Goal: Task Accomplishment & Management: Use online tool/utility

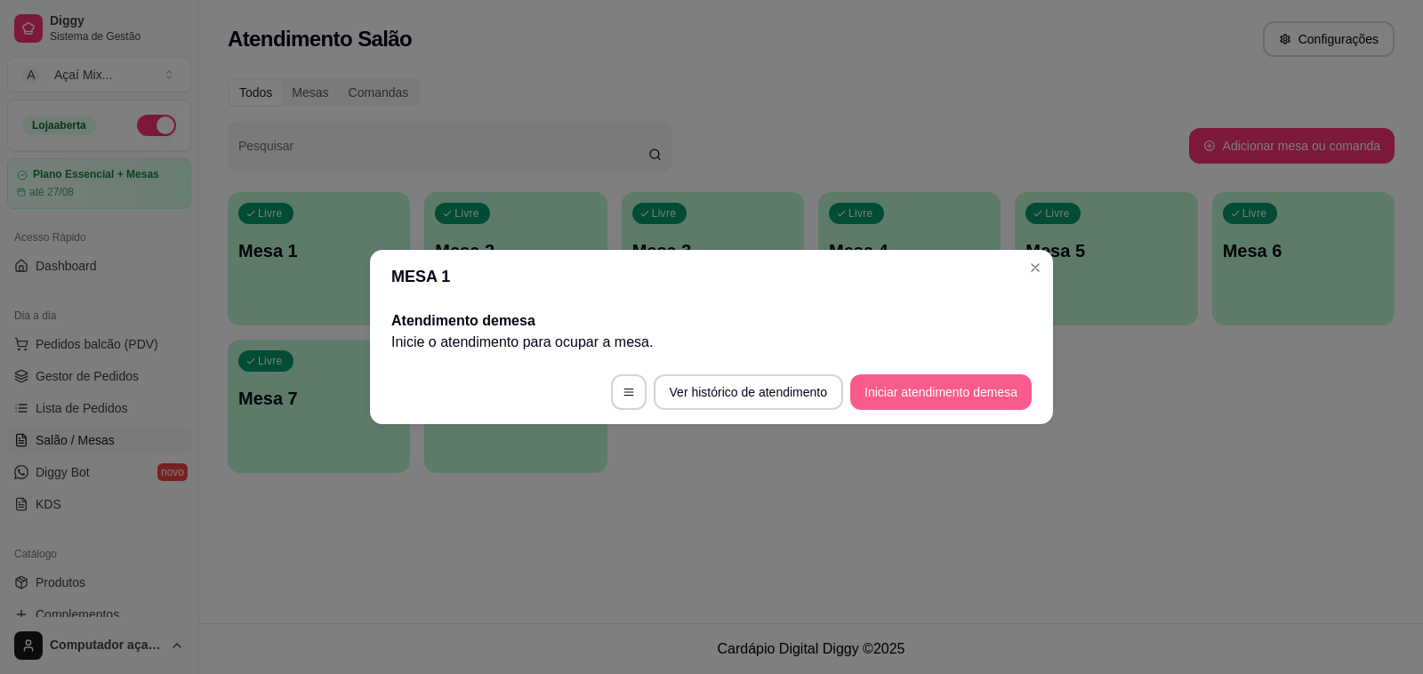
click at [1020, 405] on button "Iniciar atendimento de mesa" at bounding box center [940, 392] width 181 height 36
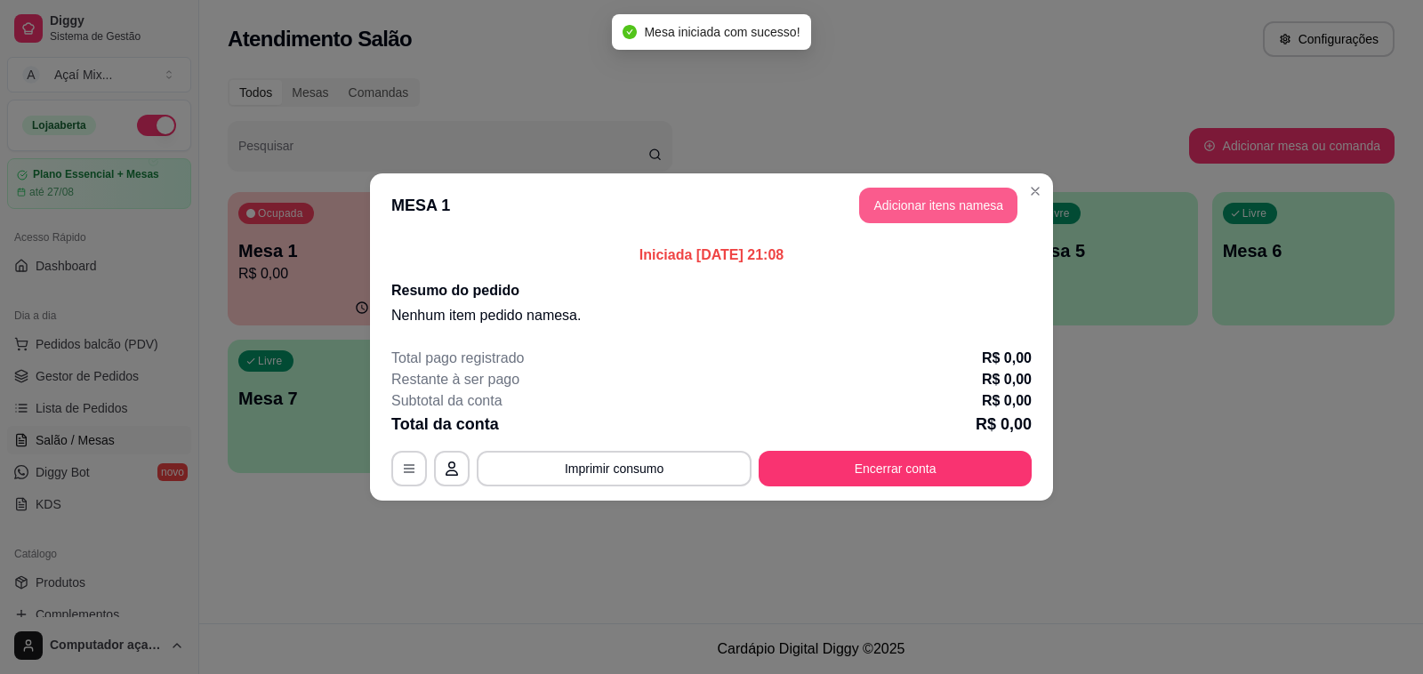
click at [953, 211] on button "Adicionar itens na mesa" at bounding box center [938, 206] width 158 height 36
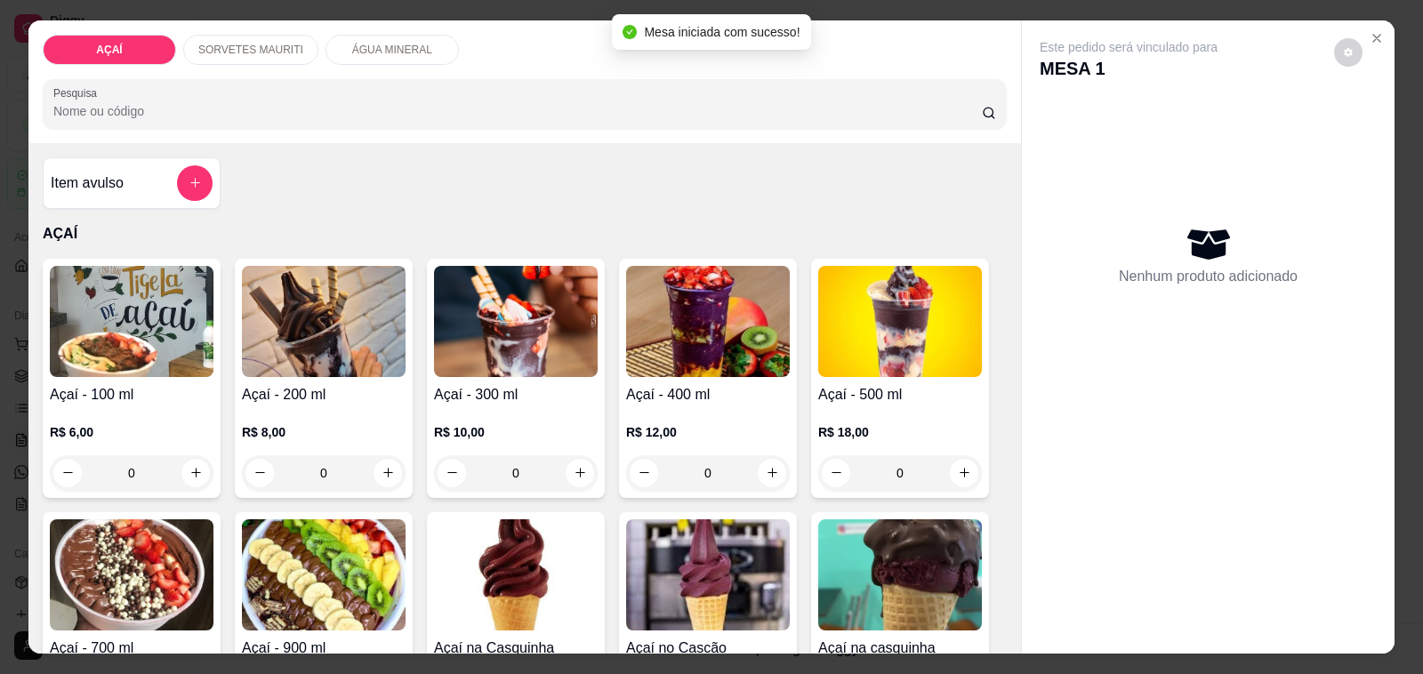
click at [469, 406] on div "R$ 10,00 0" at bounding box center [516, 448] width 164 height 85
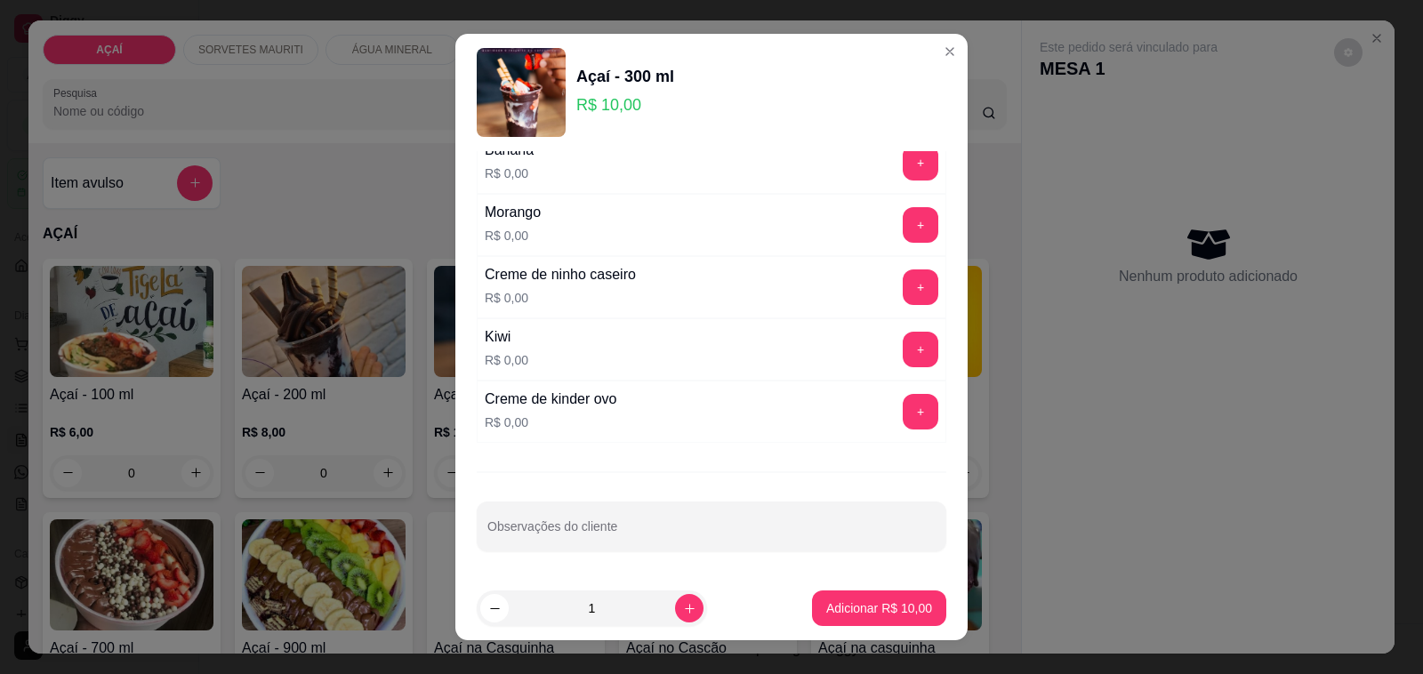
scroll to position [2293, 0]
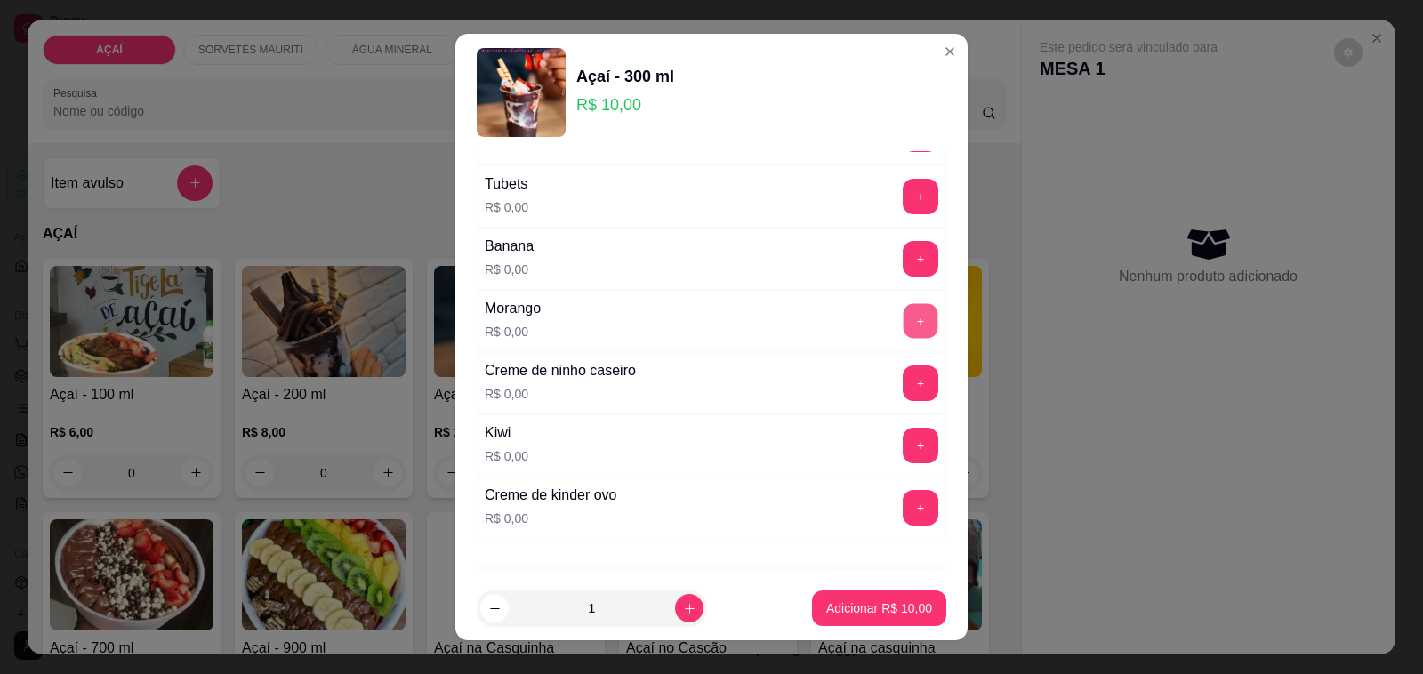
click at [904, 339] on button "+" at bounding box center [921, 321] width 35 height 35
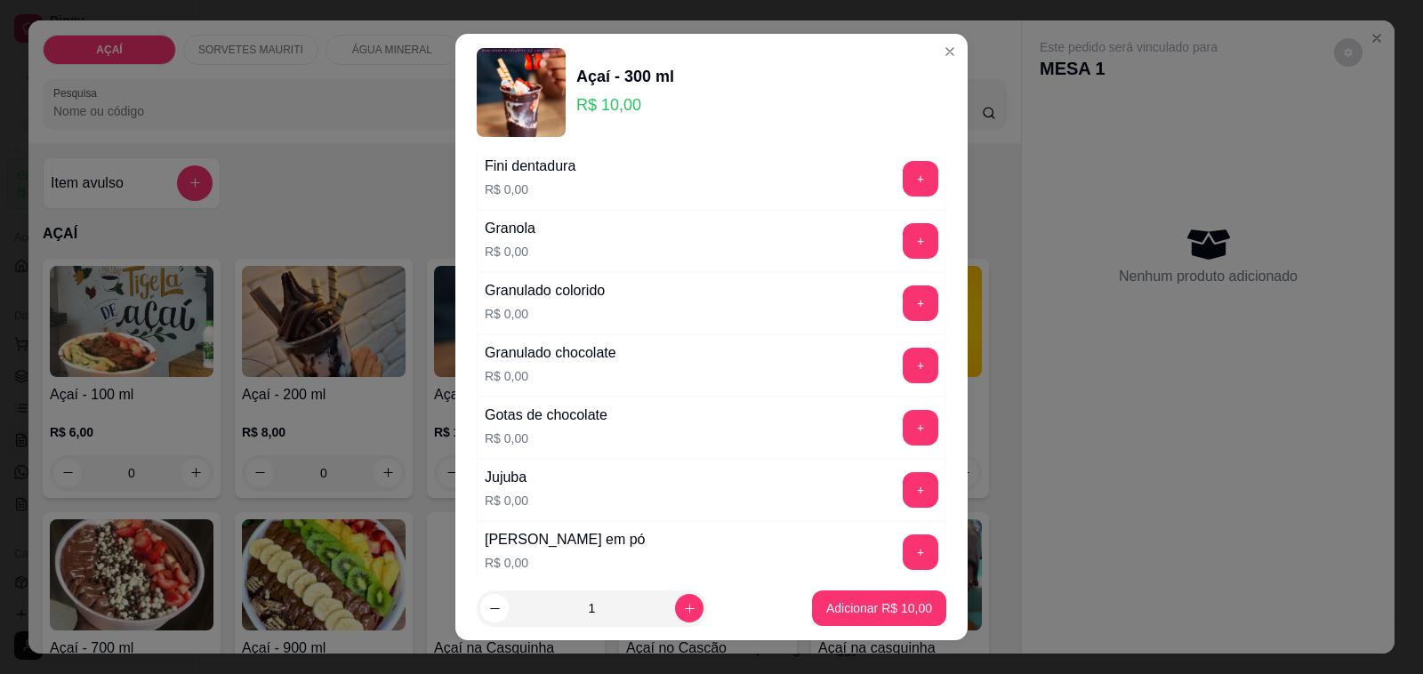
scroll to position [1404, 0]
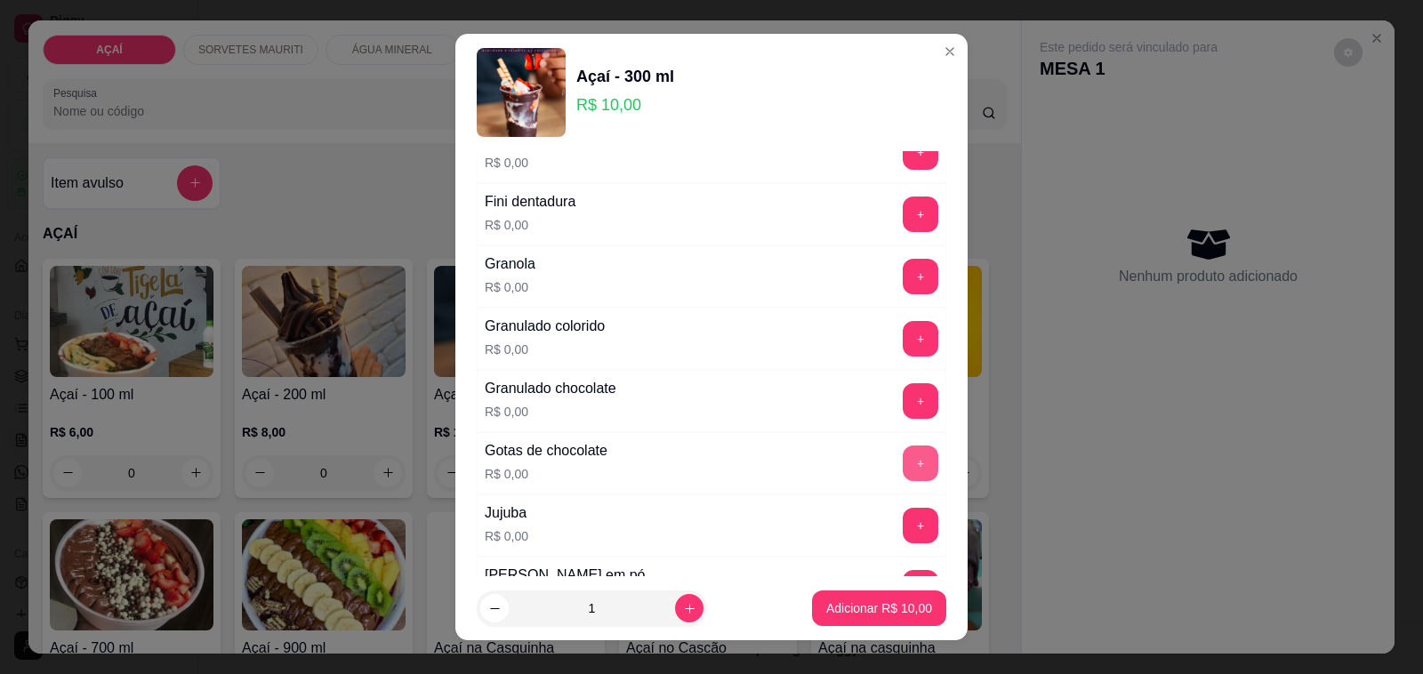
click at [903, 474] on button "+" at bounding box center [921, 464] width 36 height 36
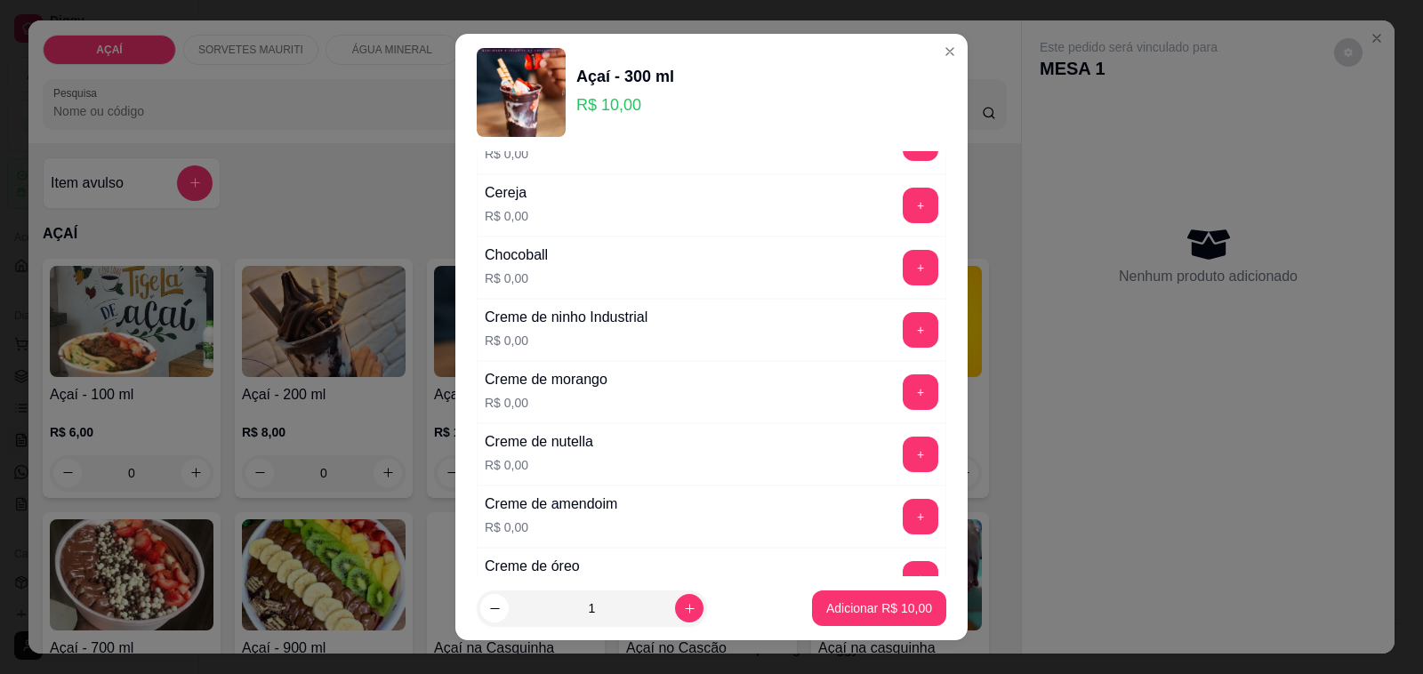
scroll to position [0, 0]
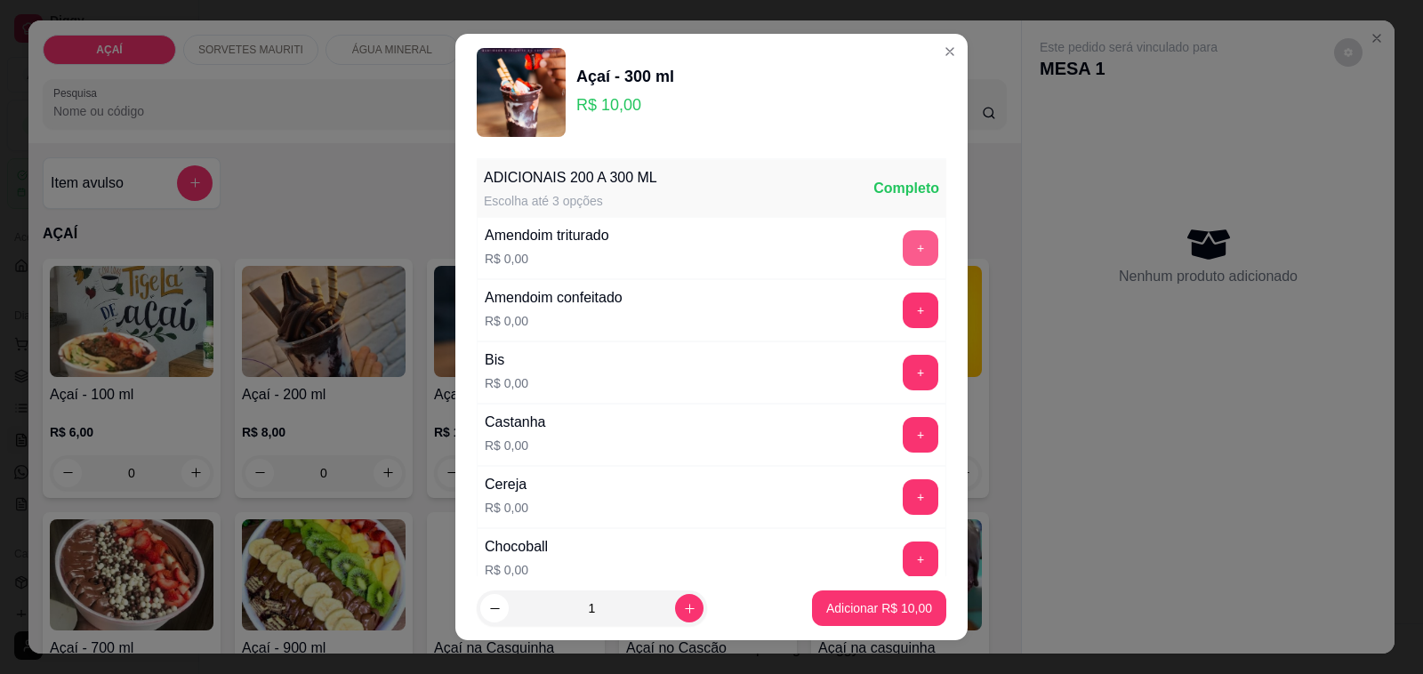
click at [903, 237] on button "+" at bounding box center [921, 248] width 36 height 36
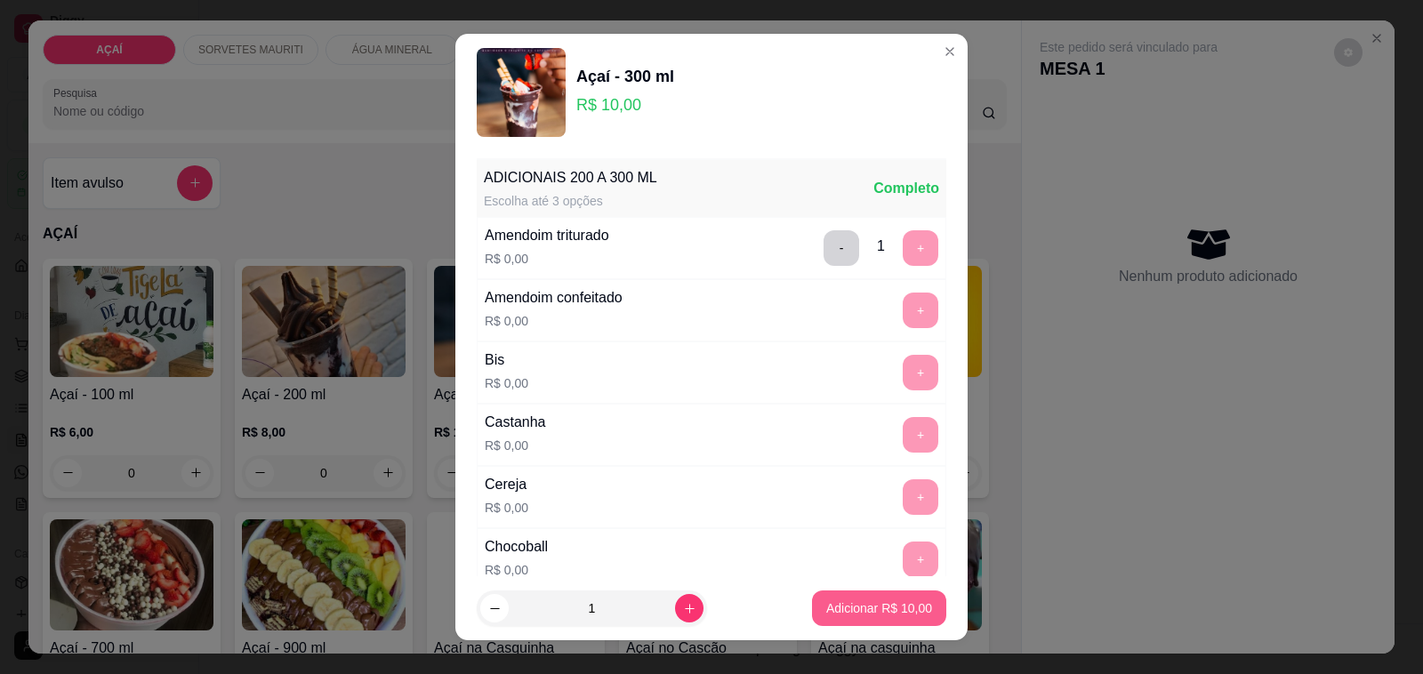
click at [894, 596] on button "Adicionar R$ 10,00" at bounding box center [879, 609] width 134 height 36
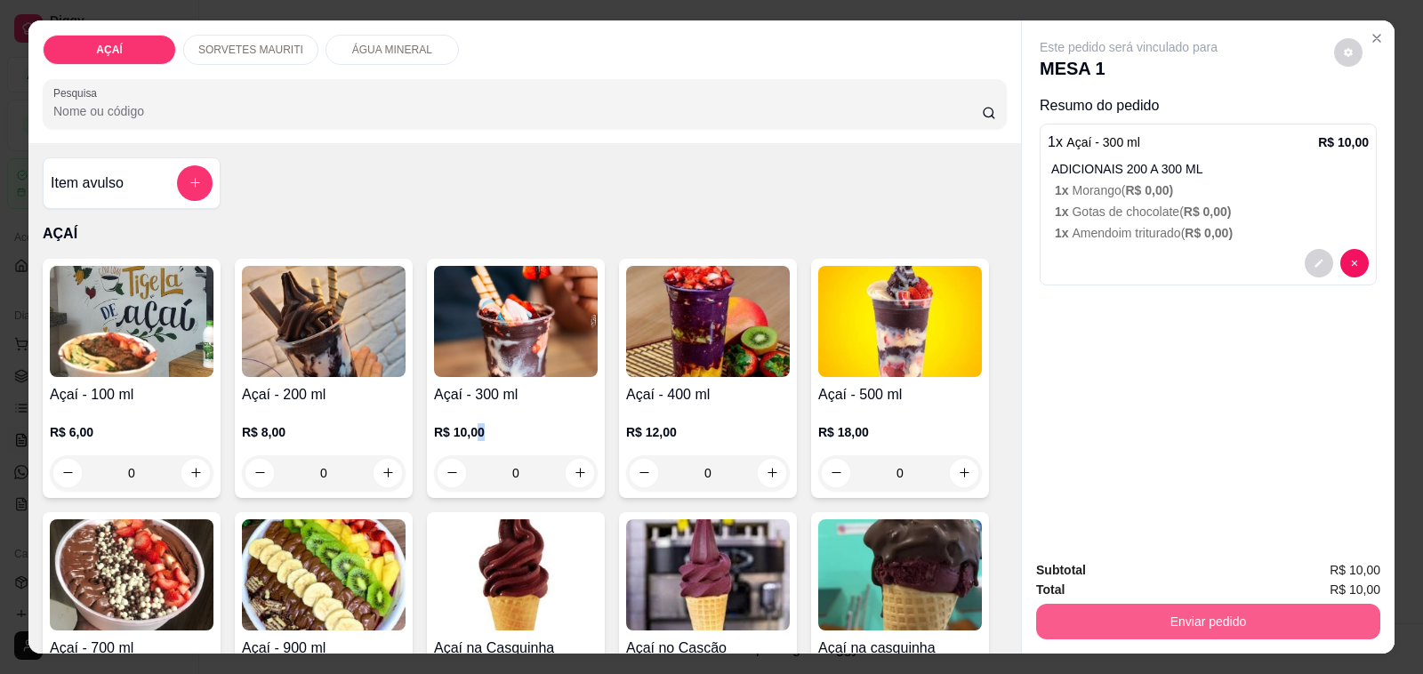
click at [1061, 620] on button "Enviar pedido" at bounding box center [1208, 622] width 344 height 36
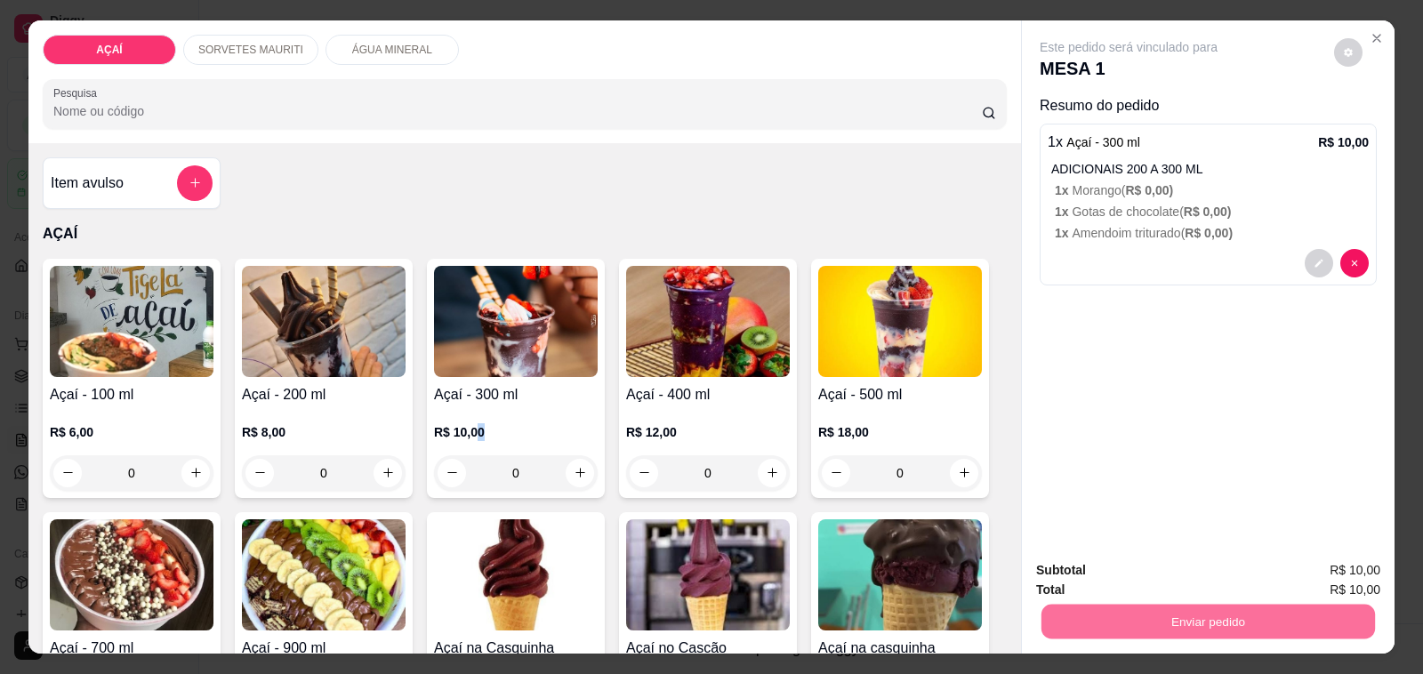
click at [1139, 559] on button "Não registrar e enviar pedido" at bounding box center [1148, 571] width 185 height 34
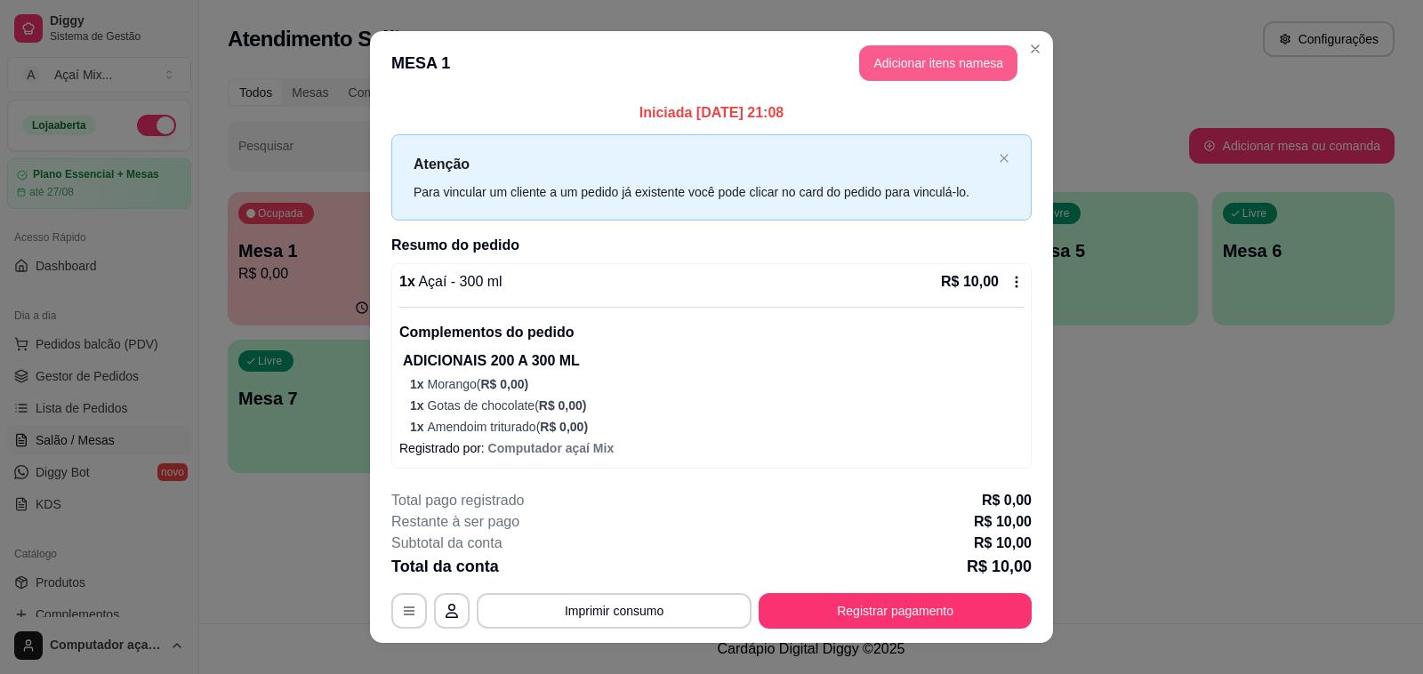
click at [877, 76] on button "Adicionar itens na mesa" at bounding box center [938, 63] width 158 height 36
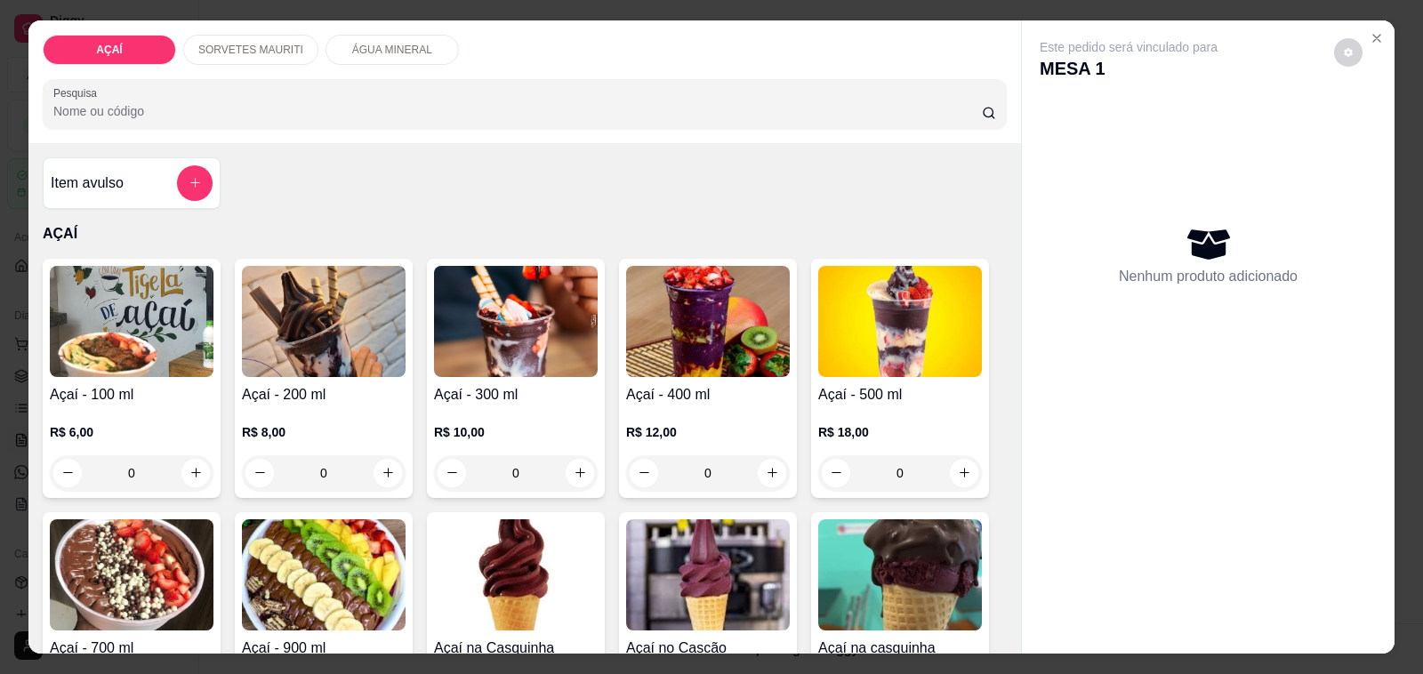
click at [402, 23] on div "AÇAÍ SORVETES MAURITI ÁGUA MINERAL Pesquisa" at bounding box center [524, 81] width 993 height 123
click at [407, 43] on p "ÁGUA MINERAL" at bounding box center [392, 50] width 80 height 14
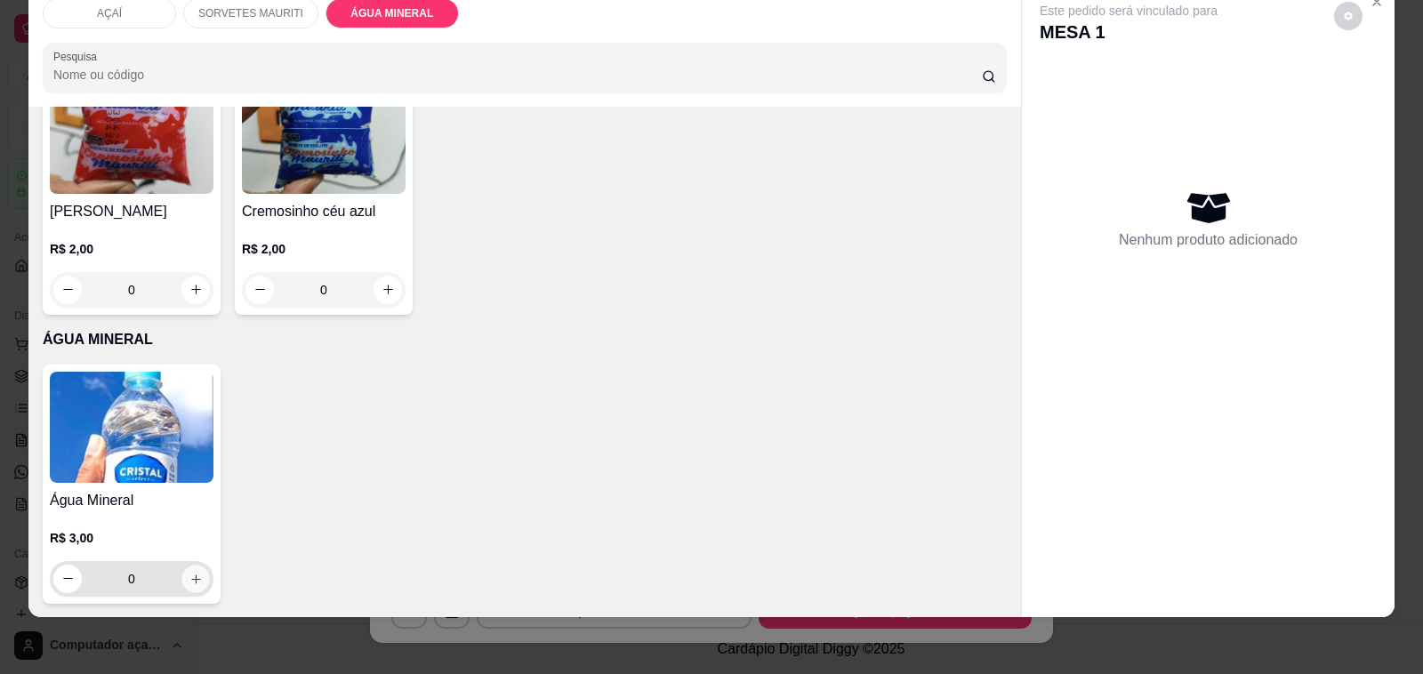
click at [194, 567] on button "increase-product-quantity" at bounding box center [195, 579] width 28 height 28
type input "1"
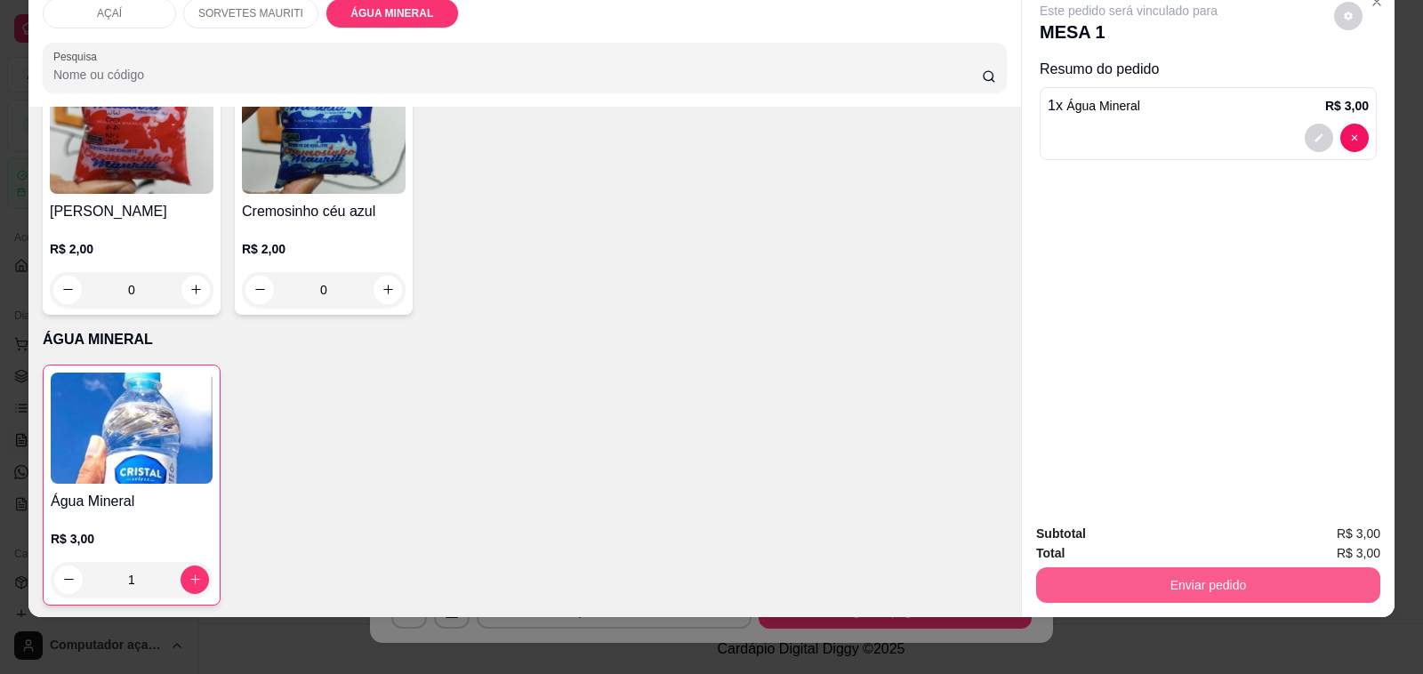
click at [1108, 576] on button "Enviar pedido" at bounding box center [1208, 585] width 344 height 36
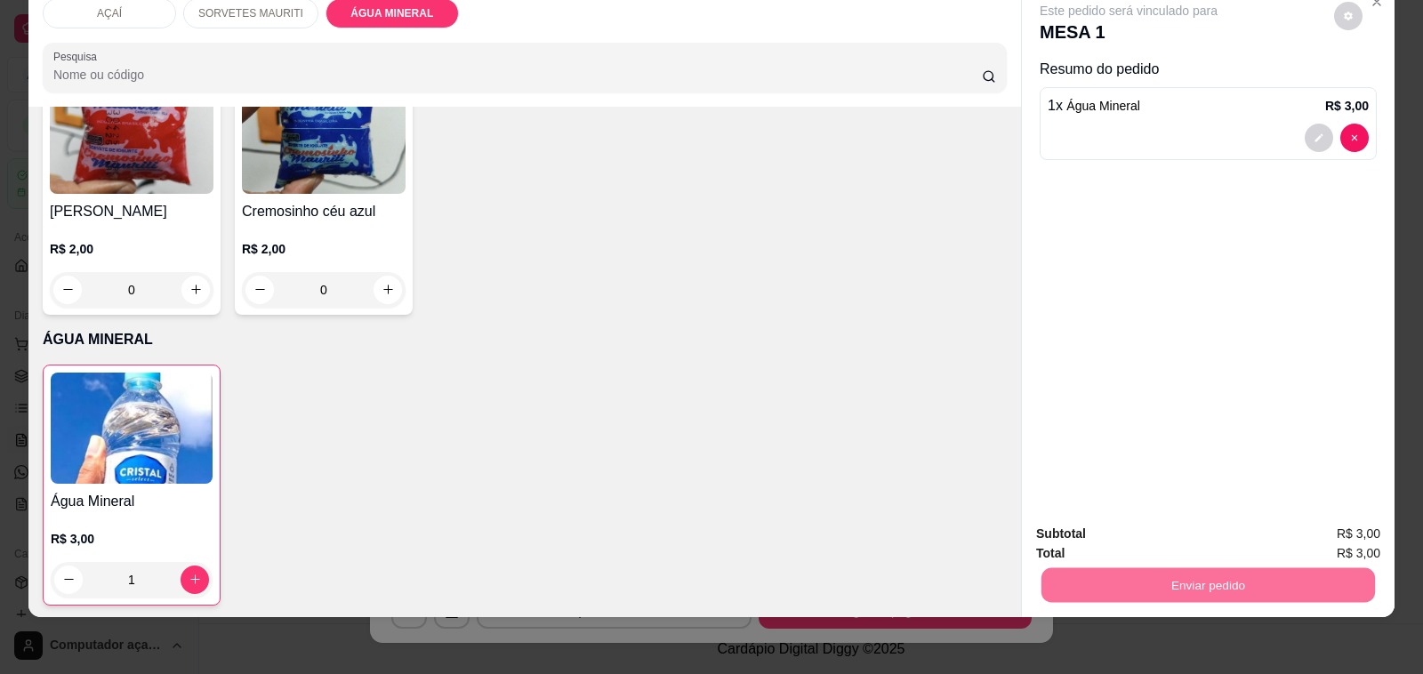
click at [1090, 536] on button "Não registrar e enviar pedido" at bounding box center [1148, 526] width 180 height 33
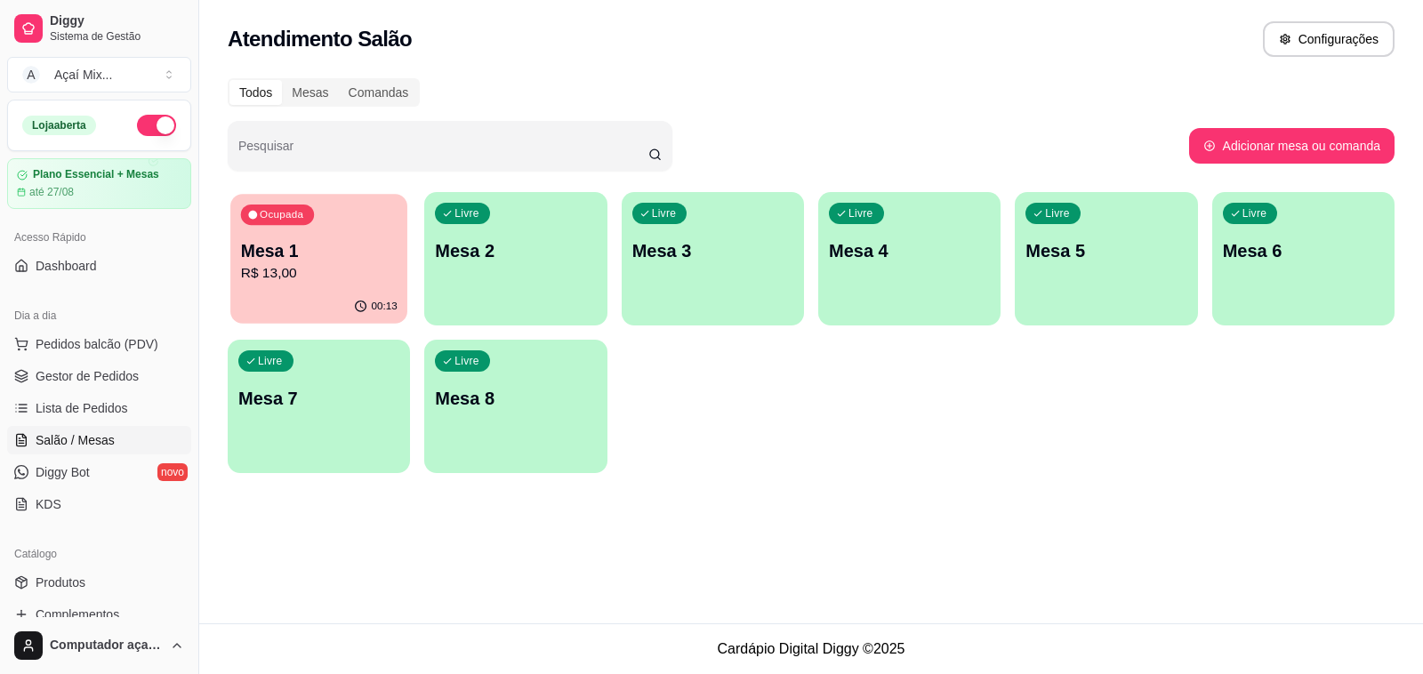
click at [330, 309] on div "00:13" at bounding box center [318, 307] width 177 height 34
click at [553, 278] on div "Livre Mesa 2" at bounding box center [515, 248] width 182 height 112
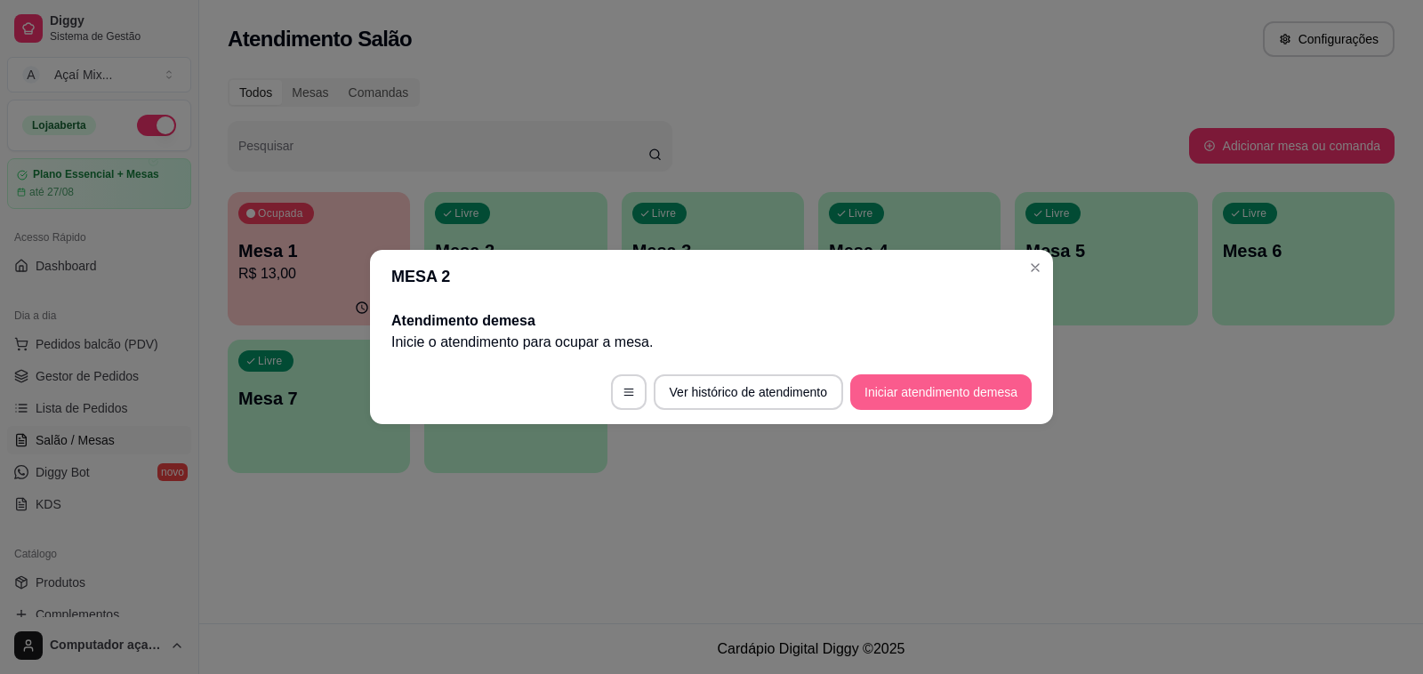
click at [936, 383] on button "Iniciar atendimento de mesa" at bounding box center [940, 392] width 181 height 36
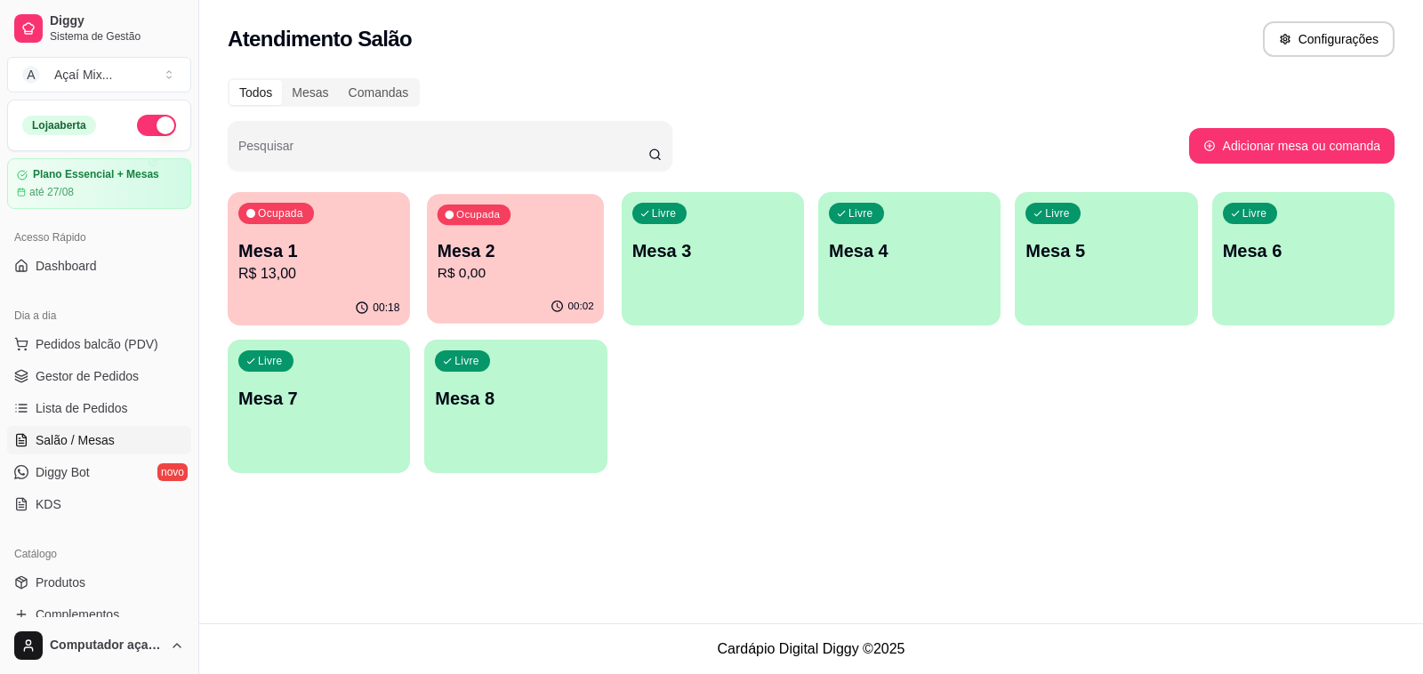
click at [520, 308] on div "00:02" at bounding box center [515, 307] width 177 height 34
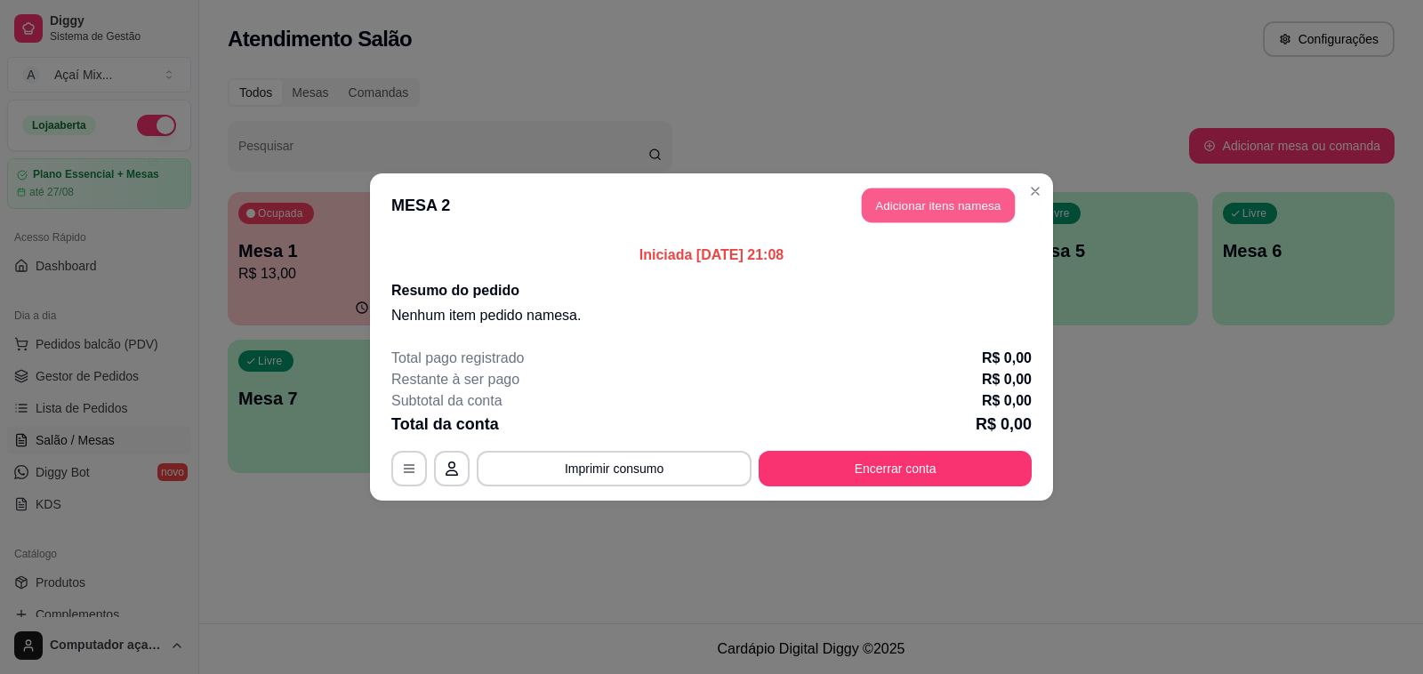
click at [881, 209] on button "Adicionar itens na mesa" at bounding box center [938, 206] width 153 height 35
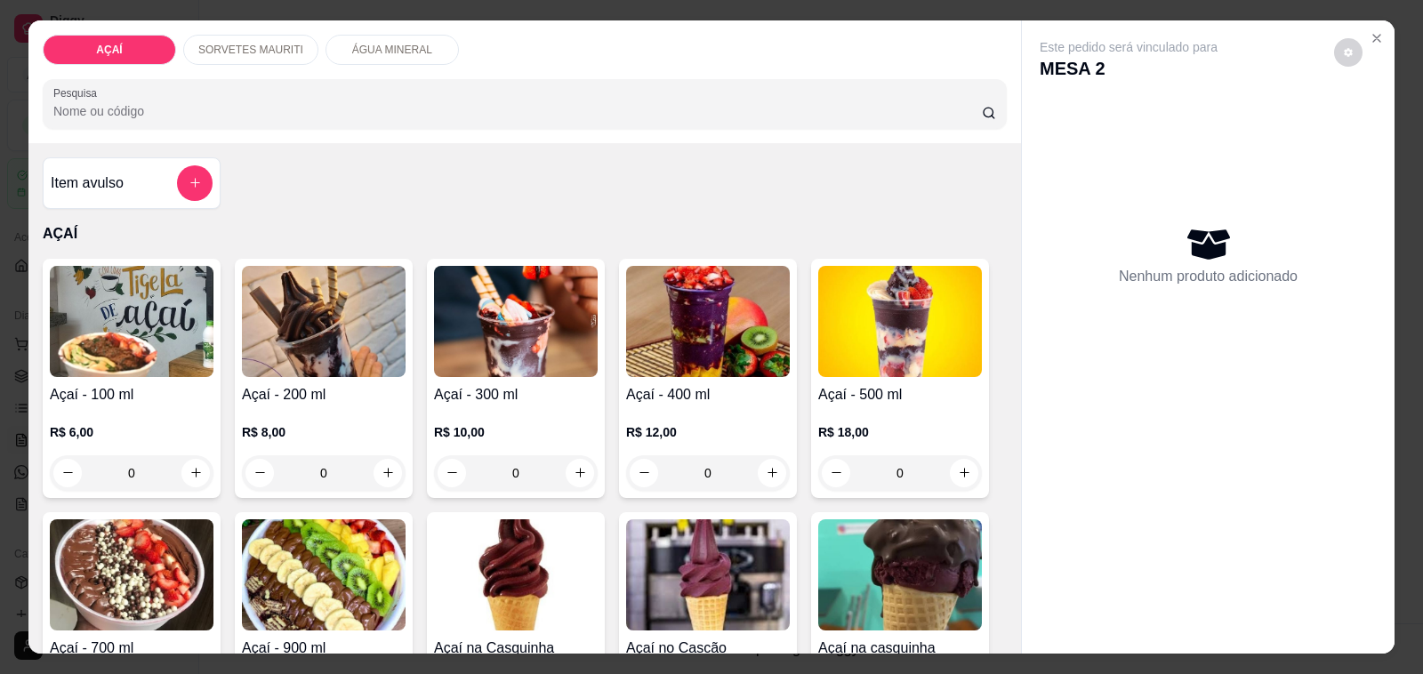
click at [501, 409] on div "R$ 10,00 0" at bounding box center [516, 448] width 164 height 85
click at [654, 406] on div "R$ 12,00 0" at bounding box center [708, 448] width 164 height 85
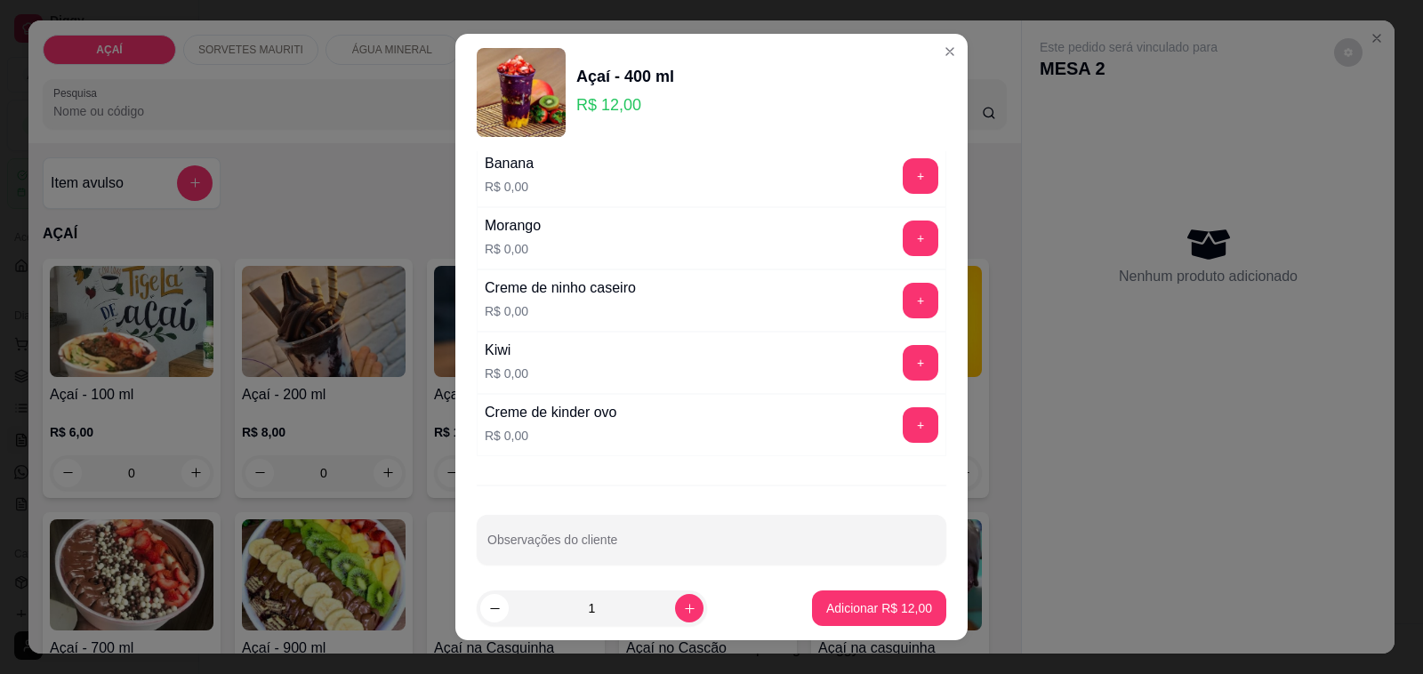
scroll to position [2404, 0]
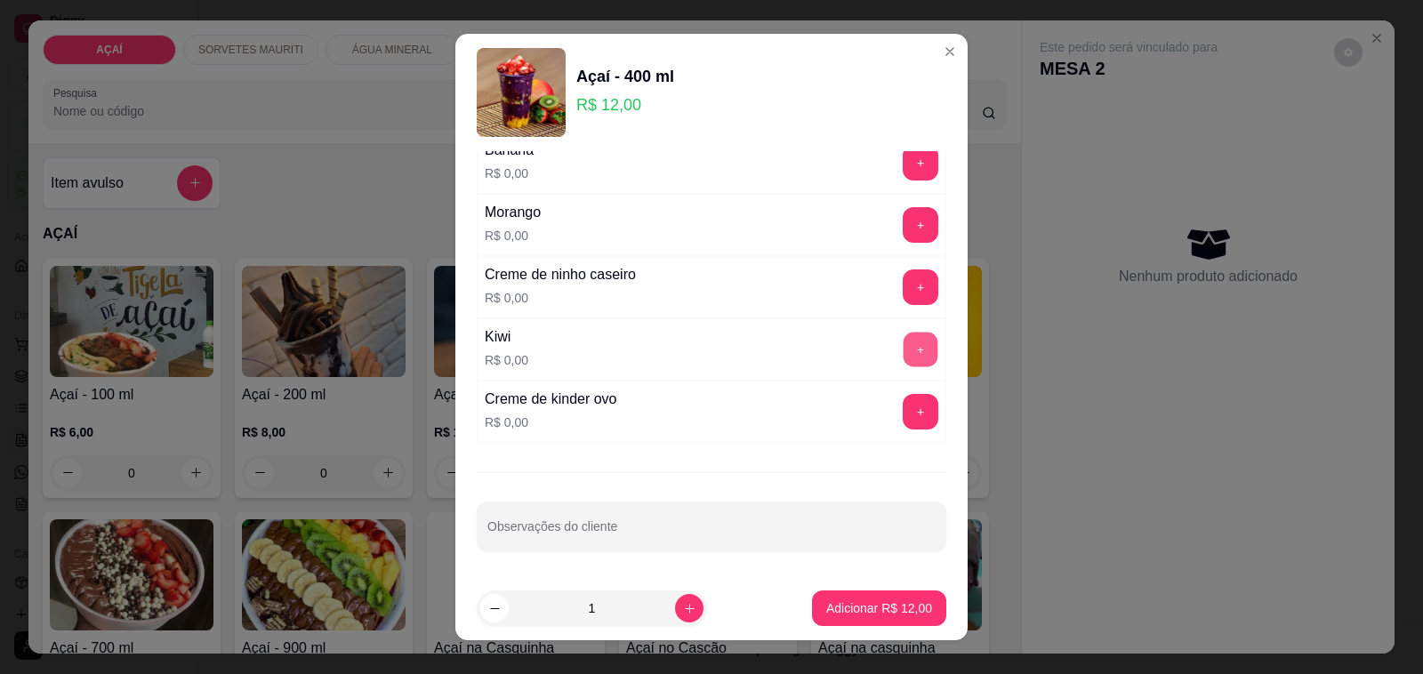
click at [904, 358] on button "+" at bounding box center [921, 350] width 35 height 35
click at [904, 232] on button "+" at bounding box center [921, 225] width 35 height 35
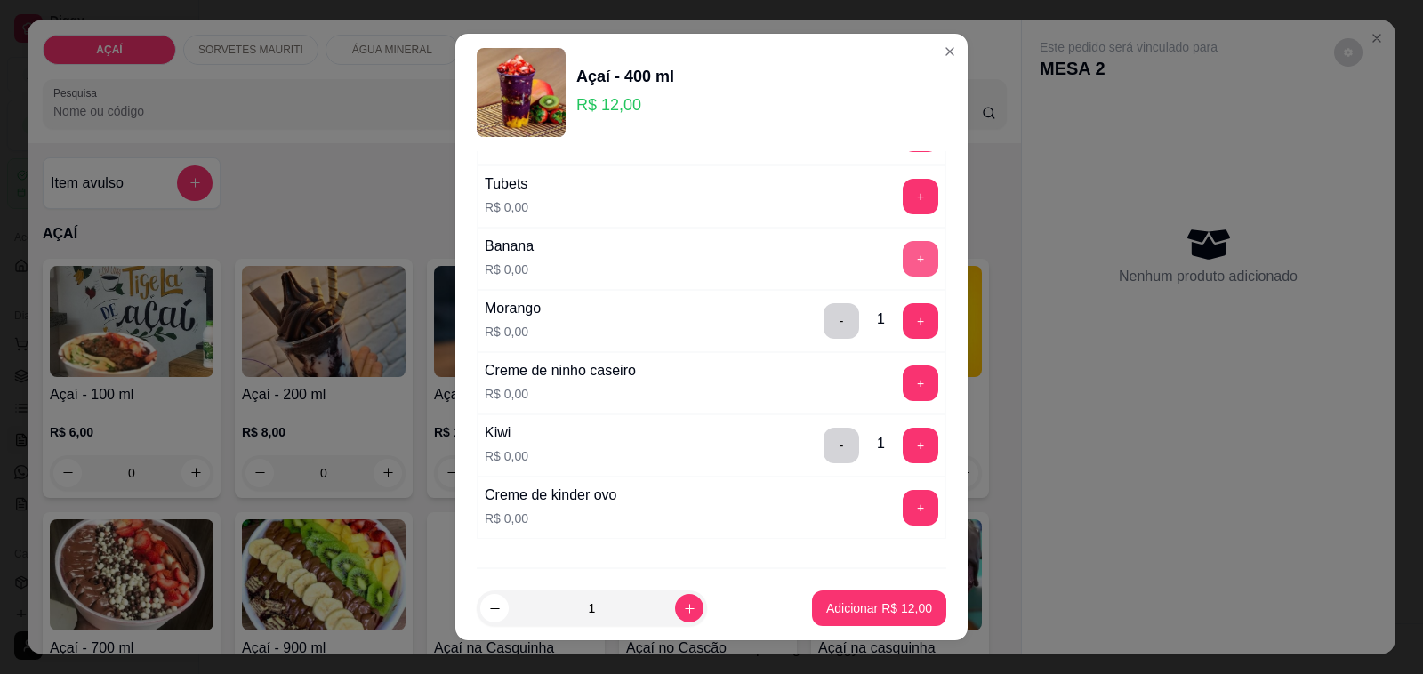
click at [903, 256] on button "+" at bounding box center [921, 259] width 36 height 36
click at [675, 598] on button "increase-product-quantity" at bounding box center [689, 609] width 28 height 28
type input "2"
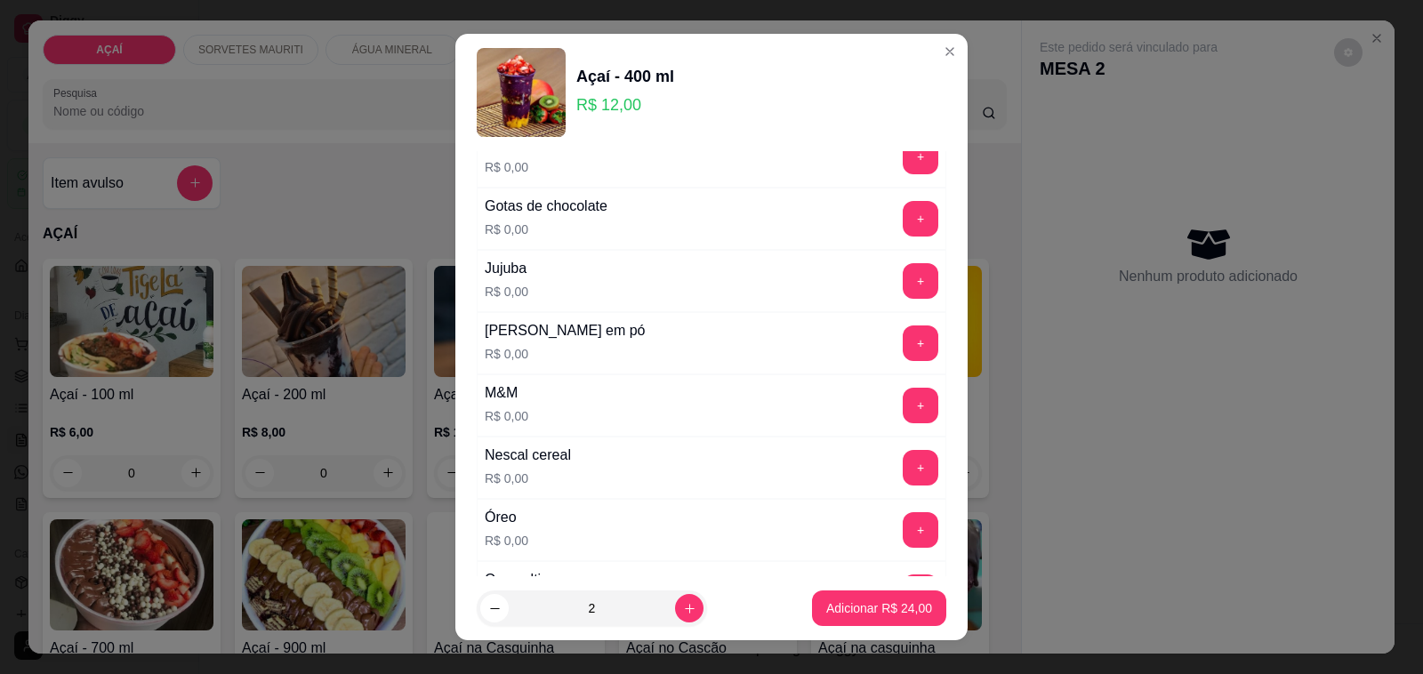
scroll to position [1626, 0]
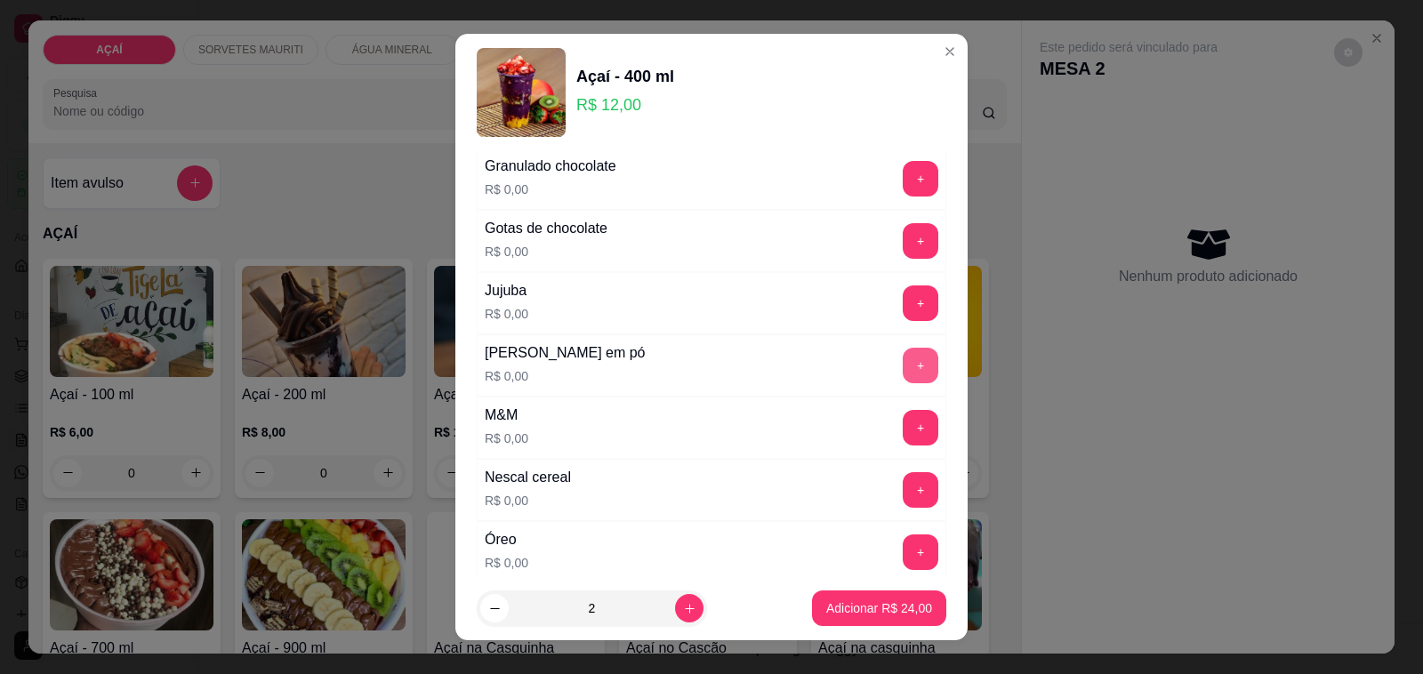
click at [903, 382] on button "+" at bounding box center [921, 366] width 36 height 36
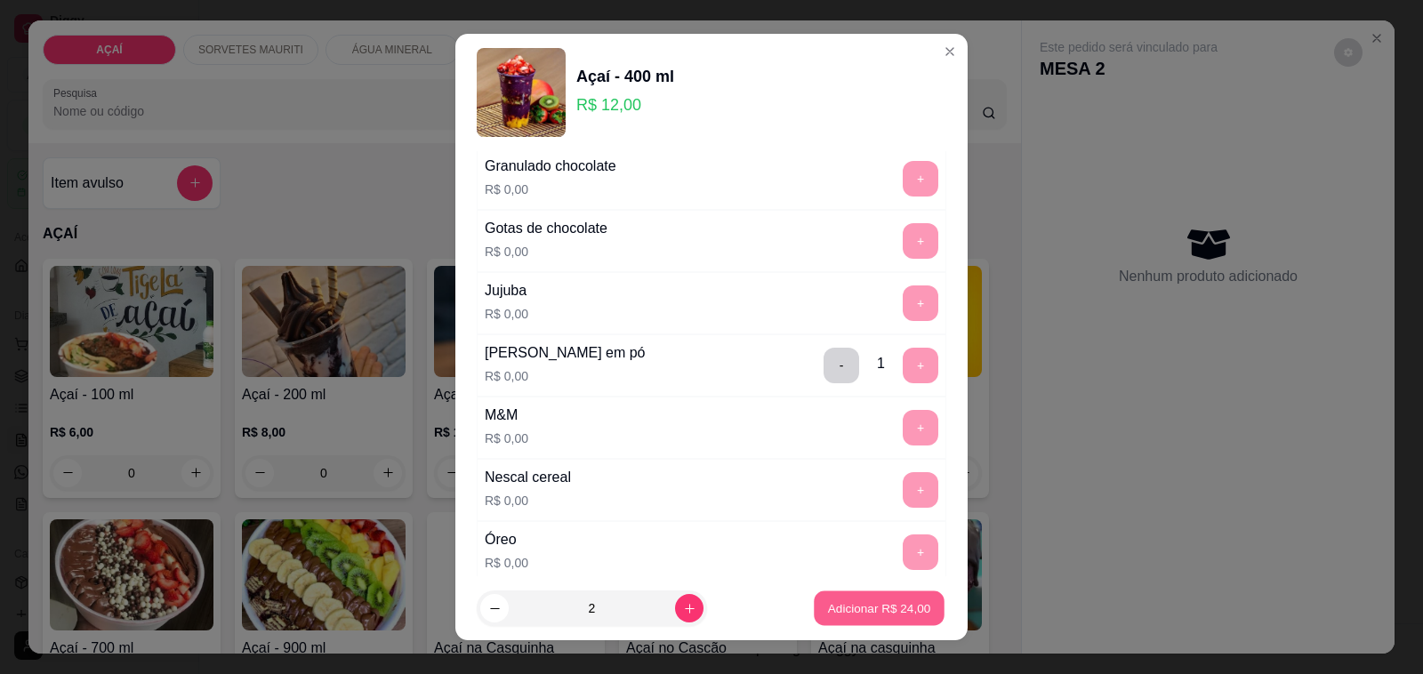
click at [859, 606] on p "Adicionar R$ 24,00" at bounding box center [879, 607] width 103 height 17
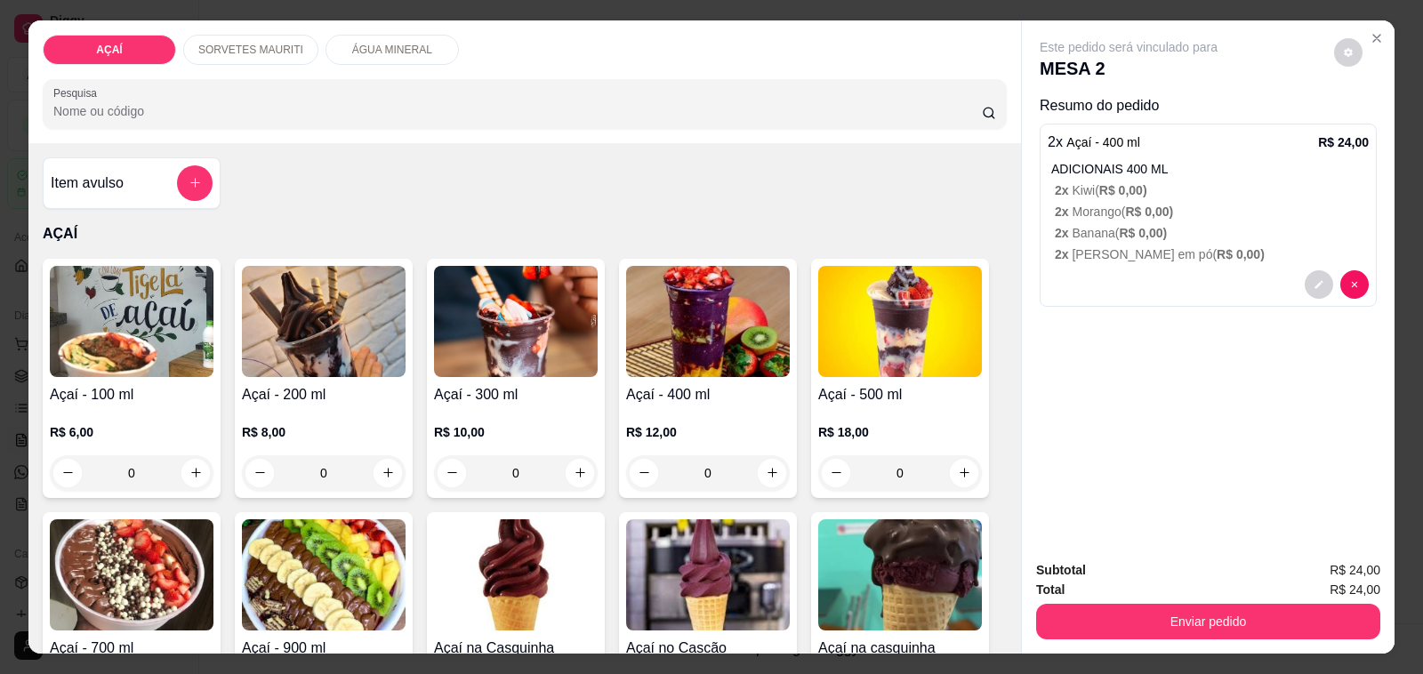
click at [1130, 254] on div "2 x Açaí - 400 ml R$ 24,00 ADICIONAIS 400 ML 2 x Kiwi ( R$ 0,00 ) 2 x Morango (…" at bounding box center [1208, 215] width 337 height 183
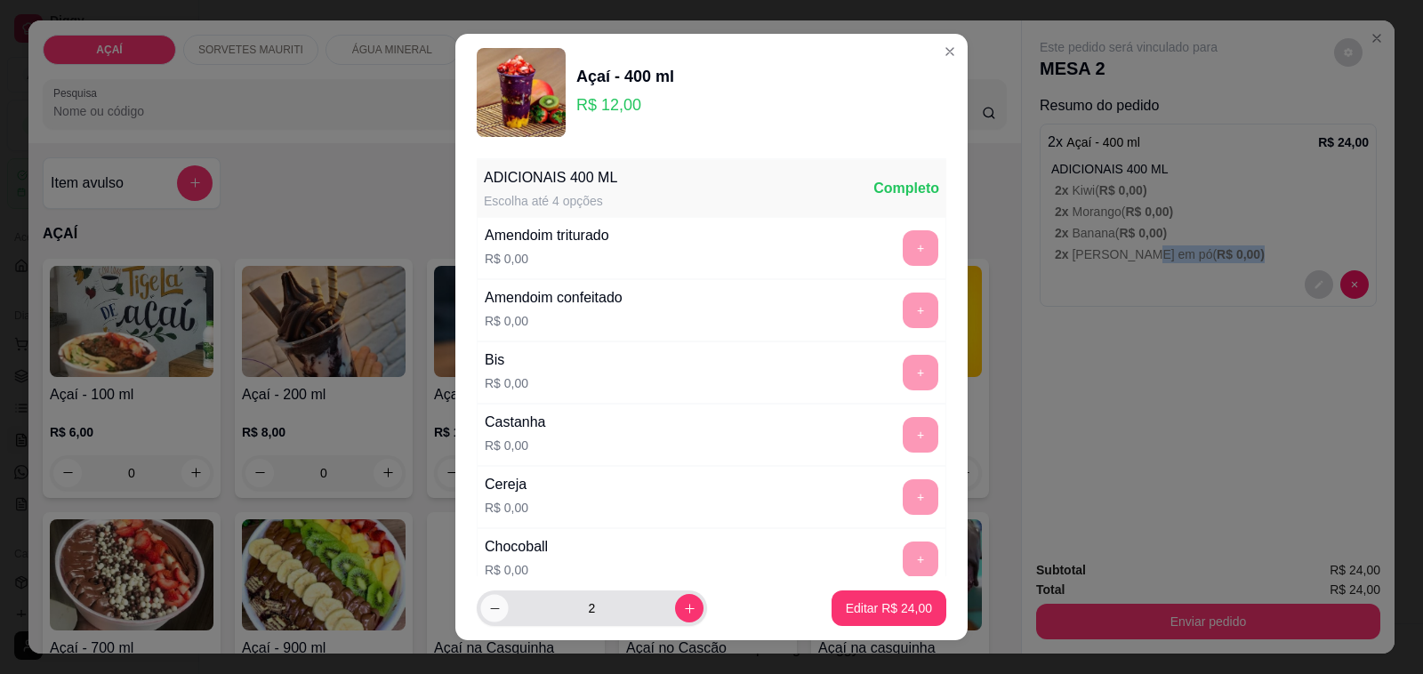
click at [480, 611] on button "decrease-product-quantity" at bounding box center [494, 609] width 28 height 28
type input "1"
click at [858, 607] on p "Editar R$ 12,00" at bounding box center [889, 607] width 84 height 17
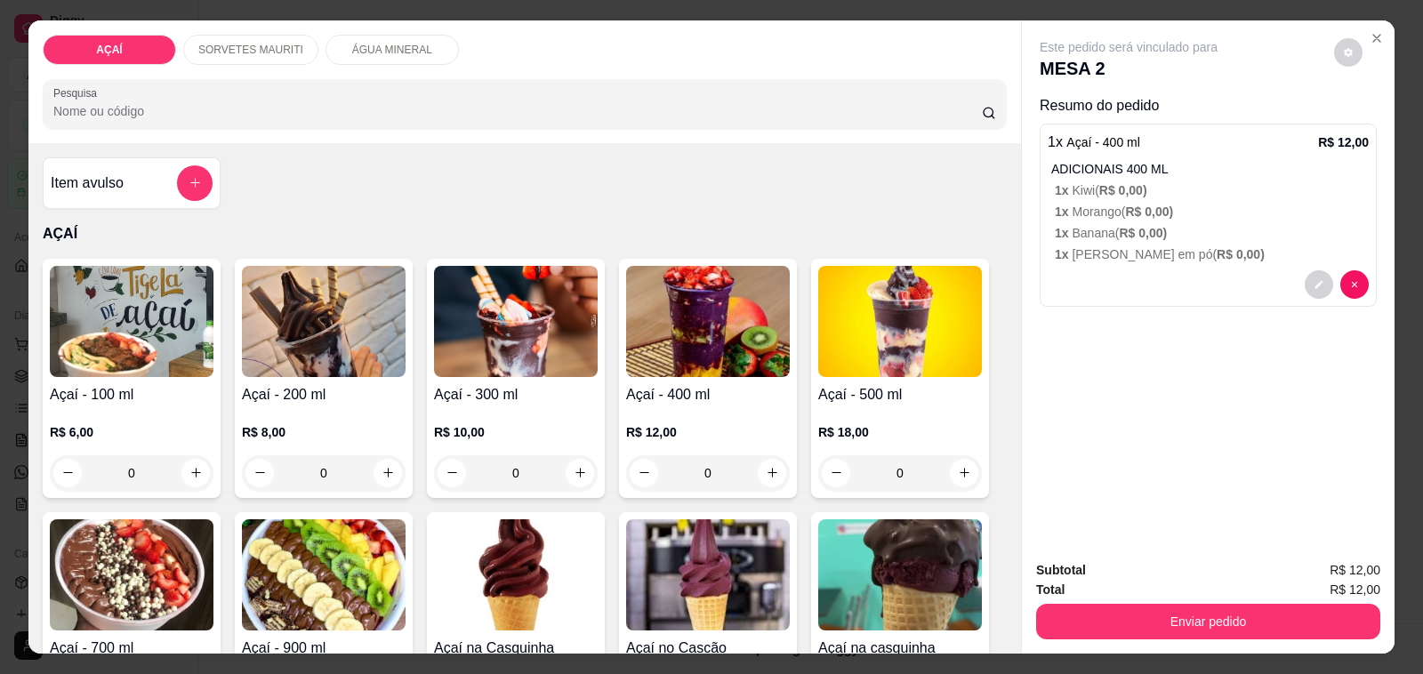
click at [726, 443] on div "R$ 12,00 0" at bounding box center [708, 457] width 164 height 68
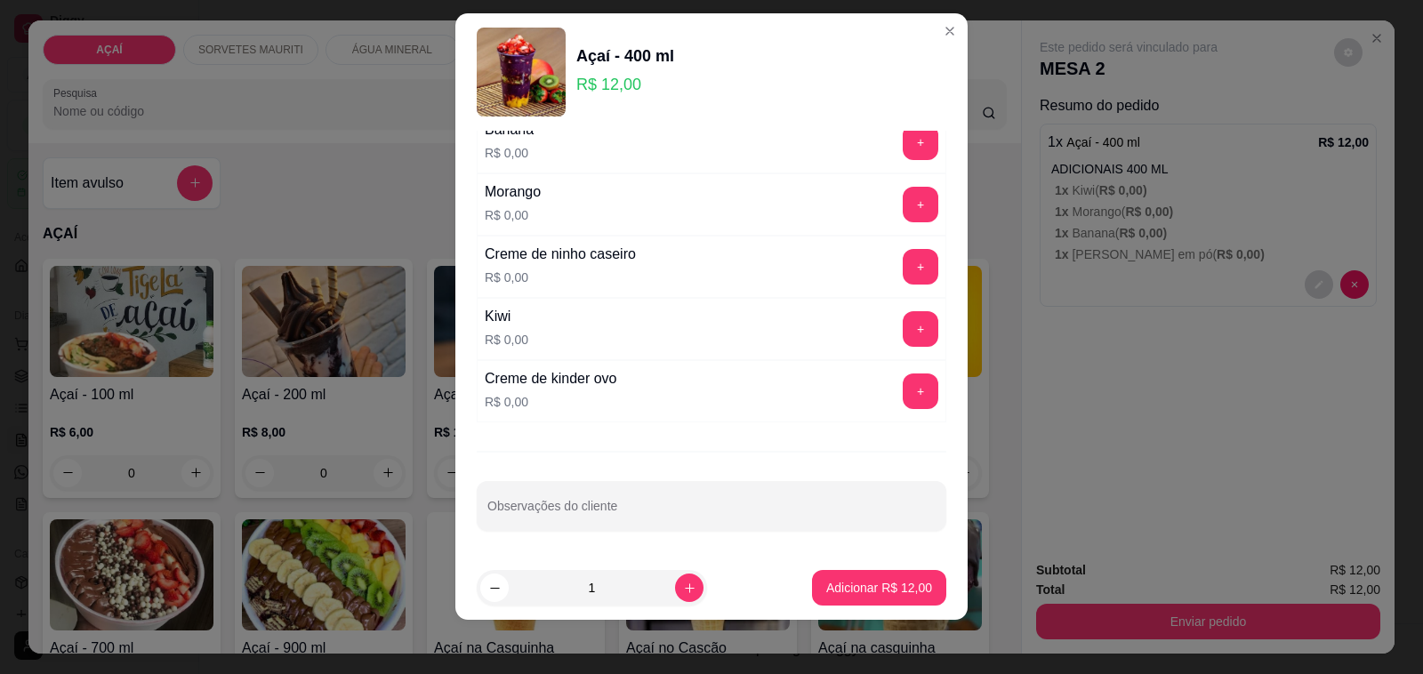
scroll to position [23, 0]
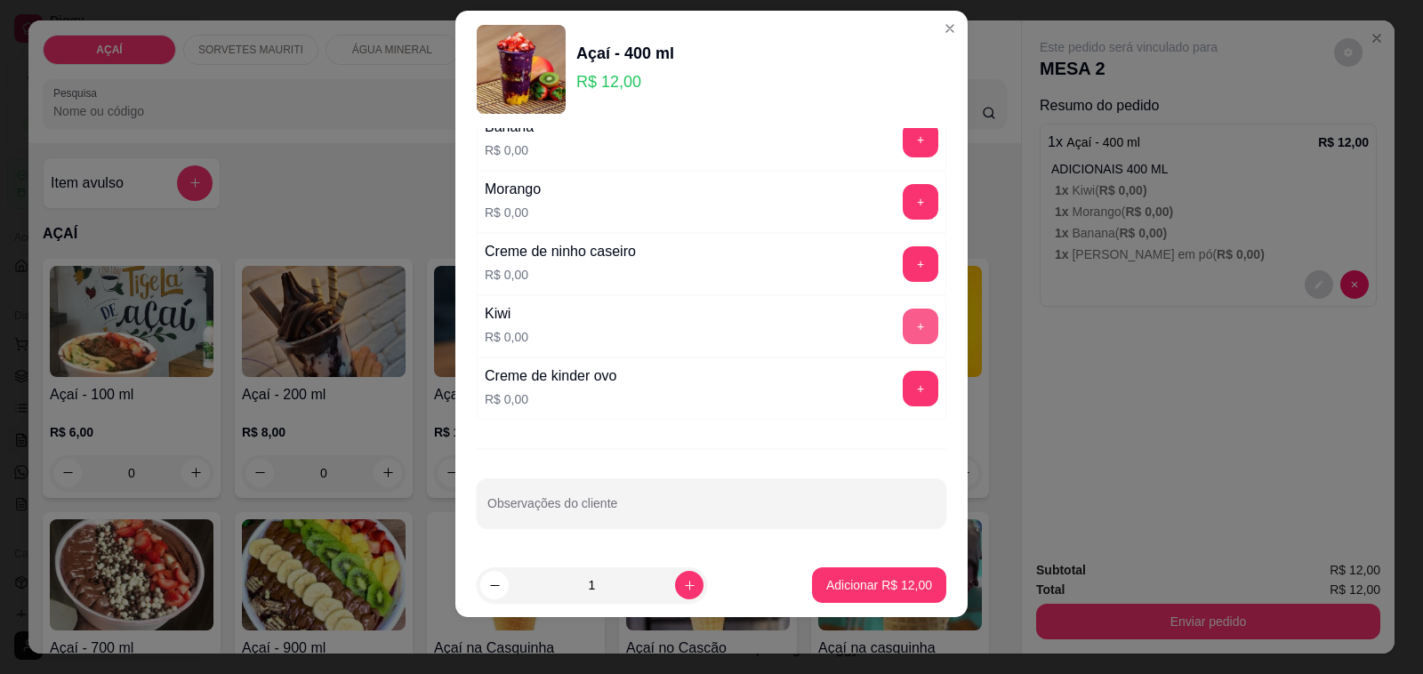
click at [903, 323] on button "+" at bounding box center [921, 327] width 36 height 36
click at [903, 212] on button "+" at bounding box center [921, 202] width 36 height 36
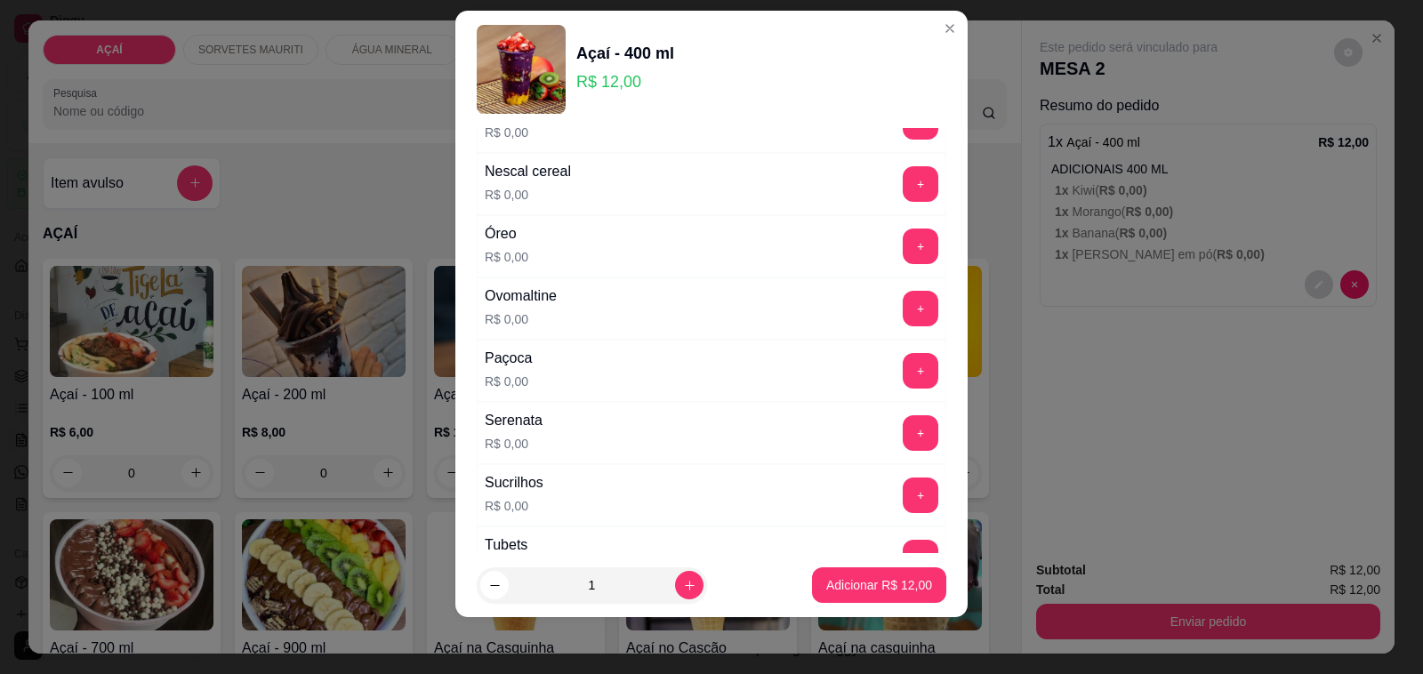
scroll to position [1848, 0]
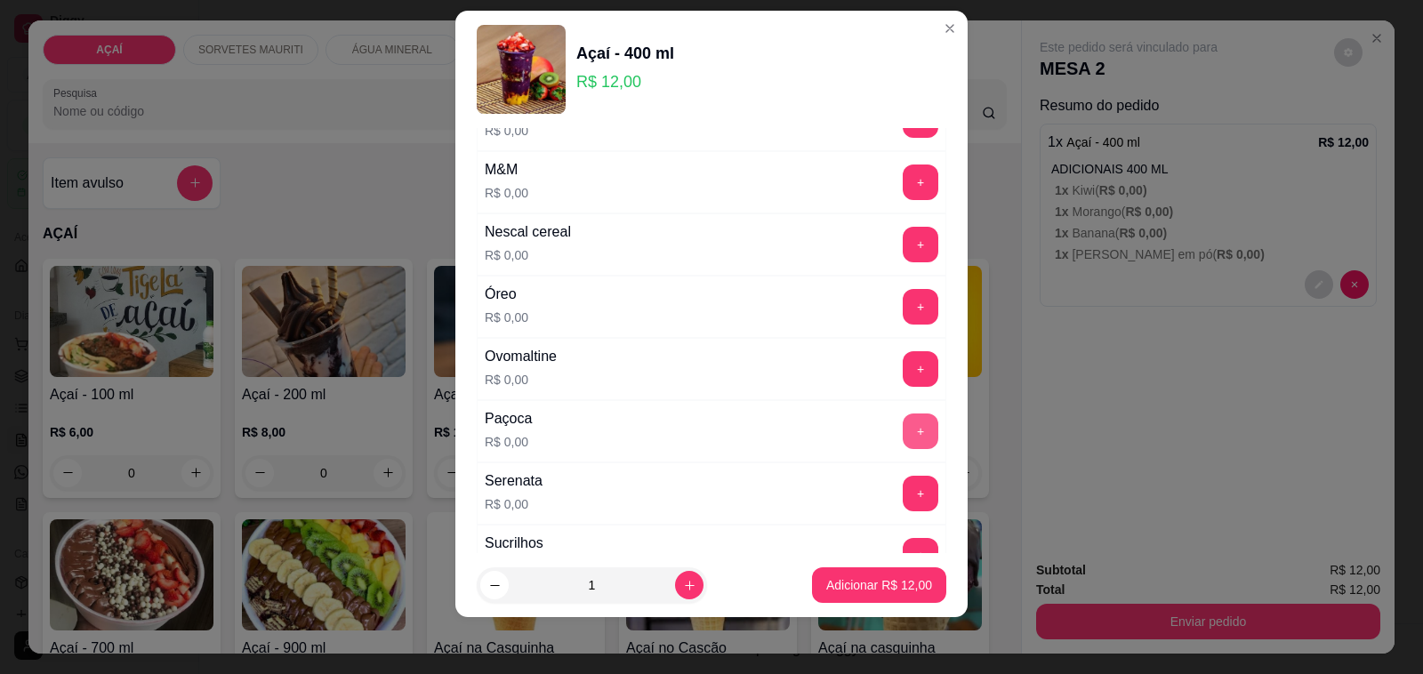
click at [903, 443] on button "+" at bounding box center [921, 432] width 36 height 36
click at [891, 575] on button "Adicionar R$ 12,00" at bounding box center [879, 585] width 134 height 36
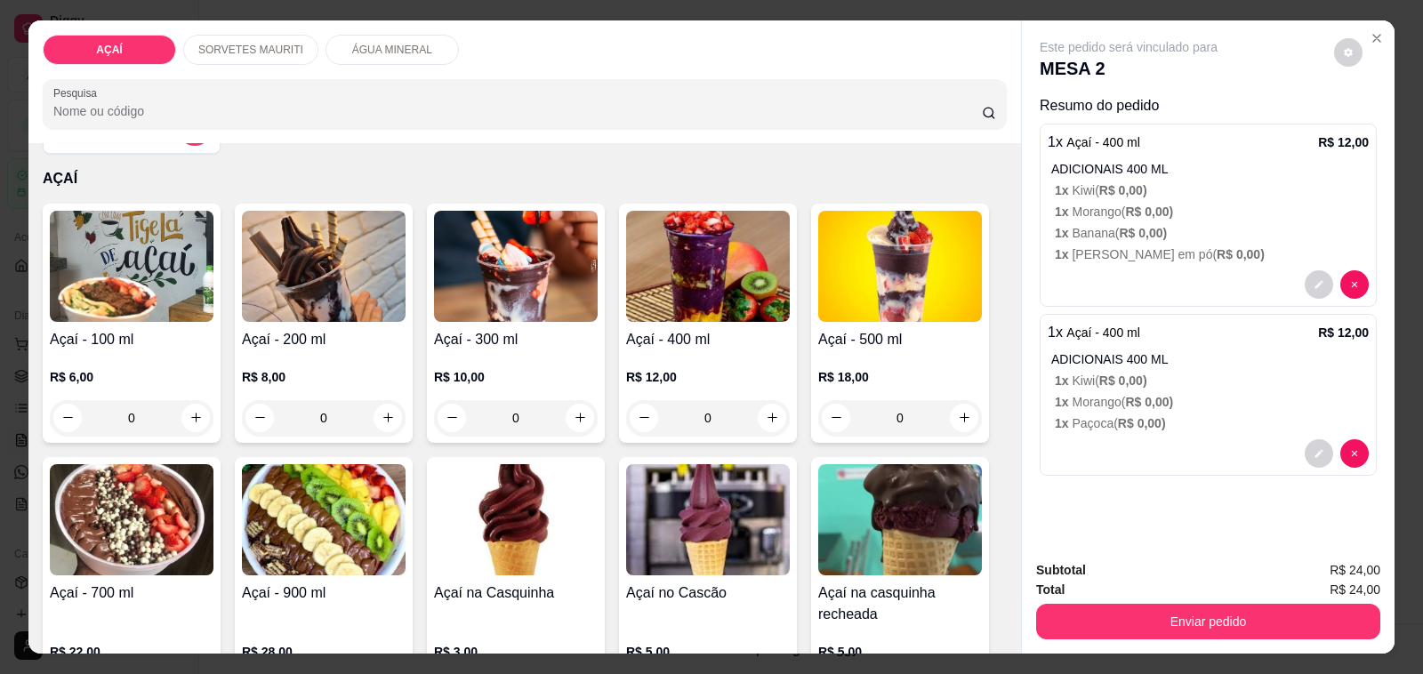
scroll to position [0, 0]
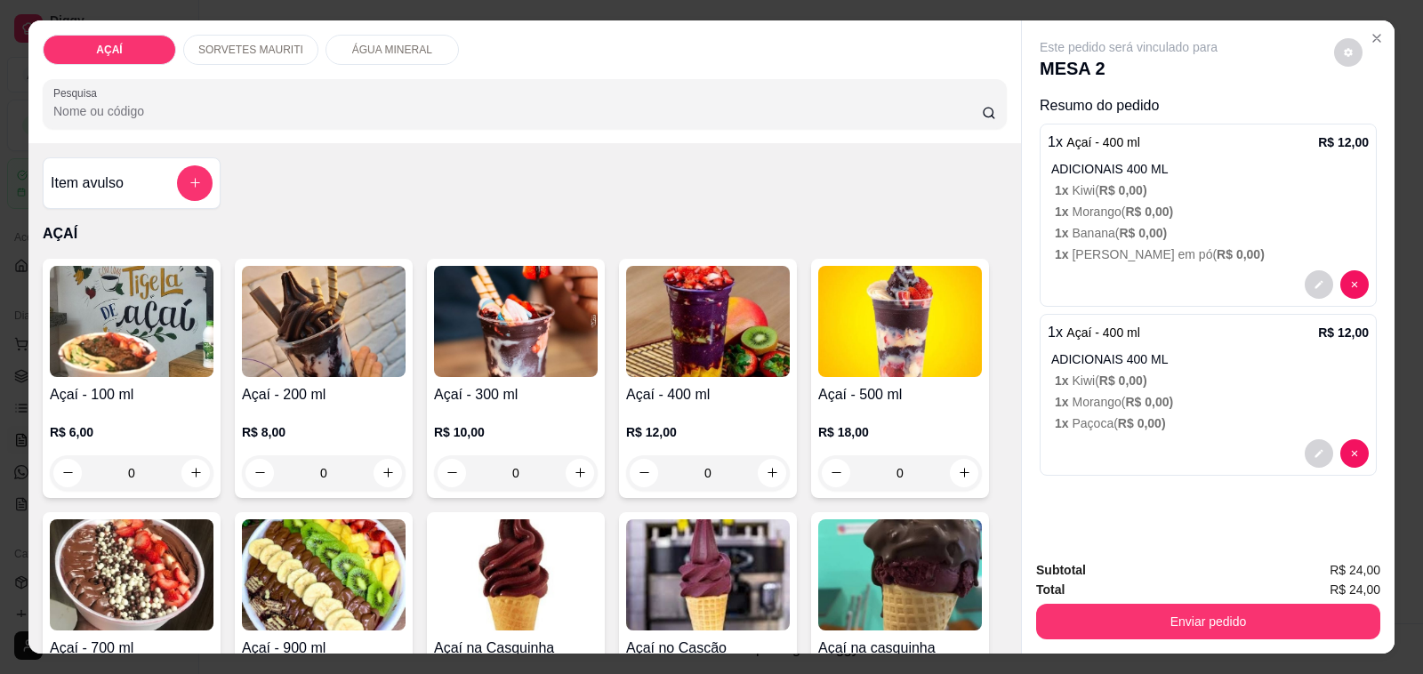
click at [752, 287] on img at bounding box center [708, 321] width 164 height 111
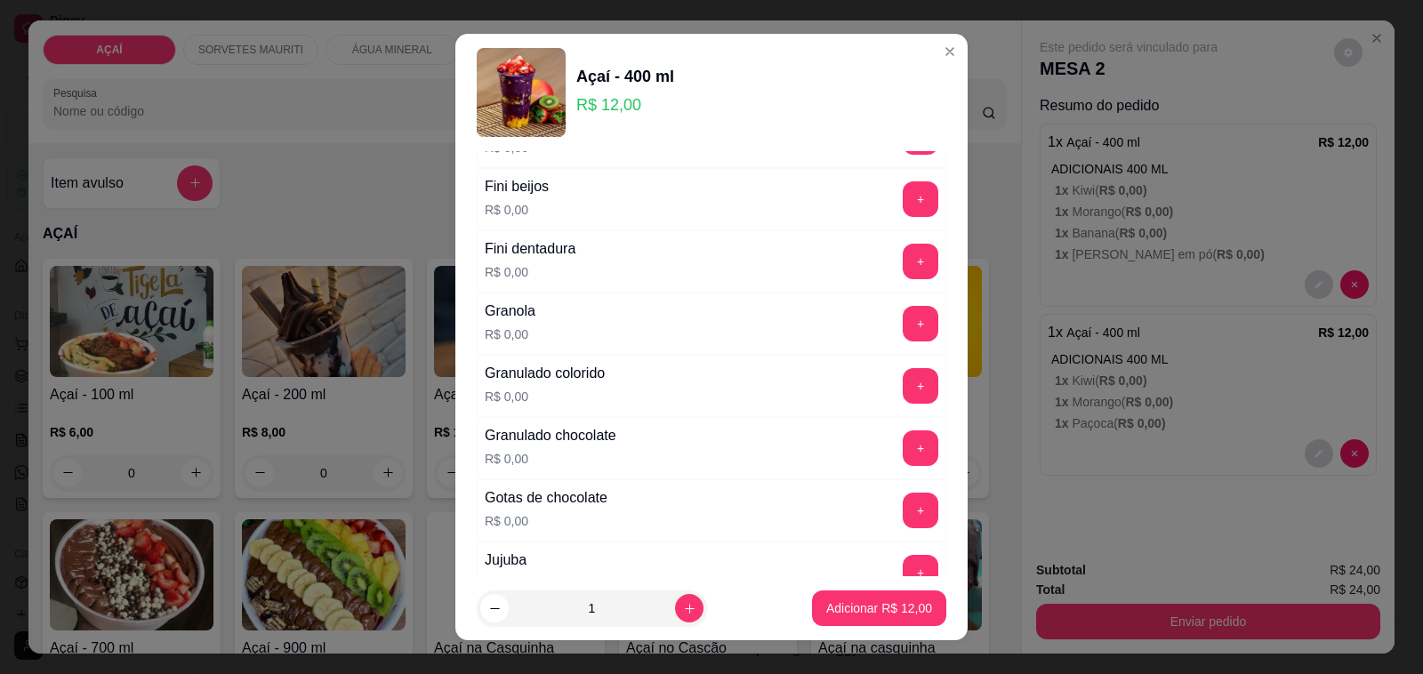
scroll to position [1223, 0]
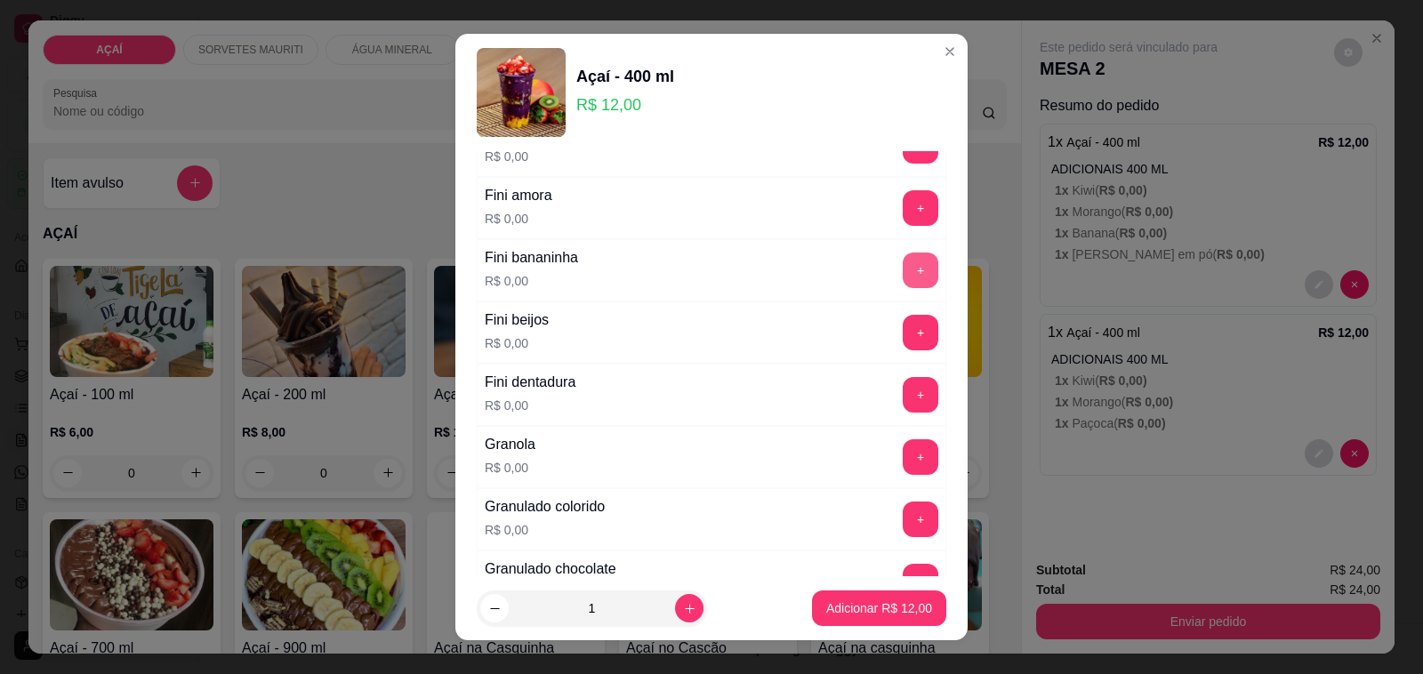
click at [903, 280] on button "+" at bounding box center [921, 271] width 36 height 36
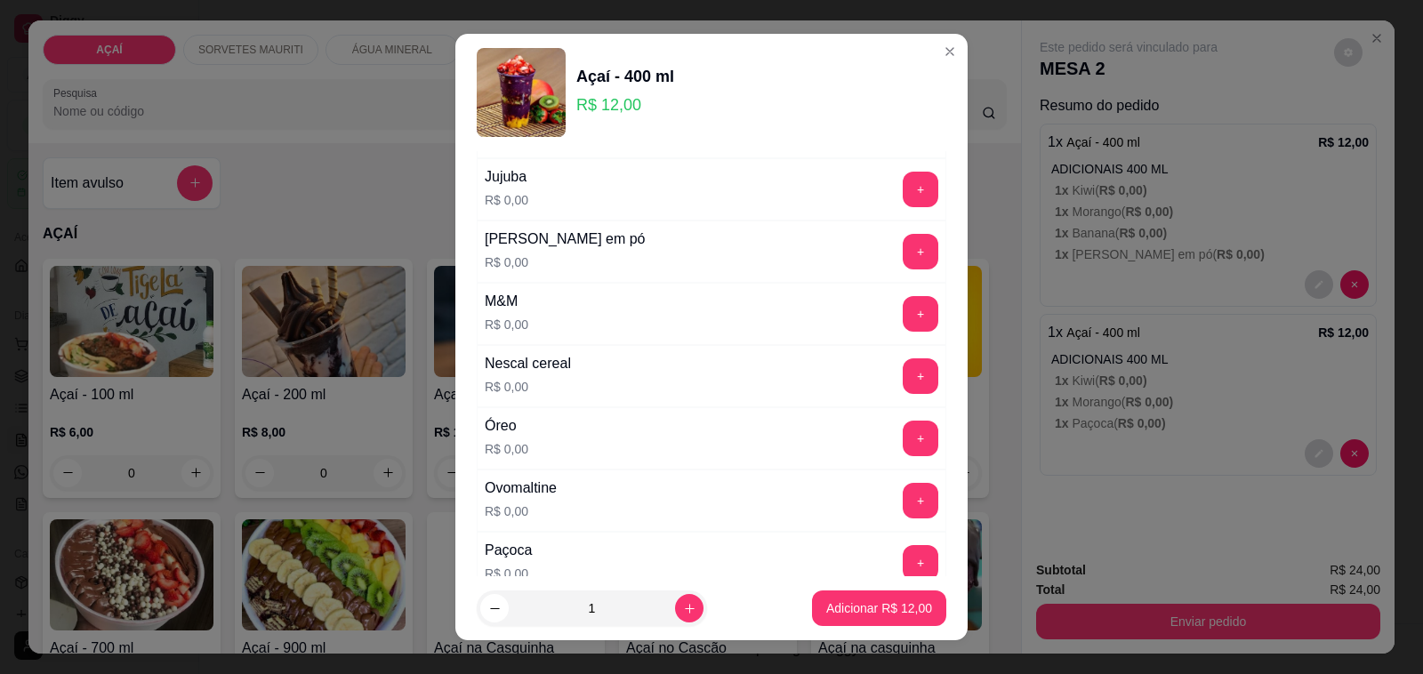
scroll to position [1779, 0]
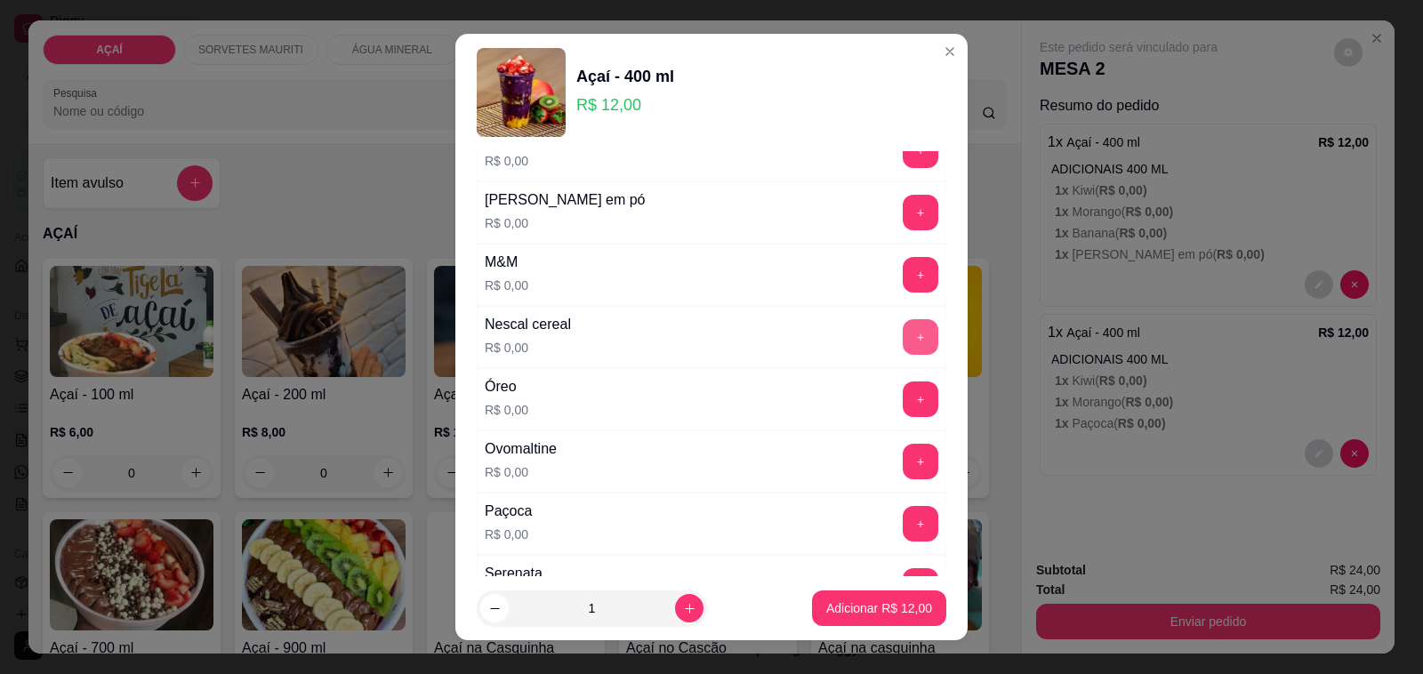
click at [903, 343] on button "+" at bounding box center [921, 337] width 36 height 36
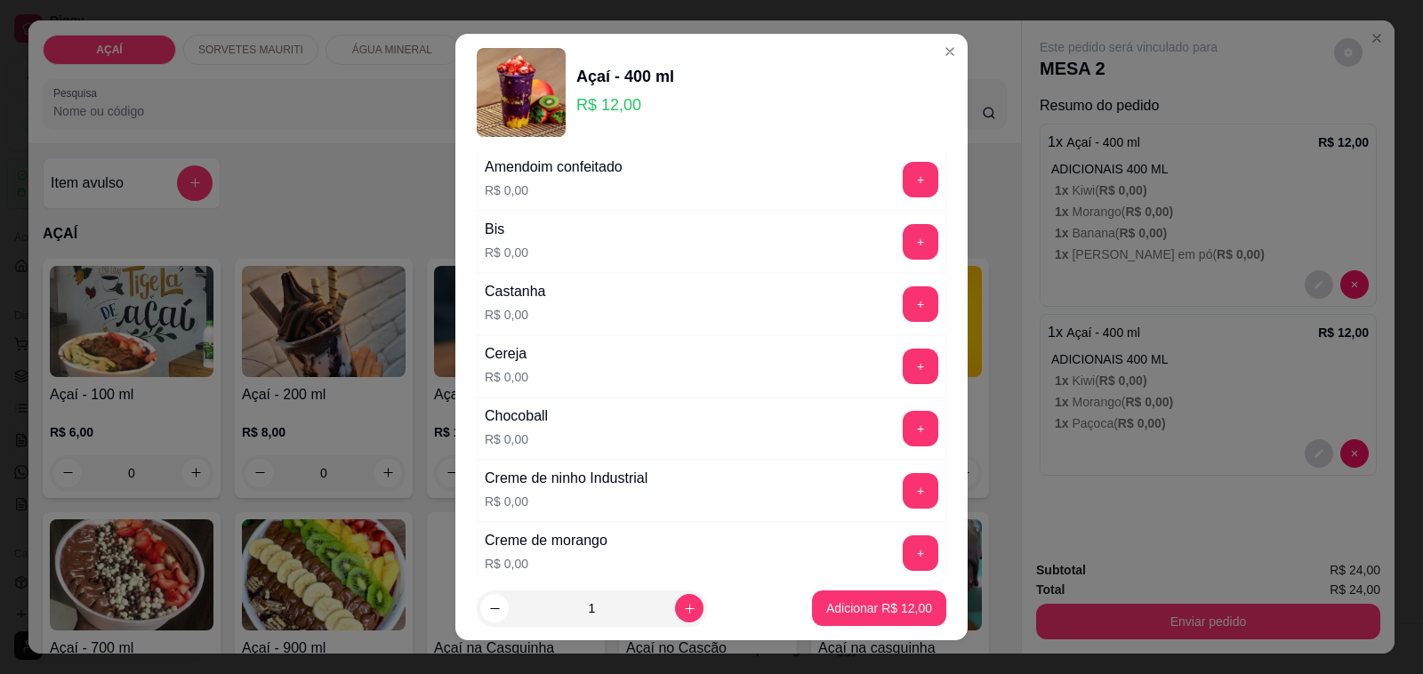
scroll to position [111, 0]
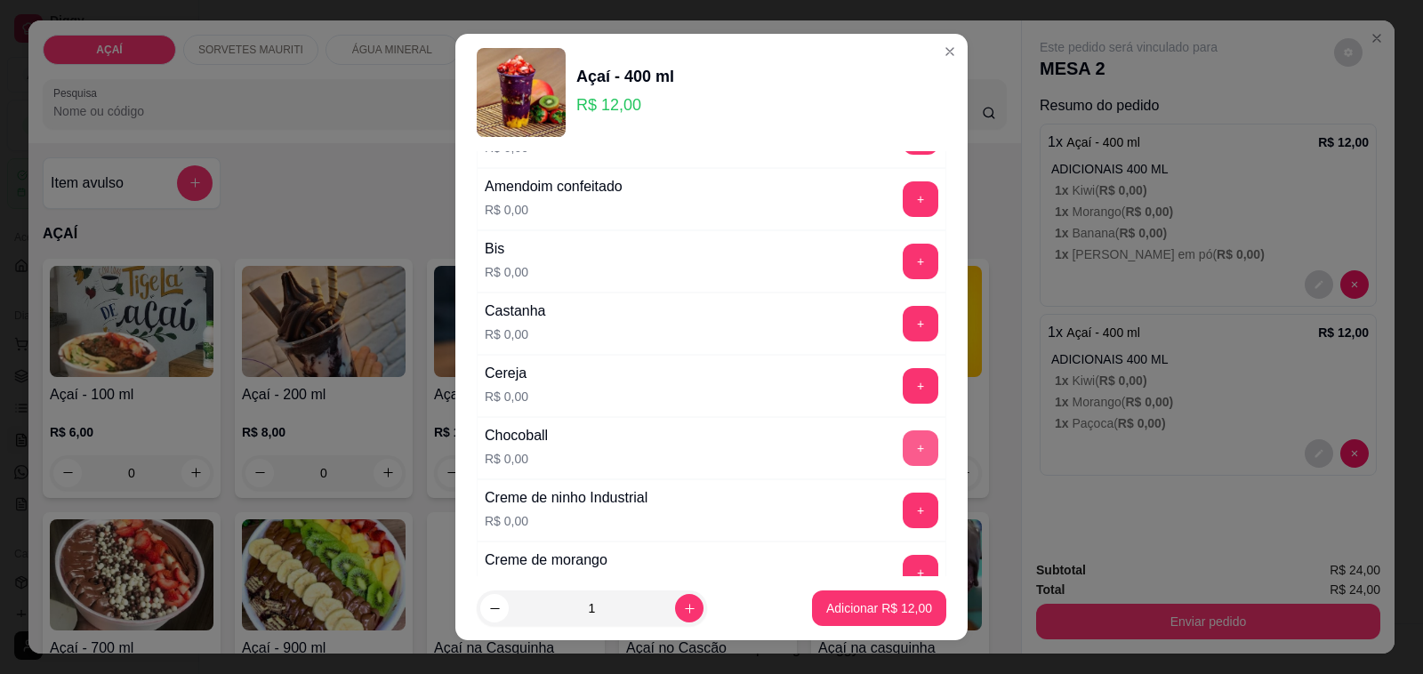
click at [903, 436] on button "+" at bounding box center [921, 448] width 36 height 36
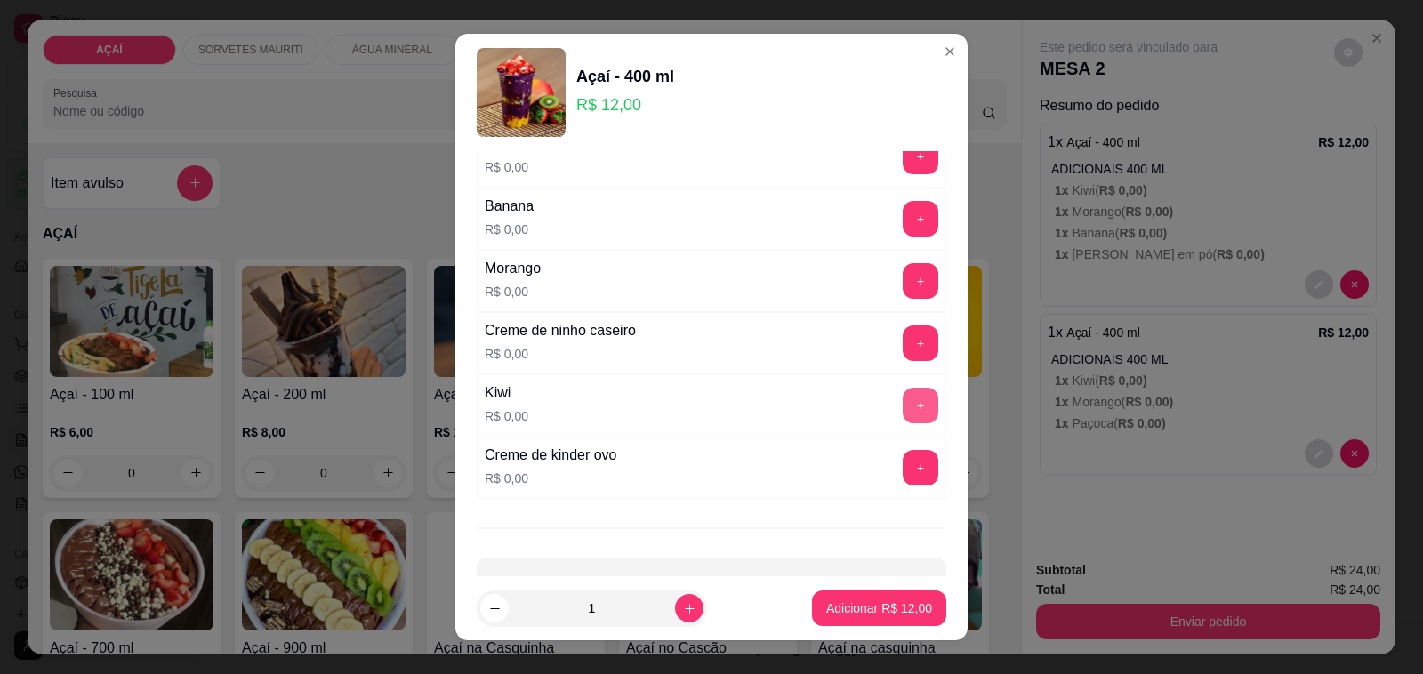
scroll to position [2335, 0]
click at [903, 157] on button "+" at bounding box center [921, 155] width 36 height 36
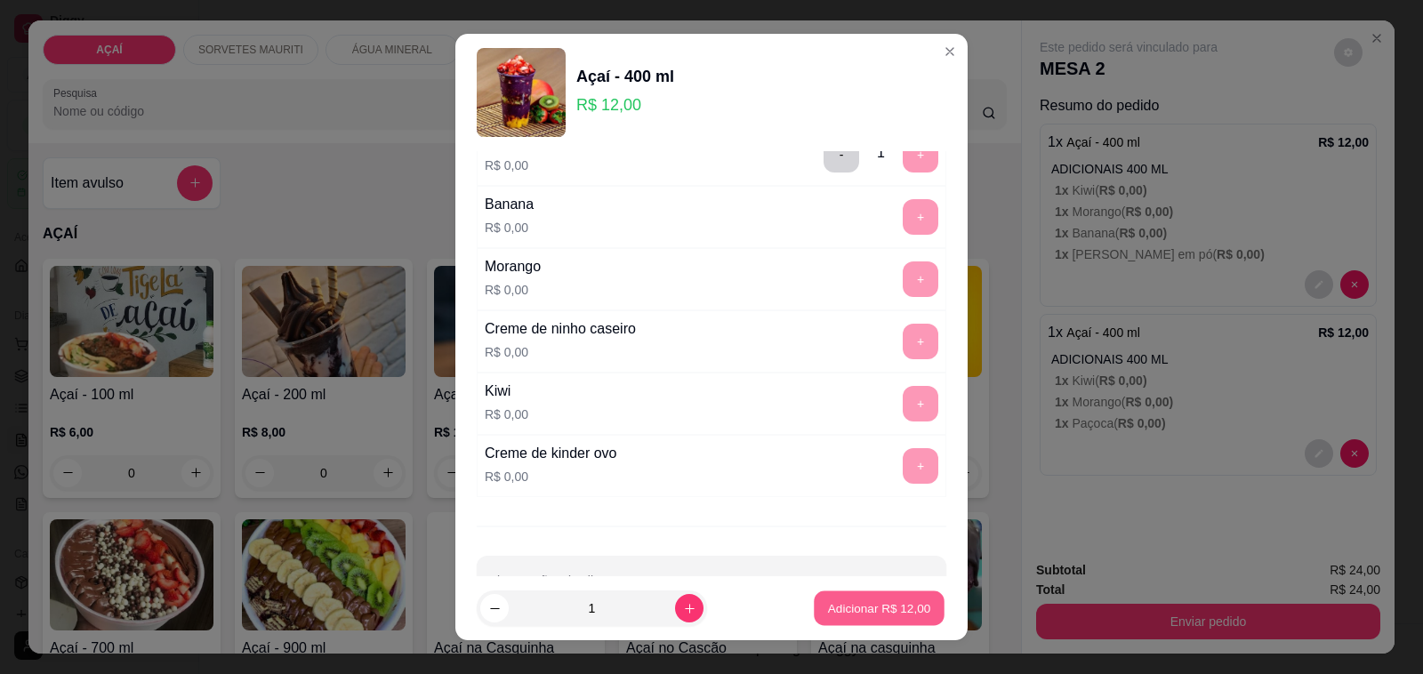
click at [849, 614] on p "Adicionar R$ 12,00" at bounding box center [879, 607] width 103 height 17
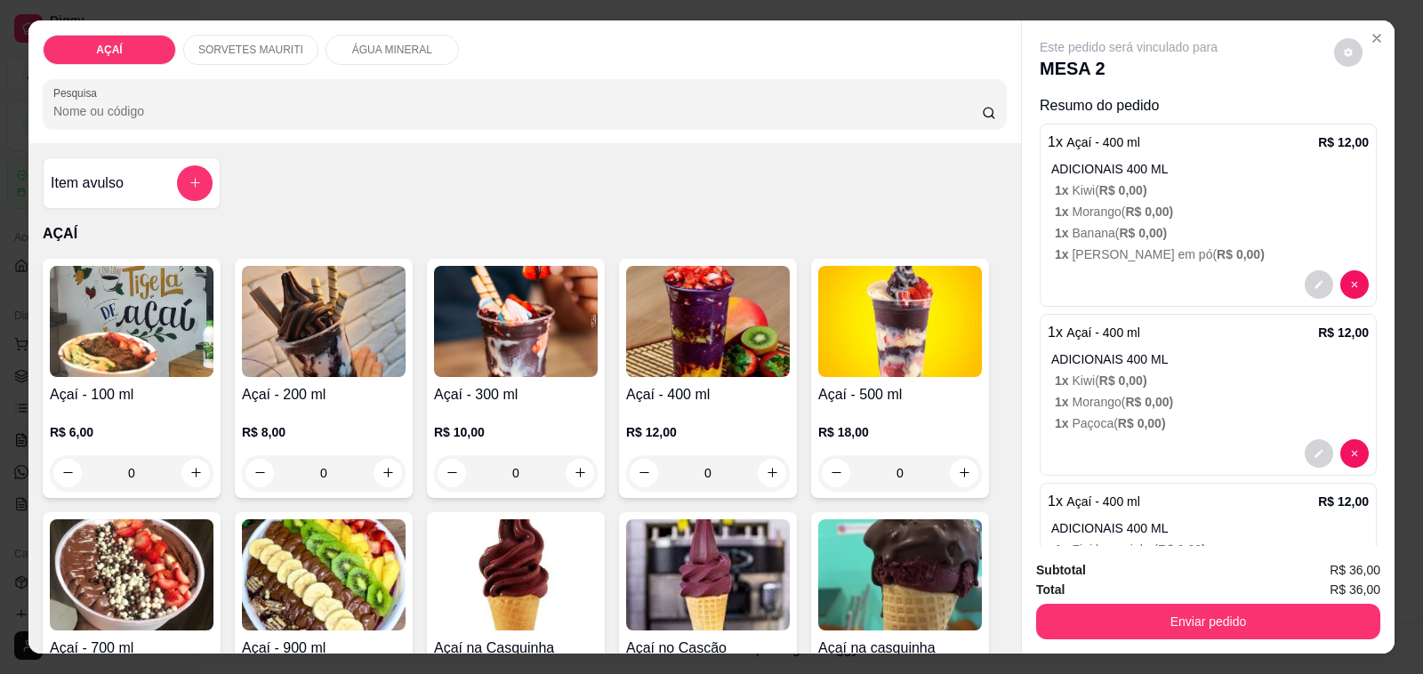
click at [352, 411] on div "R$ 8,00 0" at bounding box center [324, 448] width 164 height 85
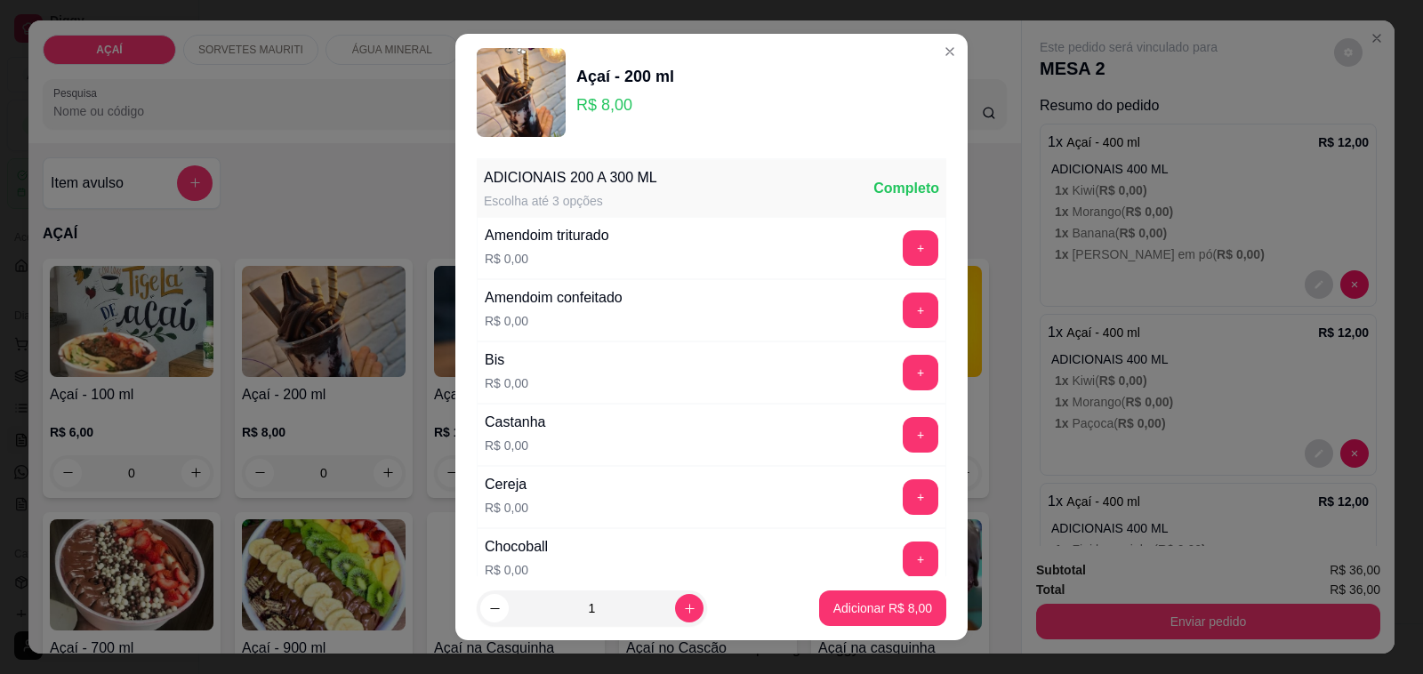
scroll to position [23, 0]
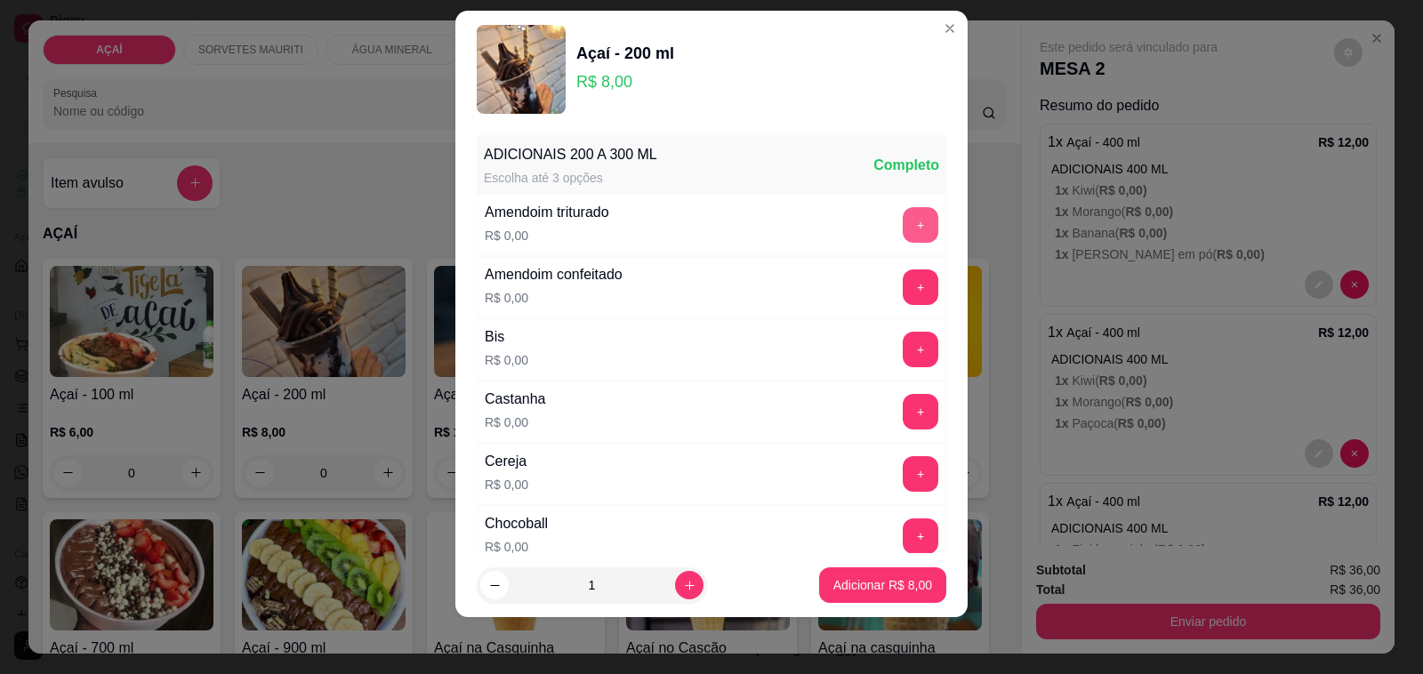
click at [903, 234] on button "+" at bounding box center [921, 225] width 36 height 36
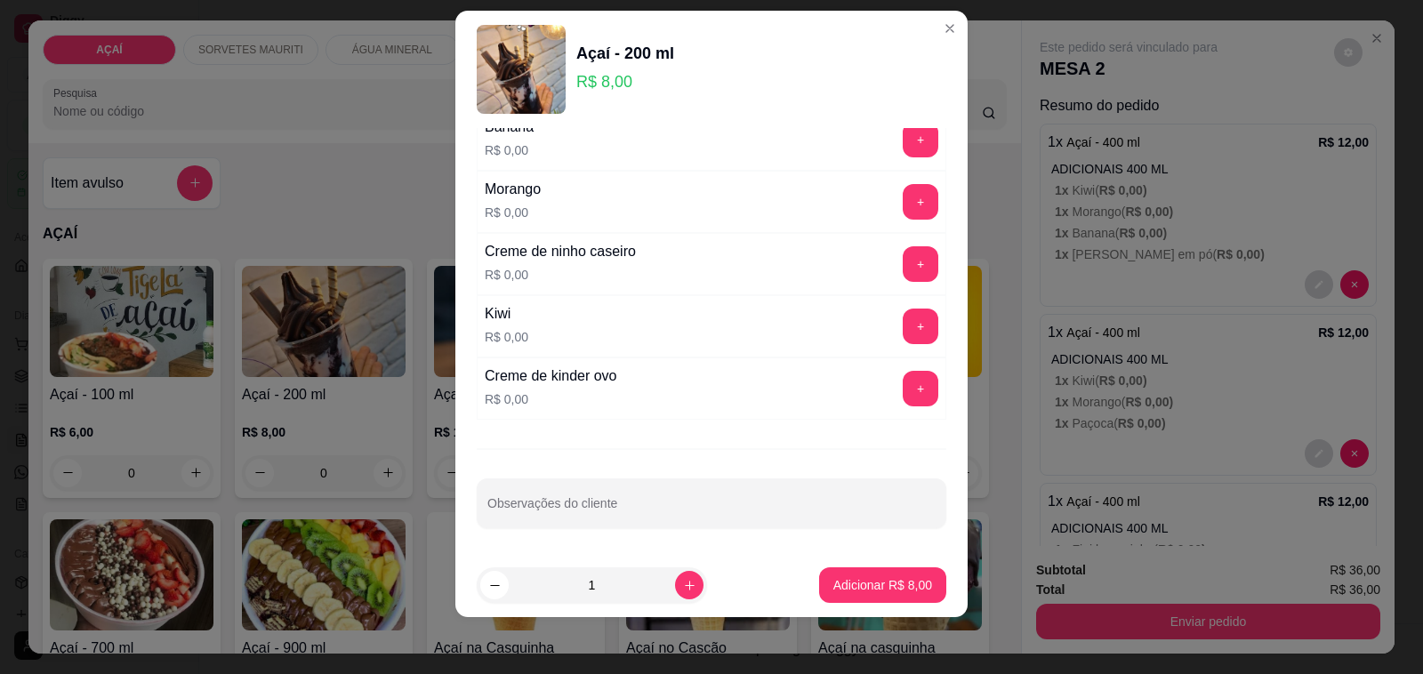
scroll to position [2404, 0]
click at [904, 140] on button "+" at bounding box center [921, 140] width 35 height 35
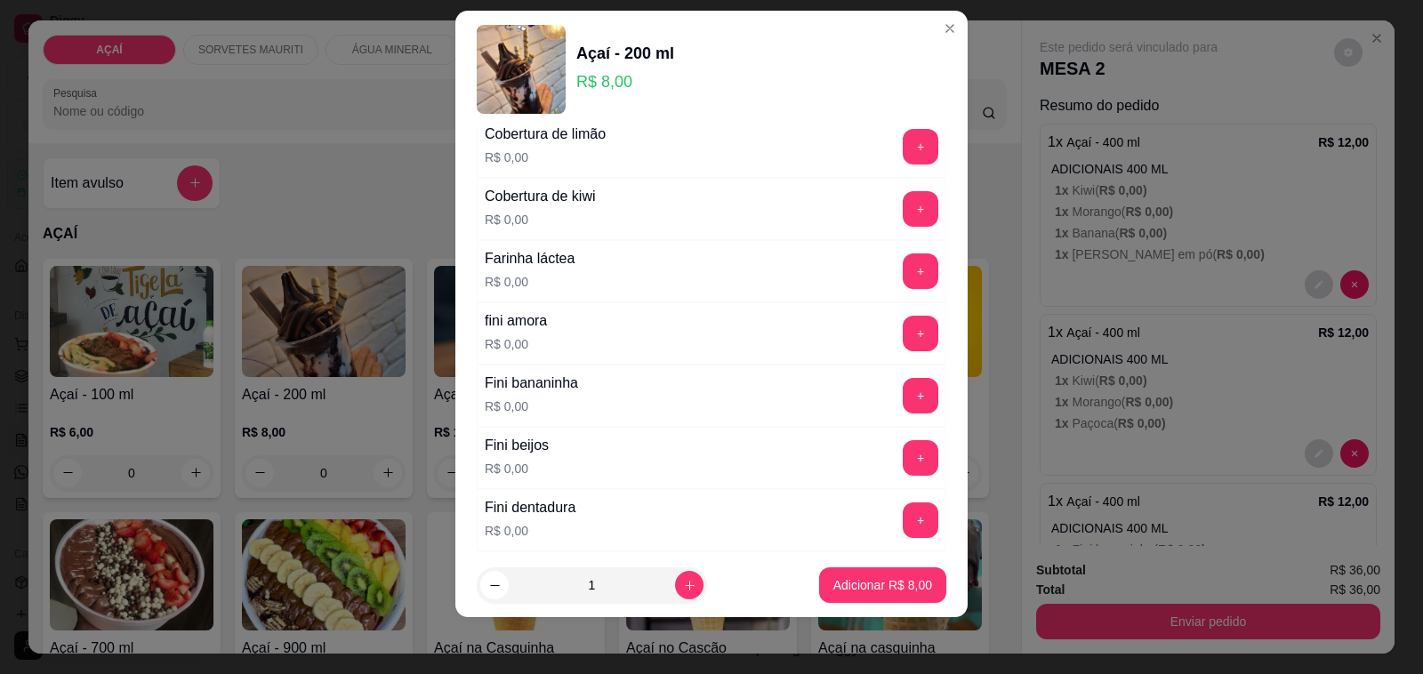
scroll to position [1070, 0]
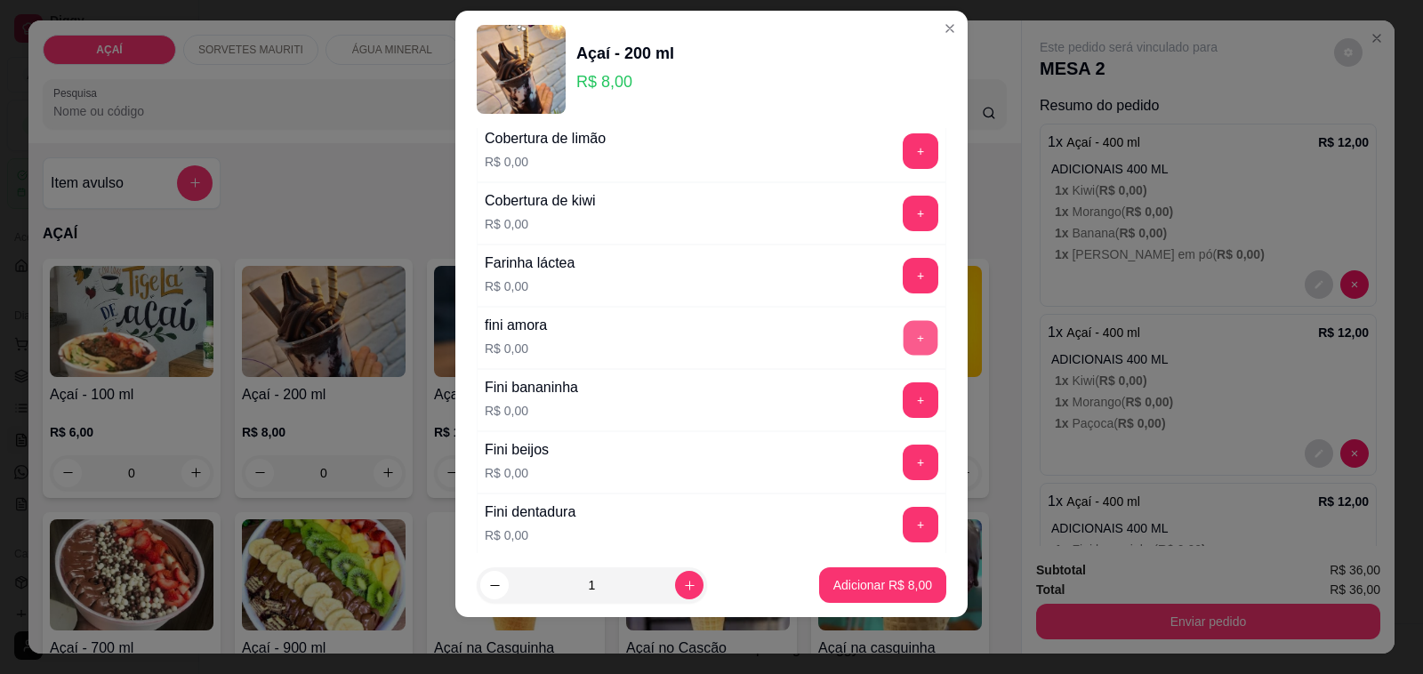
click at [904, 348] on button "+" at bounding box center [921, 338] width 35 height 35
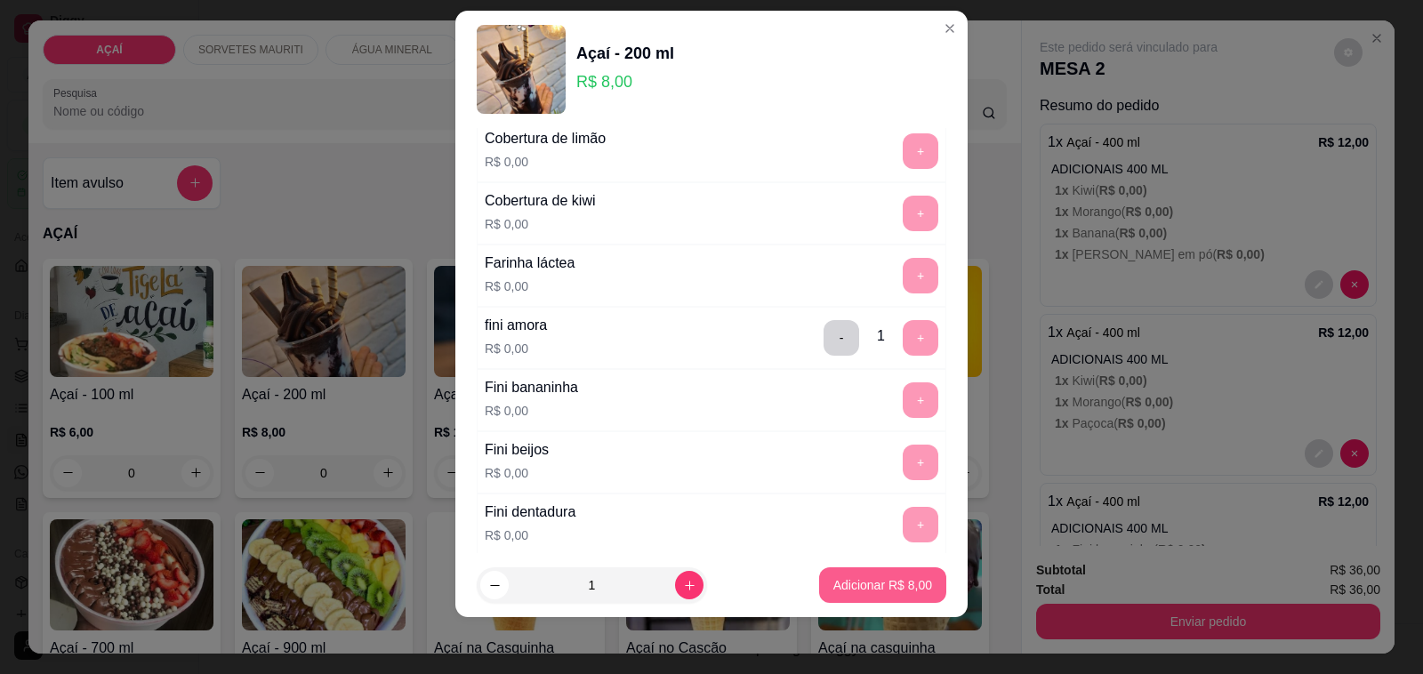
click at [876, 590] on p "Adicionar R$ 8,00" at bounding box center [882, 585] width 99 height 18
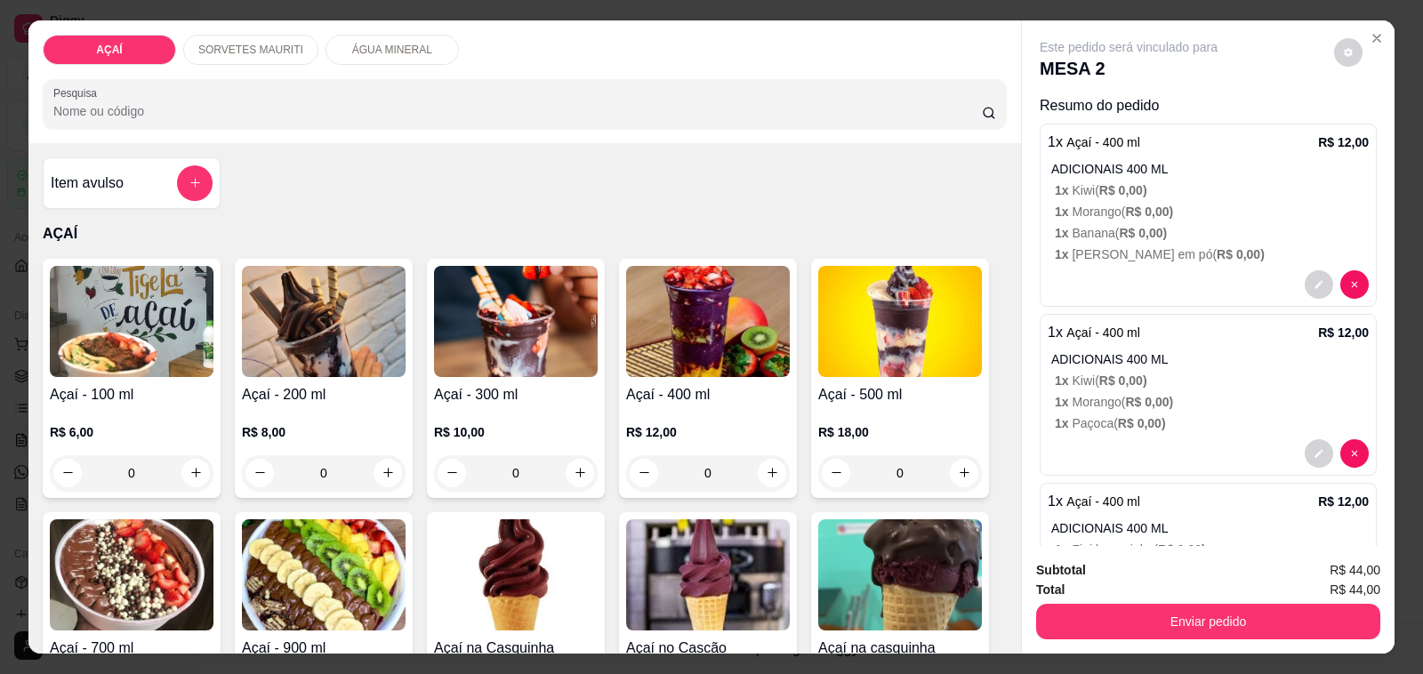
click at [708, 406] on div "R$ 12,00 0" at bounding box center [708, 448] width 164 height 85
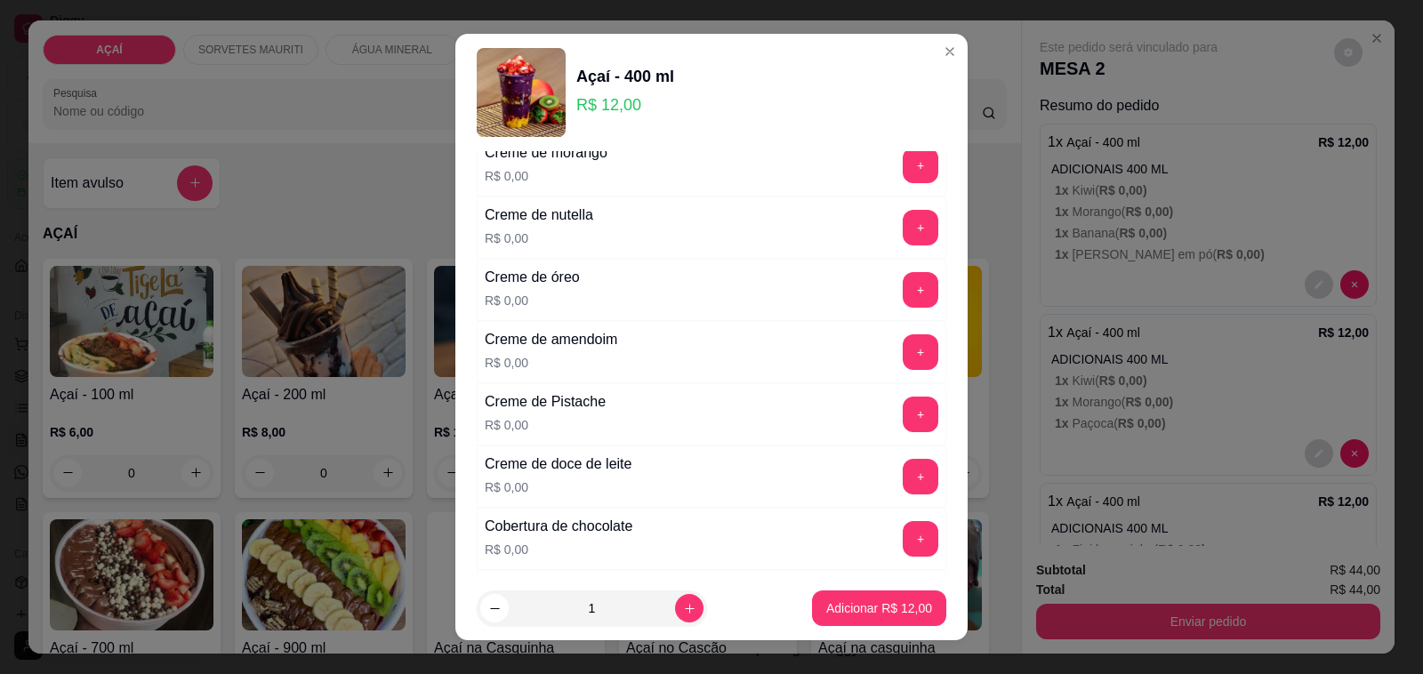
scroll to position [556, 0]
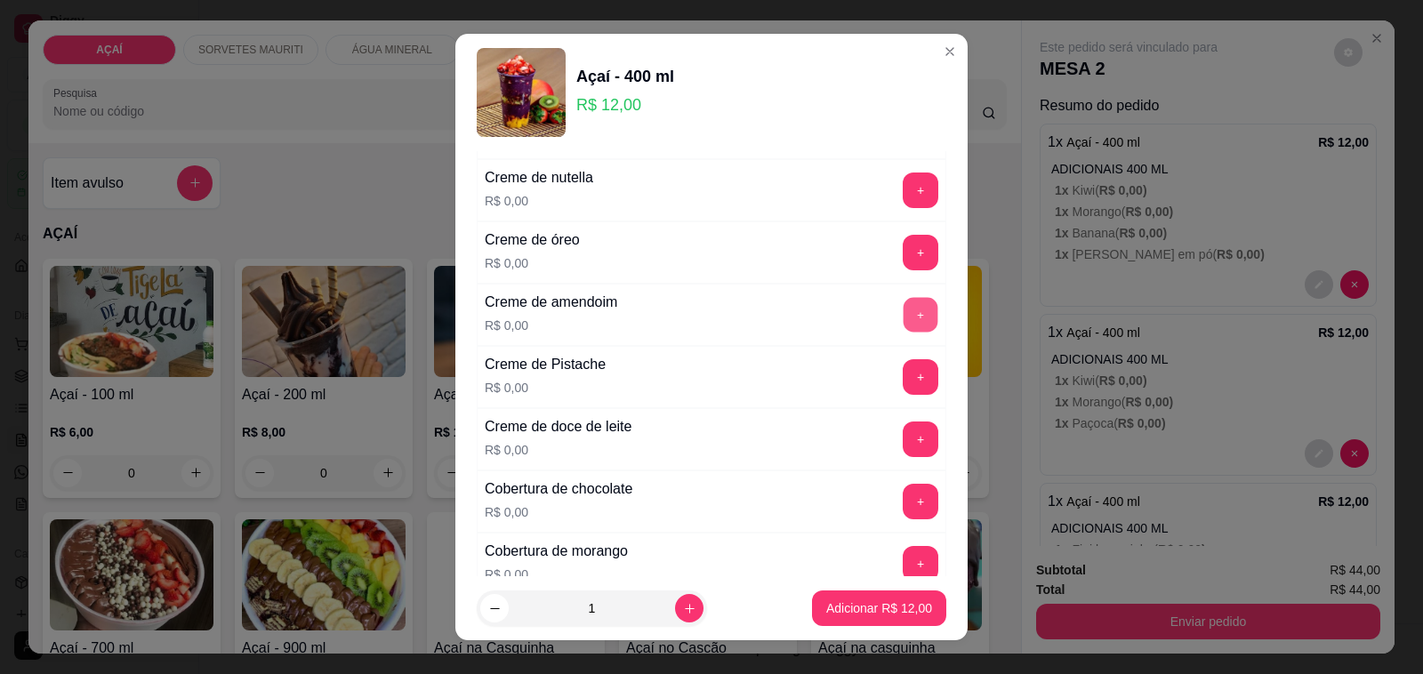
click at [904, 321] on button "+" at bounding box center [921, 315] width 35 height 35
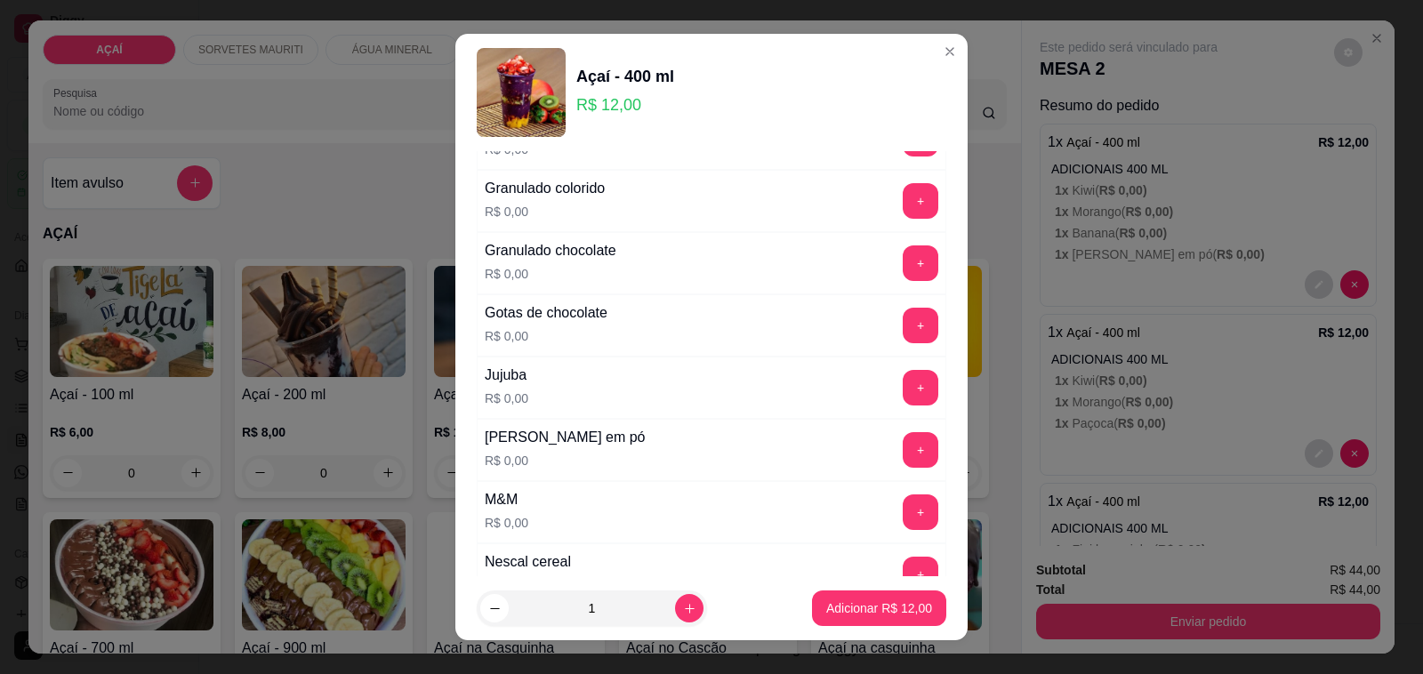
scroll to position [1668, 0]
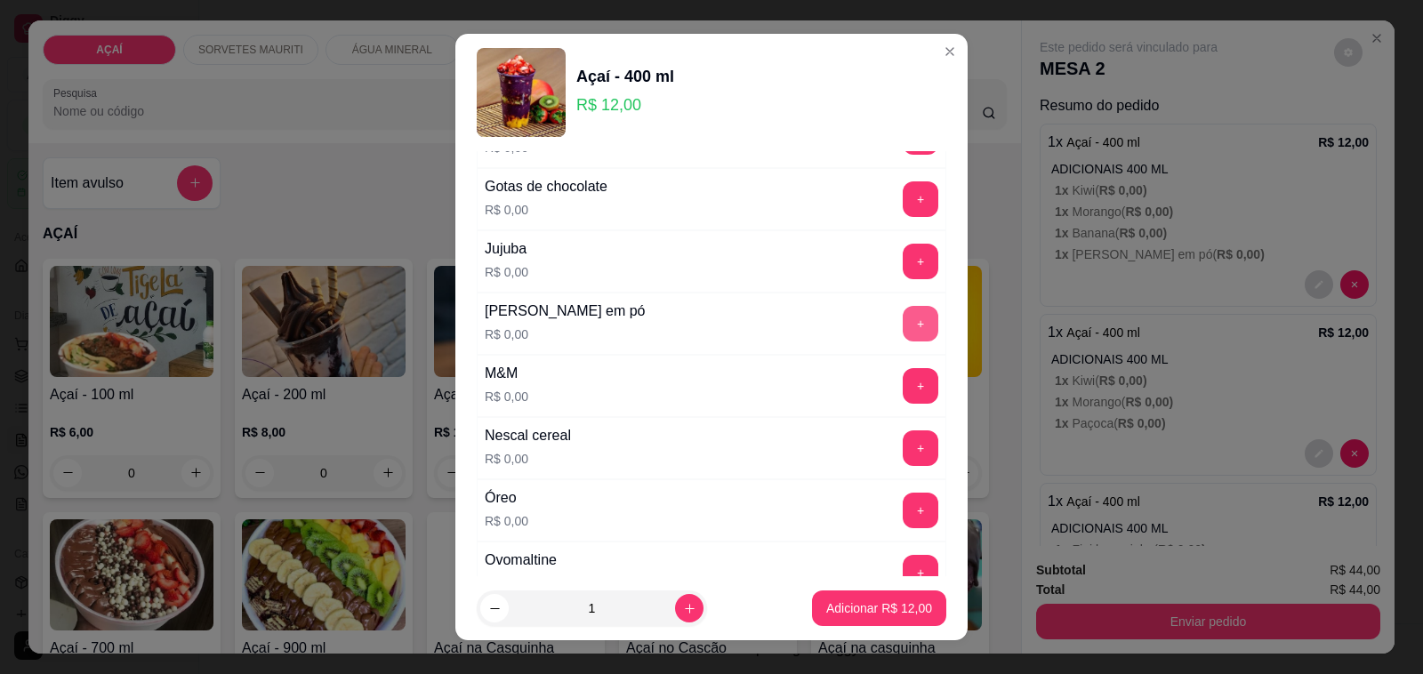
click at [903, 329] on button "+" at bounding box center [921, 324] width 36 height 36
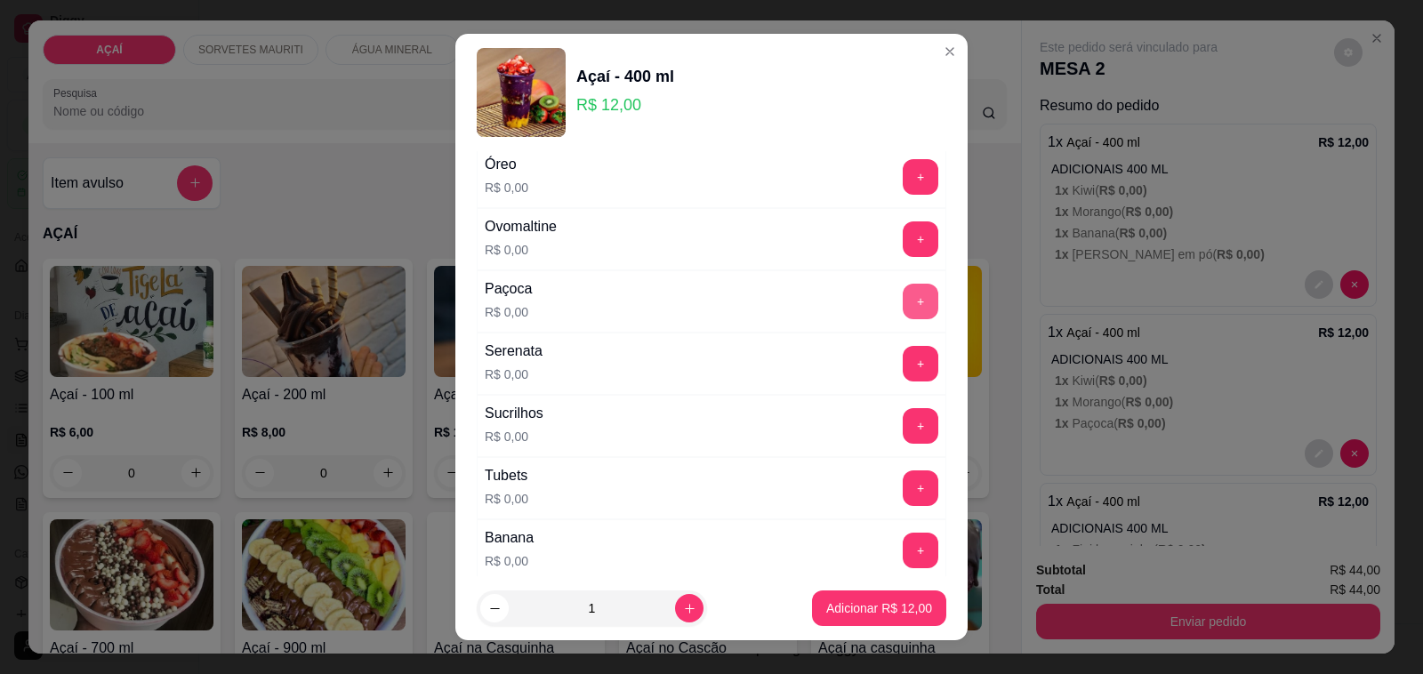
click at [903, 310] on button "+" at bounding box center [921, 302] width 36 height 36
click at [826, 614] on p "Adicionar R$ 12,00" at bounding box center [879, 608] width 106 height 18
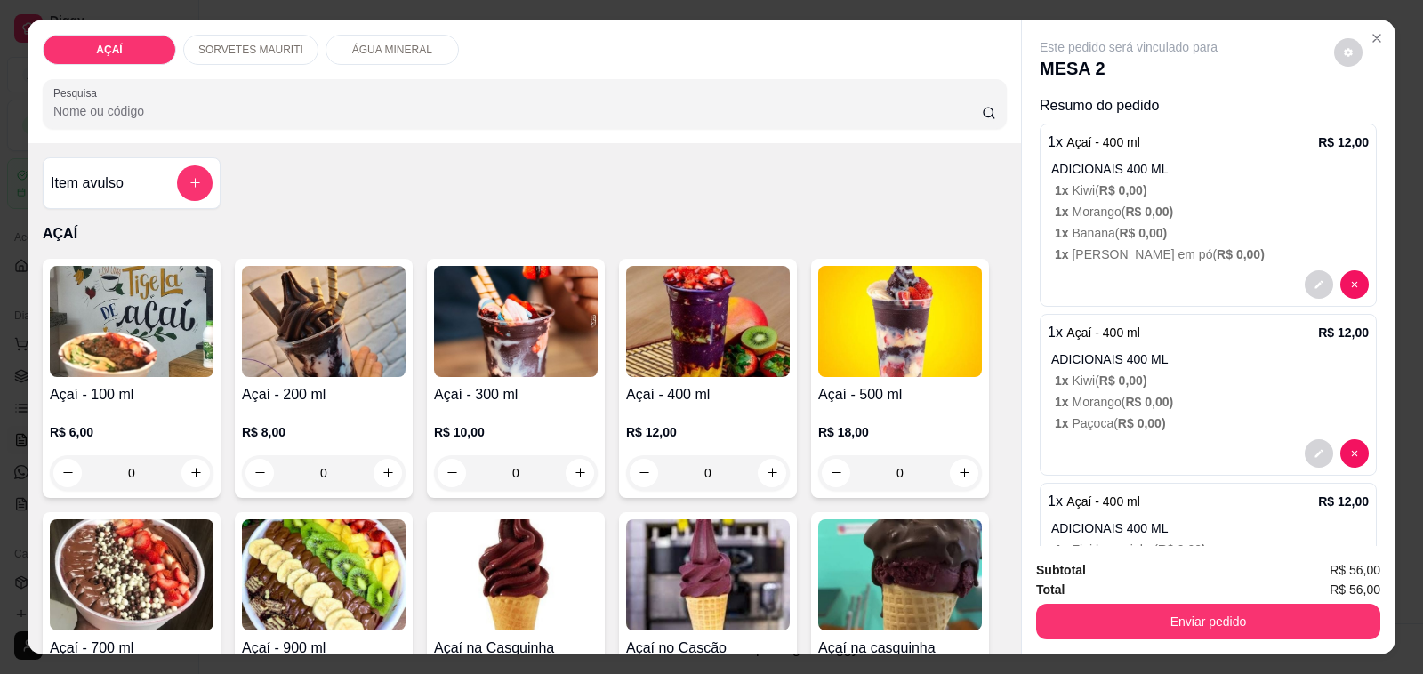
click at [739, 427] on p "R$ 12,00" at bounding box center [708, 432] width 164 height 18
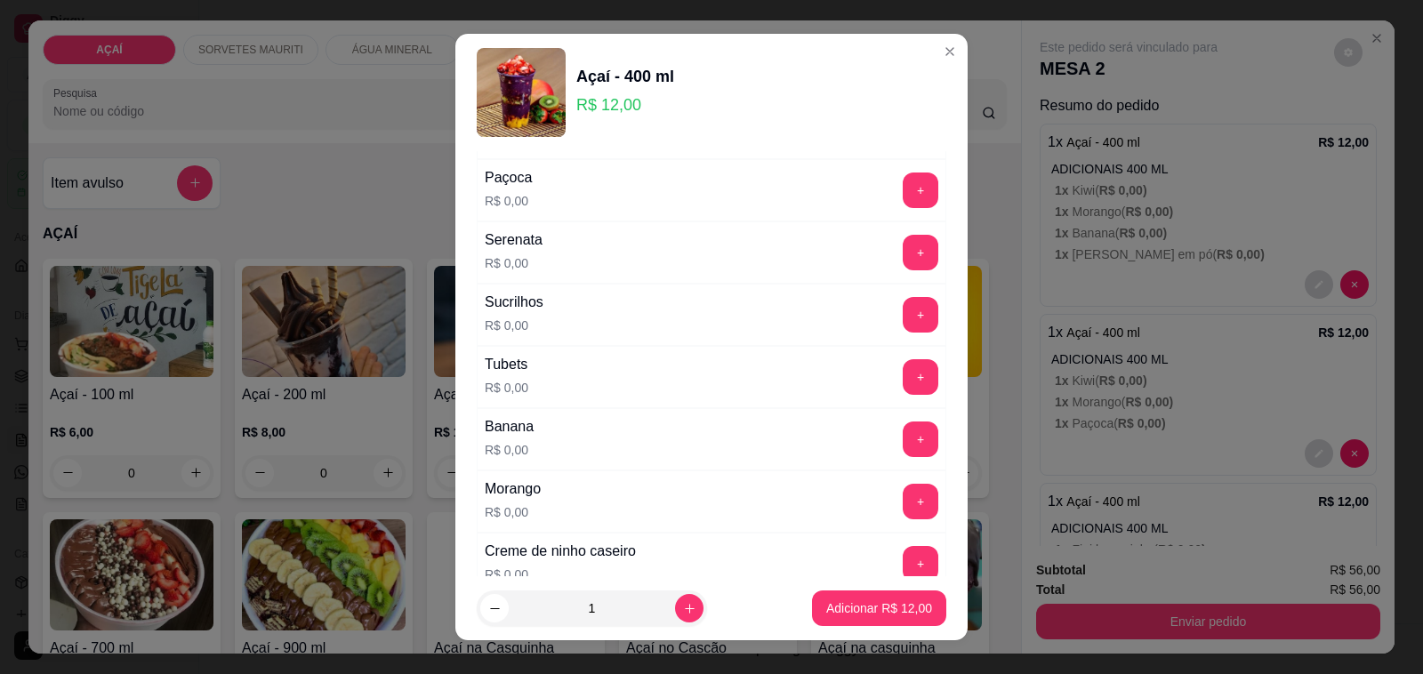
scroll to position [2224, 0]
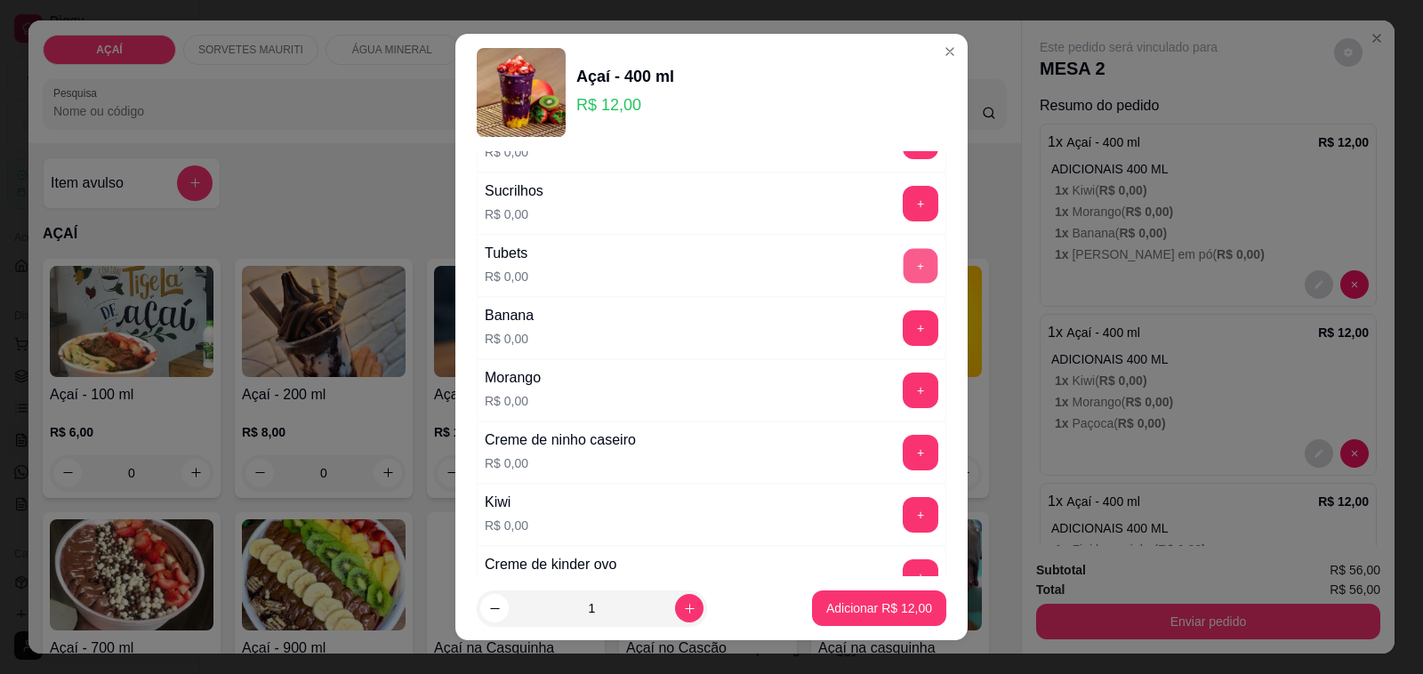
click at [904, 283] on button "+" at bounding box center [921, 266] width 35 height 35
click at [839, 611] on p "Adicionar R$ 12,00" at bounding box center [879, 607] width 103 height 17
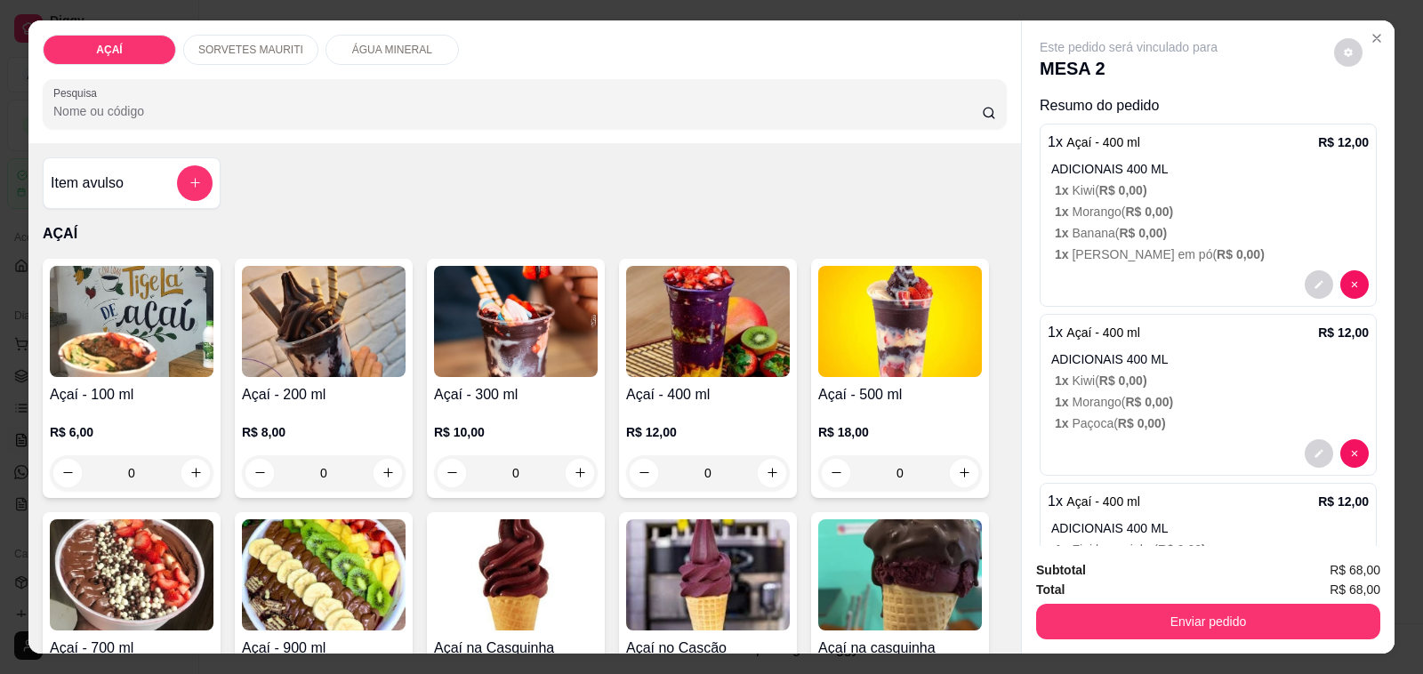
click at [68, 384] on h4 "Açaí - 100 ml" at bounding box center [132, 394] width 164 height 21
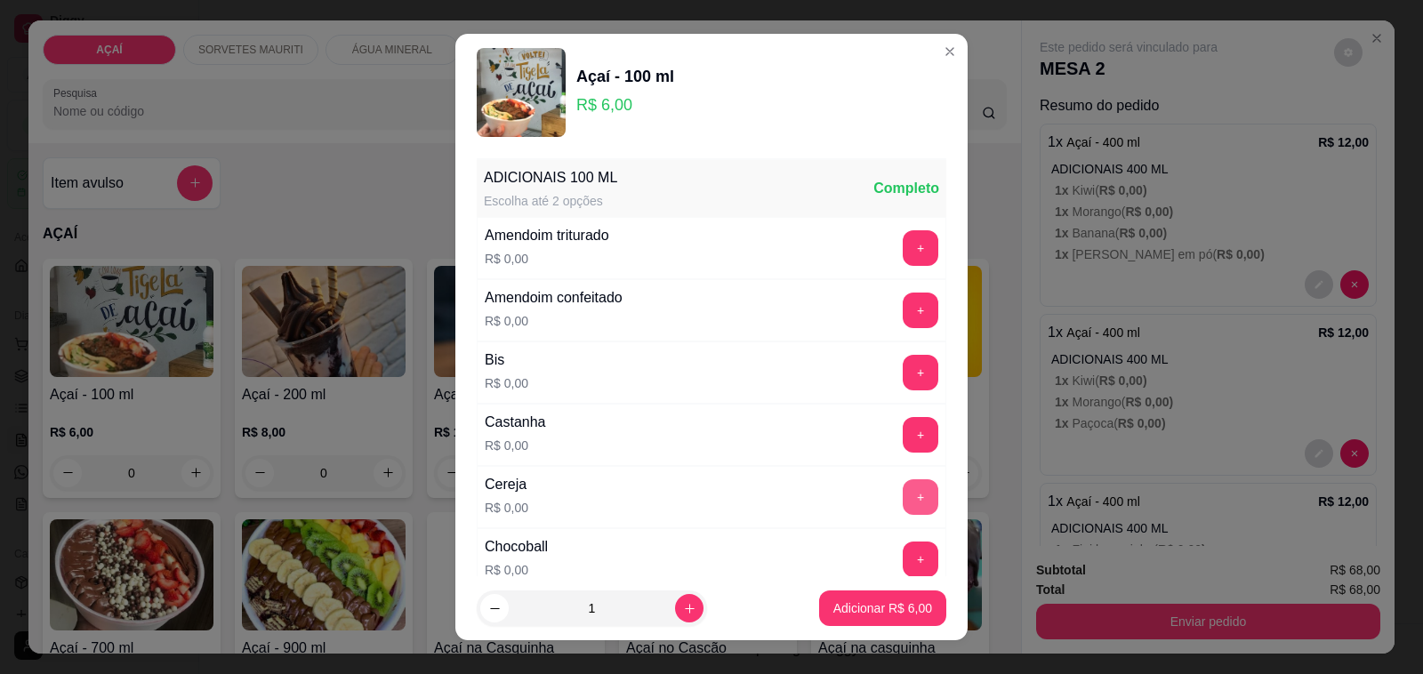
click at [903, 495] on button "+" at bounding box center [921, 497] width 36 height 36
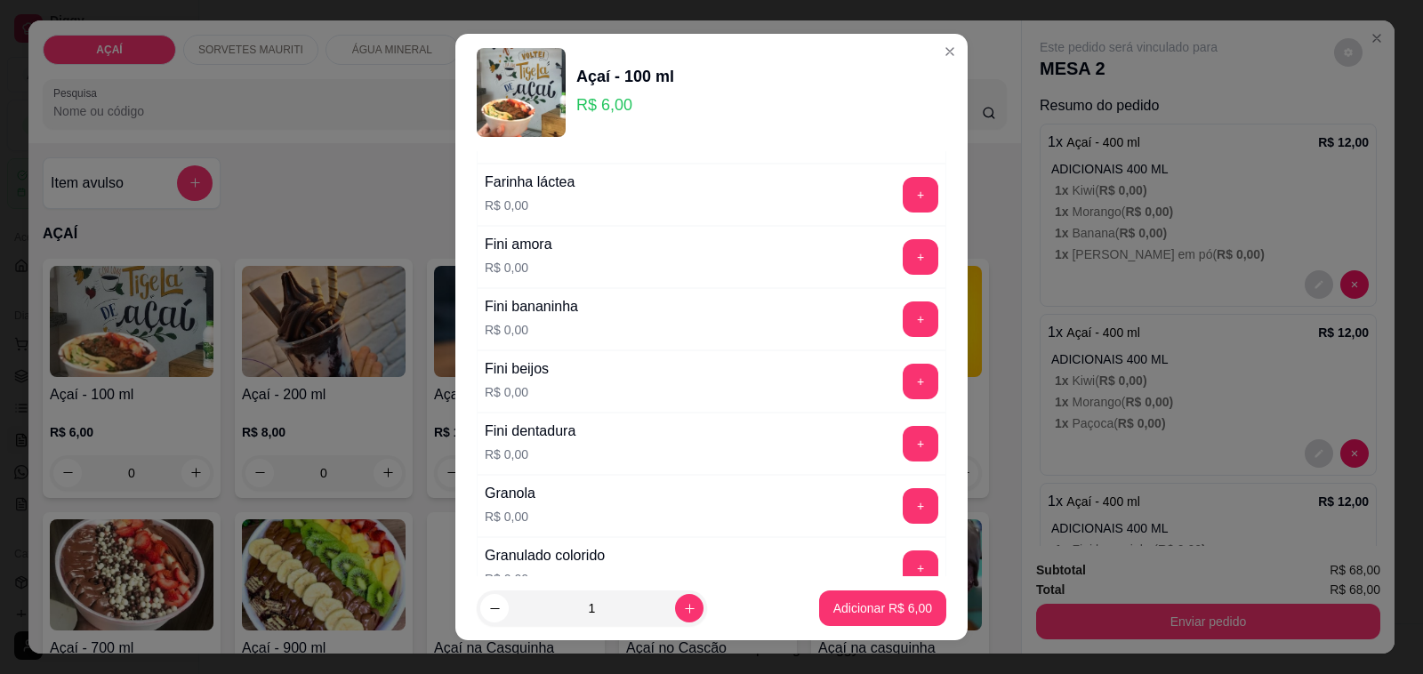
scroll to position [1223, 0]
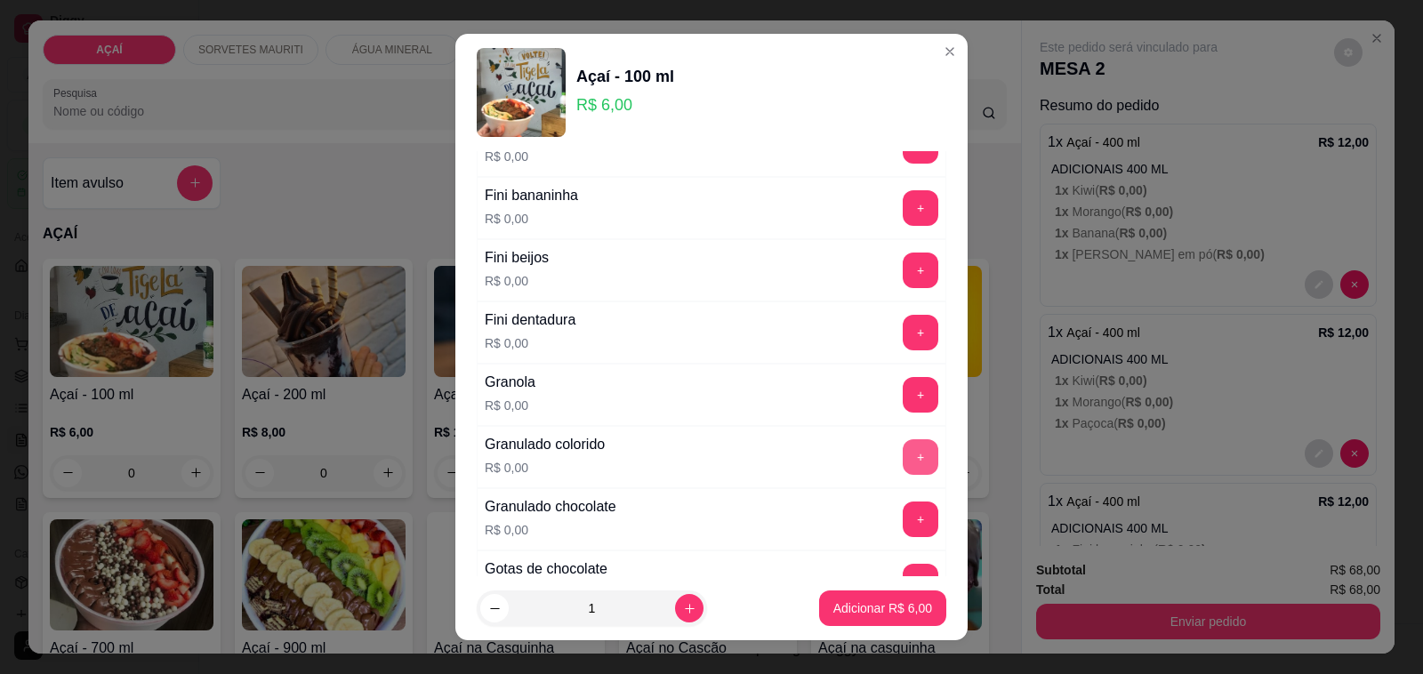
click at [903, 461] on button "+" at bounding box center [921, 457] width 36 height 36
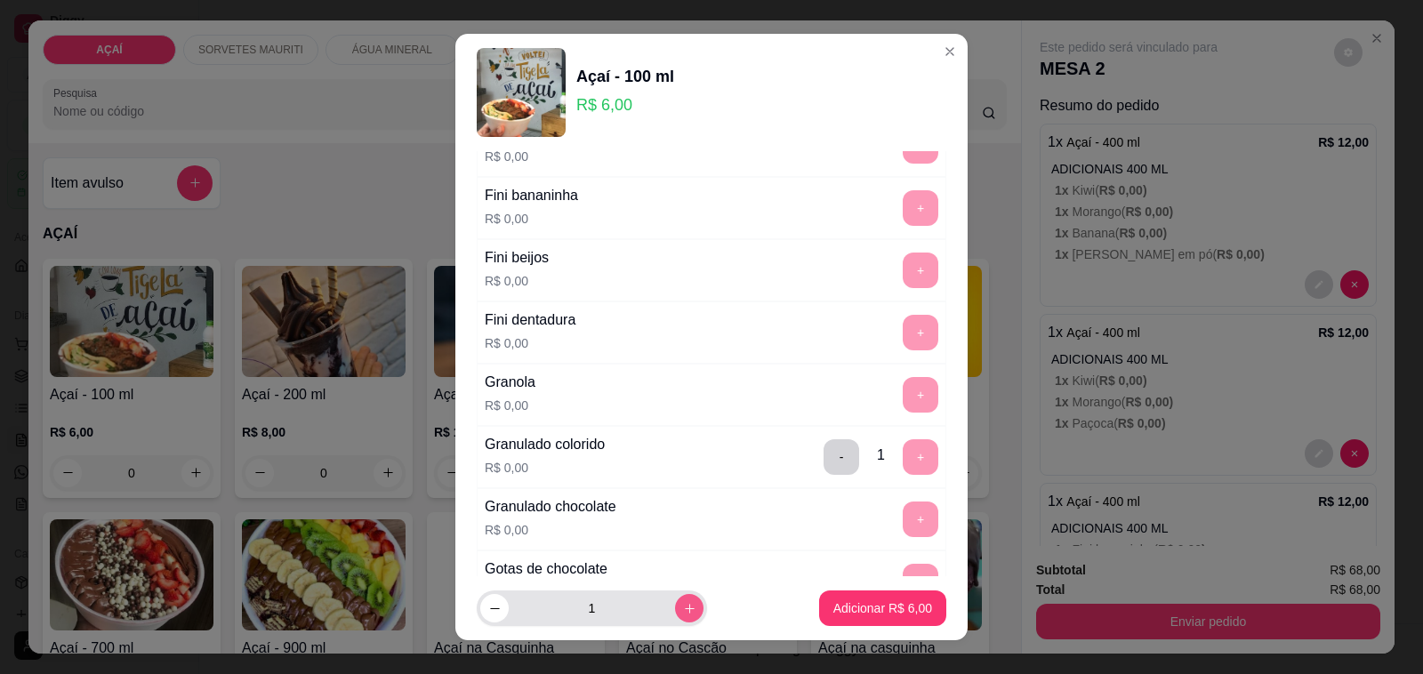
click at [675, 620] on button "increase-product-quantity" at bounding box center [689, 608] width 28 height 28
click at [675, 620] on button "increase-product-quantity" at bounding box center [689, 609] width 28 height 28
type input "3"
click at [845, 610] on p "Adicionar R$ 18,00" at bounding box center [879, 607] width 103 height 17
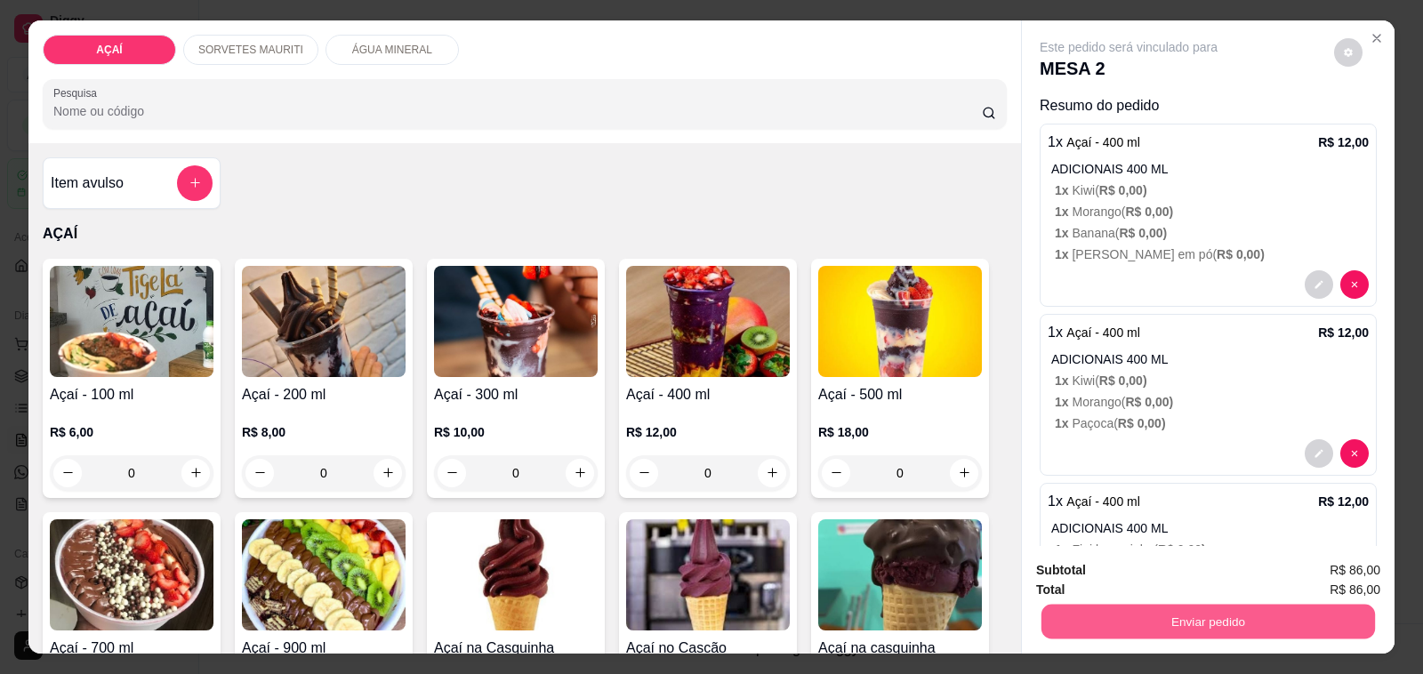
click at [1215, 605] on button "Enviar pedido" at bounding box center [1209, 622] width 334 height 35
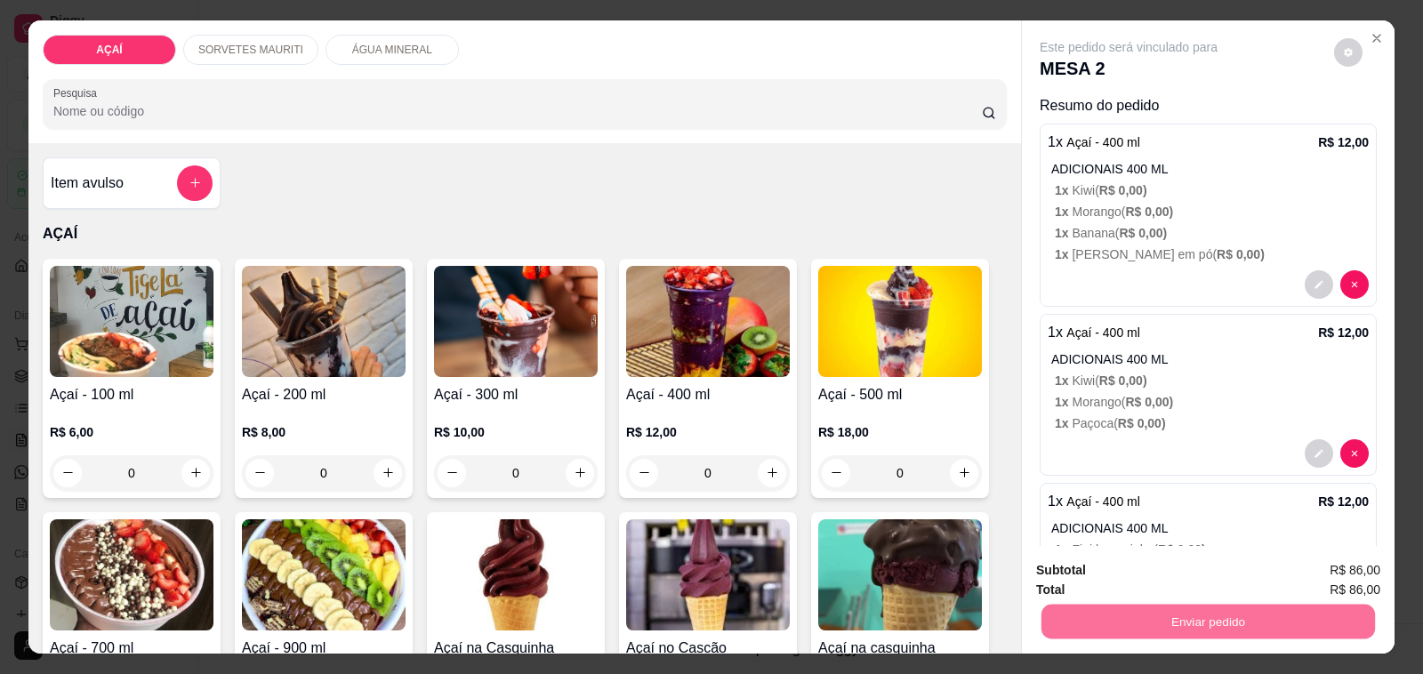
click at [1154, 569] on button "Não registrar e enviar pedido" at bounding box center [1148, 571] width 185 height 34
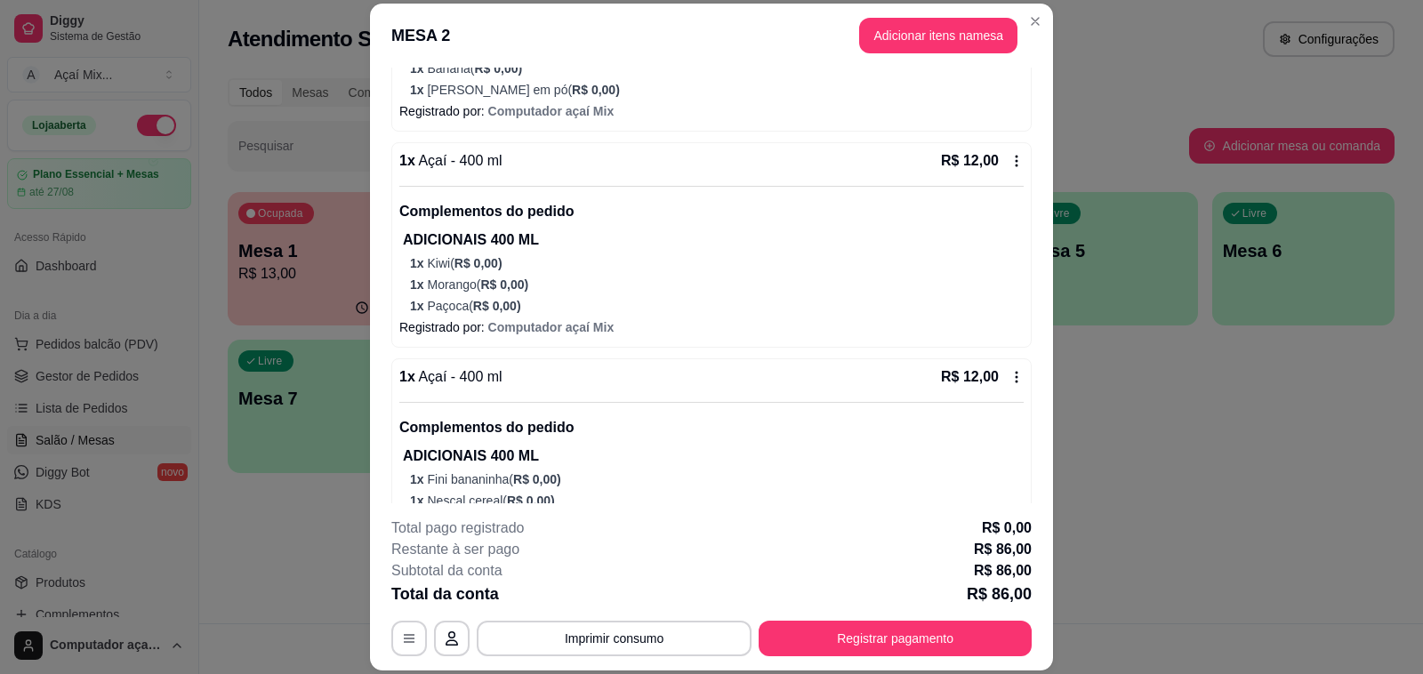
scroll to position [334, 0]
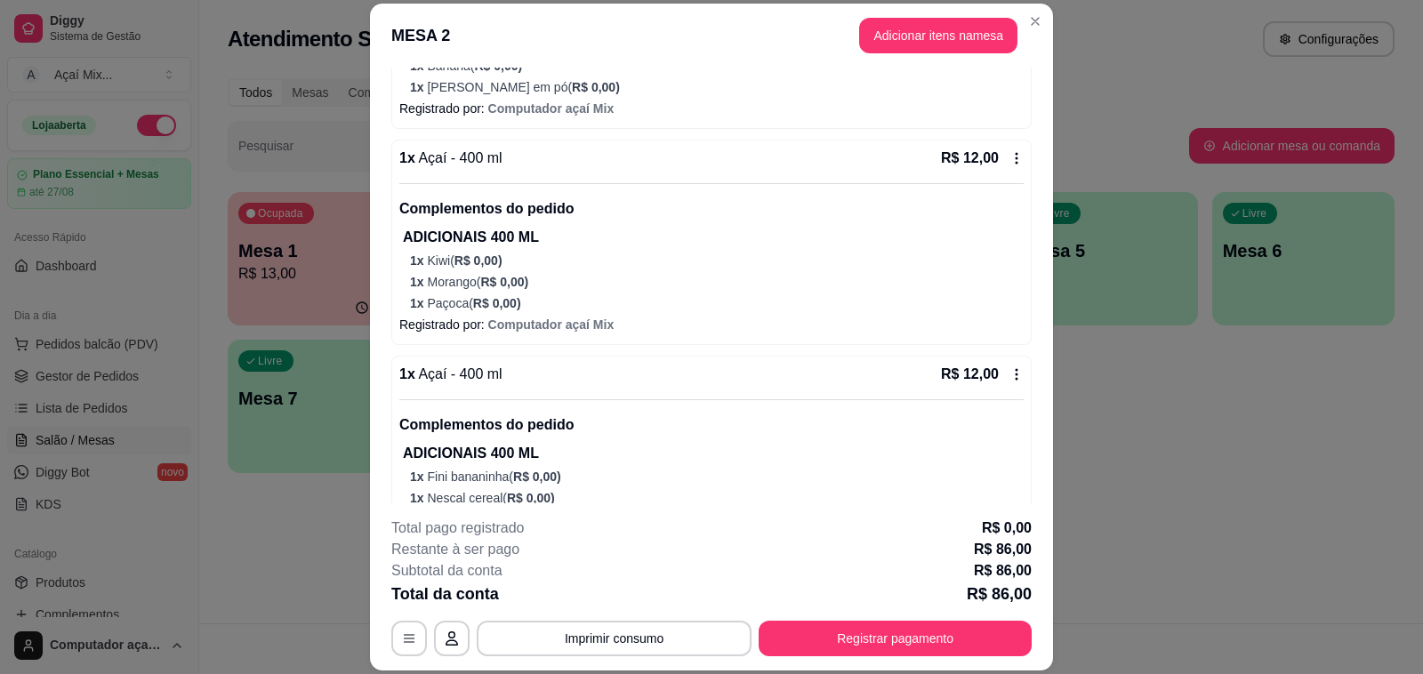
click at [1023, 495] on div "Iniciada [DATE] 21:08 Atenção Para vincular um cliente a um pedido já existente…" at bounding box center [711, 286] width 683 height 436
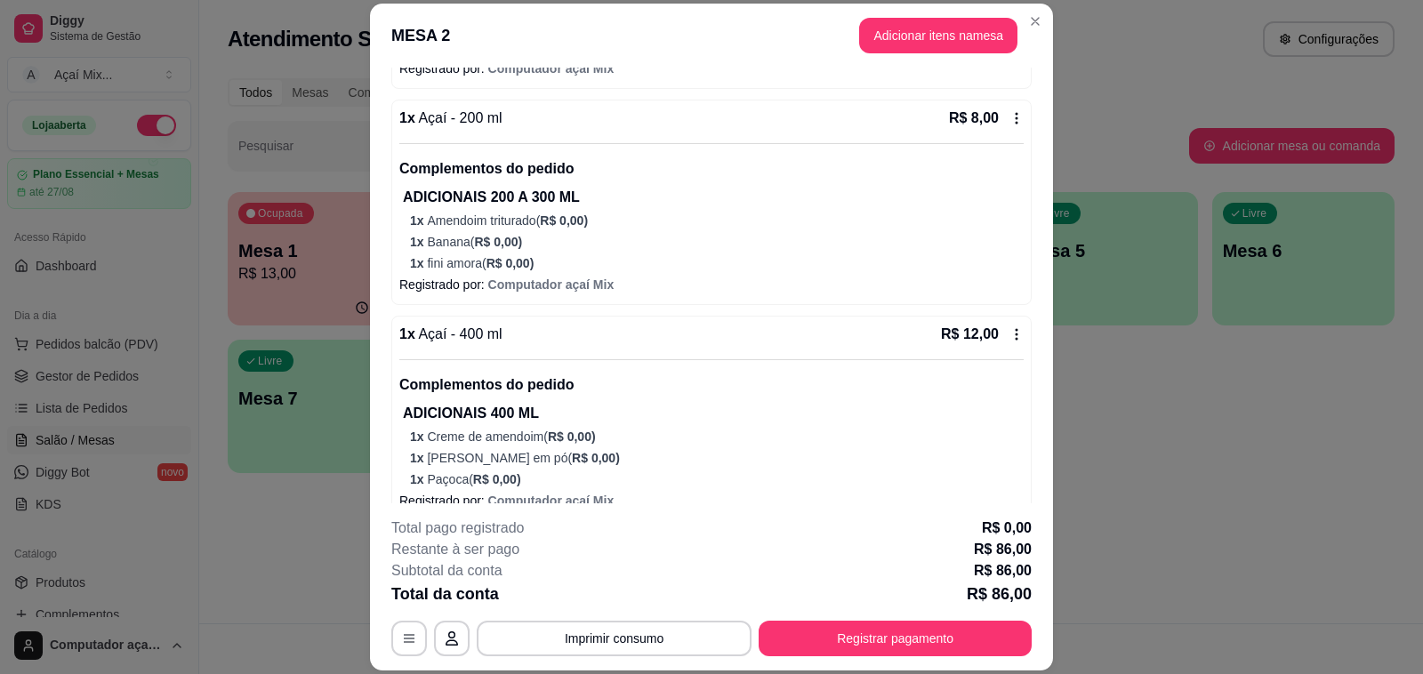
scroll to position [800, 0]
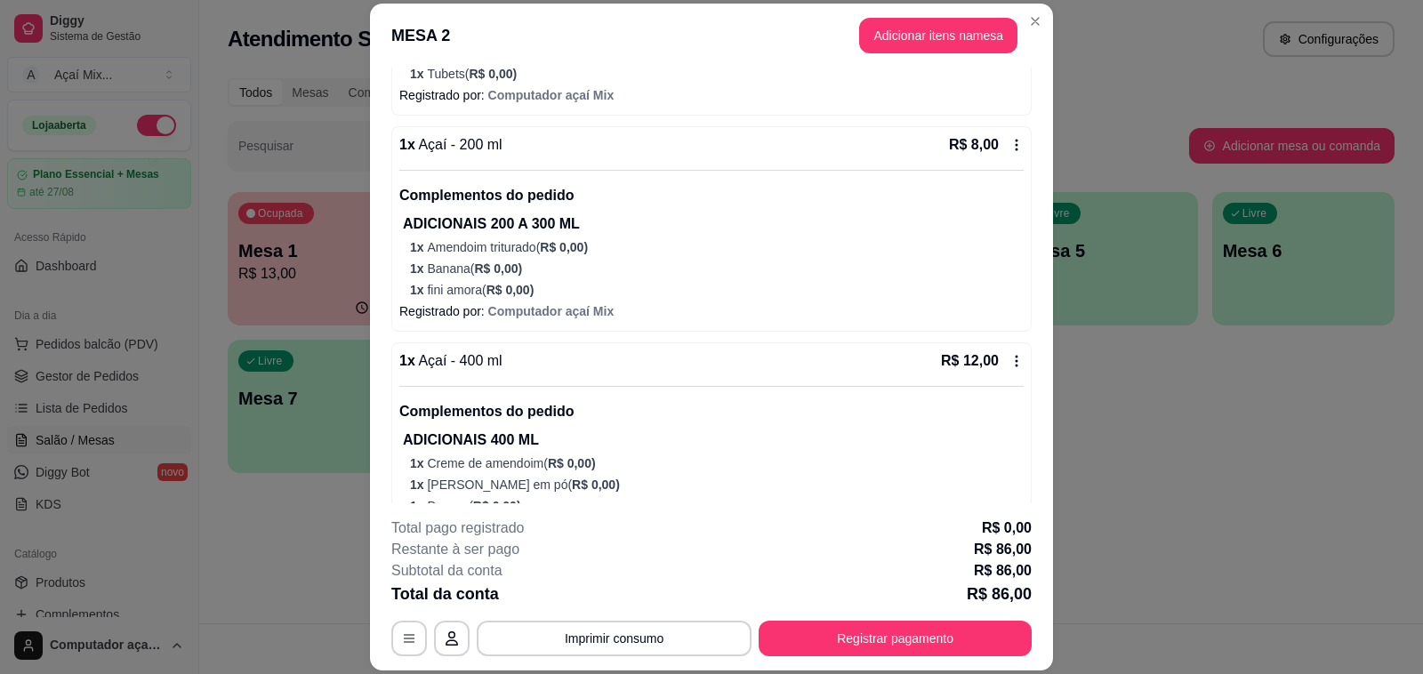
click at [1023, 72] on div "Iniciada [DATE] 21:08 Atenção Para vincular um cliente a um pedido já existente…" at bounding box center [711, 286] width 683 height 436
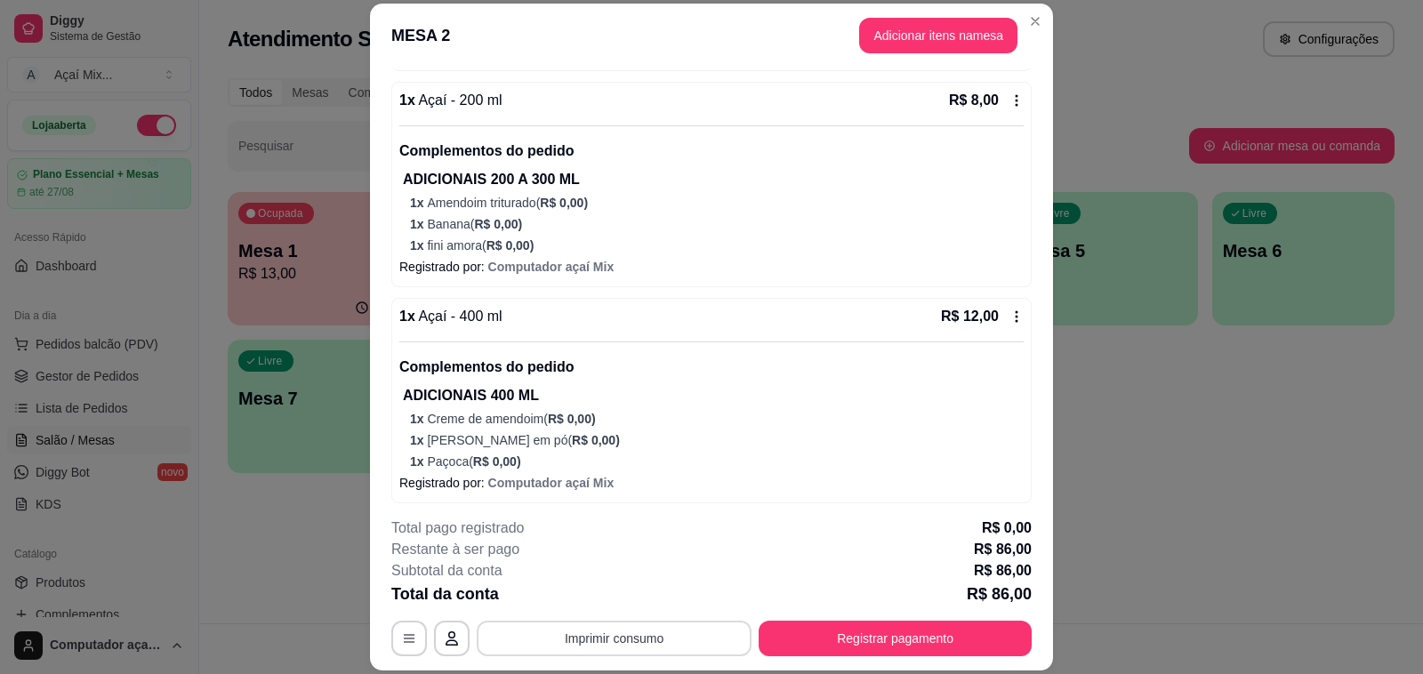
click at [687, 643] on button "Imprimir consumo" at bounding box center [614, 639] width 275 height 36
click at [650, 588] on button "Impressora" at bounding box center [611, 598] width 129 height 28
click at [678, 633] on button "Imprimir consumo" at bounding box center [614, 639] width 275 height 36
click at [628, 607] on button "Impressora" at bounding box center [611, 598] width 129 height 28
click at [618, 654] on button "Imprimir consumo" at bounding box center [614, 639] width 275 height 36
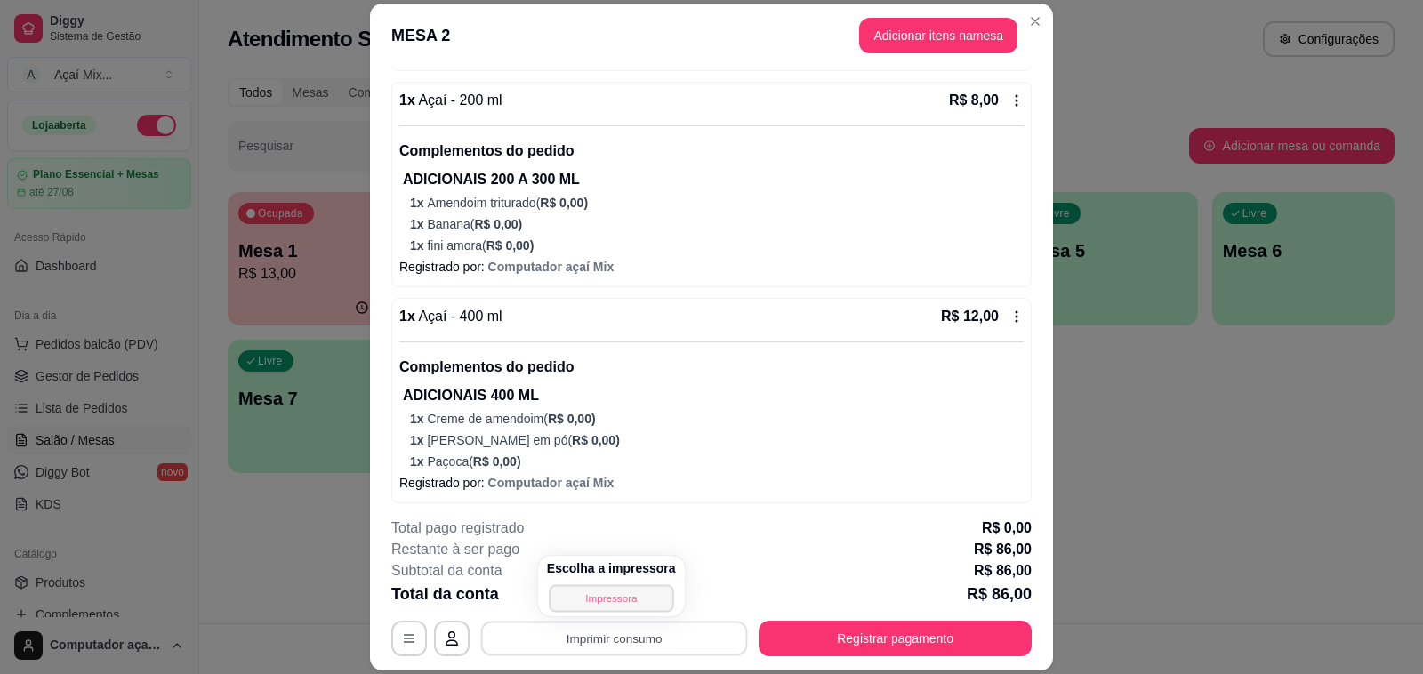
click at [615, 589] on button "Impressora" at bounding box center [611, 598] width 125 height 28
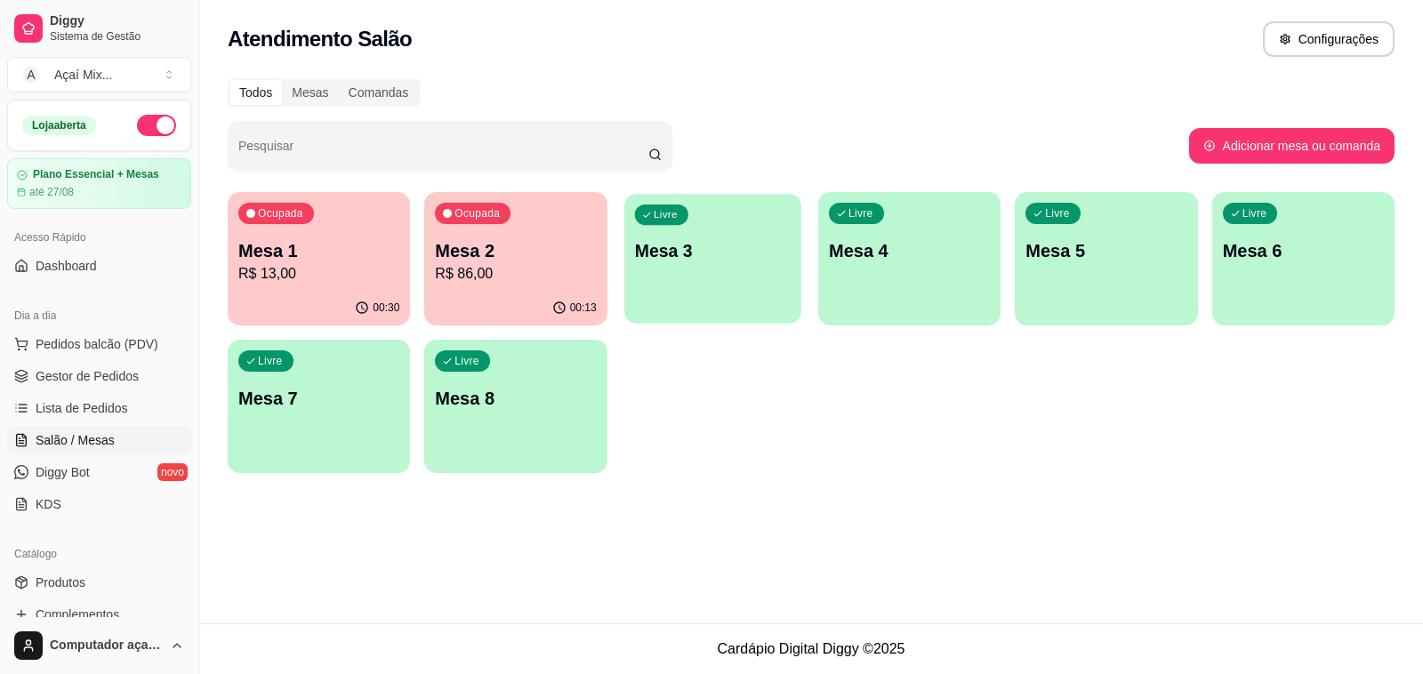
click at [726, 298] on div "Livre Mesa 3" at bounding box center [712, 248] width 177 height 109
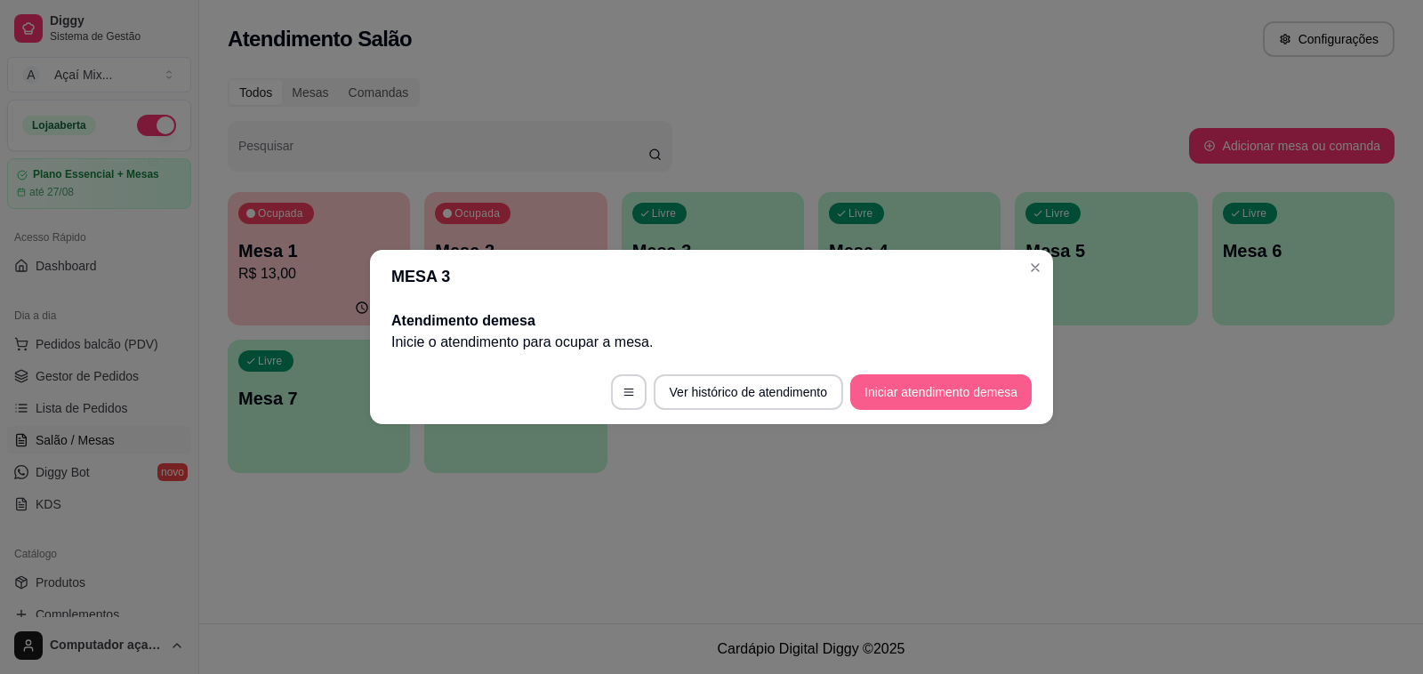
click at [993, 389] on button "Iniciar atendimento de mesa" at bounding box center [940, 392] width 181 height 36
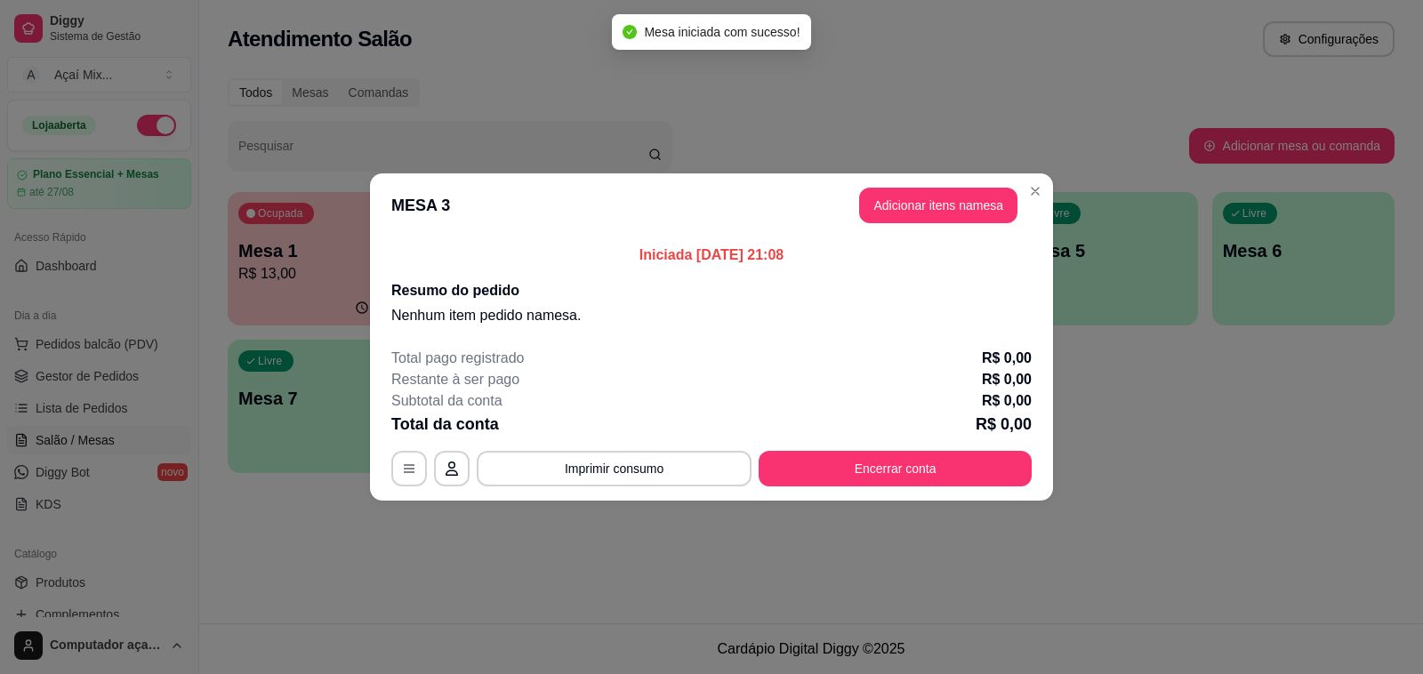
click at [985, 182] on header "MESA 3 Adicionar itens na mesa" at bounding box center [711, 205] width 683 height 64
click at [985, 189] on button "Adicionar itens na mesa" at bounding box center [938, 206] width 158 height 36
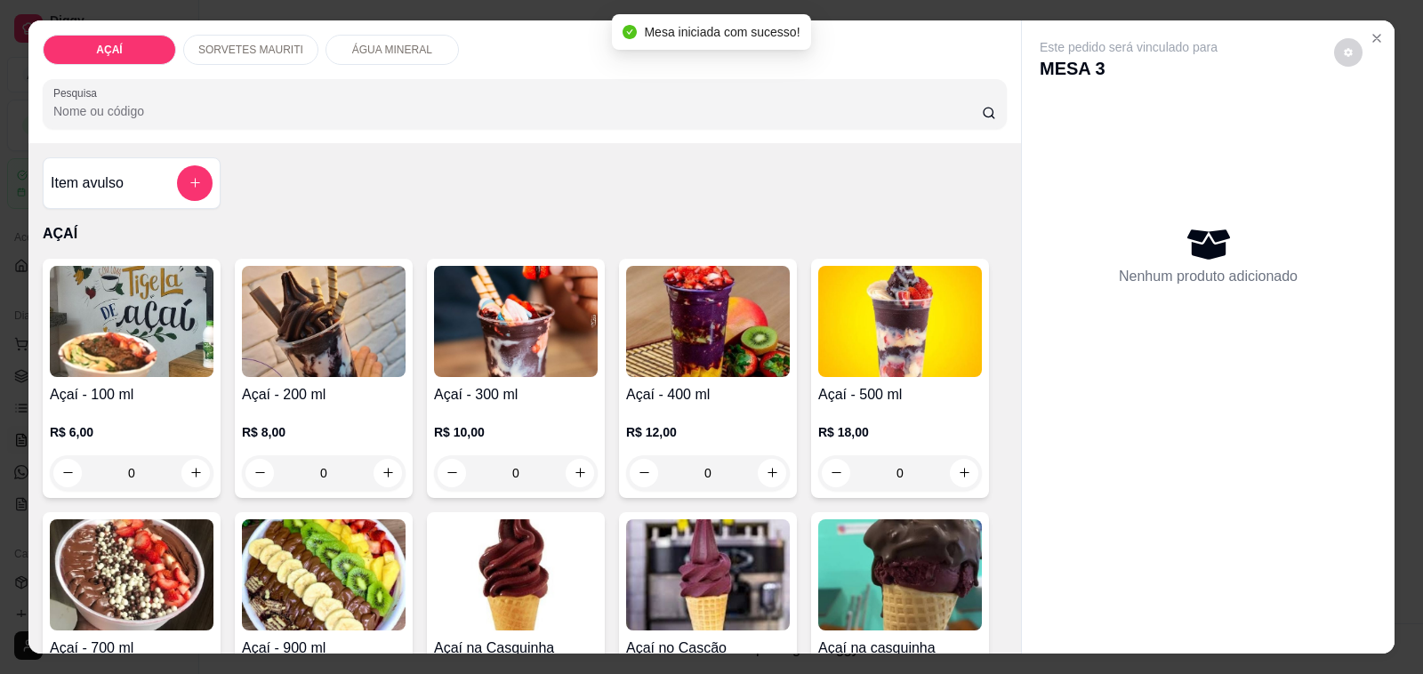
click at [690, 366] on img at bounding box center [708, 321] width 164 height 111
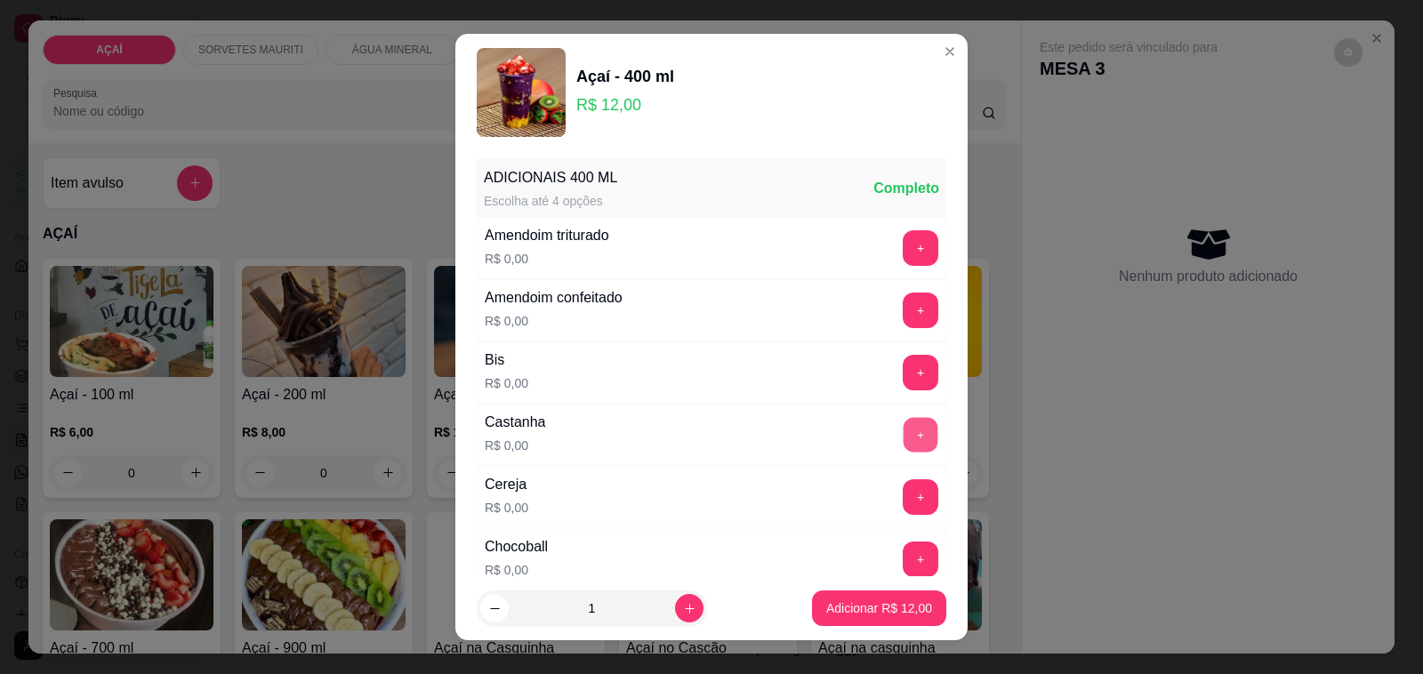
click at [904, 447] on button "+" at bounding box center [921, 435] width 35 height 35
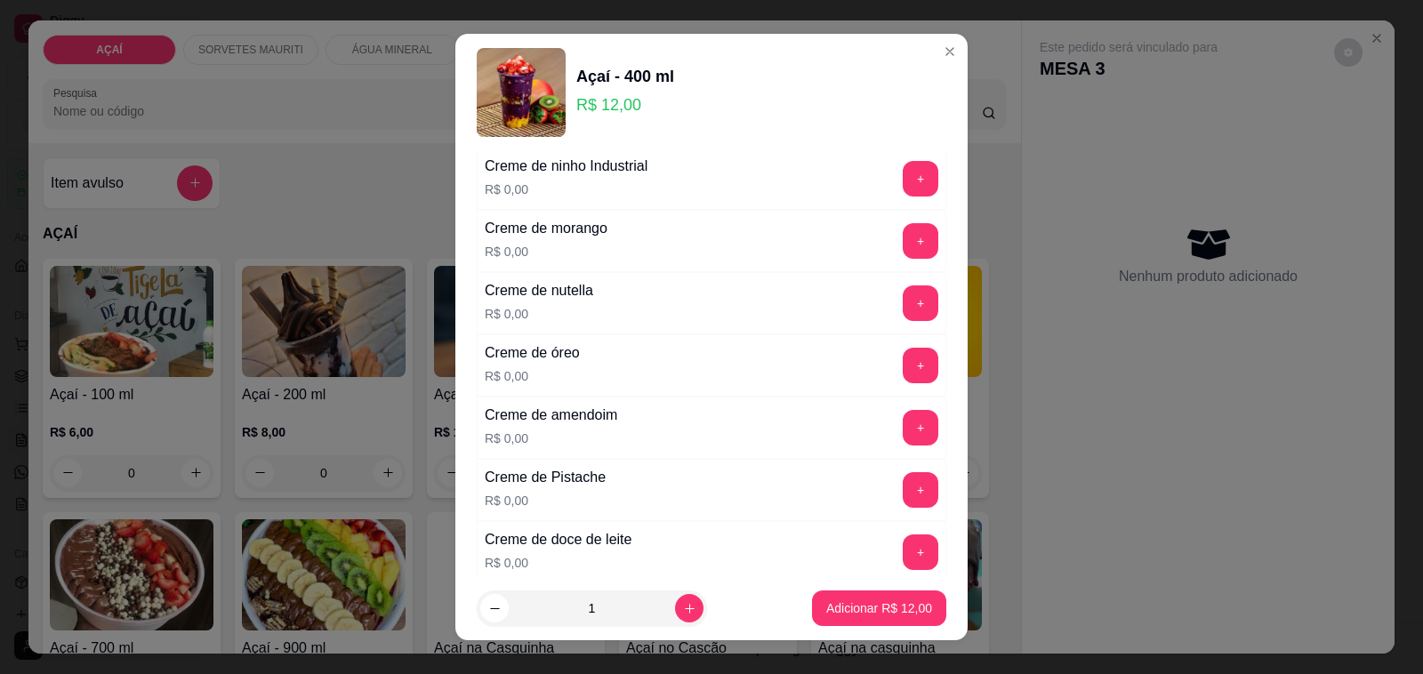
scroll to position [445, 0]
click at [903, 419] on button "+" at bounding box center [921, 426] width 36 height 36
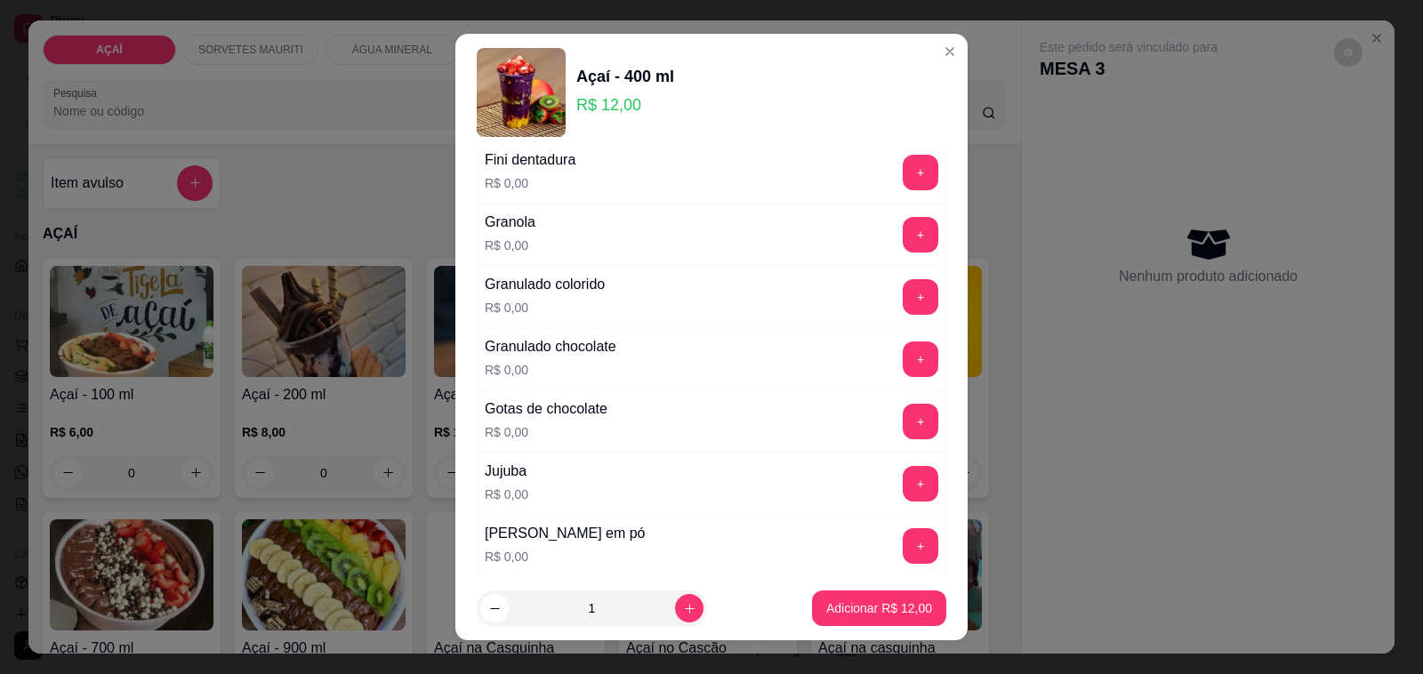
scroll to position [1668, 0]
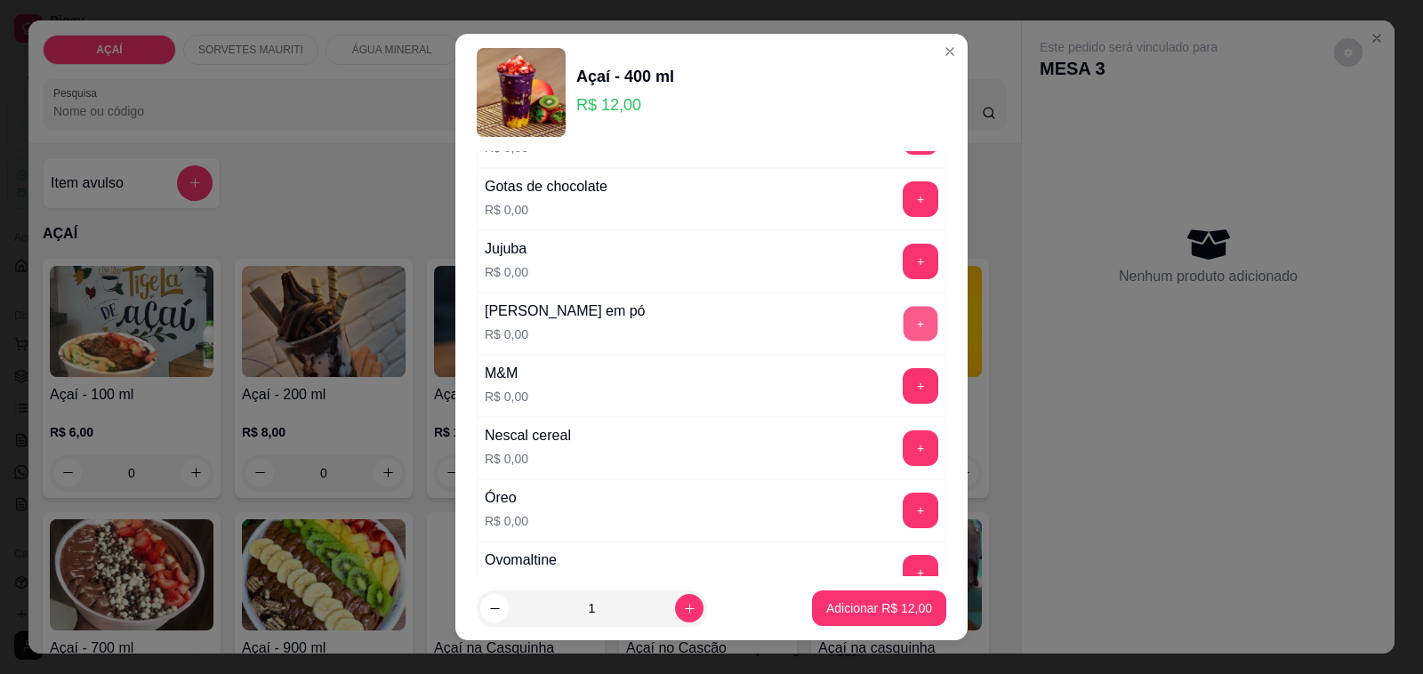
click at [904, 339] on button "+" at bounding box center [921, 324] width 35 height 35
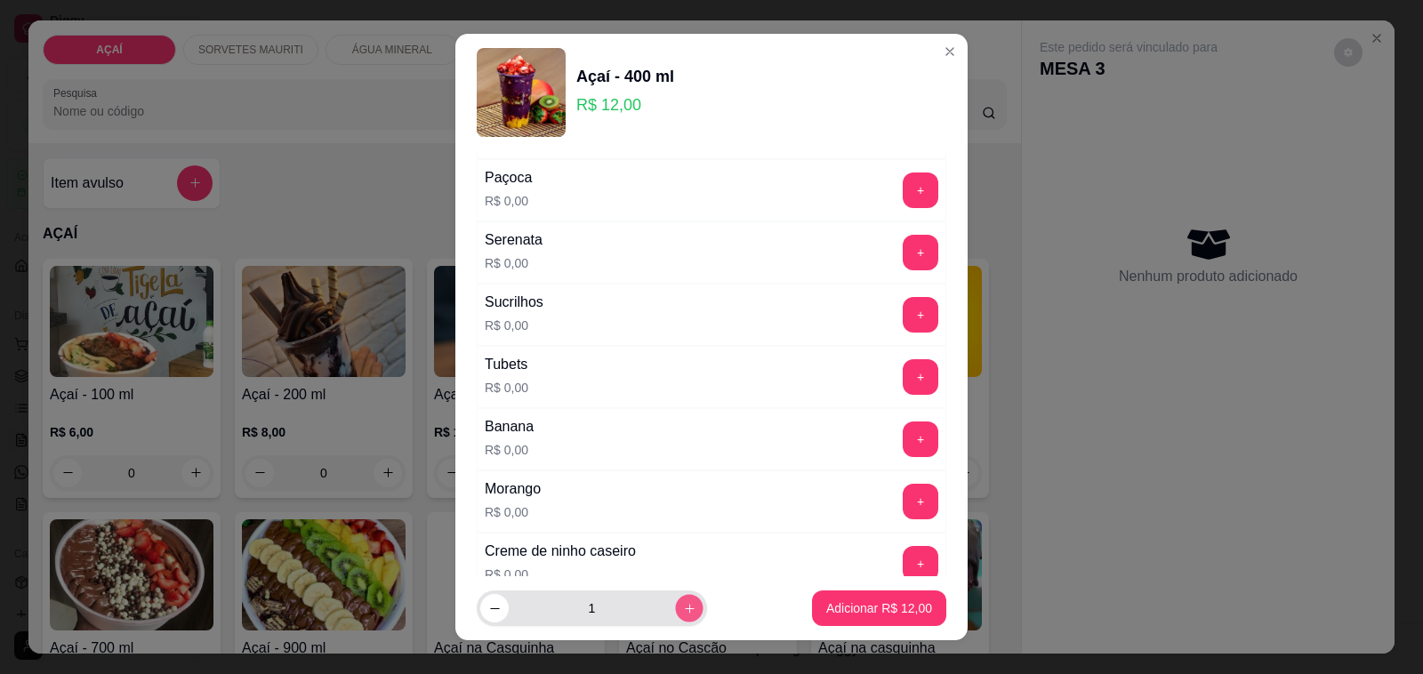
click at [675, 616] on button "increase-product-quantity" at bounding box center [689, 609] width 28 height 28
type input "3"
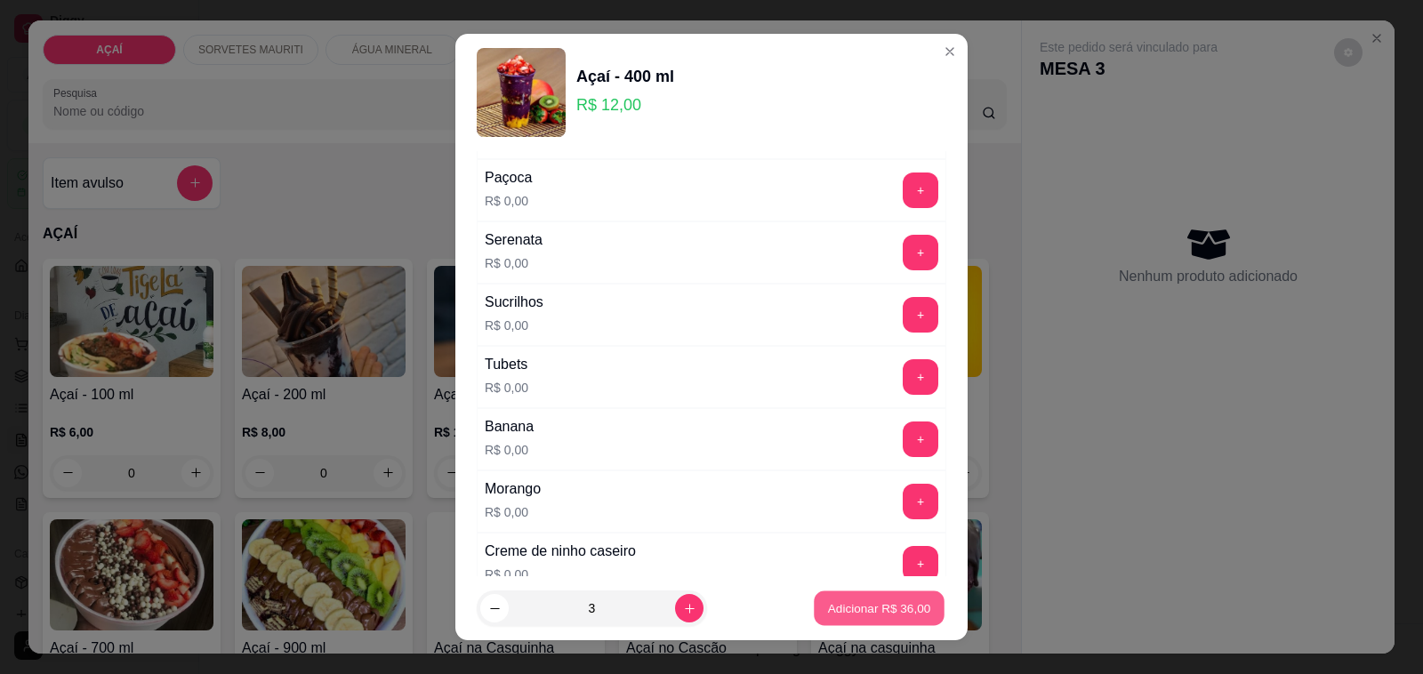
click at [857, 625] on button "Adicionar R$ 36,00" at bounding box center [879, 608] width 131 height 35
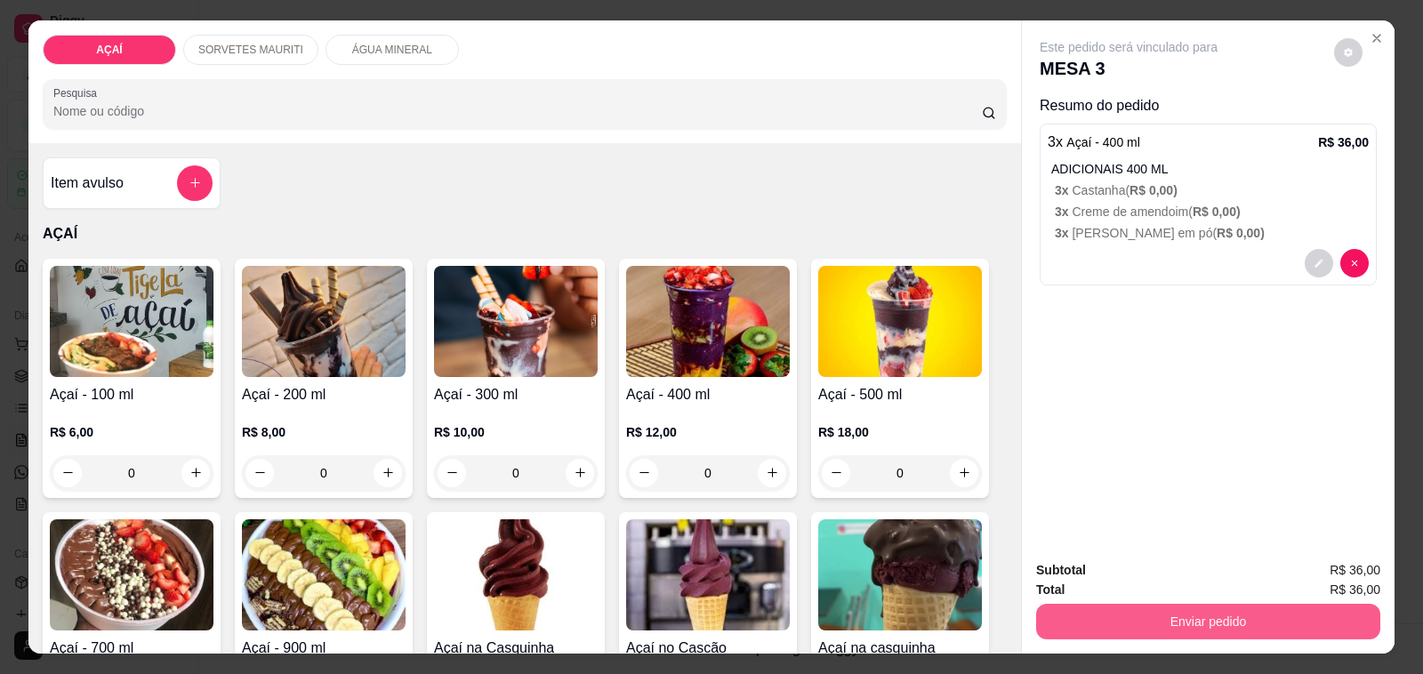
click at [1122, 607] on button "Enviar pedido" at bounding box center [1208, 622] width 344 height 36
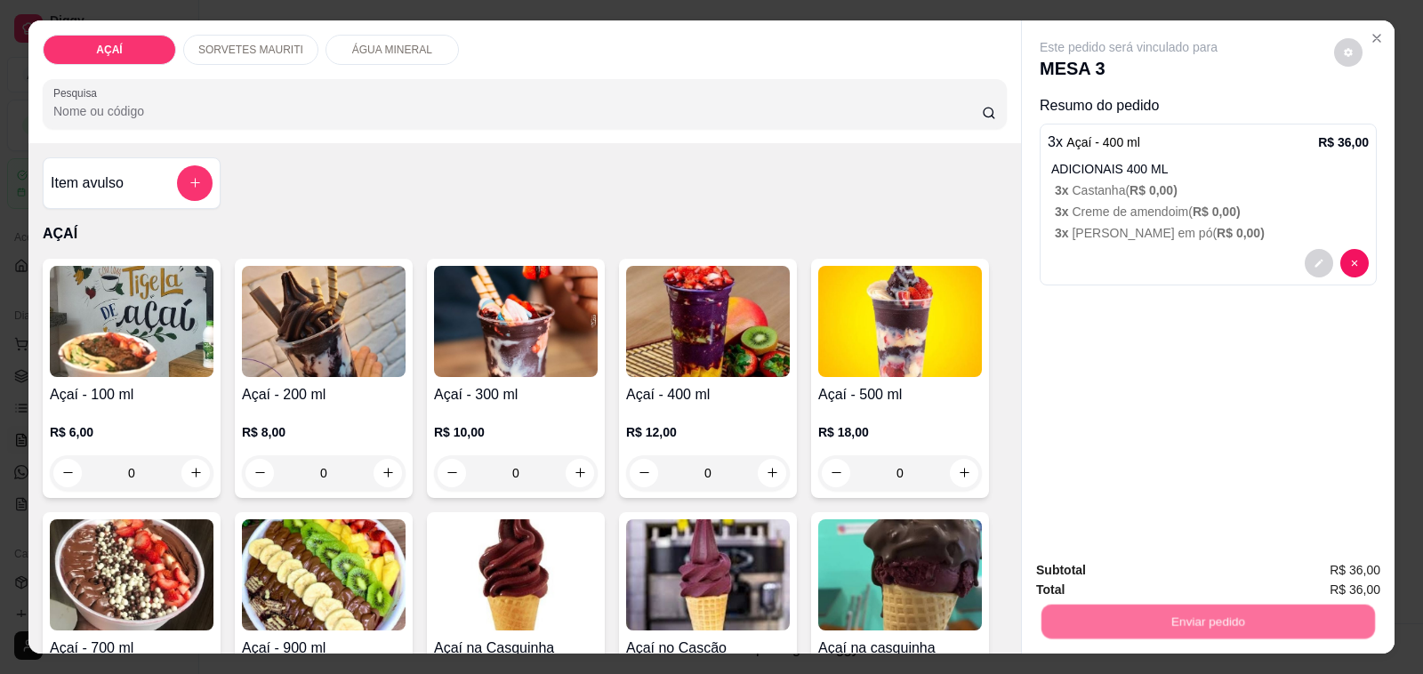
click at [1128, 571] on button "Não registrar e enviar pedido" at bounding box center [1148, 571] width 185 height 34
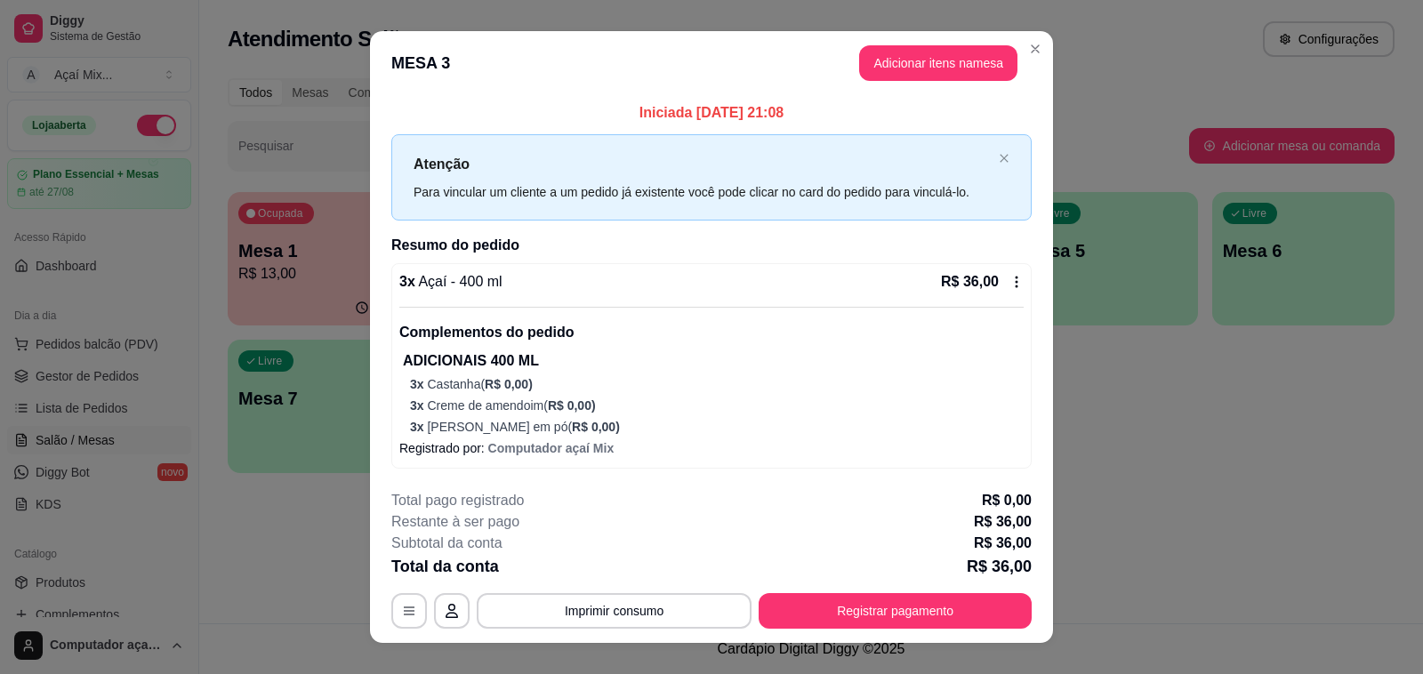
click at [725, 34] on header "MESA 3 Adicionar itens na mesa" at bounding box center [711, 63] width 683 height 64
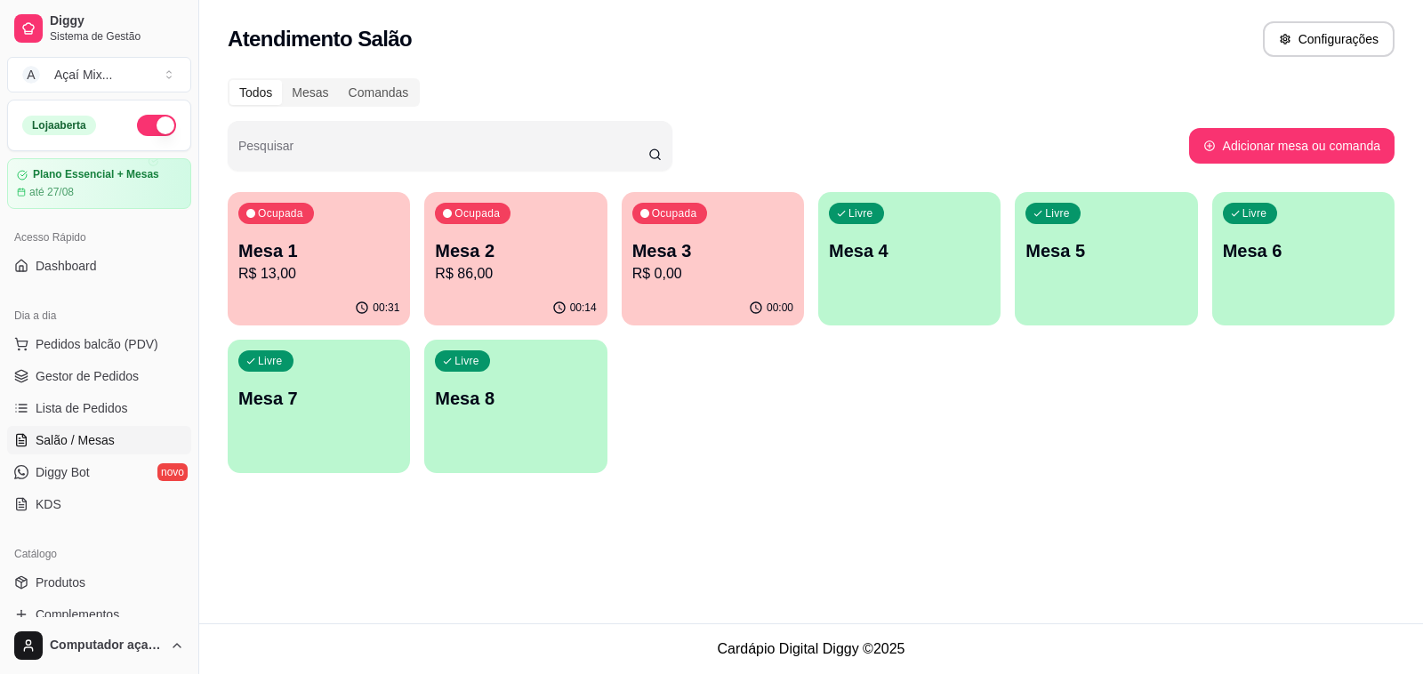
click at [905, 286] on div "Livre Mesa 4" at bounding box center [909, 248] width 182 height 112
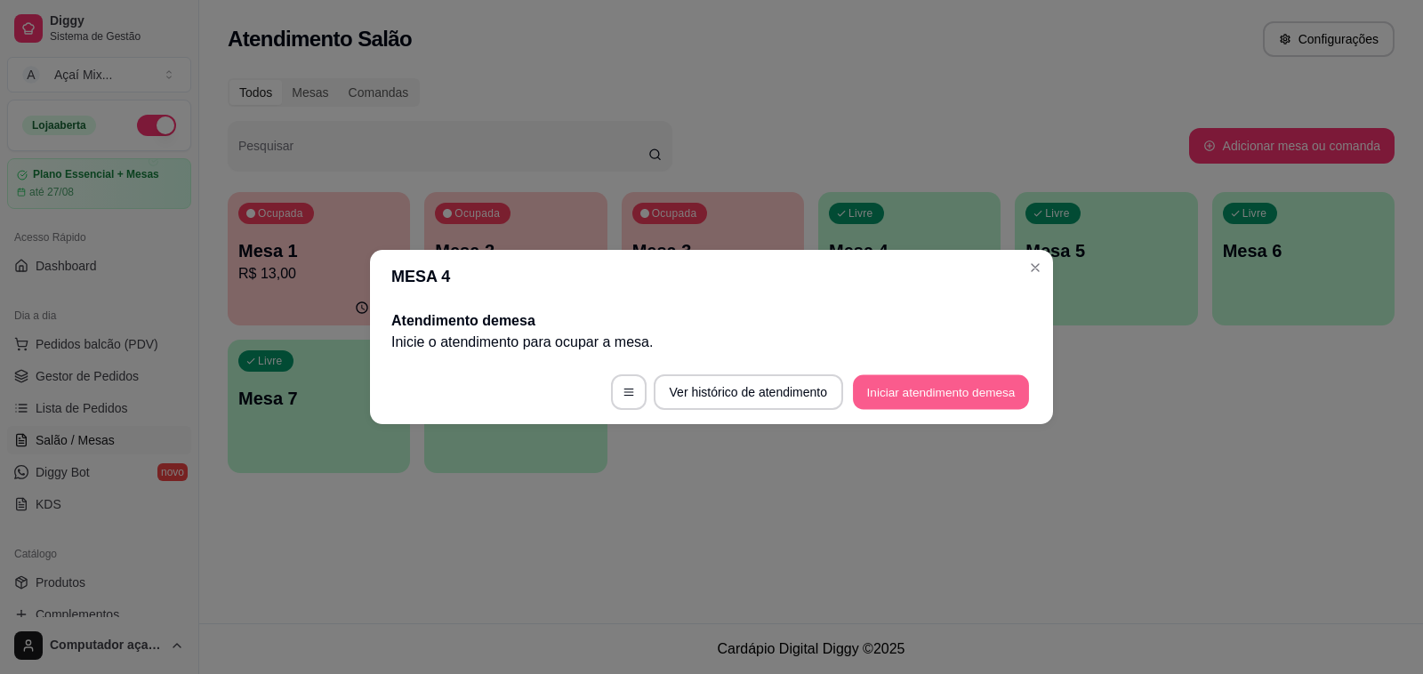
click at [971, 387] on button "Iniciar atendimento de mesa" at bounding box center [941, 392] width 176 height 35
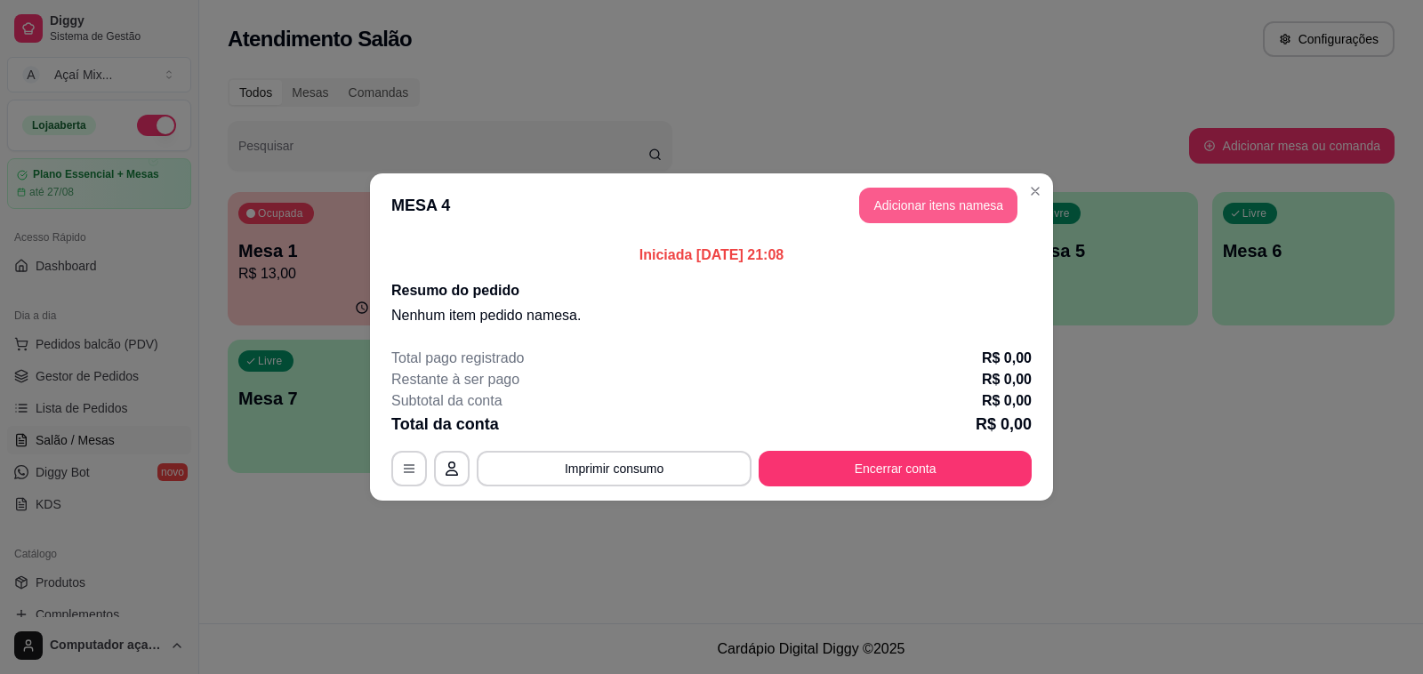
click at [992, 212] on button "Adicionar itens na mesa" at bounding box center [938, 206] width 158 height 36
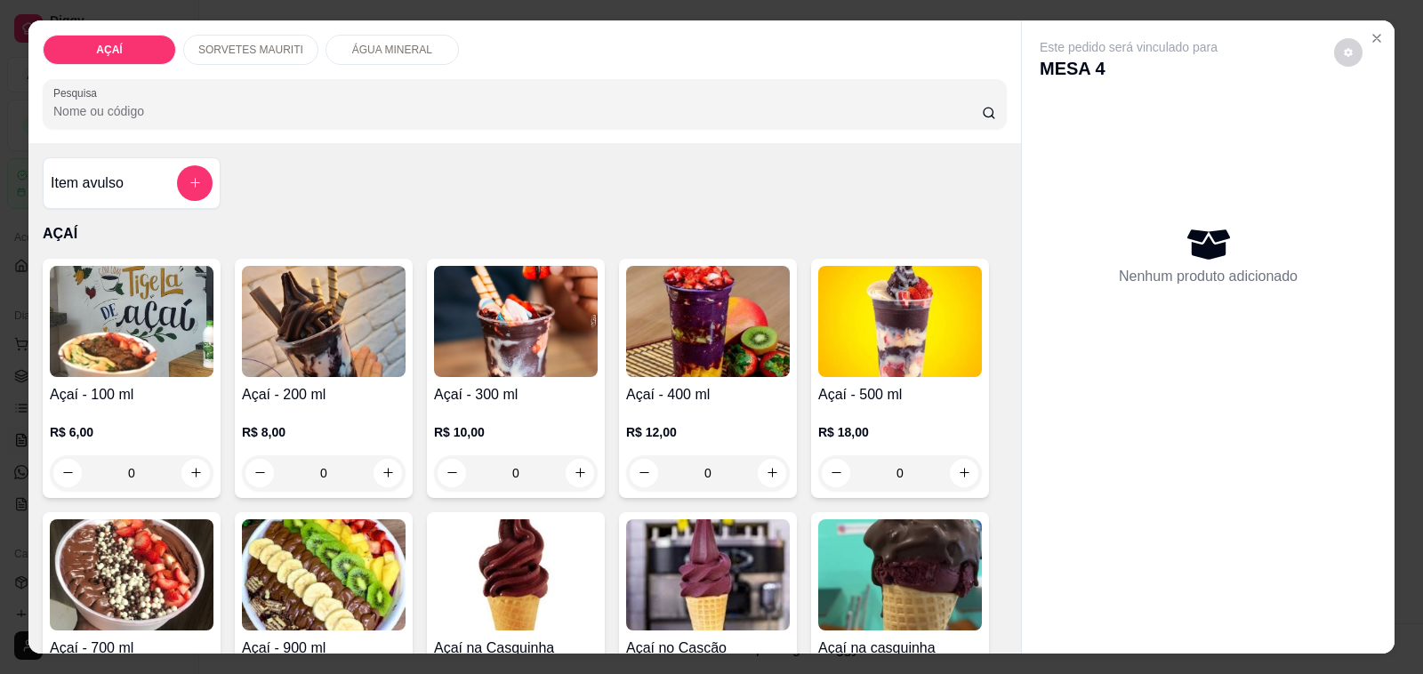
click at [578, 367] on img at bounding box center [516, 321] width 164 height 111
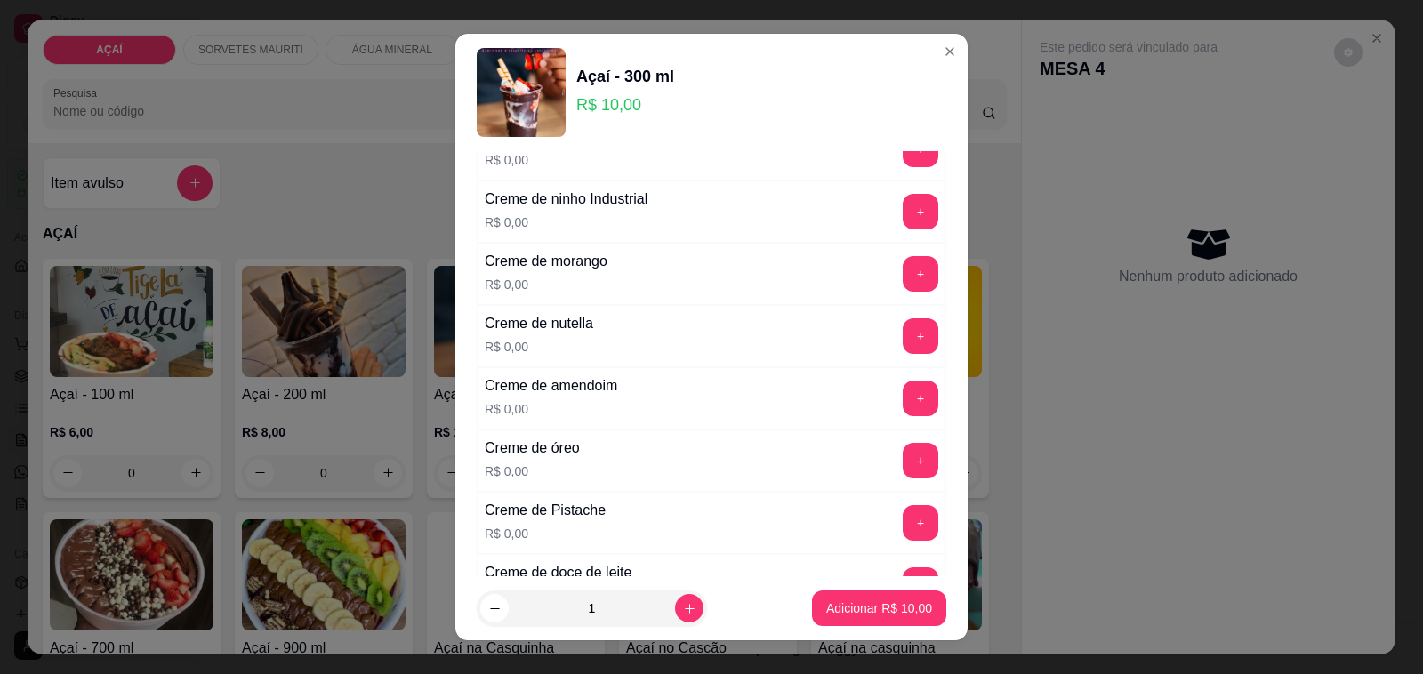
scroll to position [445, 0]
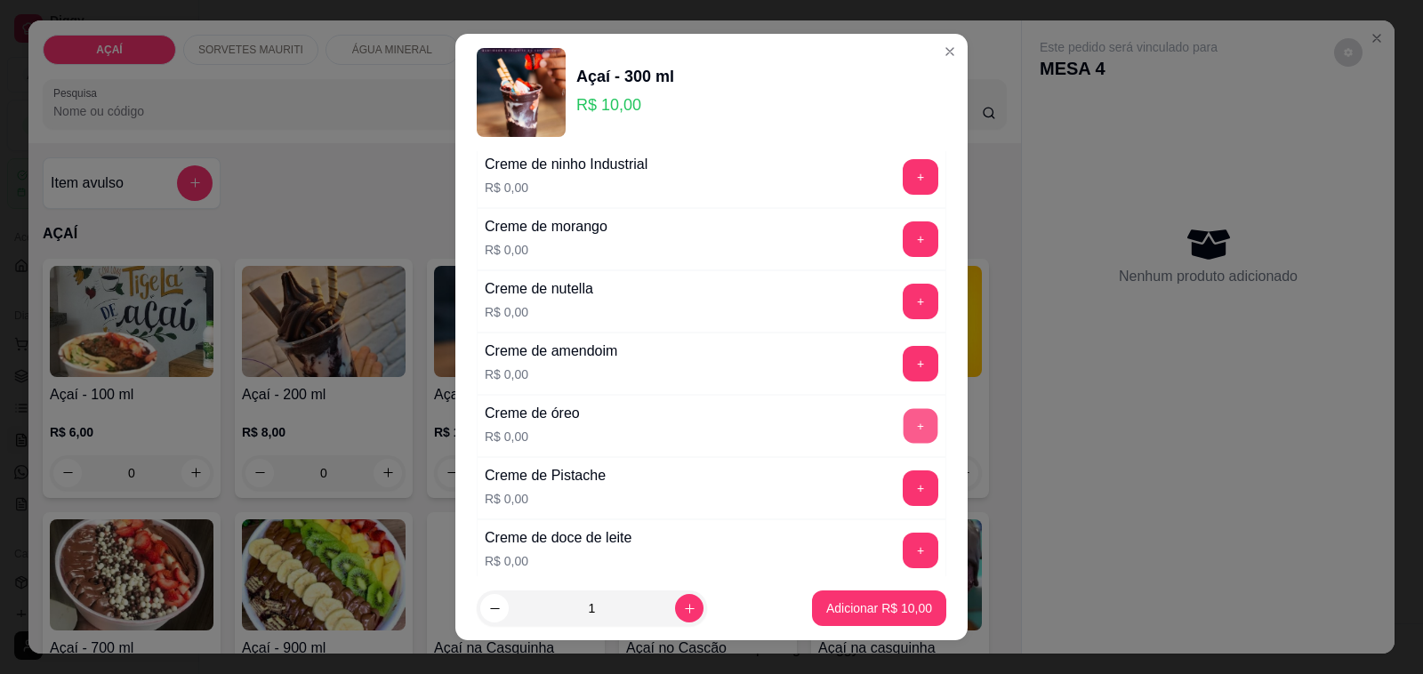
click at [904, 442] on button "+" at bounding box center [921, 426] width 35 height 35
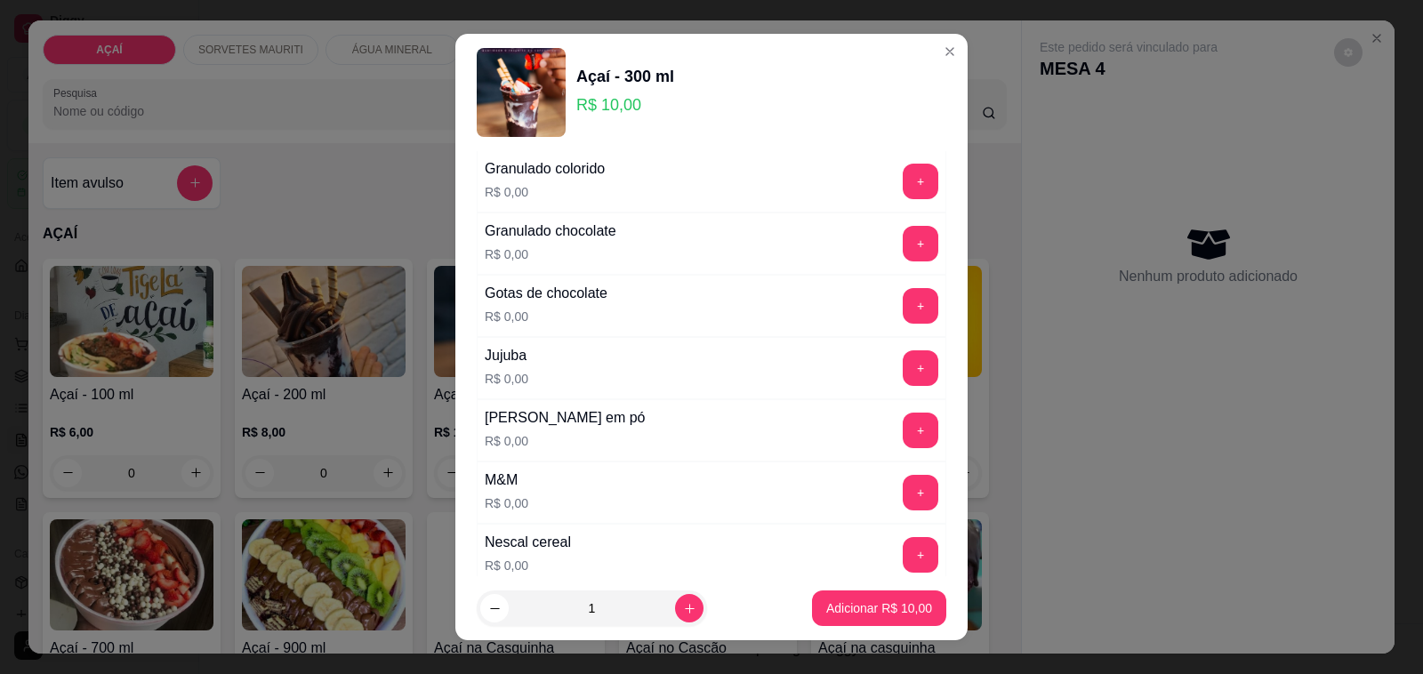
scroll to position [1557, 0]
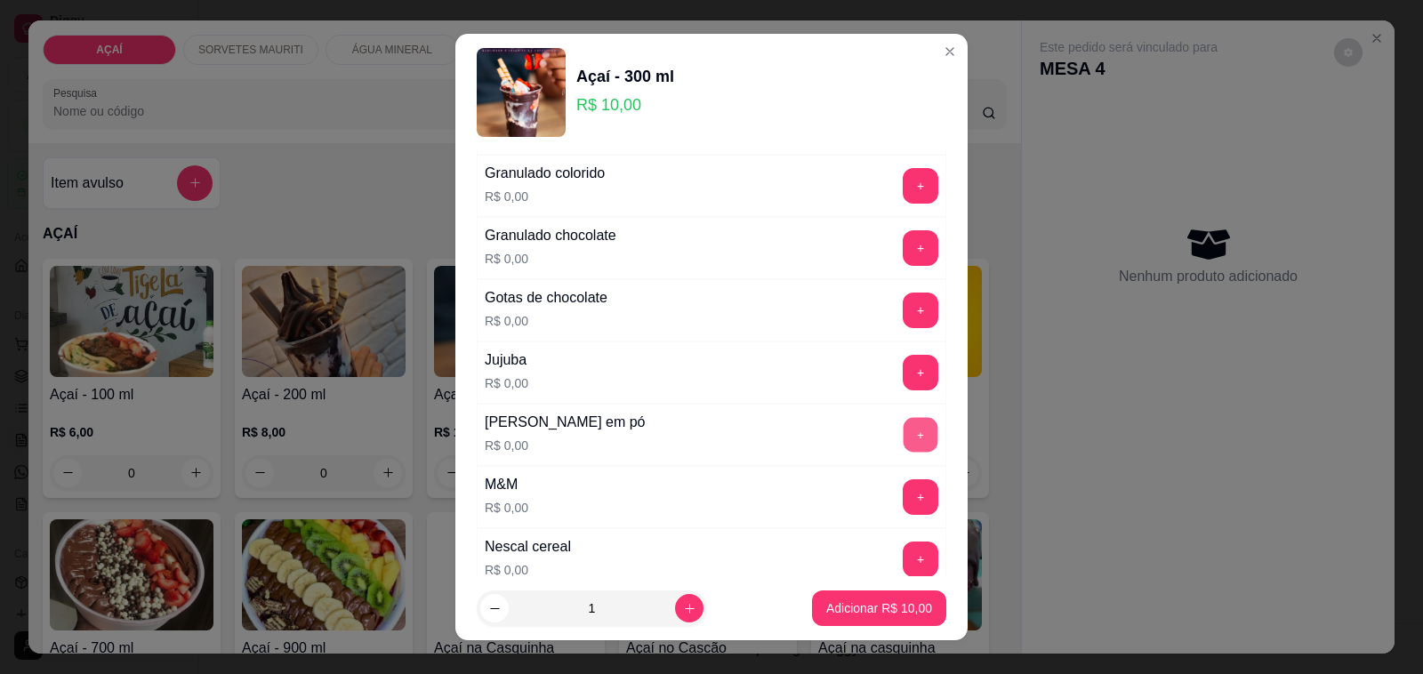
click at [904, 450] on button "+" at bounding box center [921, 435] width 35 height 35
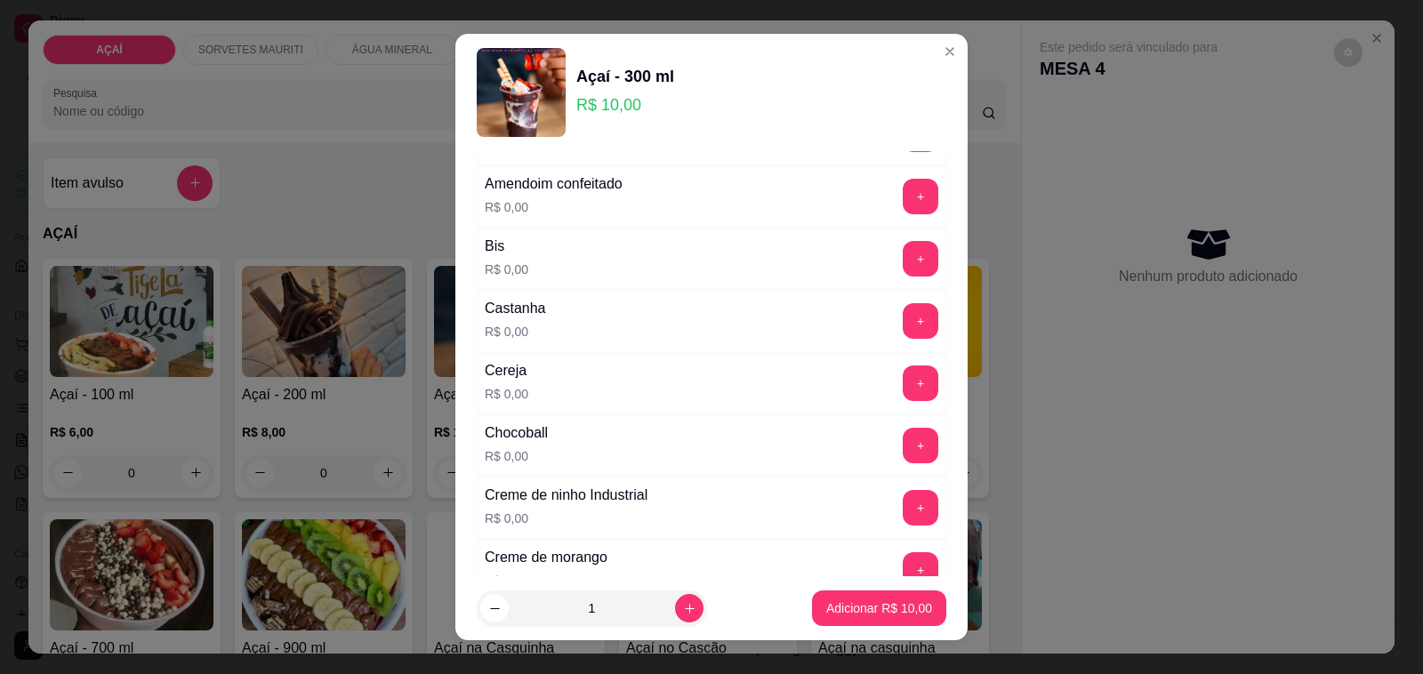
scroll to position [0, 0]
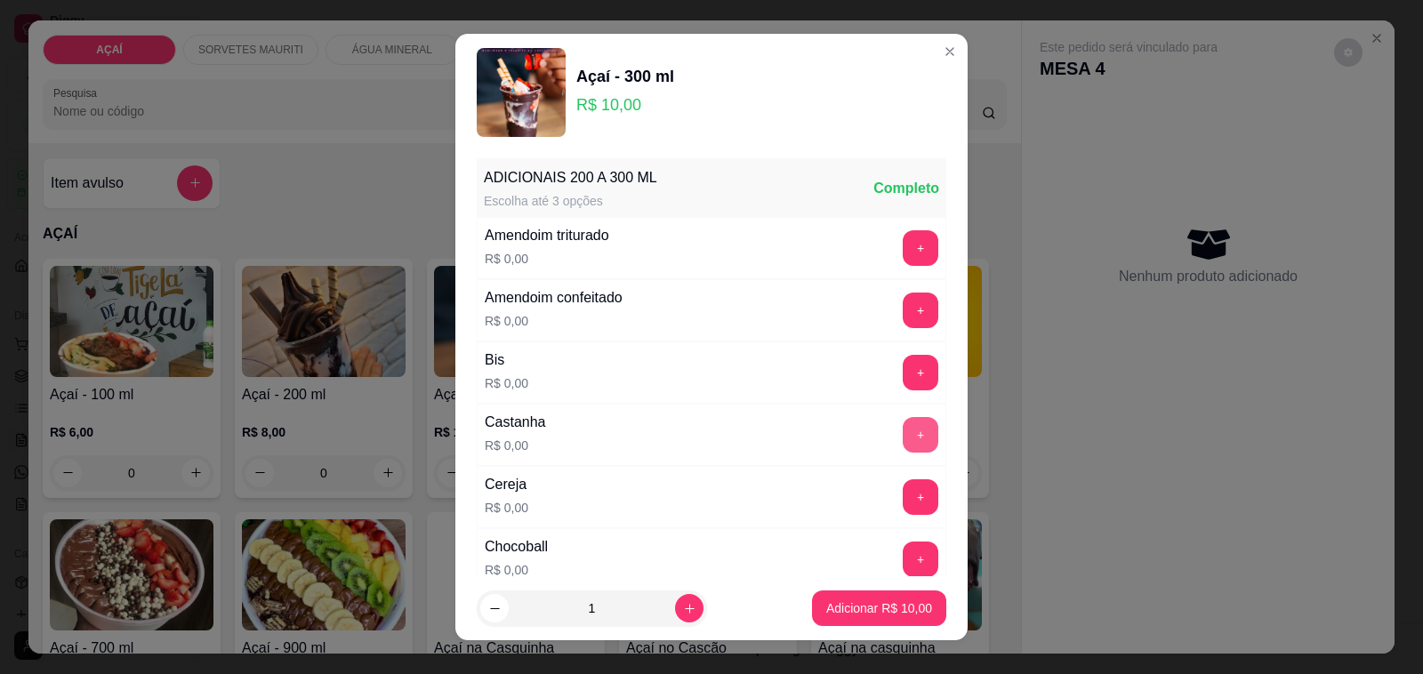
click at [903, 441] on button "+" at bounding box center [921, 435] width 36 height 36
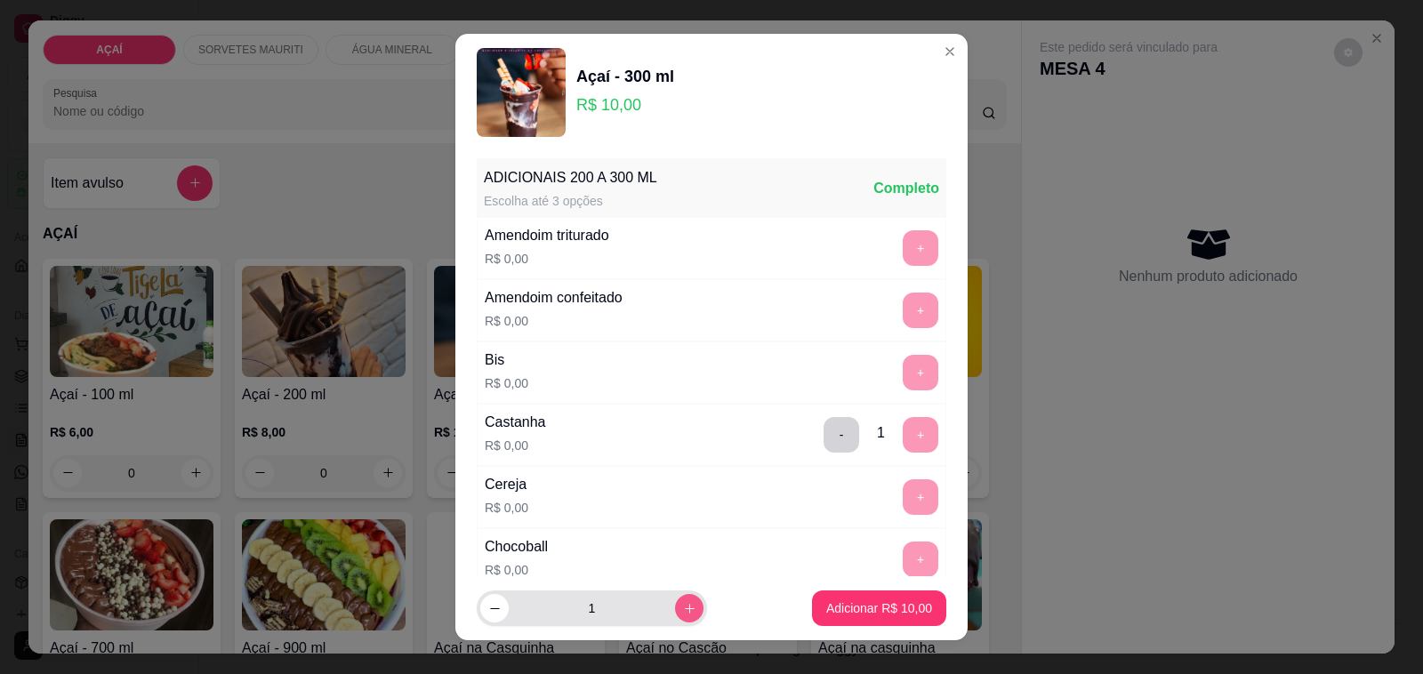
click at [683, 605] on icon "increase-product-quantity" at bounding box center [689, 608] width 13 height 13
type input "2"
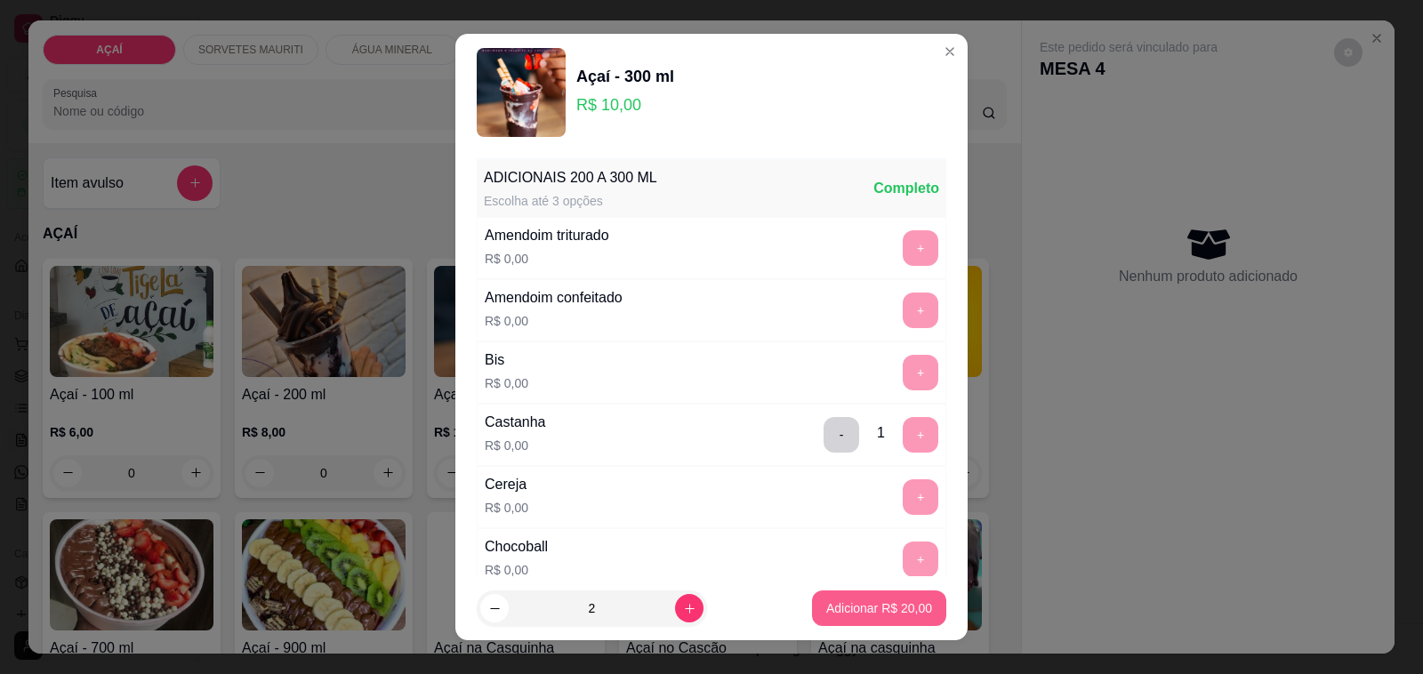
click at [896, 602] on p "Adicionar R$ 20,00" at bounding box center [879, 608] width 106 height 18
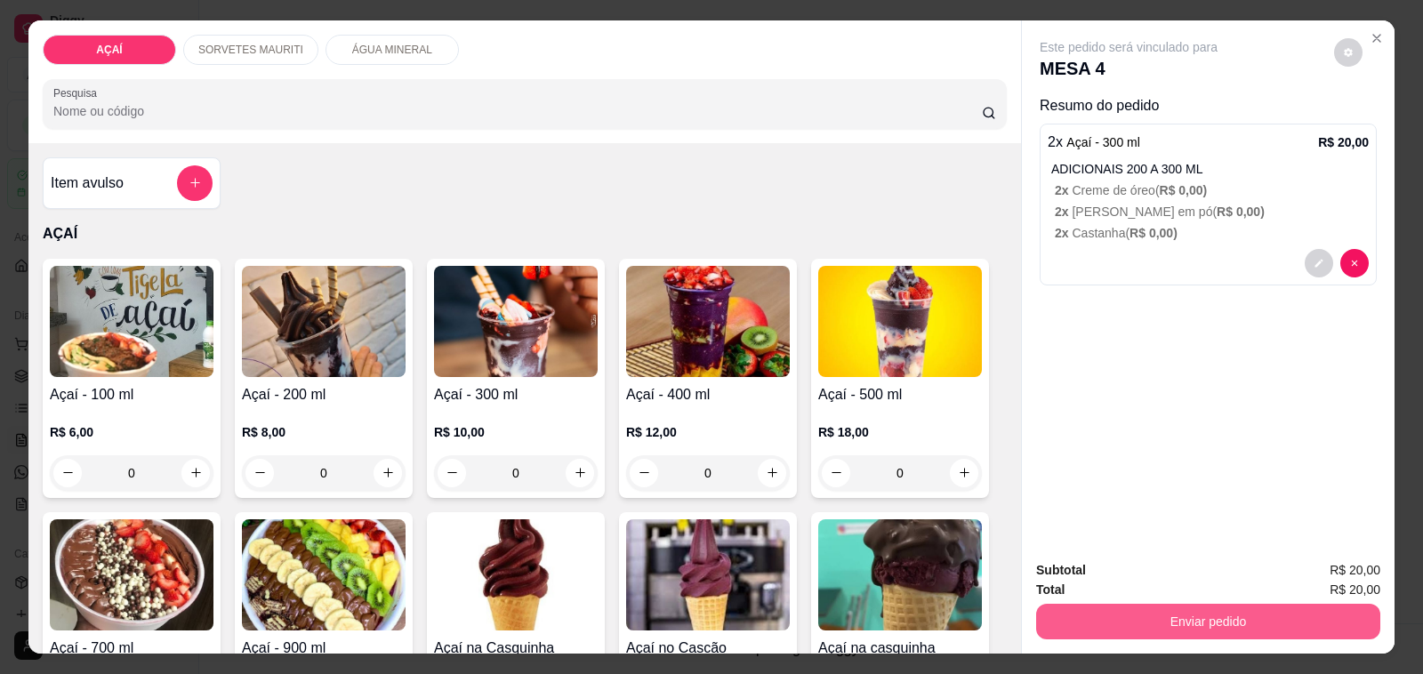
click at [1076, 616] on button "Enviar pedido" at bounding box center [1208, 622] width 344 height 36
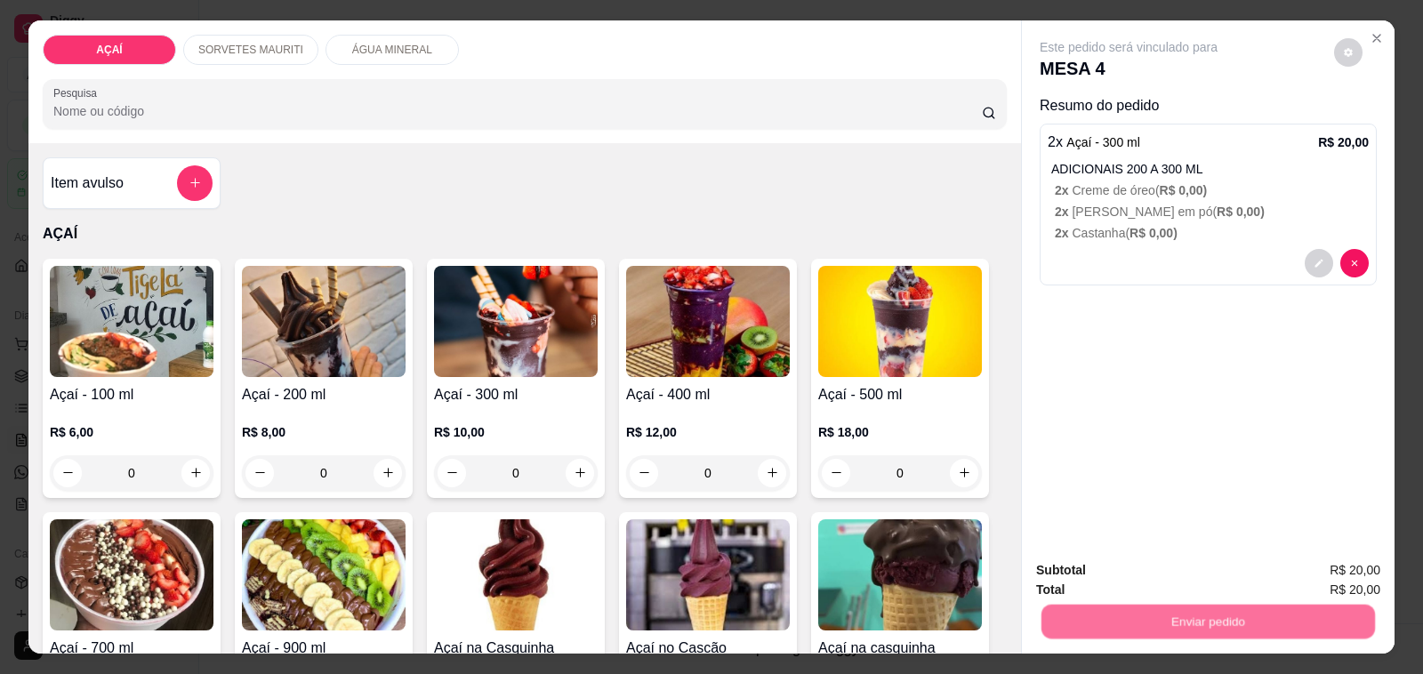
click at [1100, 575] on button "Não registrar e enviar pedido" at bounding box center [1148, 570] width 180 height 33
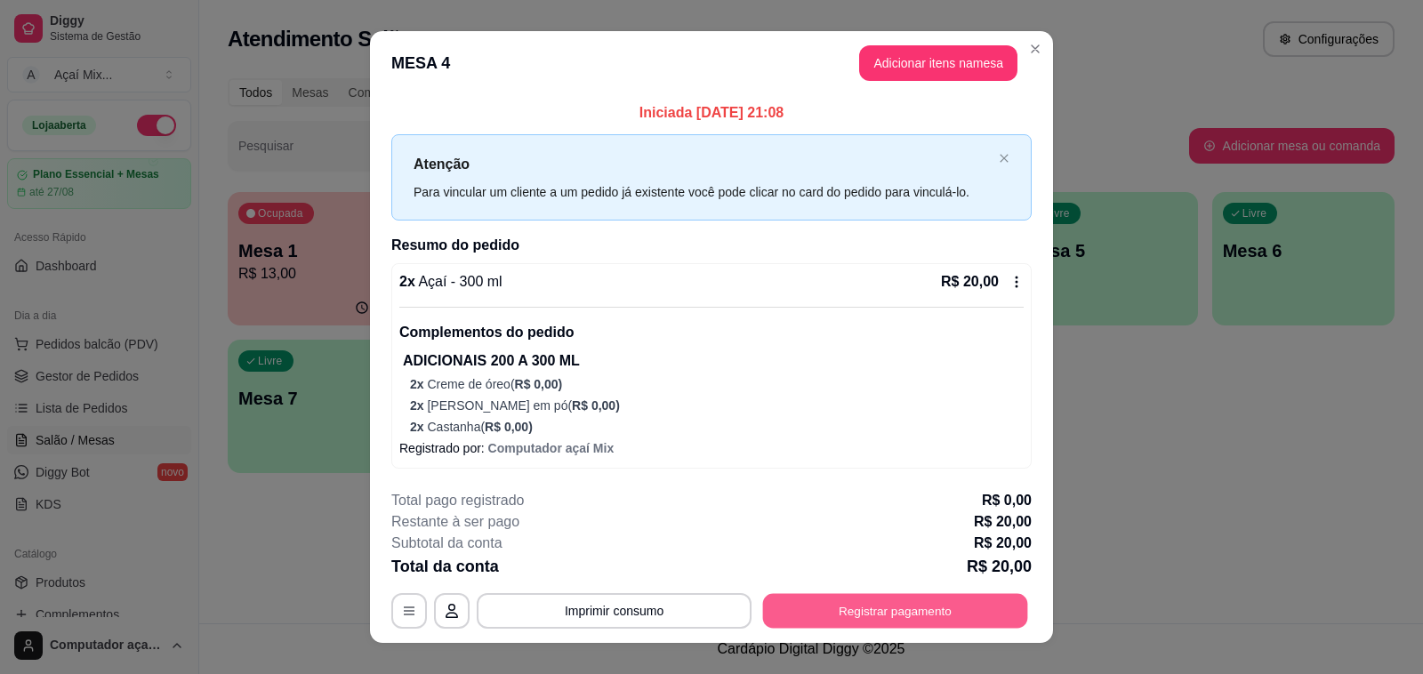
click at [1005, 602] on button "Registrar pagamento" at bounding box center [895, 611] width 265 height 35
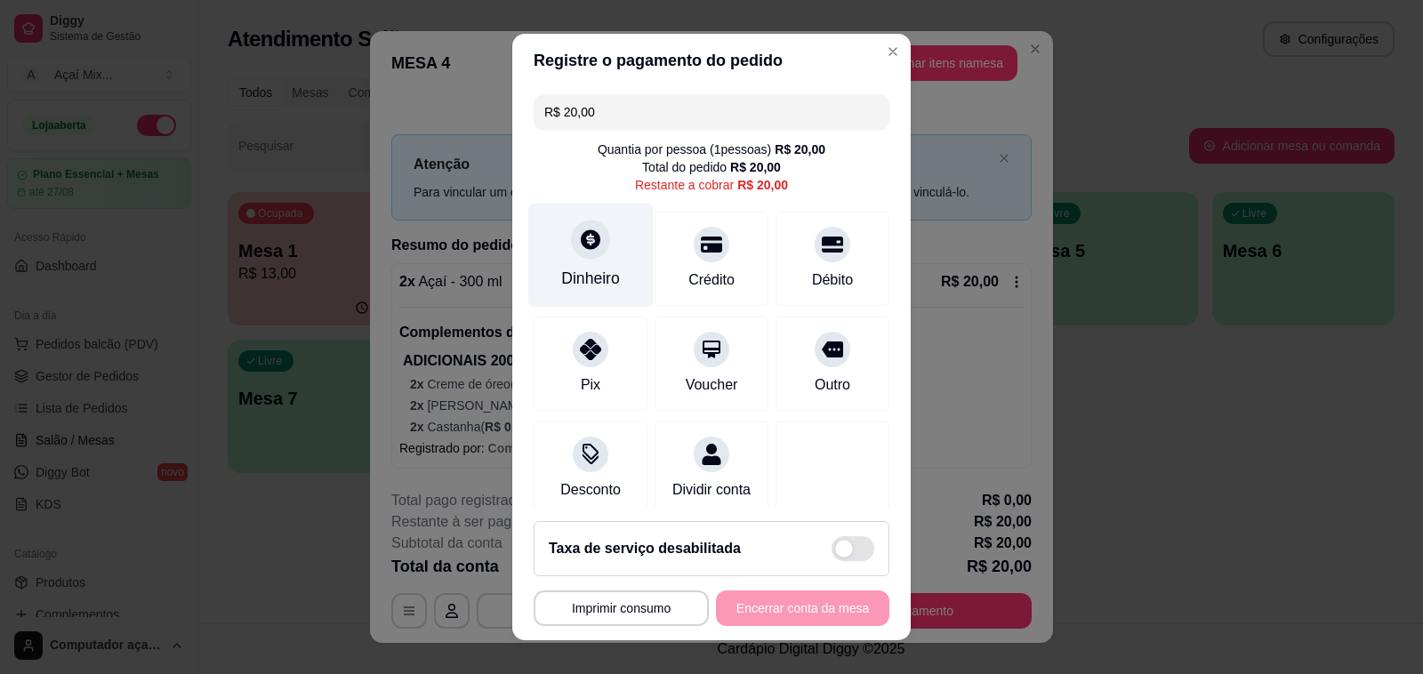
click at [600, 285] on div "Dinheiro" at bounding box center [590, 278] width 59 height 23
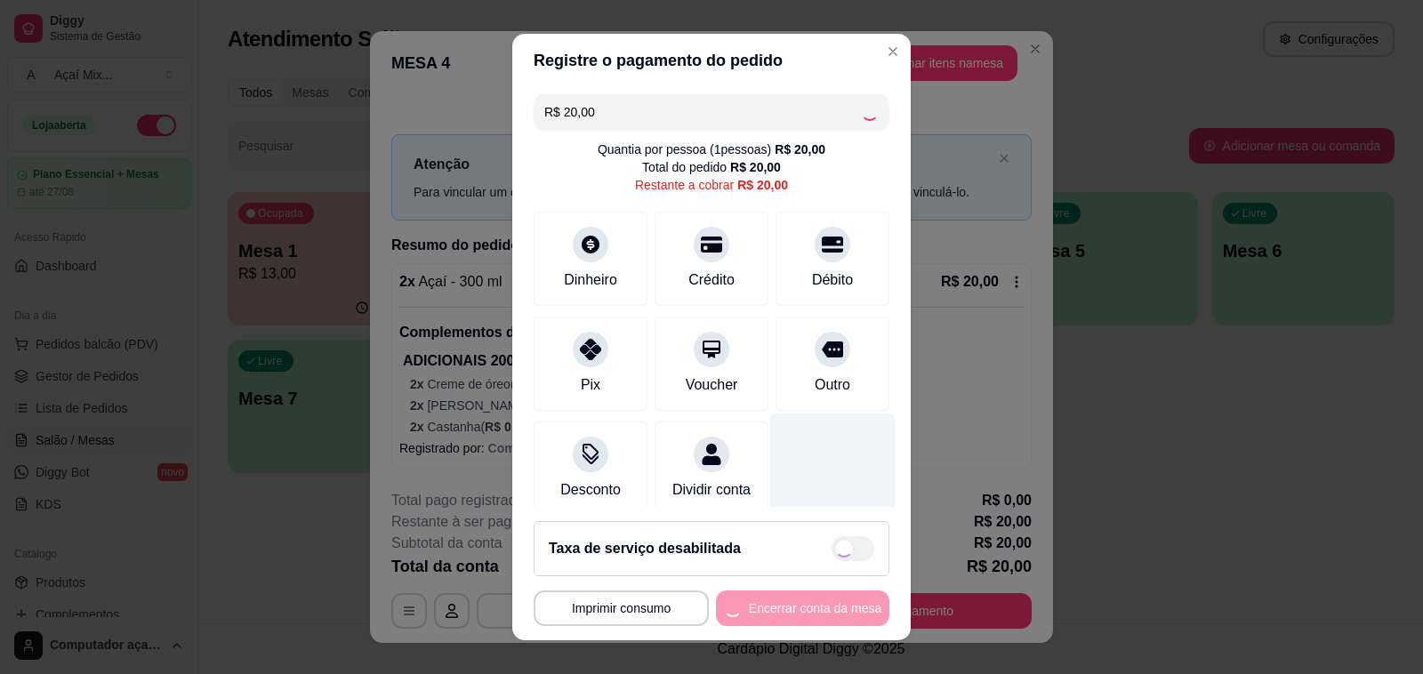
type input "R$ 0,00"
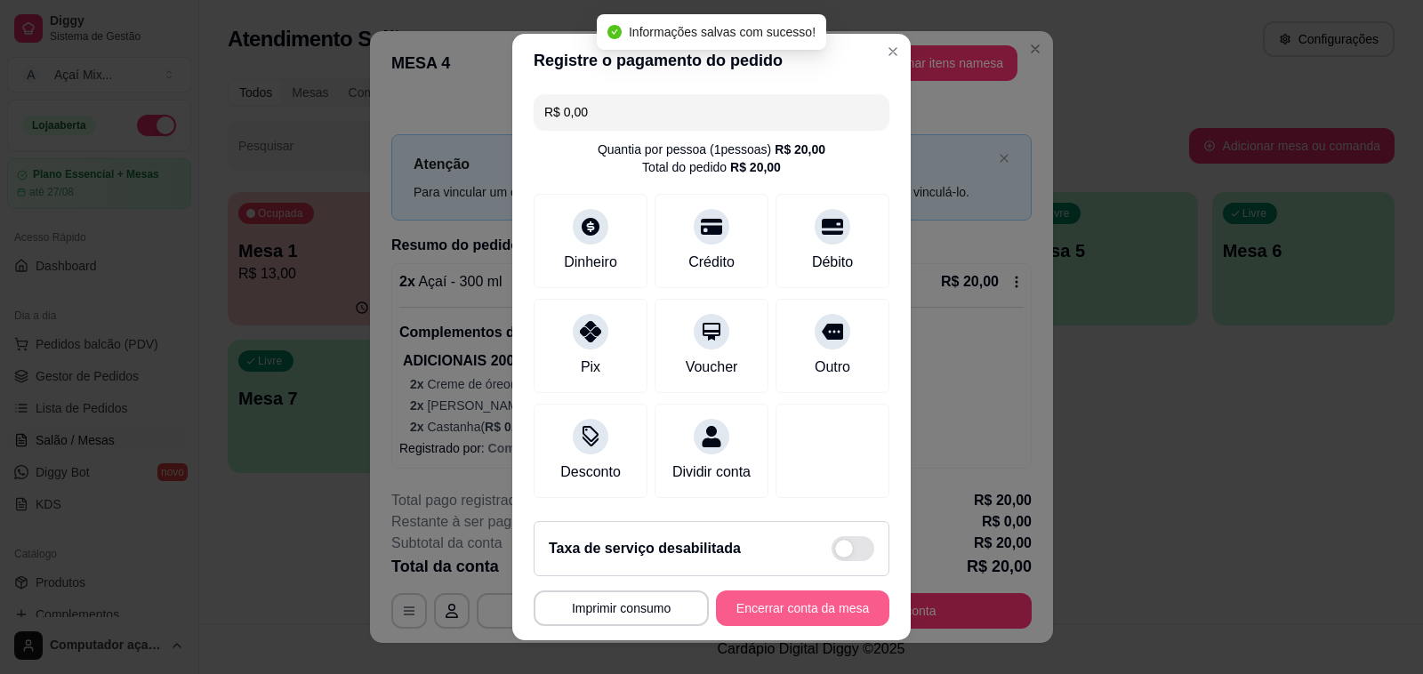
click at [821, 615] on button "Encerrar conta da mesa" at bounding box center [802, 609] width 173 height 36
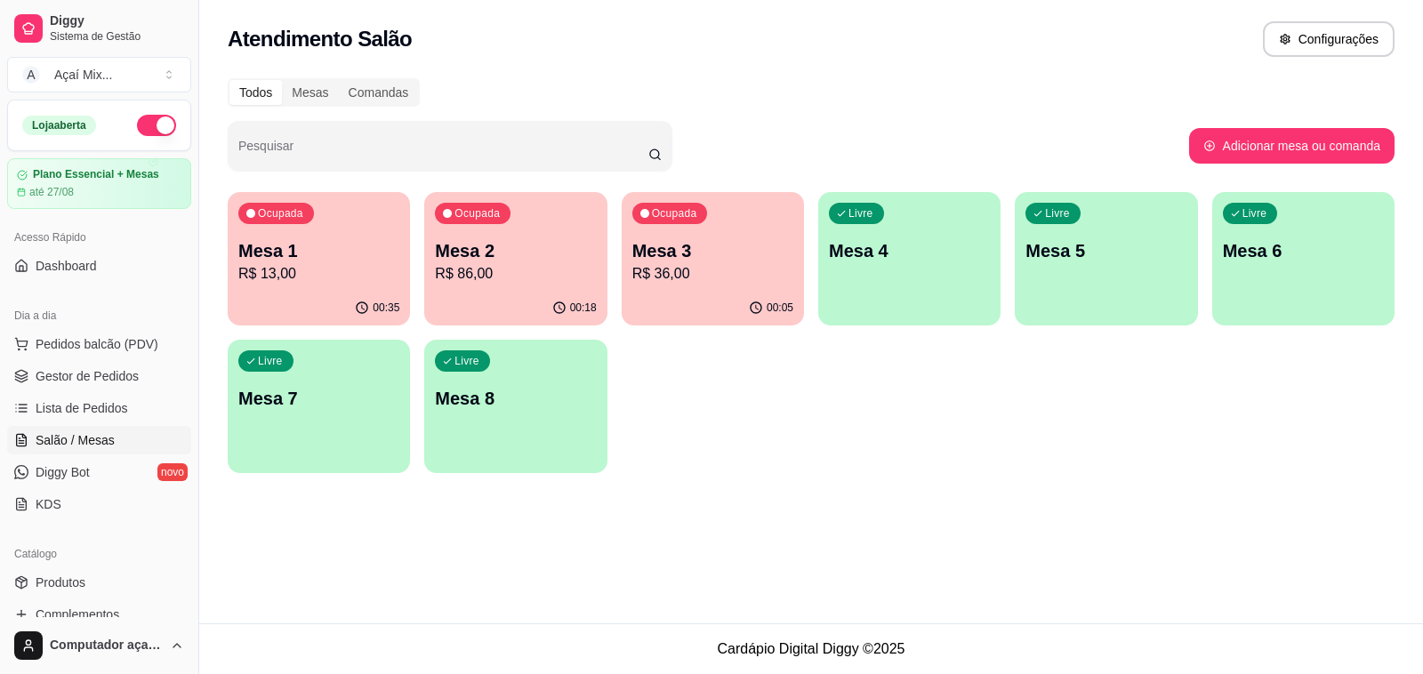
click at [745, 233] on div "Ocupada Mesa 3 R$ 36,00" at bounding box center [713, 241] width 182 height 99
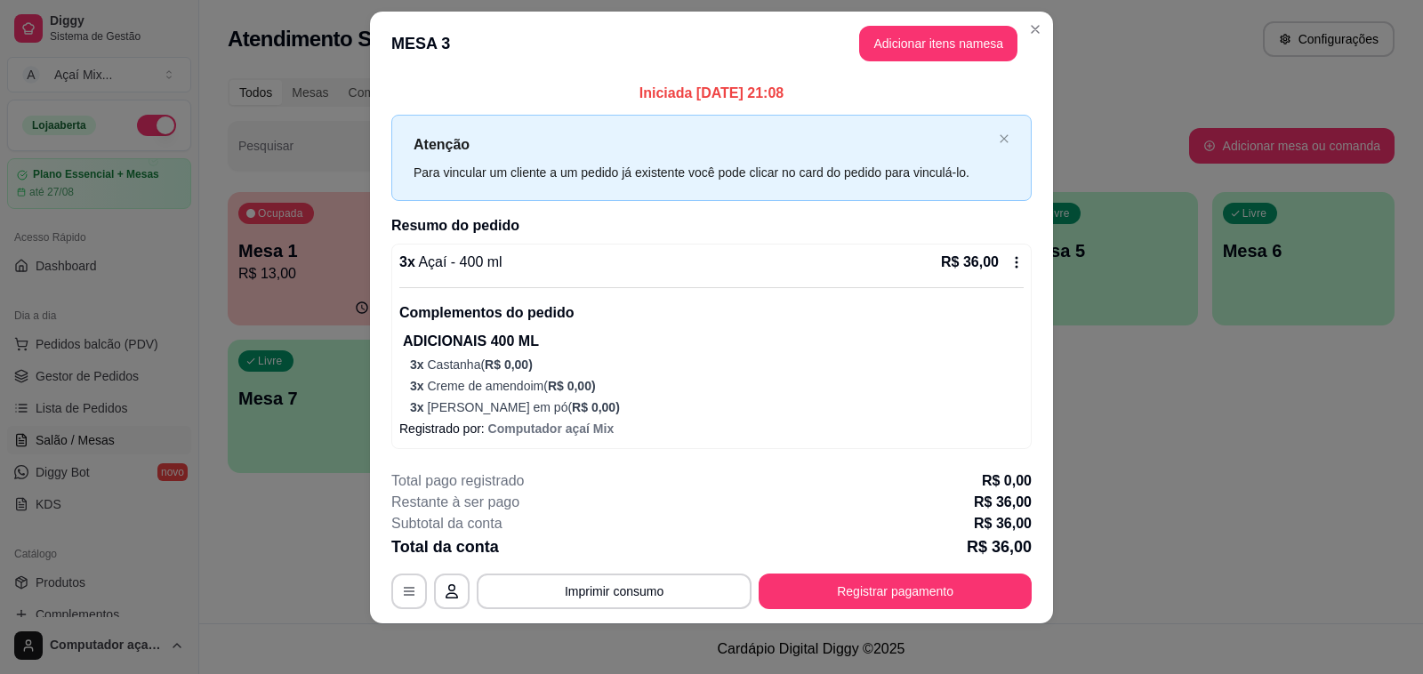
scroll to position [25, 0]
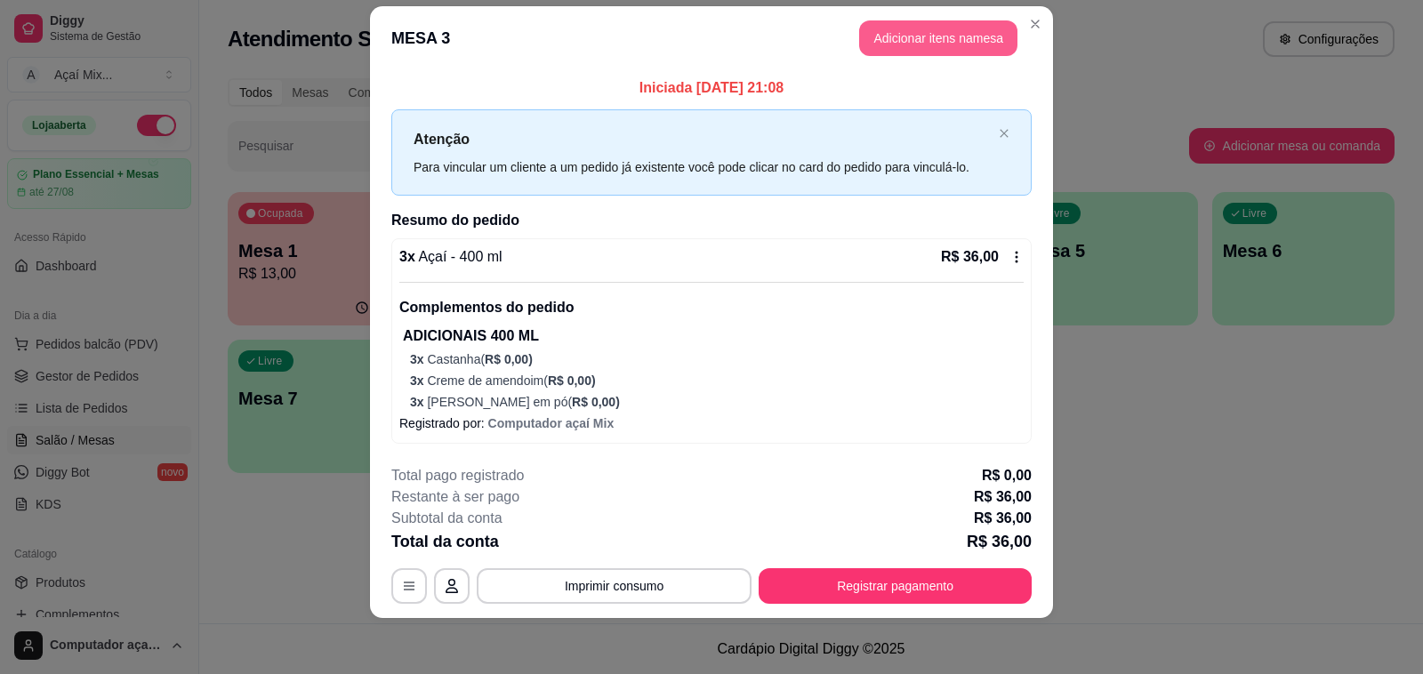
click at [872, 36] on button "Adicionar itens na mesa" at bounding box center [938, 38] width 158 height 36
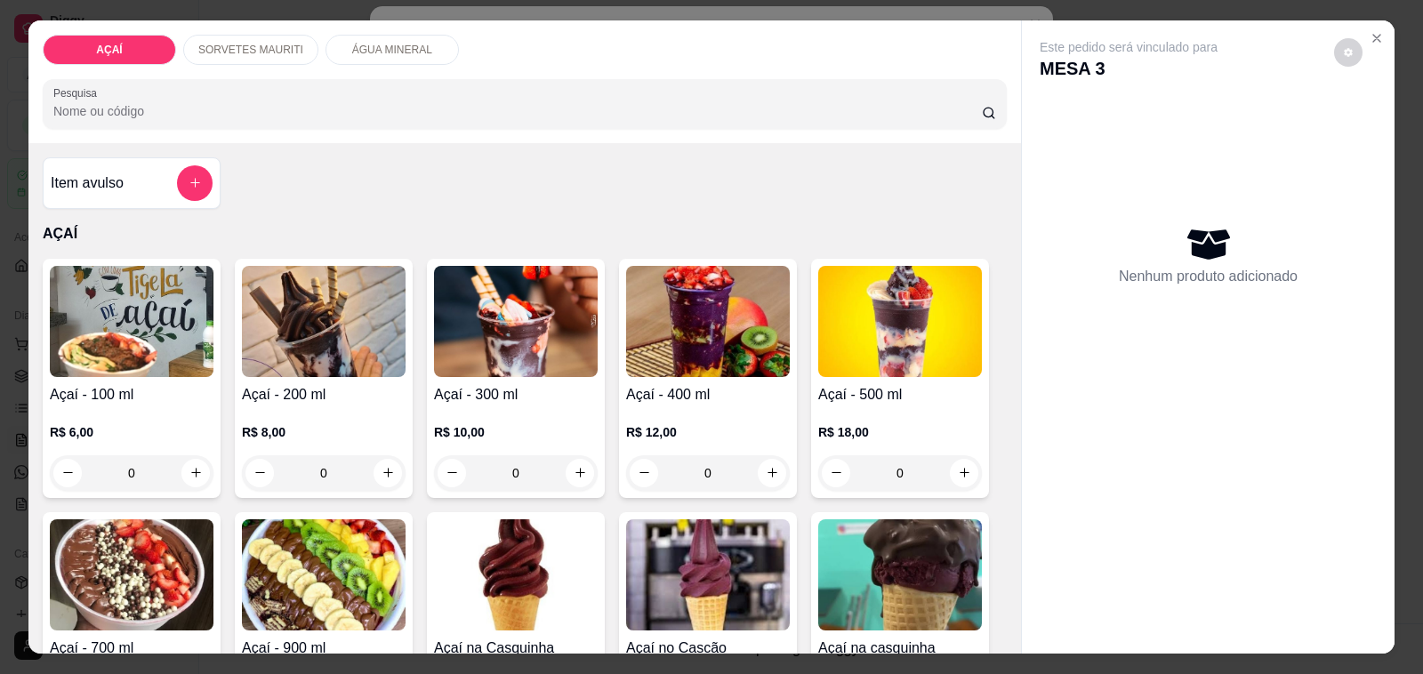
click at [261, 35] on div "SORVETES MAURITI" at bounding box center [250, 50] width 135 height 30
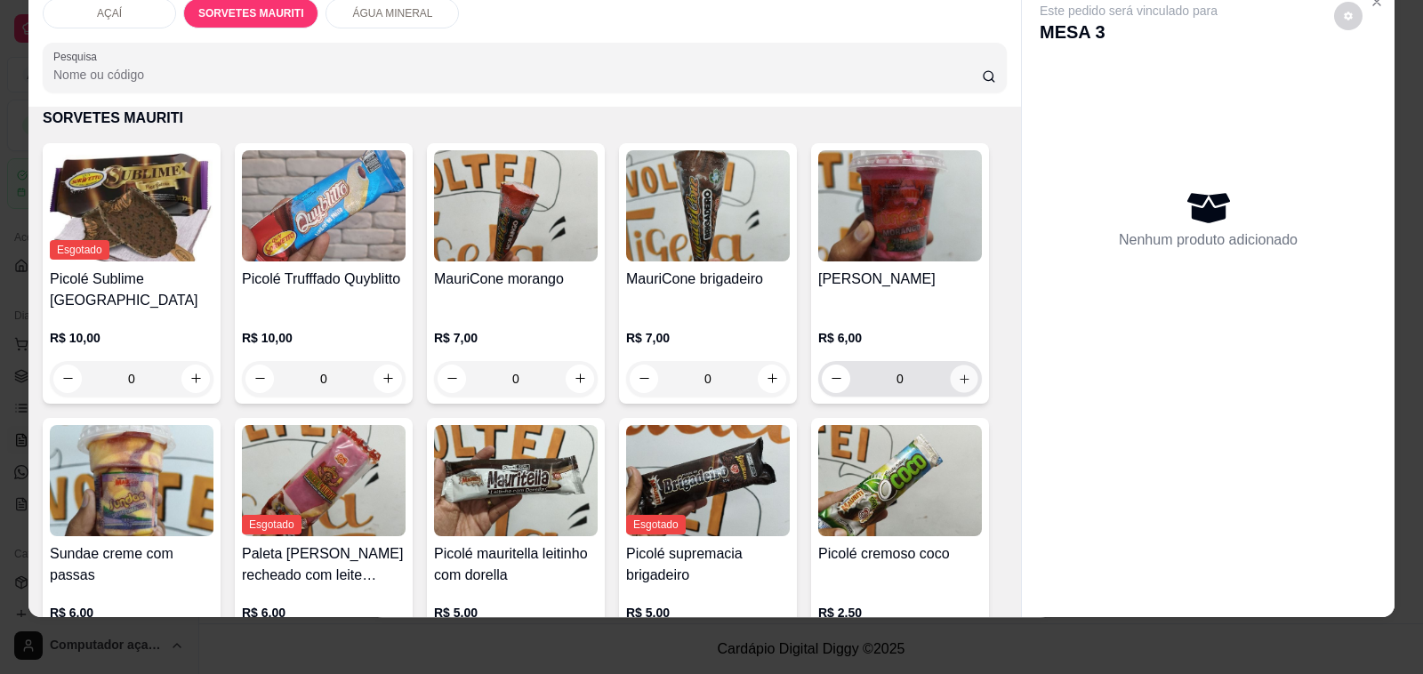
click at [958, 372] on icon "increase-product-quantity" at bounding box center [964, 378] width 13 height 13
type input "1"
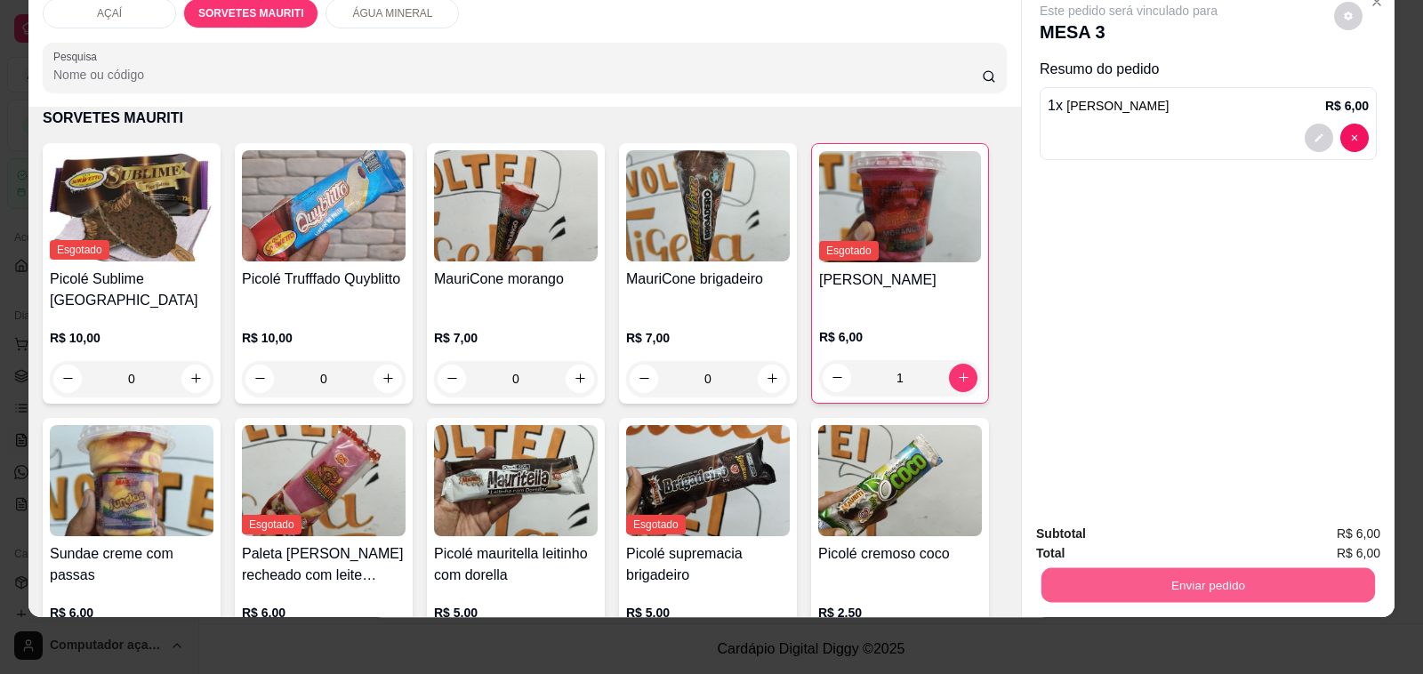
click at [1224, 579] on button "Enviar pedido" at bounding box center [1209, 585] width 334 height 35
click at [1180, 529] on button "Não registrar e enviar pedido" at bounding box center [1148, 526] width 180 height 33
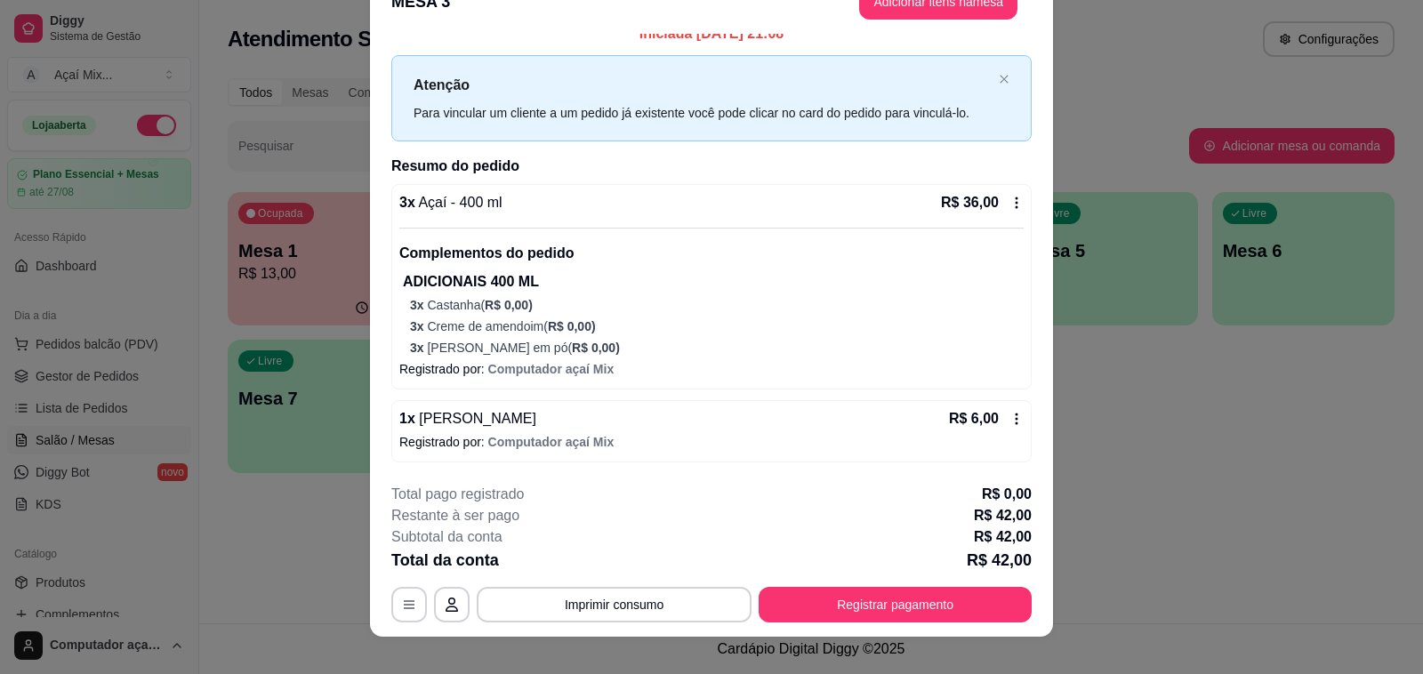
scroll to position [53, 0]
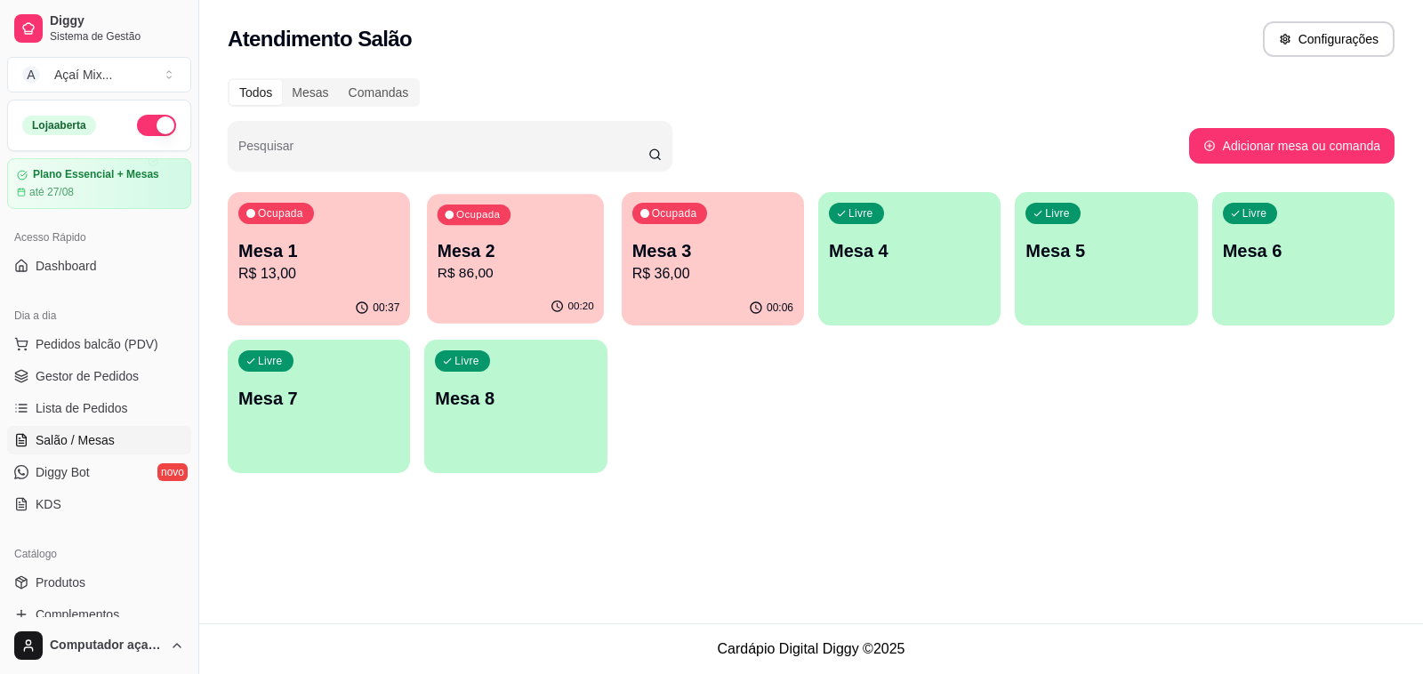
click at [438, 268] on p "R$ 86,00" at bounding box center [516, 273] width 157 height 20
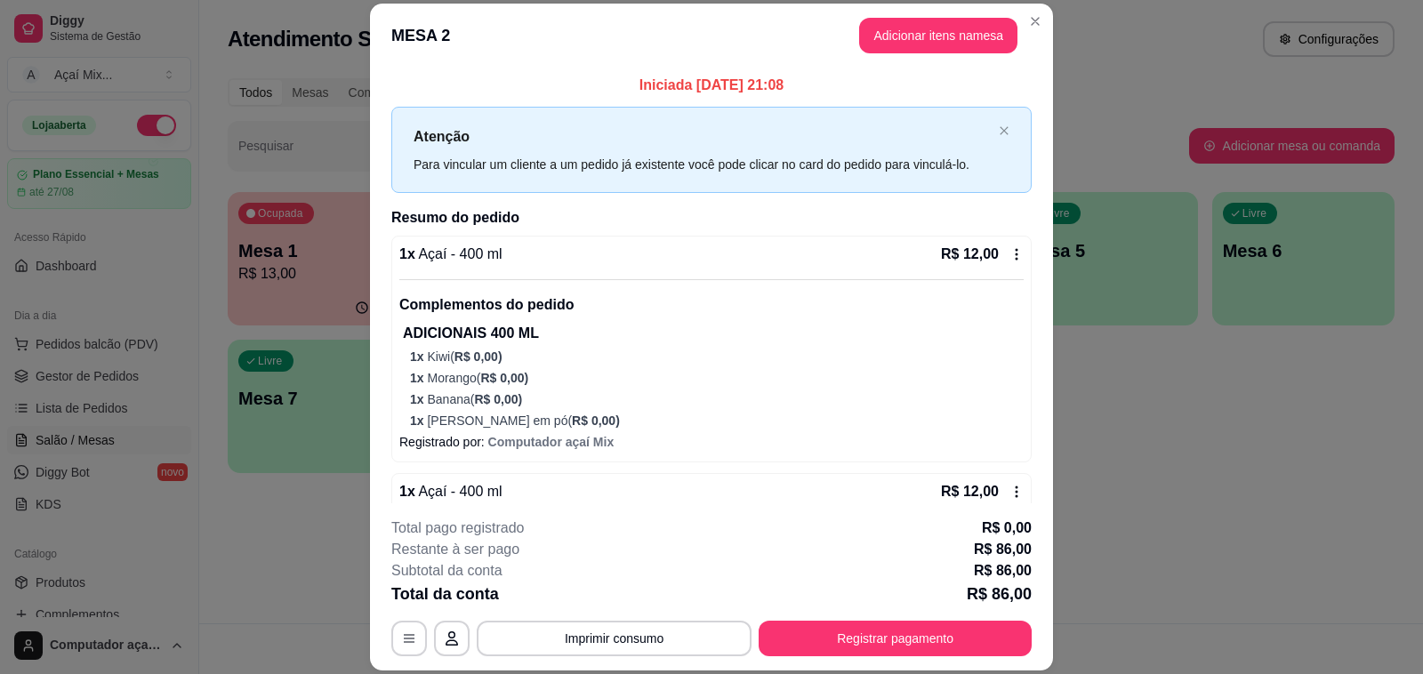
click at [913, 54] on header "MESA 2 Adicionar itens na mesa" at bounding box center [711, 36] width 683 height 64
click at [913, 38] on button "Adicionar itens na mesa" at bounding box center [938, 35] width 153 height 35
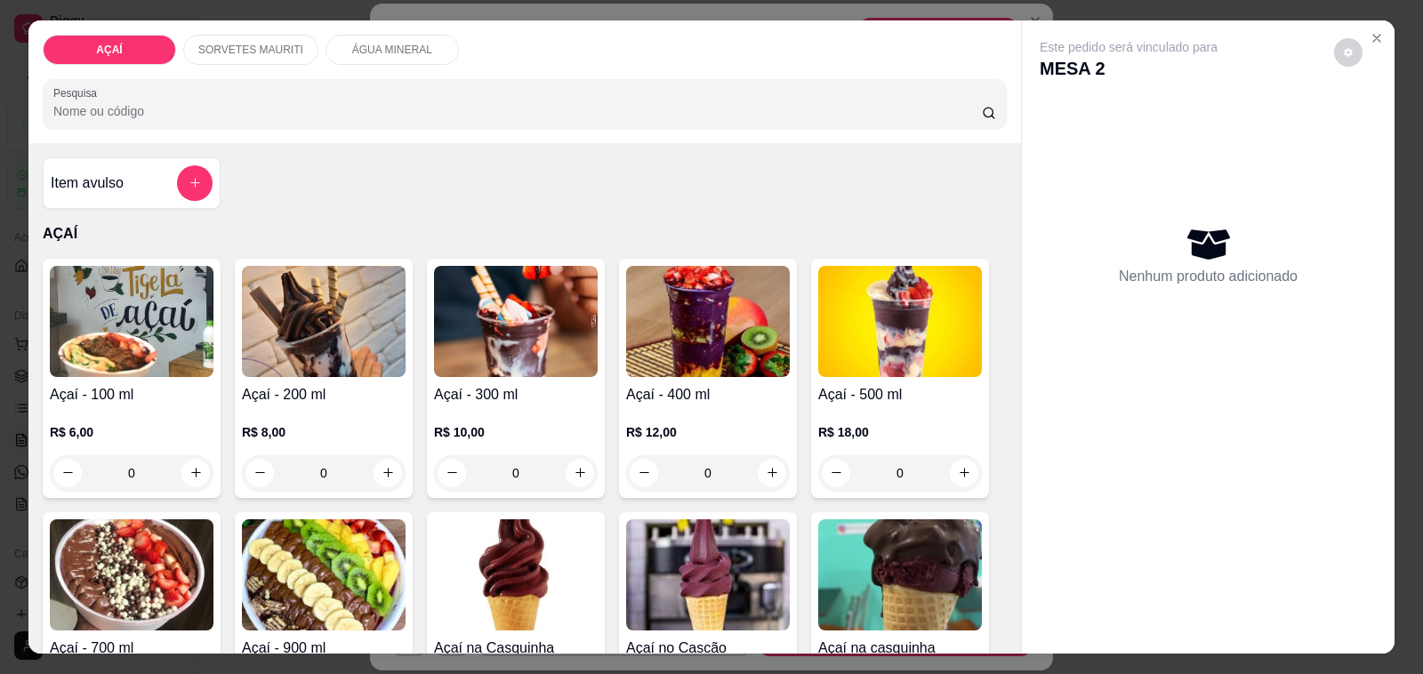
click at [365, 366] on img at bounding box center [324, 321] width 164 height 111
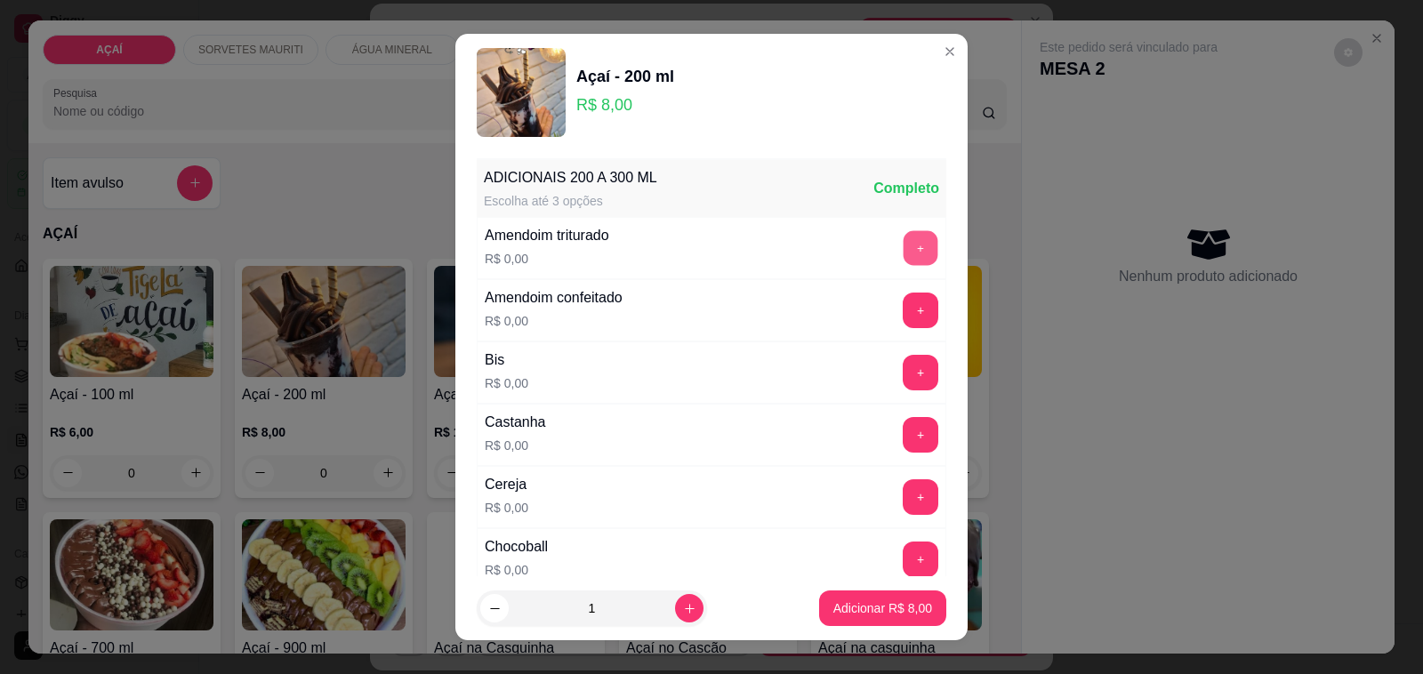
click at [904, 258] on button "+" at bounding box center [921, 248] width 35 height 35
click at [903, 437] on button "+" at bounding box center [921, 435] width 36 height 36
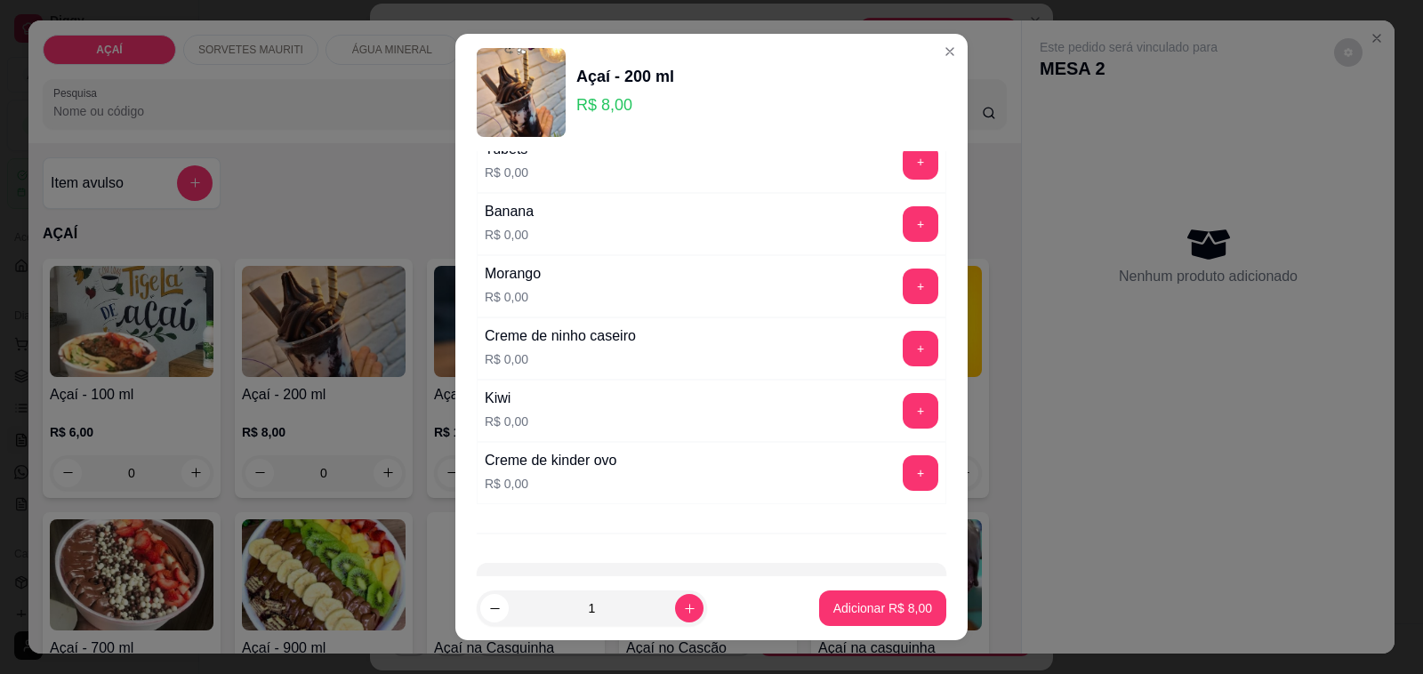
scroll to position [2293, 0]
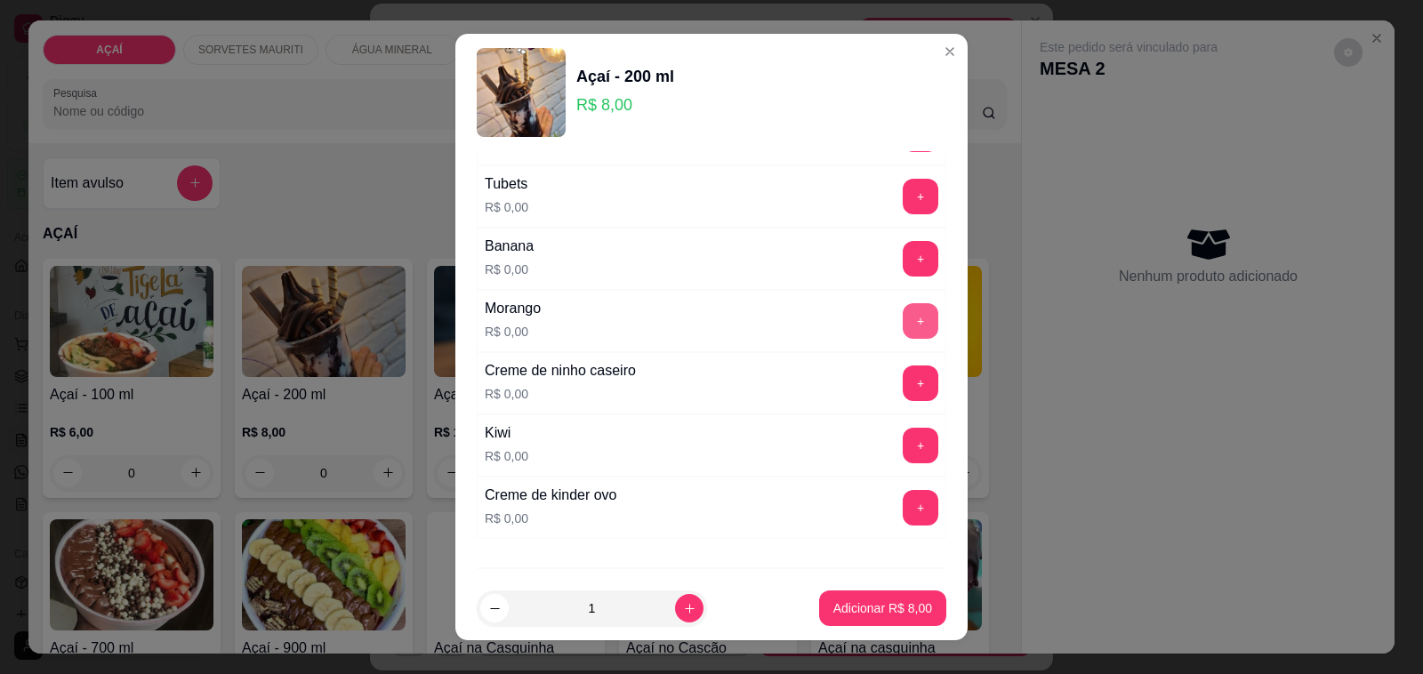
click at [903, 339] on button "+" at bounding box center [921, 321] width 36 height 36
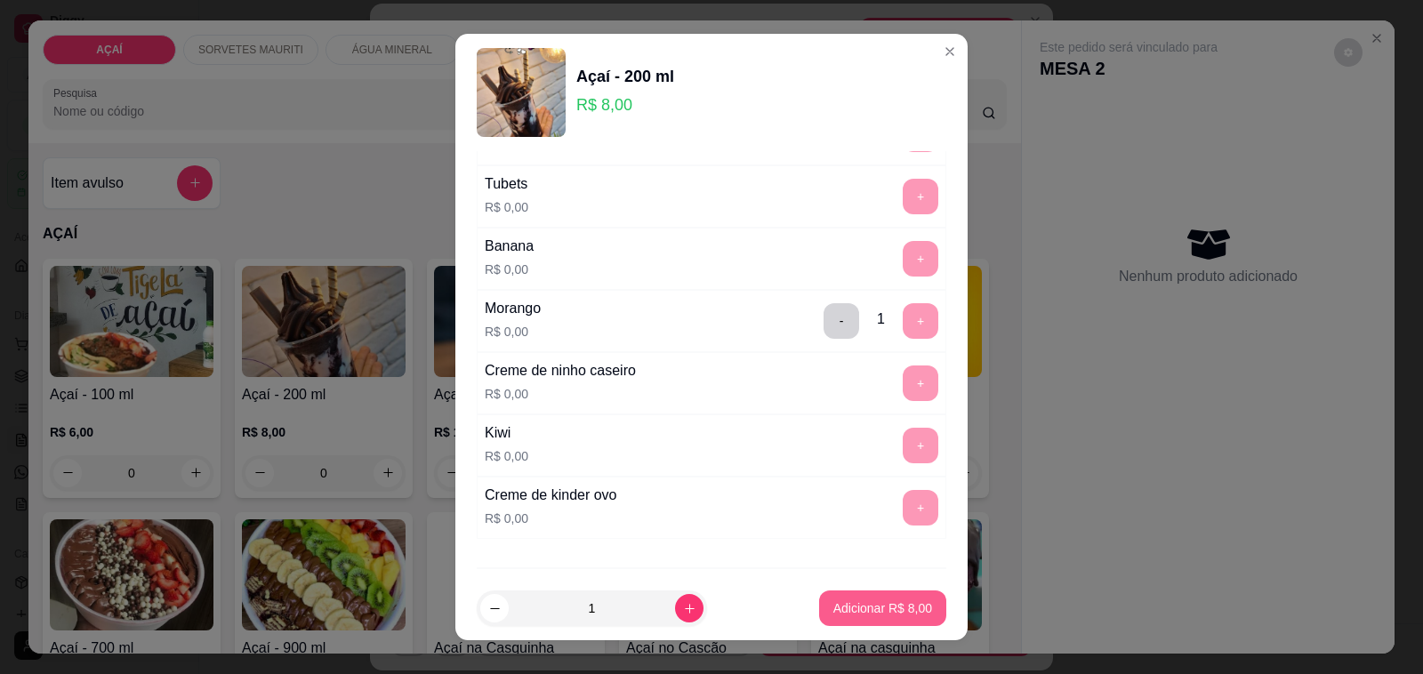
click at [845, 594] on button "Adicionar R$ 8,00" at bounding box center [882, 609] width 127 height 36
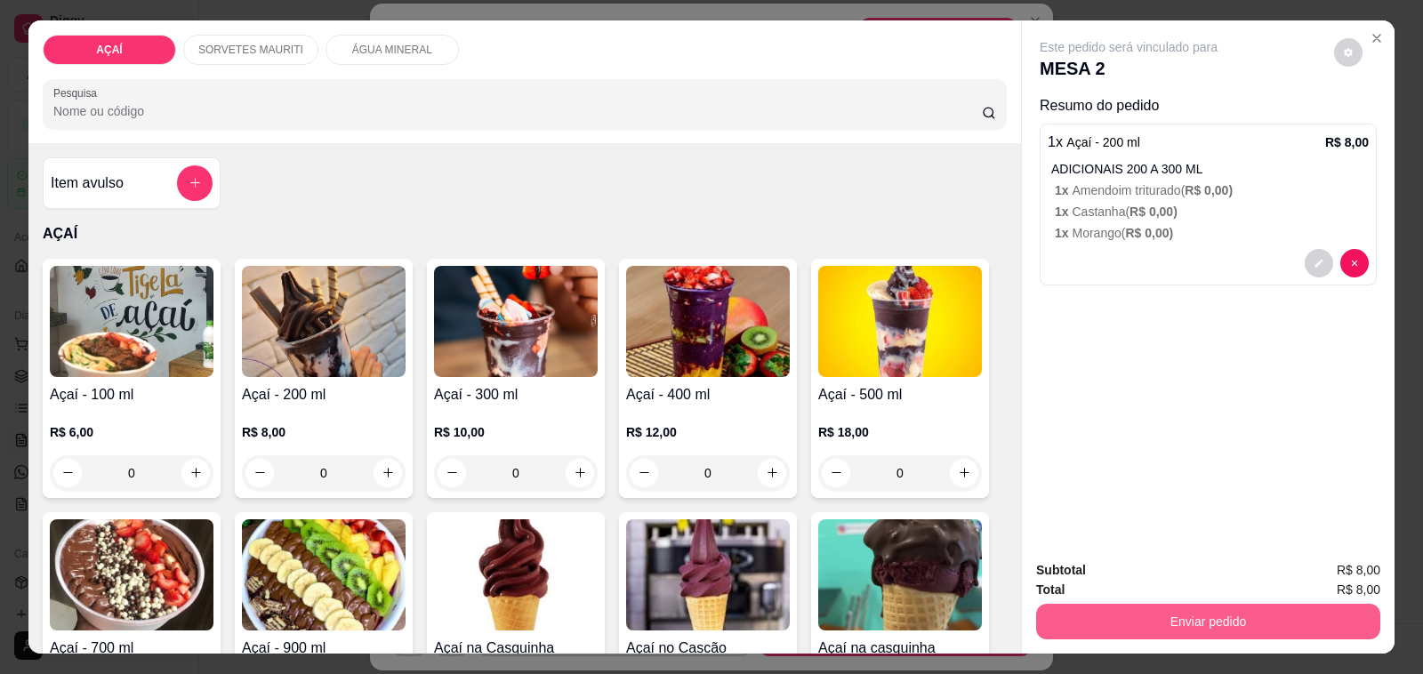
click at [1177, 604] on button "Enviar pedido" at bounding box center [1208, 622] width 344 height 36
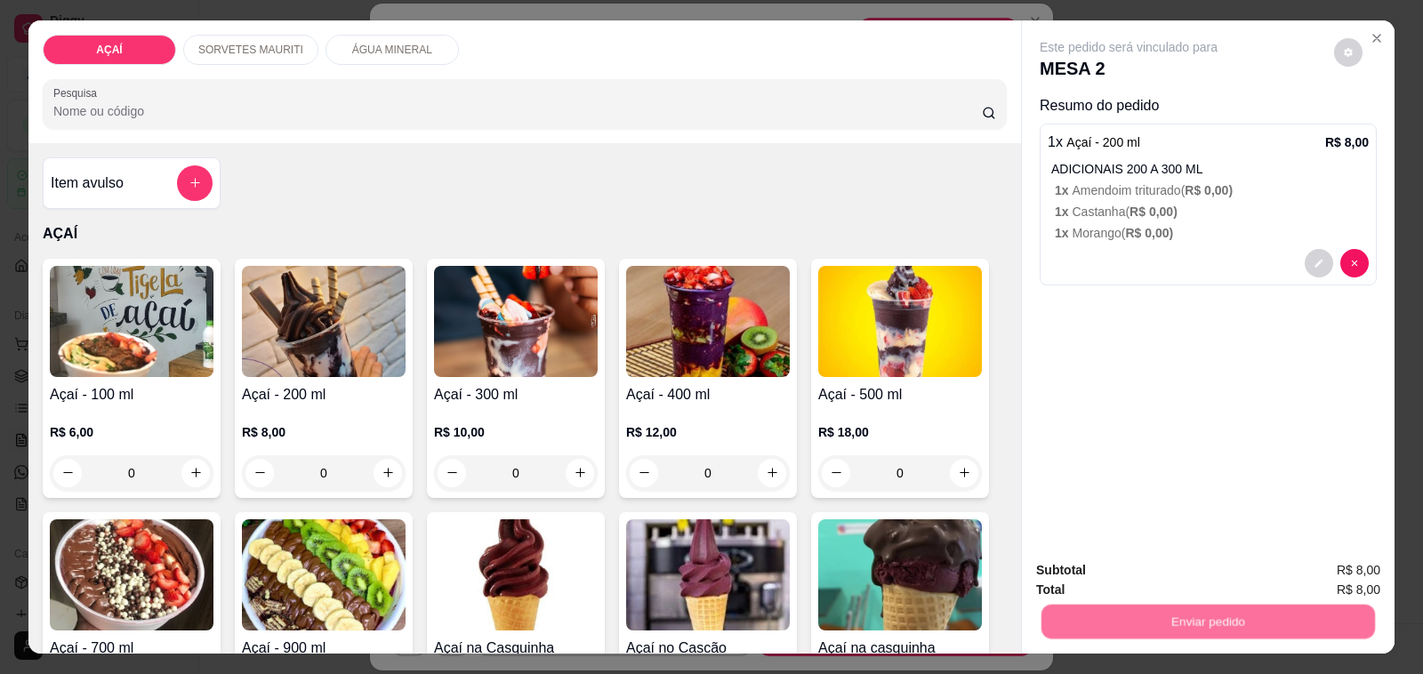
click at [1196, 572] on button "Não registrar e enviar pedido" at bounding box center [1148, 571] width 185 height 34
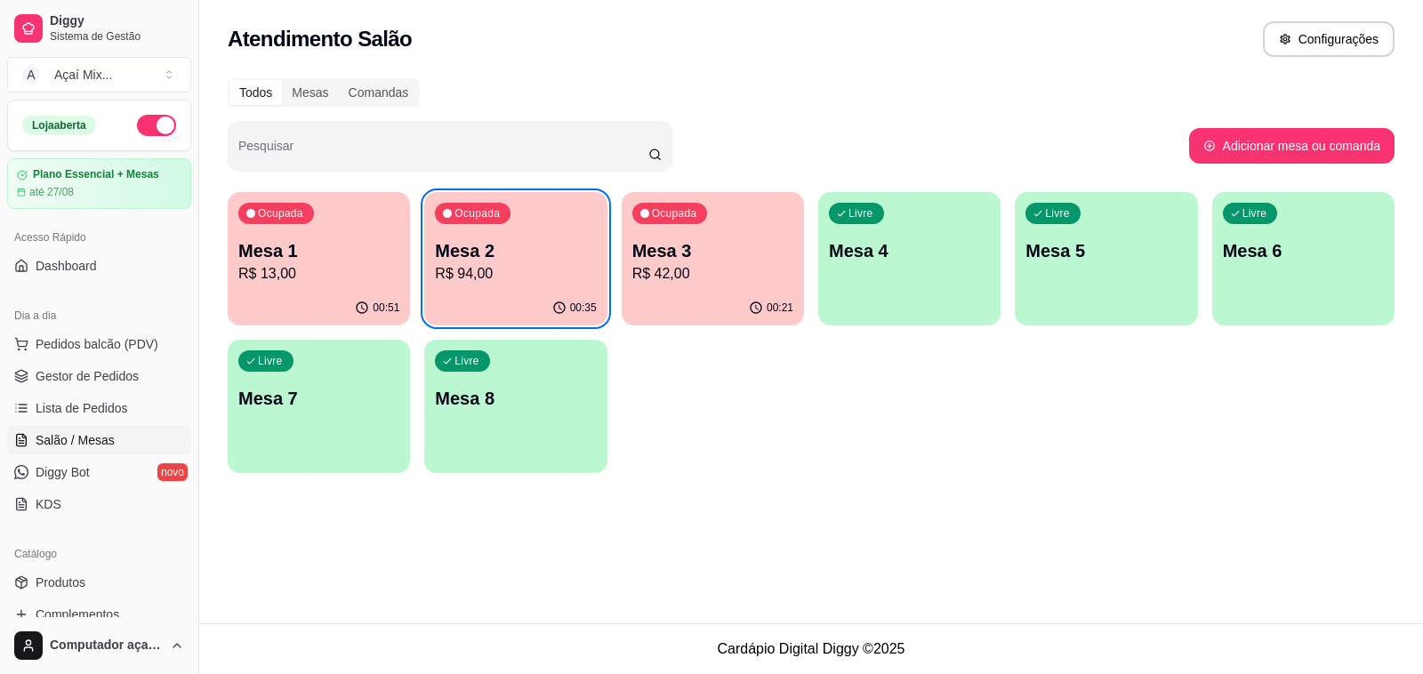
click at [529, 296] on div "00:35" at bounding box center [515, 308] width 182 height 35
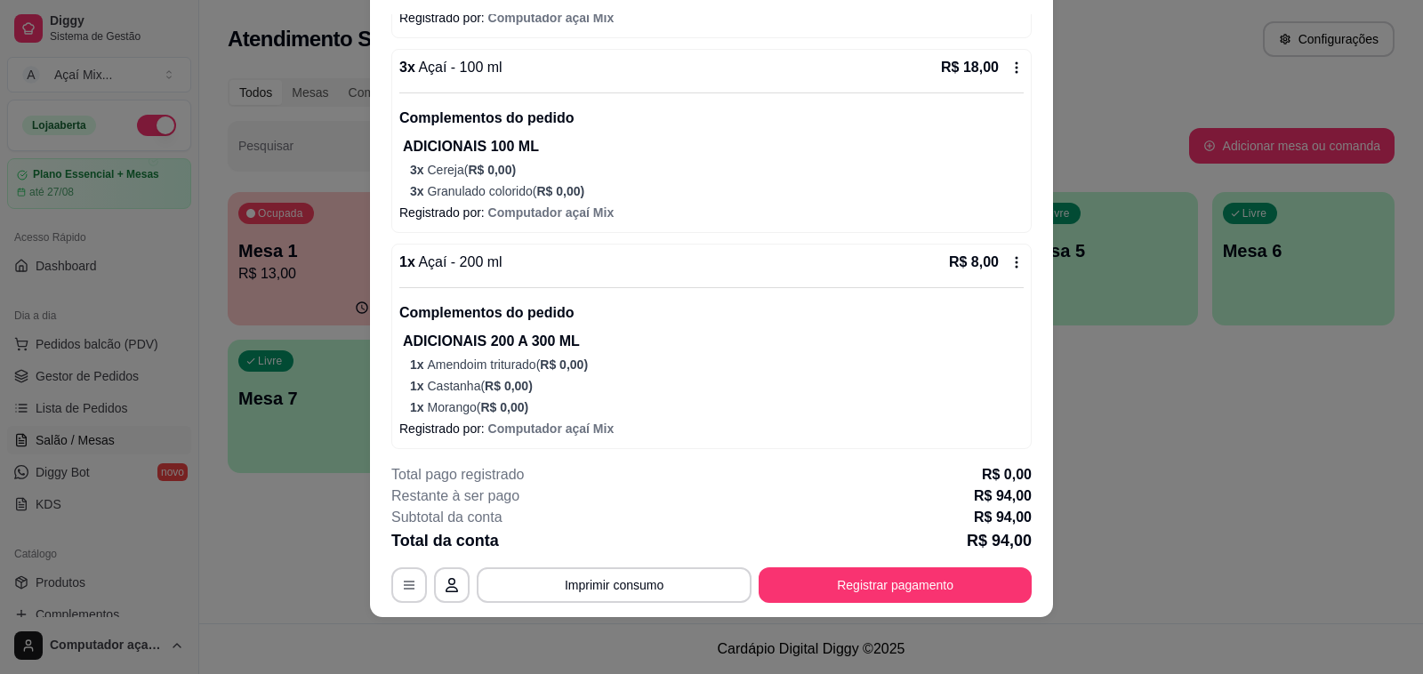
scroll to position [1437, 0]
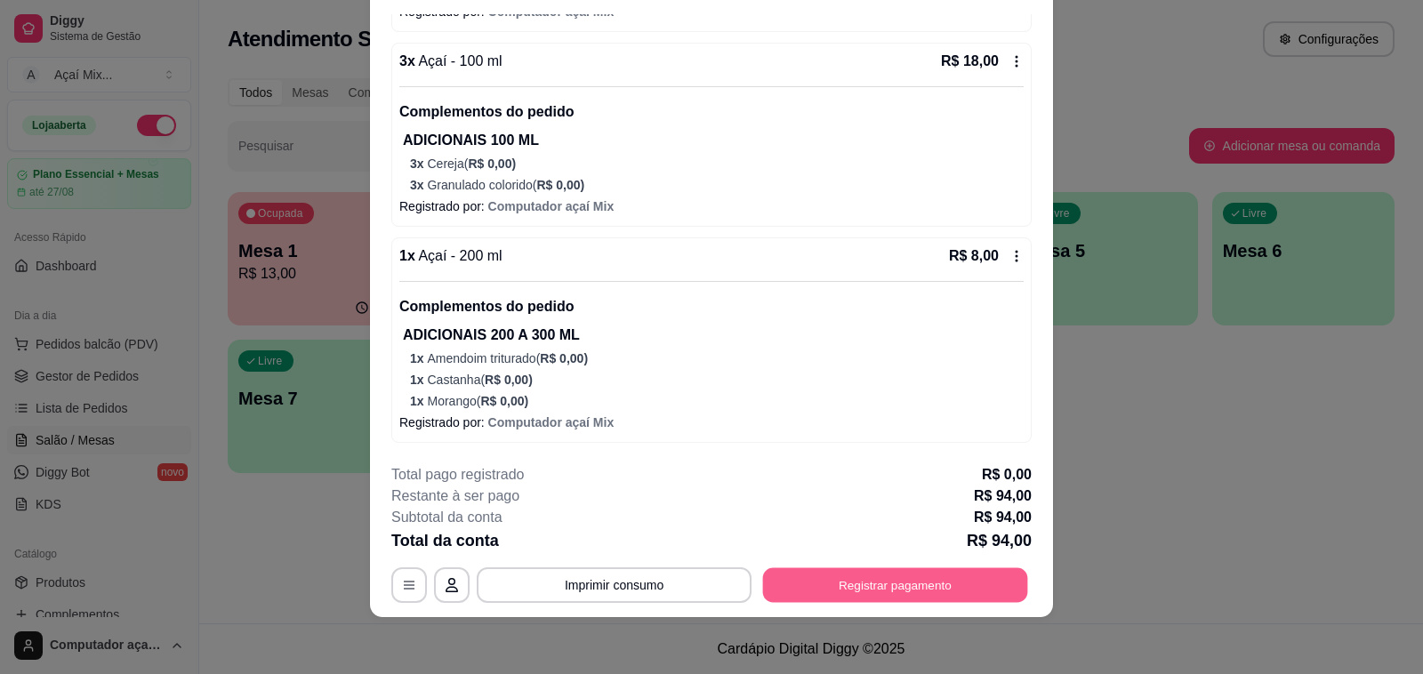
click at [936, 602] on button "Registrar pagamento" at bounding box center [895, 585] width 265 height 35
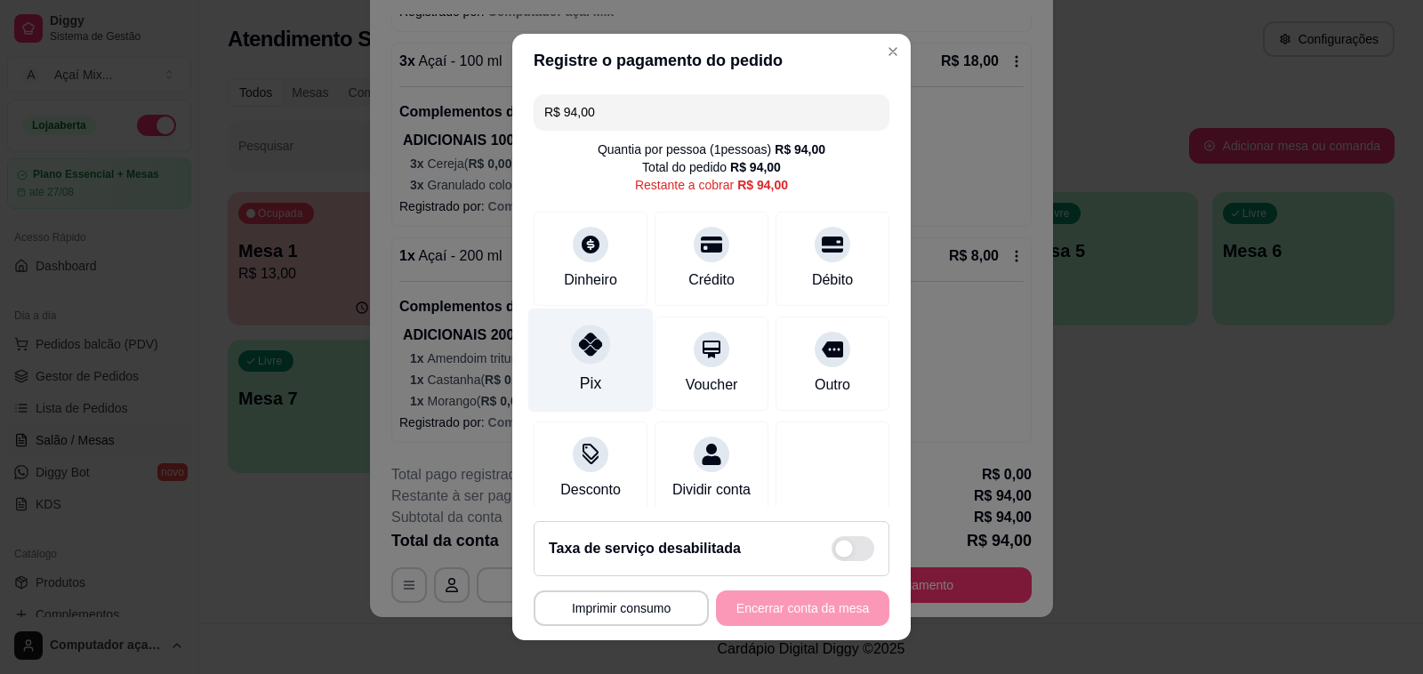
click at [598, 398] on div "Pix" at bounding box center [590, 361] width 125 height 104
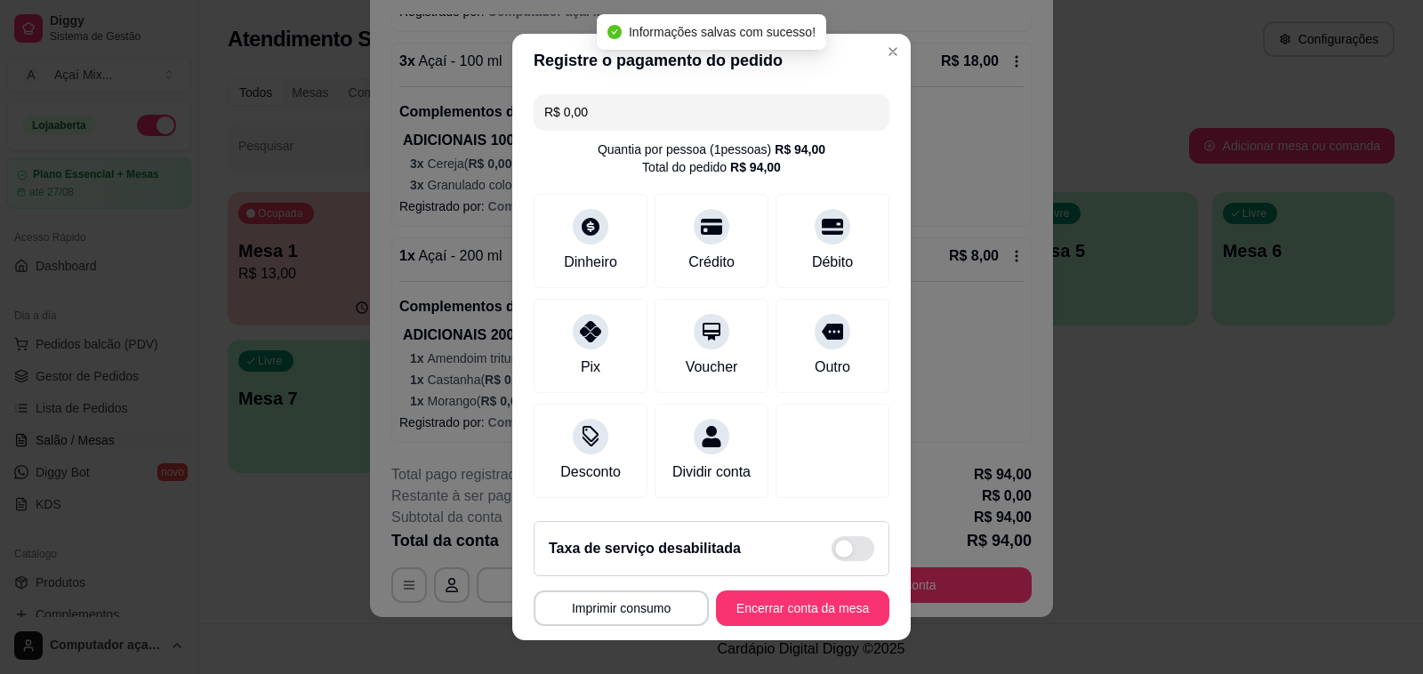
type input "R$ 0,00"
click at [784, 623] on button "Encerrar conta da mesa" at bounding box center [802, 609] width 173 height 36
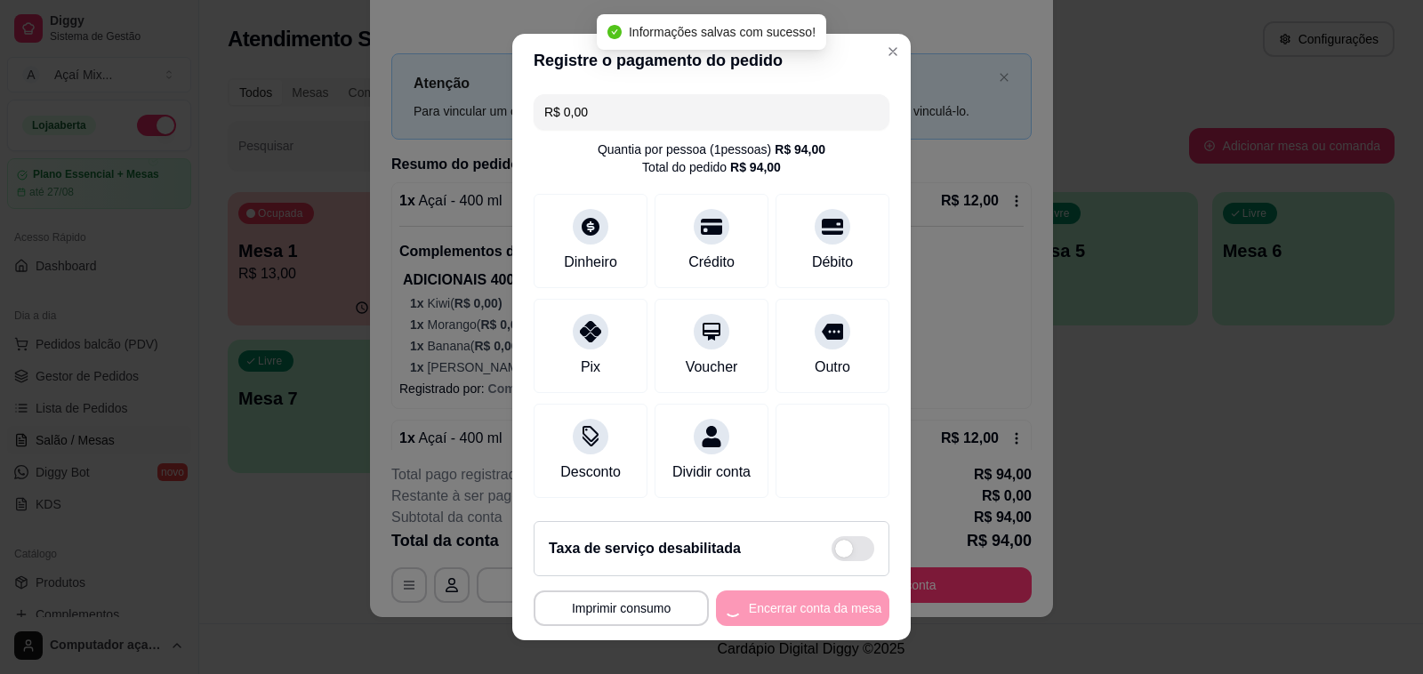
scroll to position [0, 0]
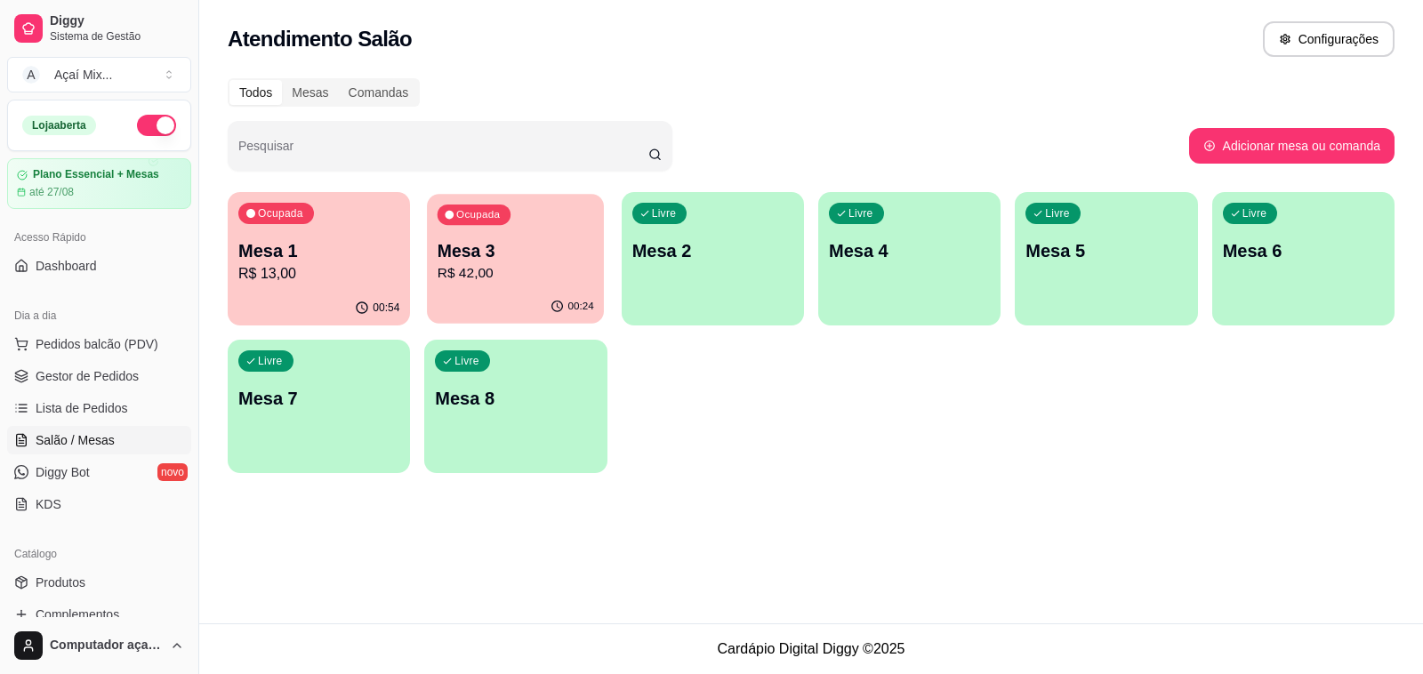
click at [463, 247] on p "Mesa 3" at bounding box center [516, 251] width 157 height 24
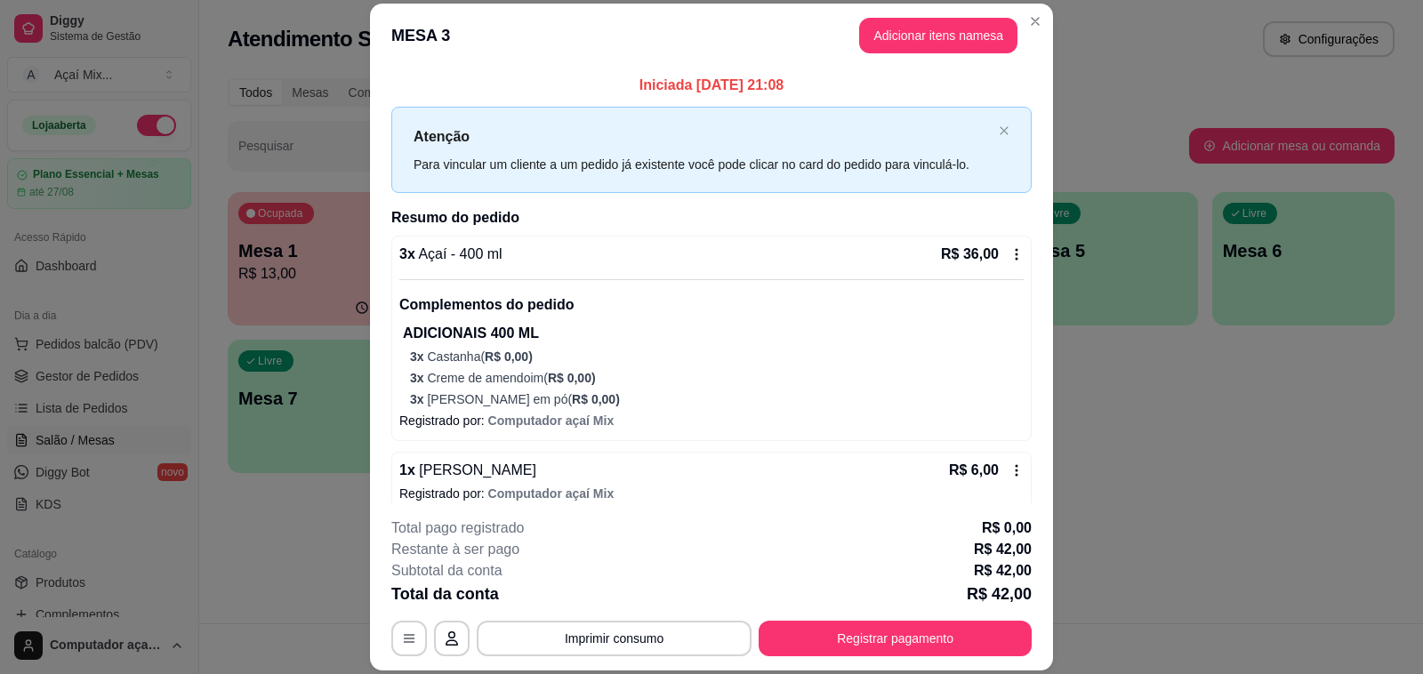
scroll to position [18, 0]
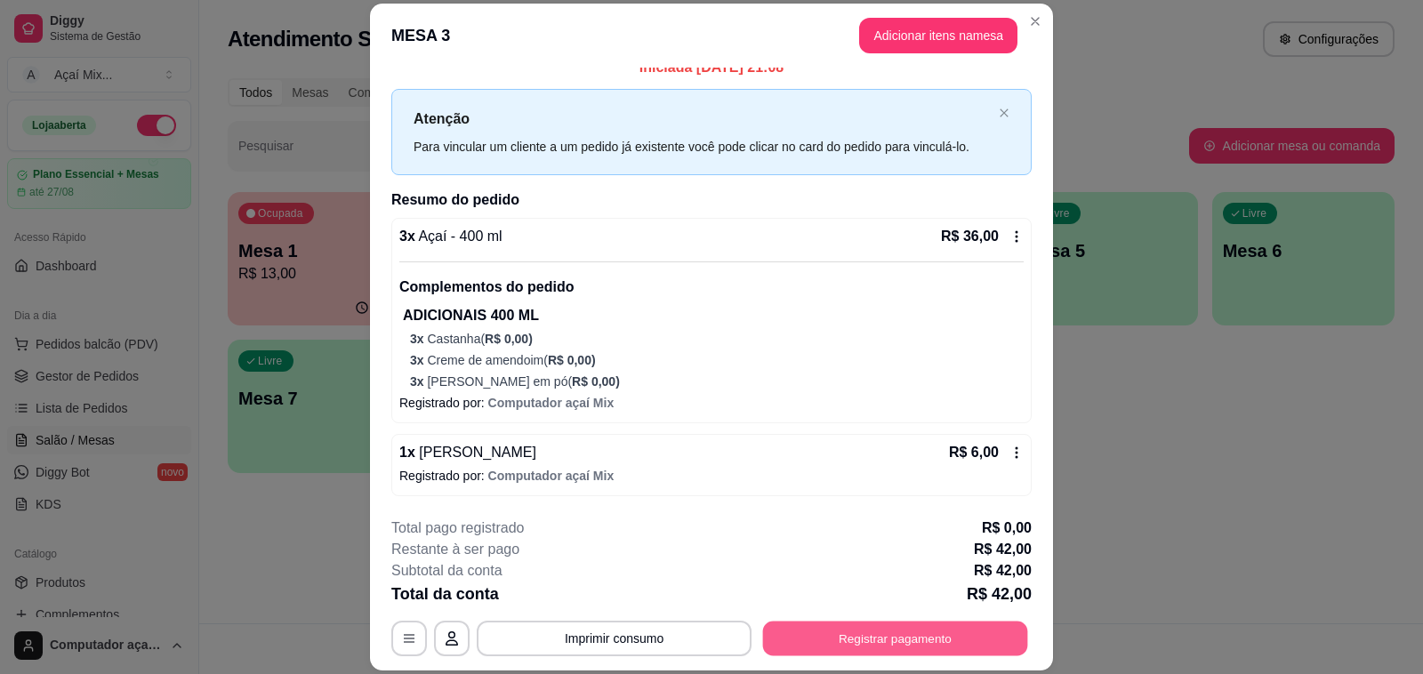
click at [818, 654] on button "Registrar pagamento" at bounding box center [895, 639] width 265 height 35
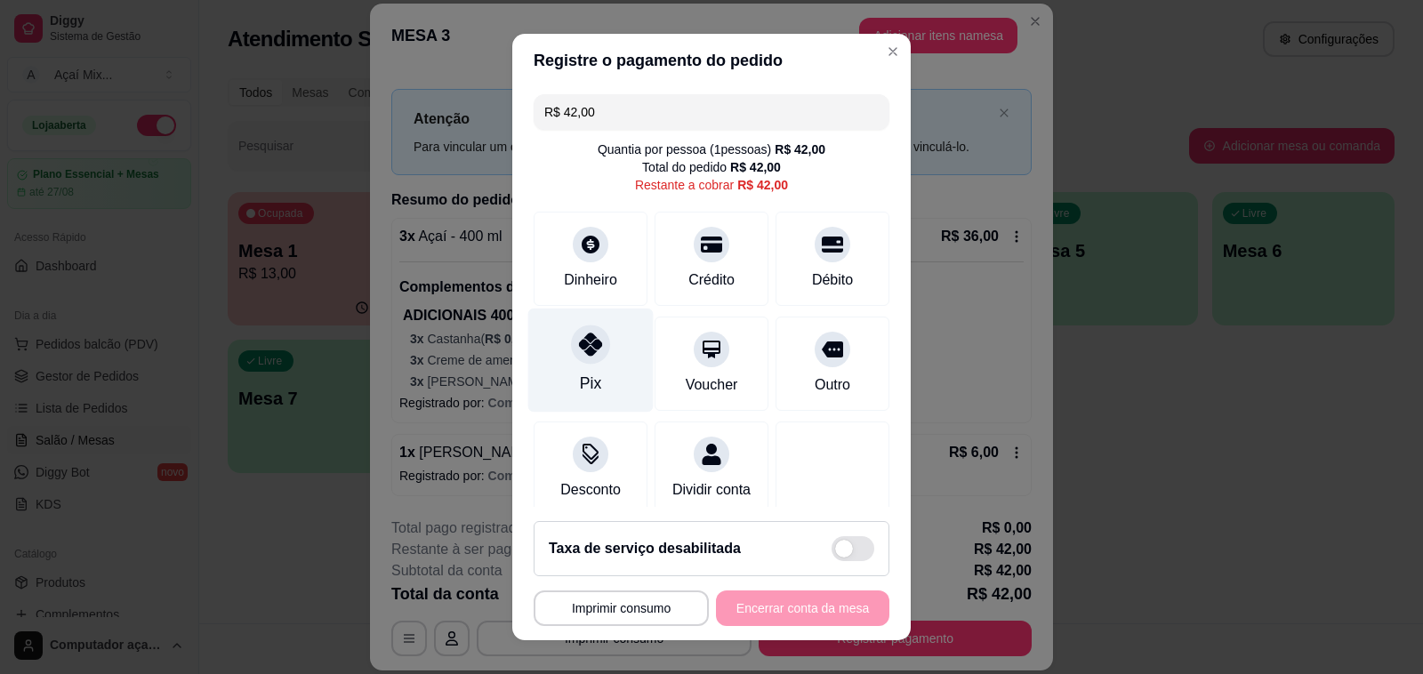
click at [561, 318] on div "Pix" at bounding box center [590, 361] width 125 height 104
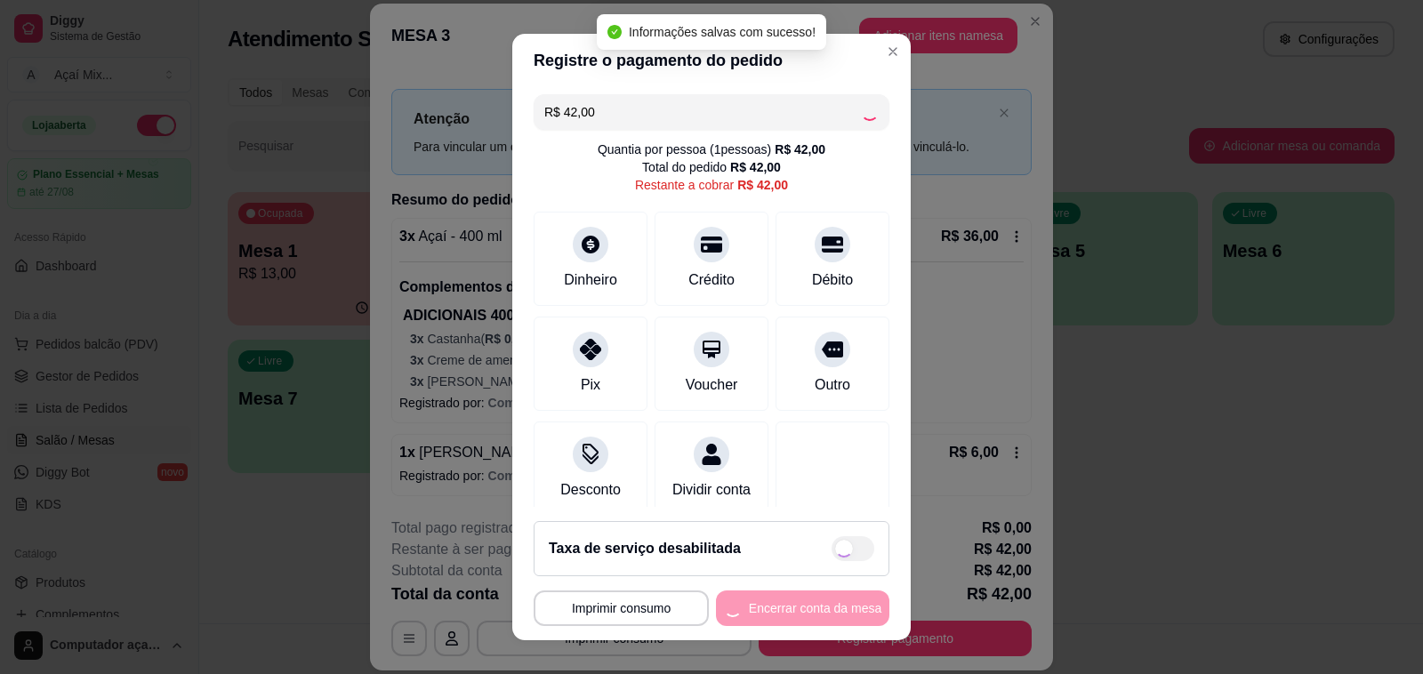
type input "R$ 0,00"
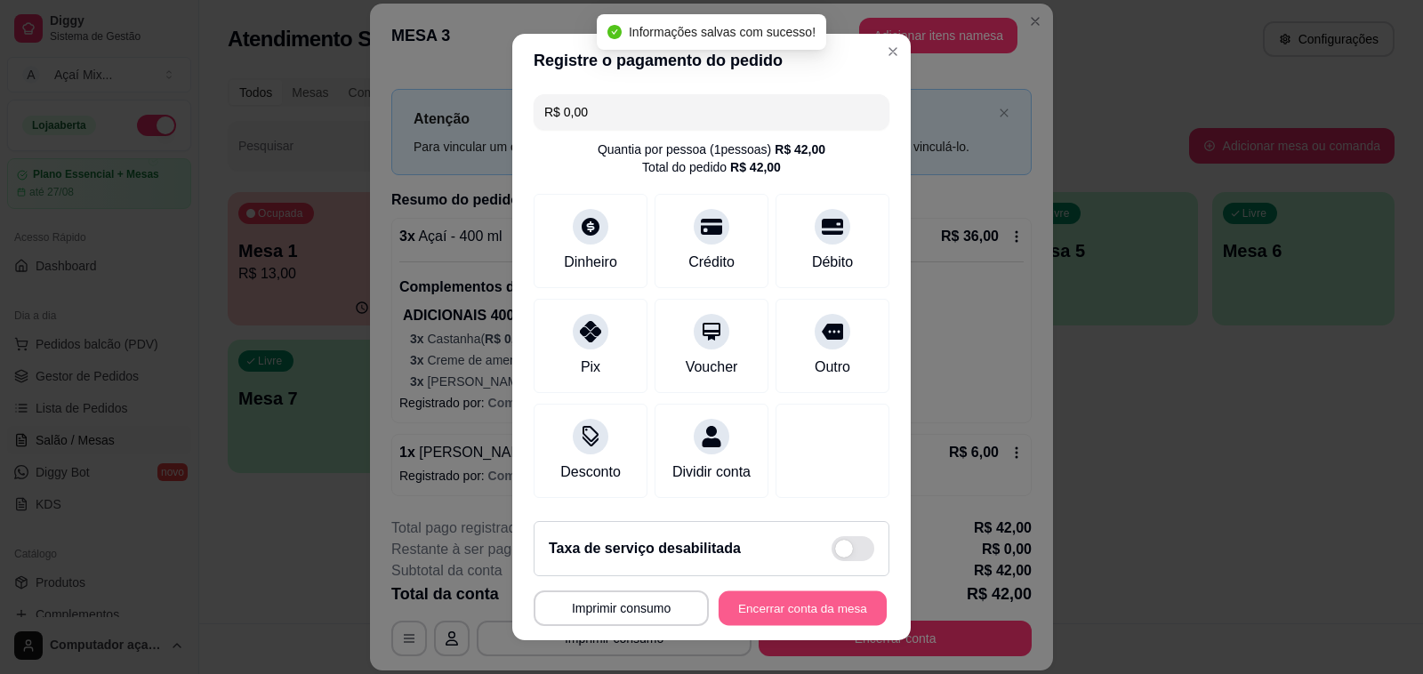
click at [776, 618] on button "Encerrar conta da mesa" at bounding box center [803, 608] width 168 height 35
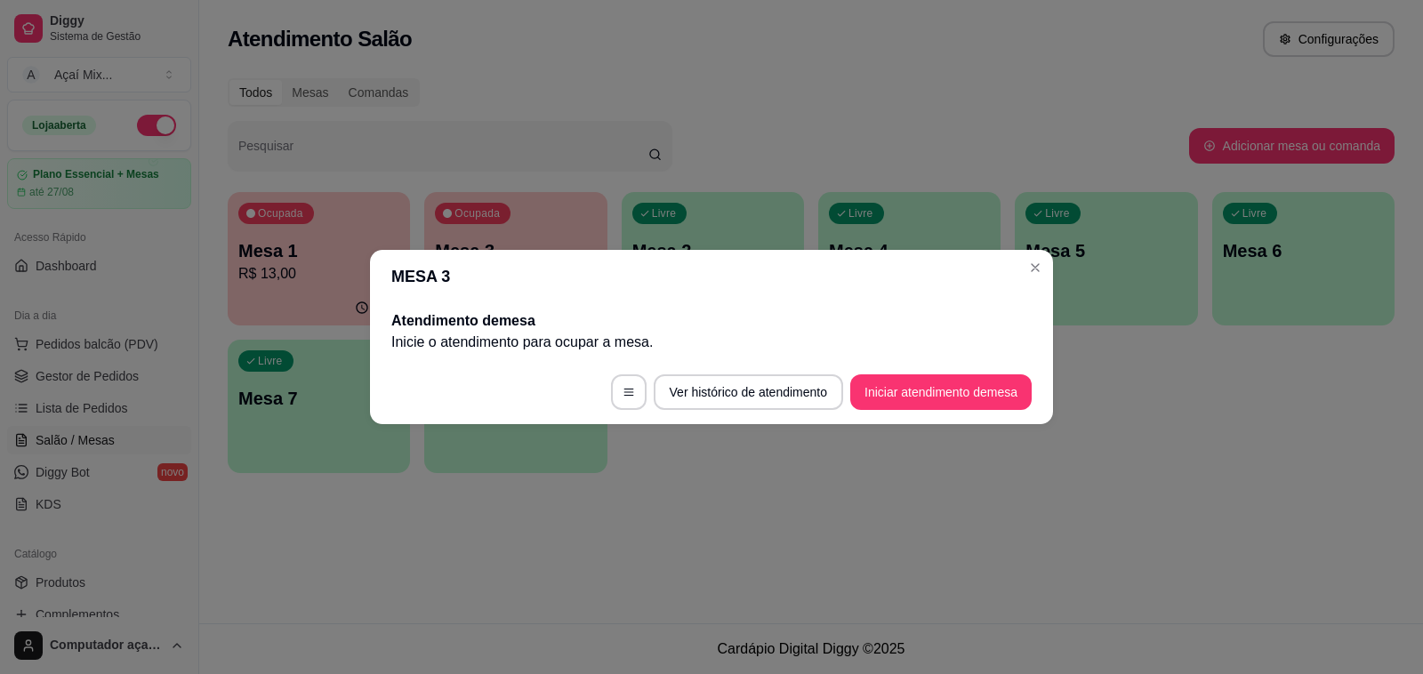
scroll to position [0, 0]
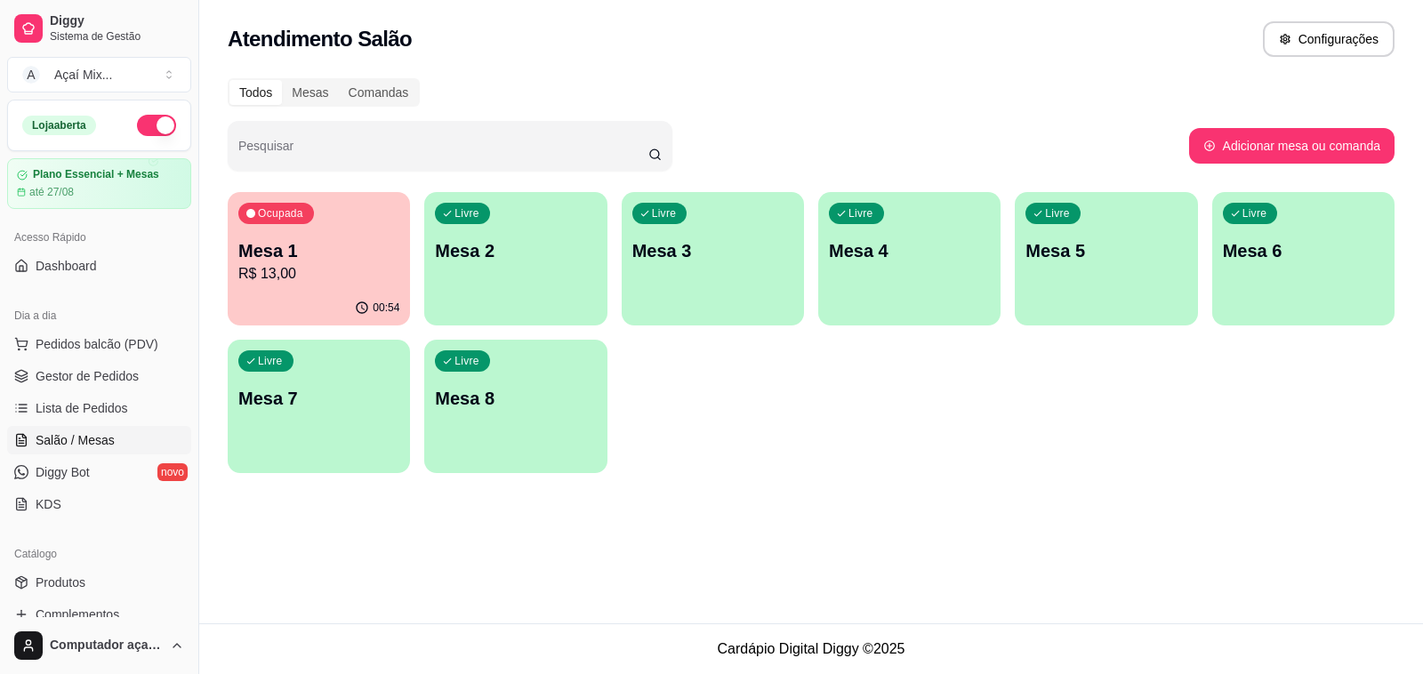
click at [302, 234] on div "Ocupada Mesa 1 R$ 13,00" at bounding box center [319, 241] width 182 height 99
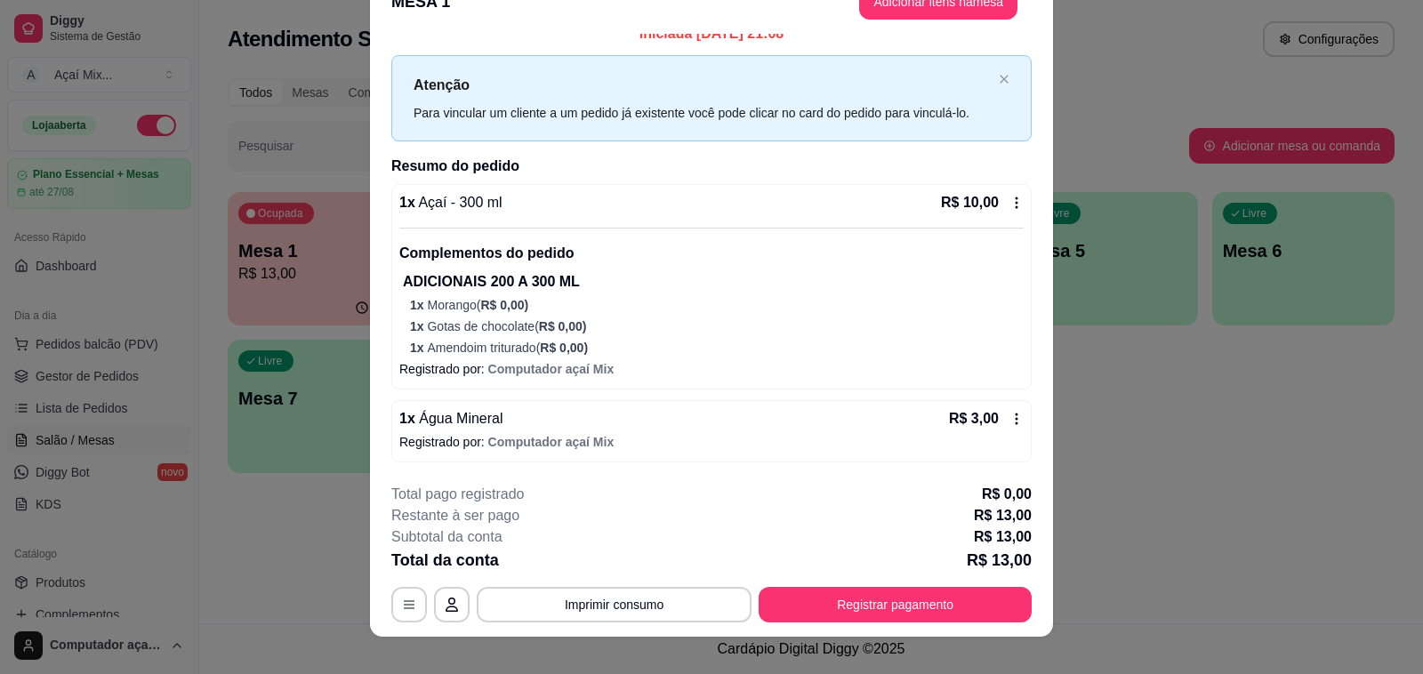
scroll to position [53, 0]
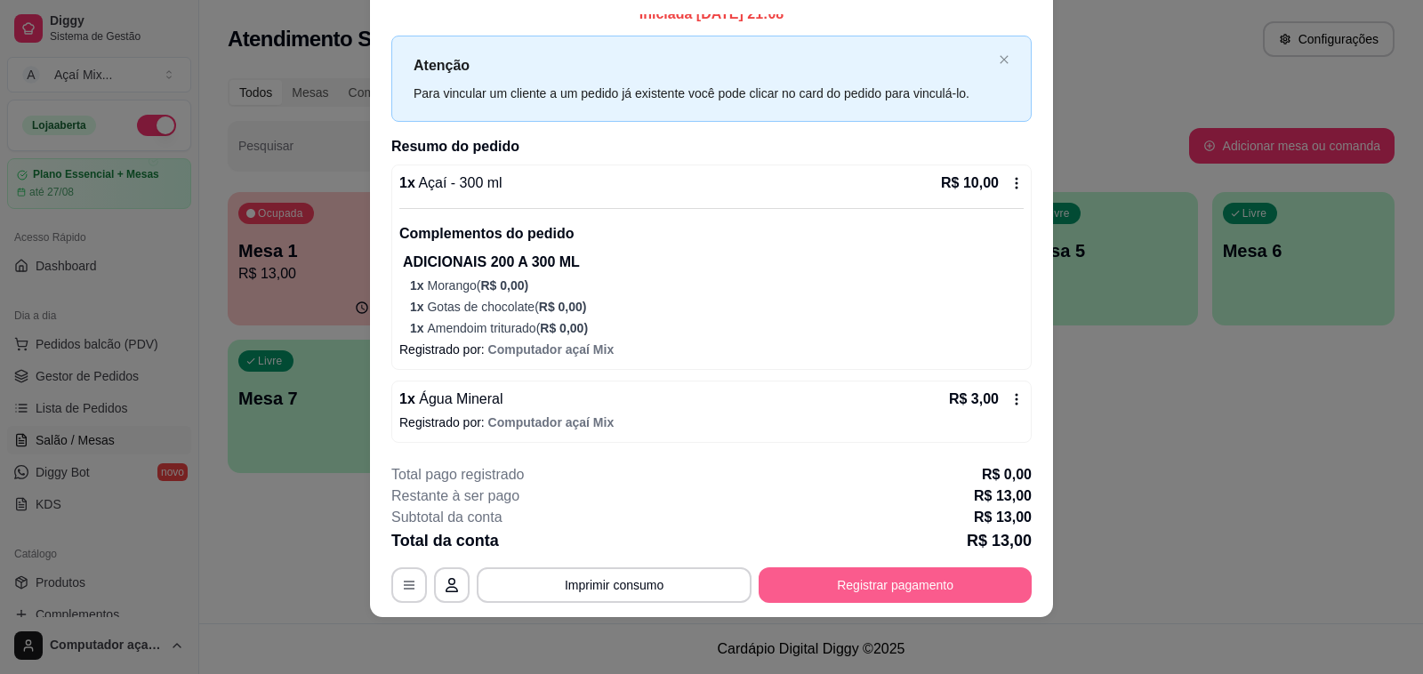
click at [886, 578] on button "Registrar pagamento" at bounding box center [895, 585] width 273 height 36
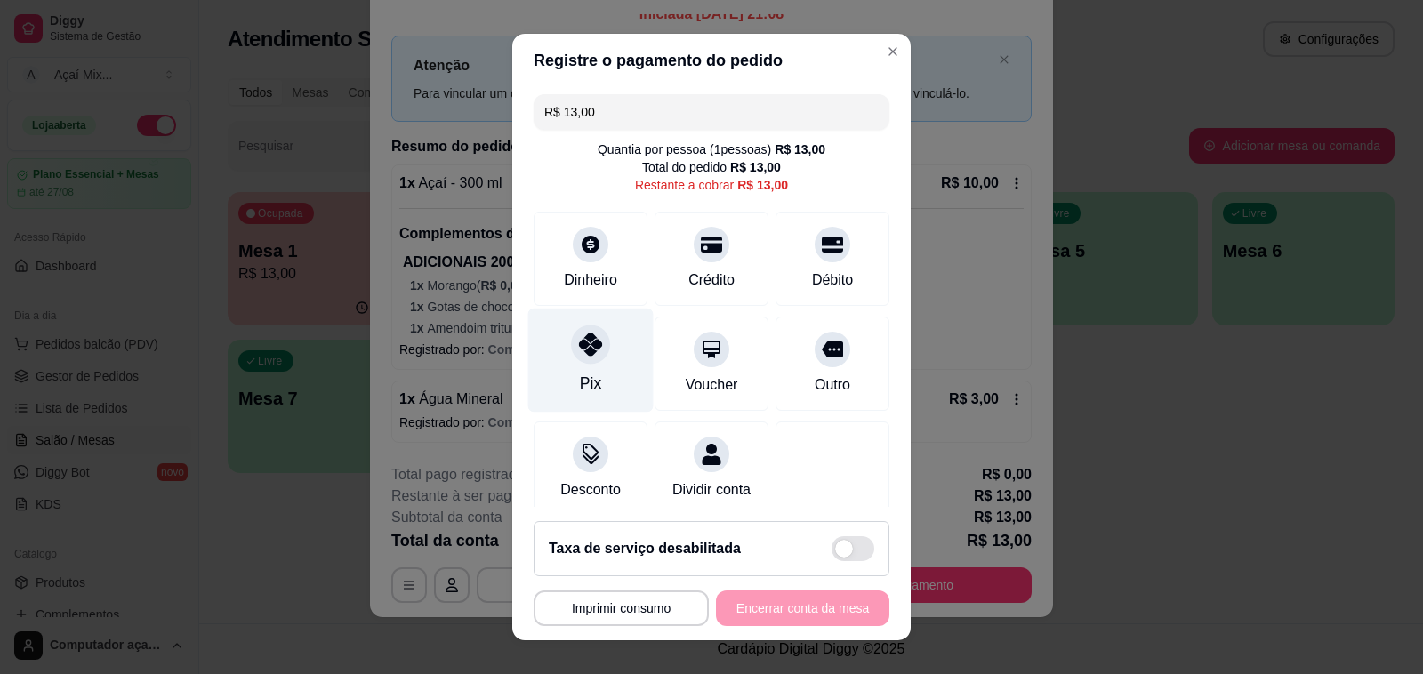
click at [596, 375] on div "Pix" at bounding box center [590, 361] width 125 height 104
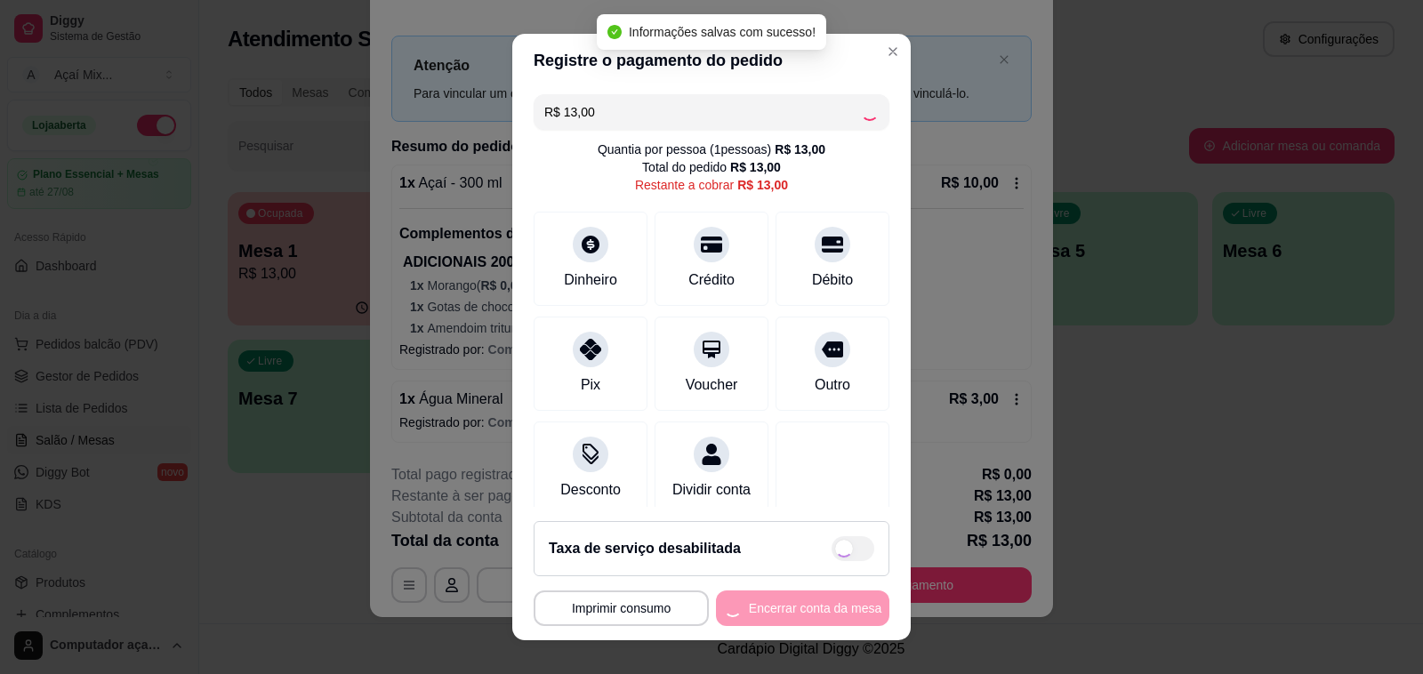
type input "R$ 0,00"
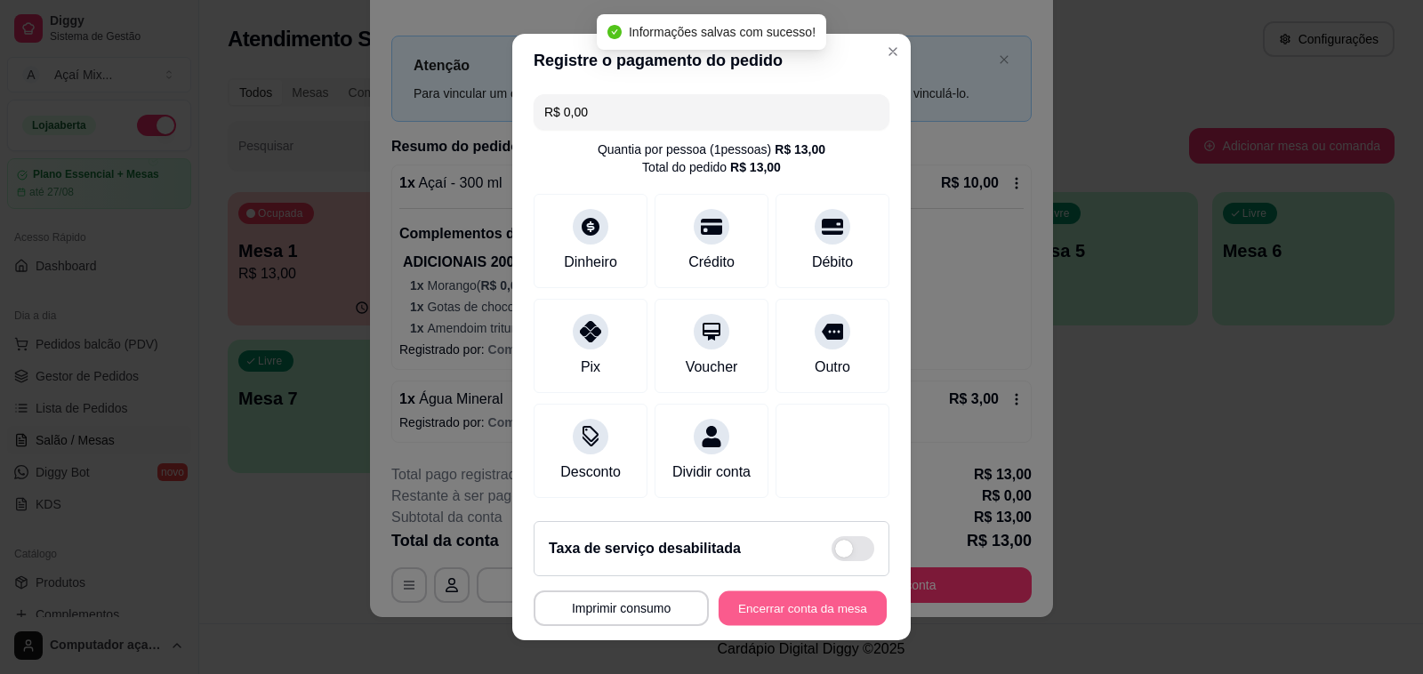
click at [766, 624] on button "Encerrar conta da mesa" at bounding box center [803, 608] width 168 height 35
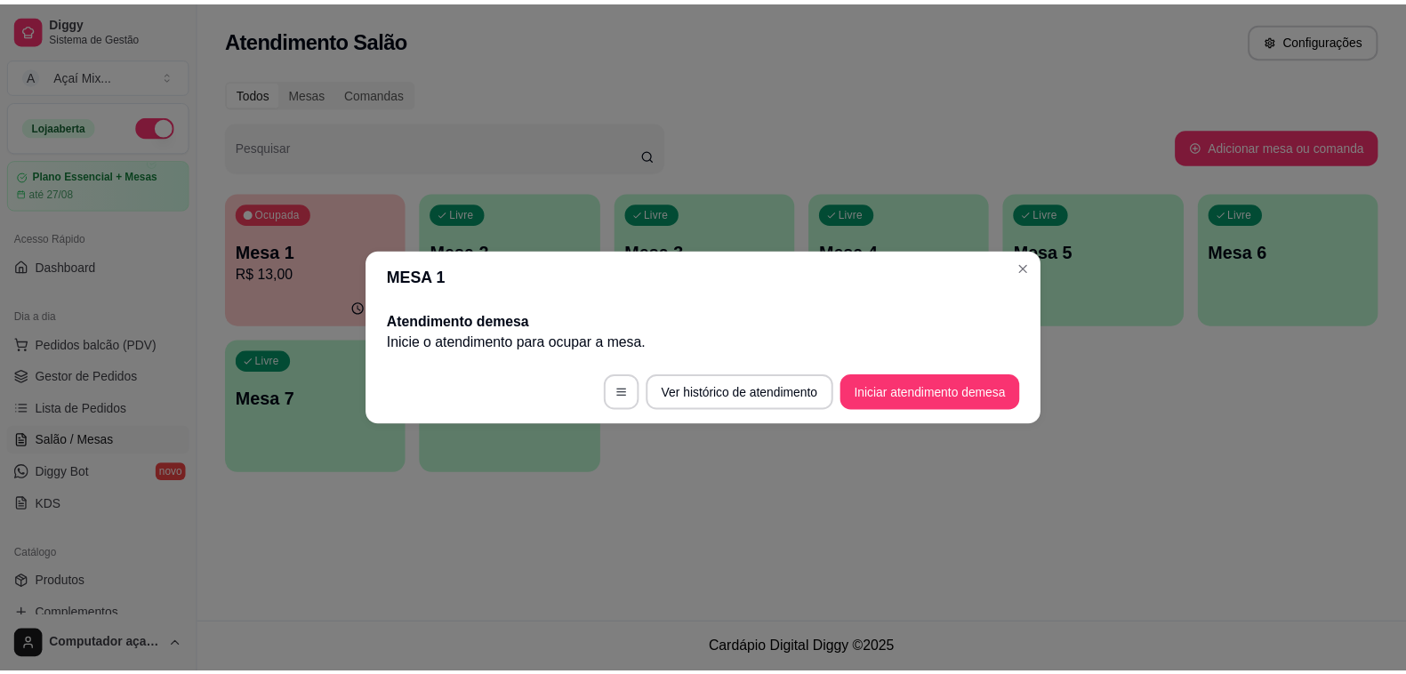
scroll to position [0, 0]
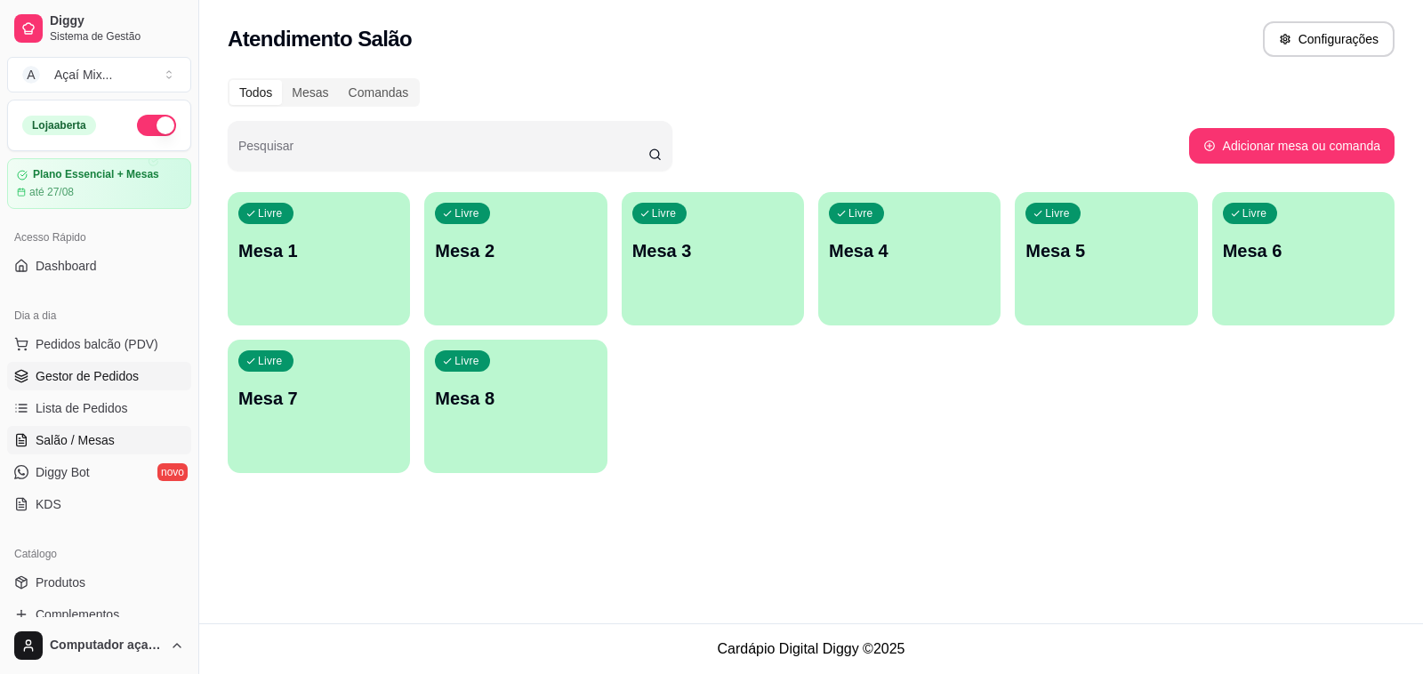
click at [127, 371] on span "Gestor de Pedidos" at bounding box center [87, 376] width 103 height 18
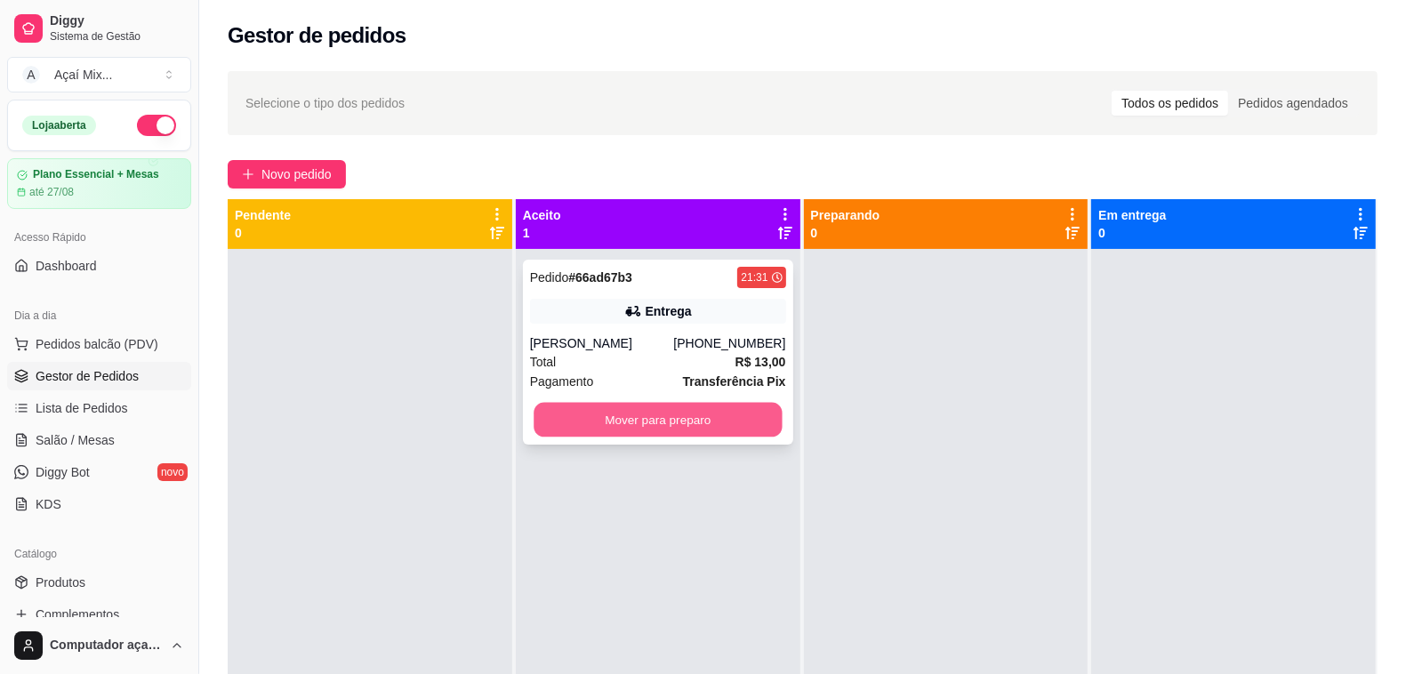
click at [722, 430] on button "Mover para preparo" at bounding box center [658, 420] width 248 height 35
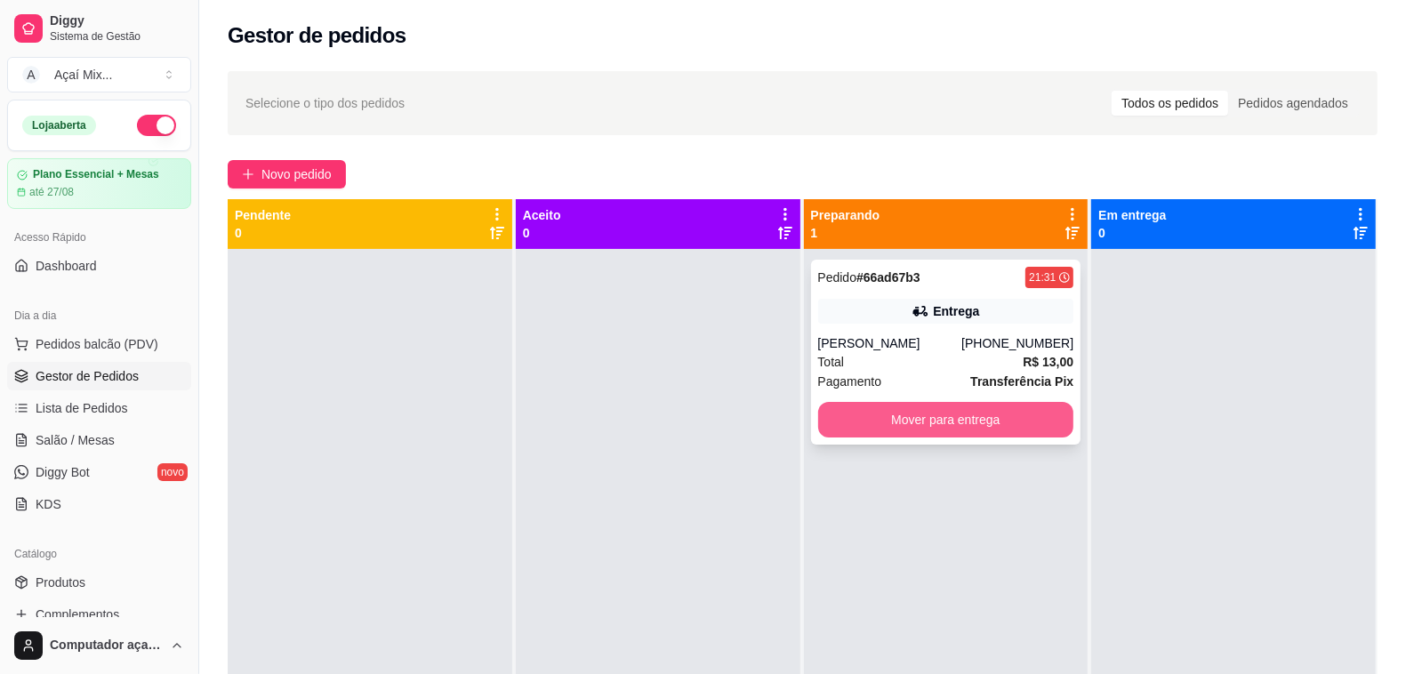
click at [833, 436] on button "Mover para entrega" at bounding box center [946, 420] width 256 height 36
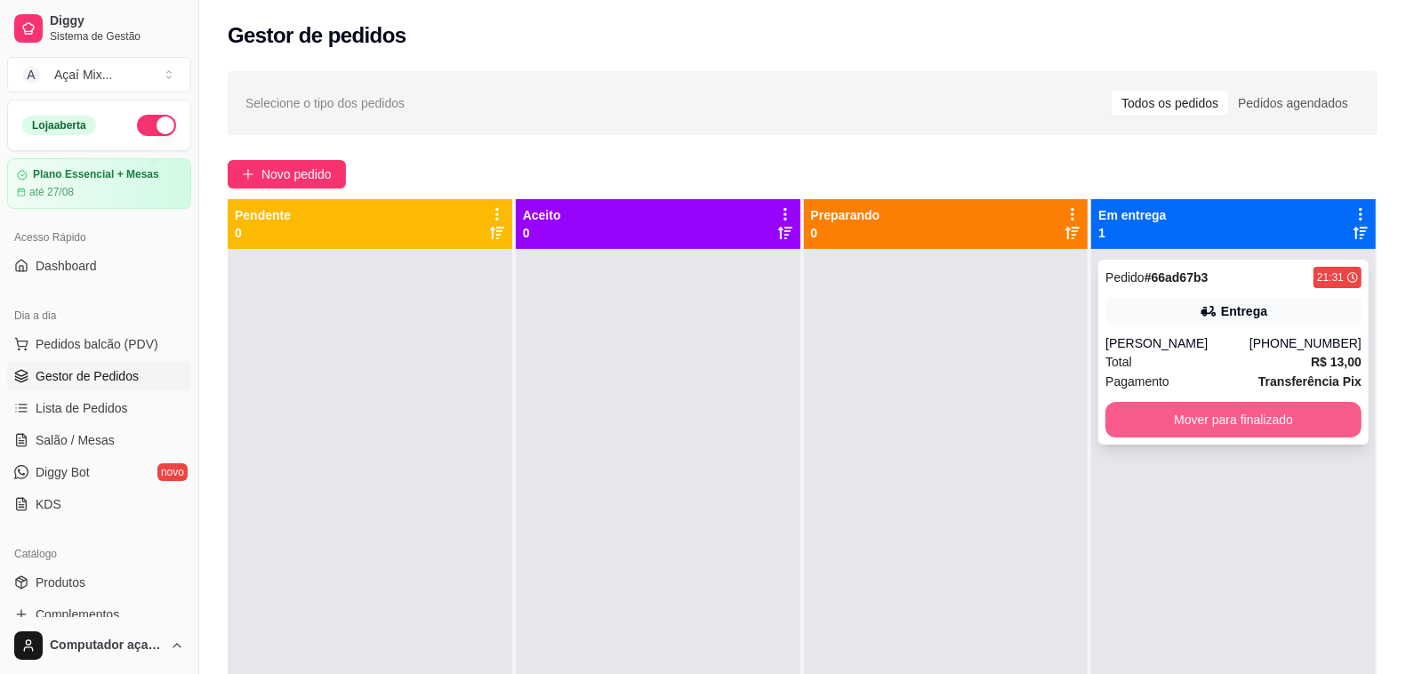
click at [1177, 410] on button "Mover para finalizado" at bounding box center [1234, 420] width 256 height 36
